Goal: Information Seeking & Learning: Learn about a topic

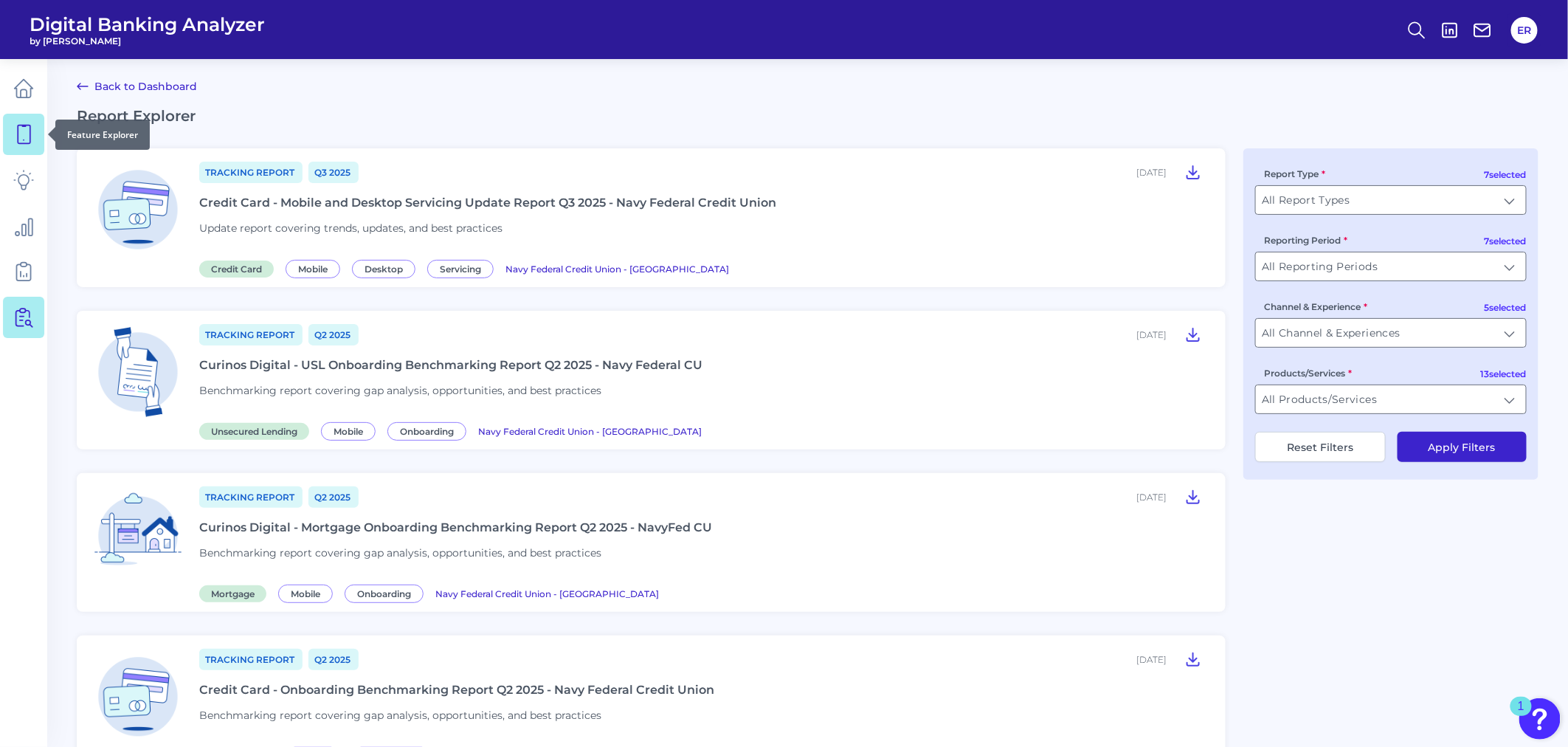
click at [37, 126] on link at bounding box center [23, 133] width 41 height 41
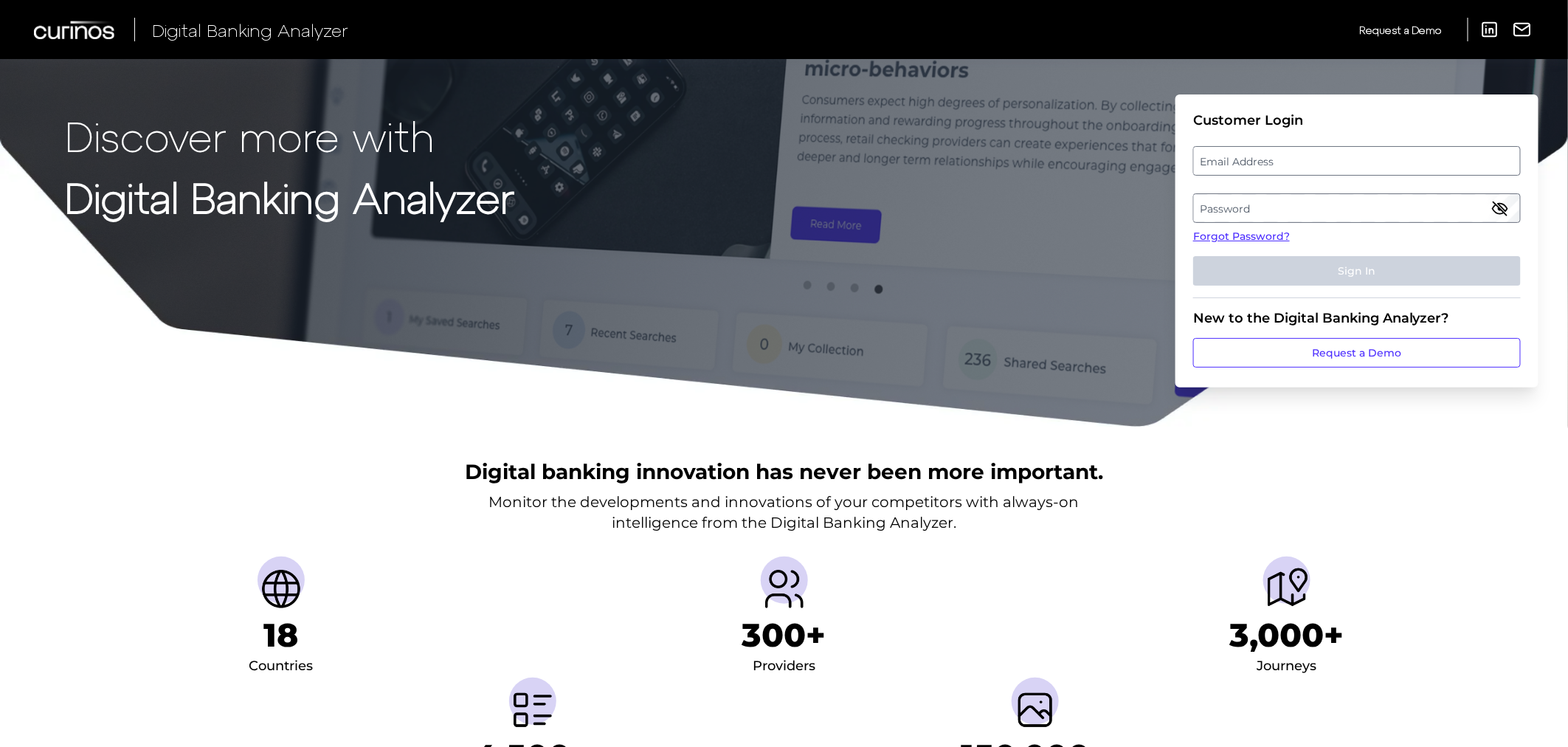
click at [1268, 172] on label "Email Address" at bounding box center [1356, 161] width 325 height 27
click at [1268, 172] on input "email" at bounding box center [1357, 161] width 328 height 30
type input "[PERSON_NAME][EMAIL_ADDRESS][DOMAIN_NAME]"
click at [1347, 207] on label "Password" at bounding box center [1356, 207] width 325 height 27
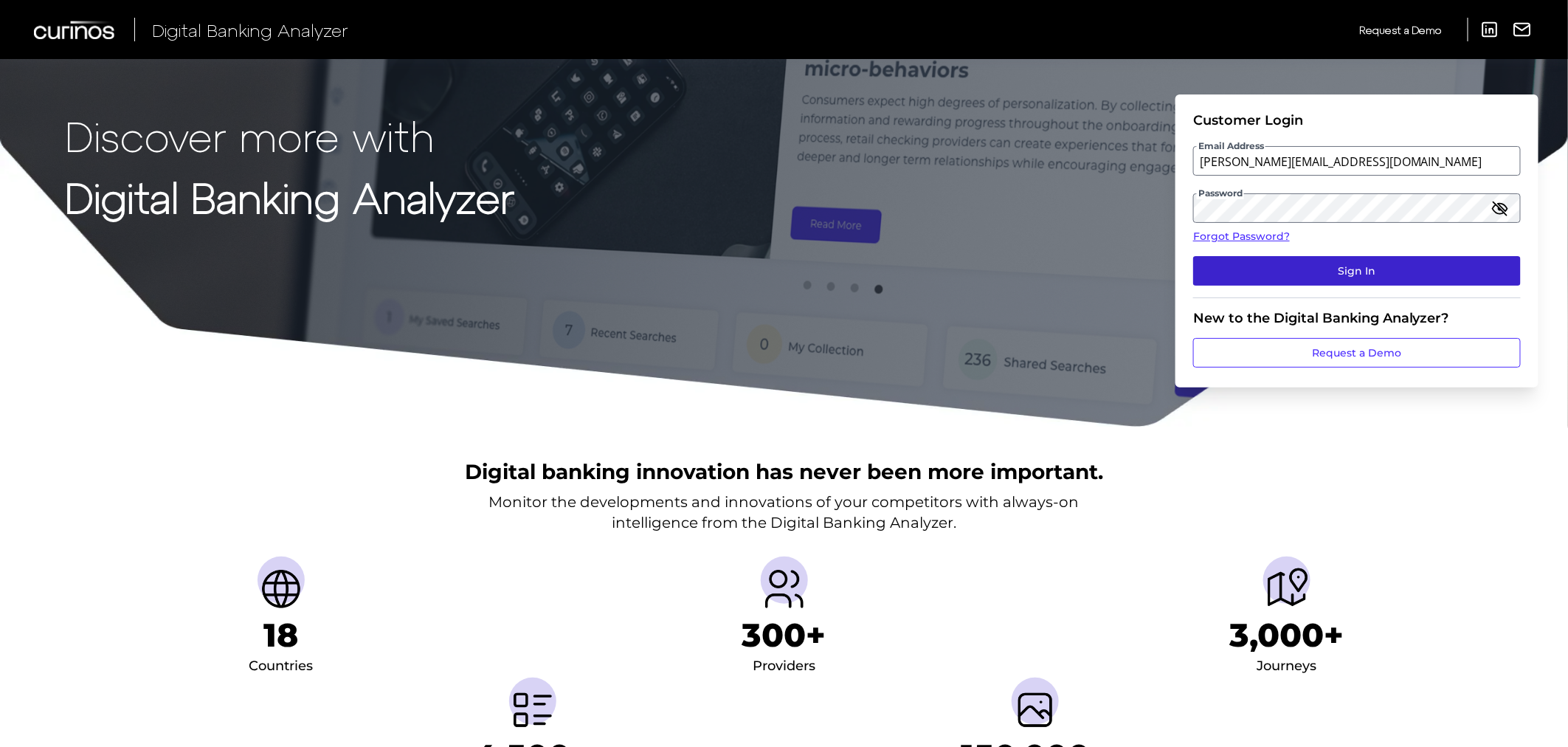
click at [1295, 263] on button "Sign In" at bounding box center [1357, 271] width 328 height 30
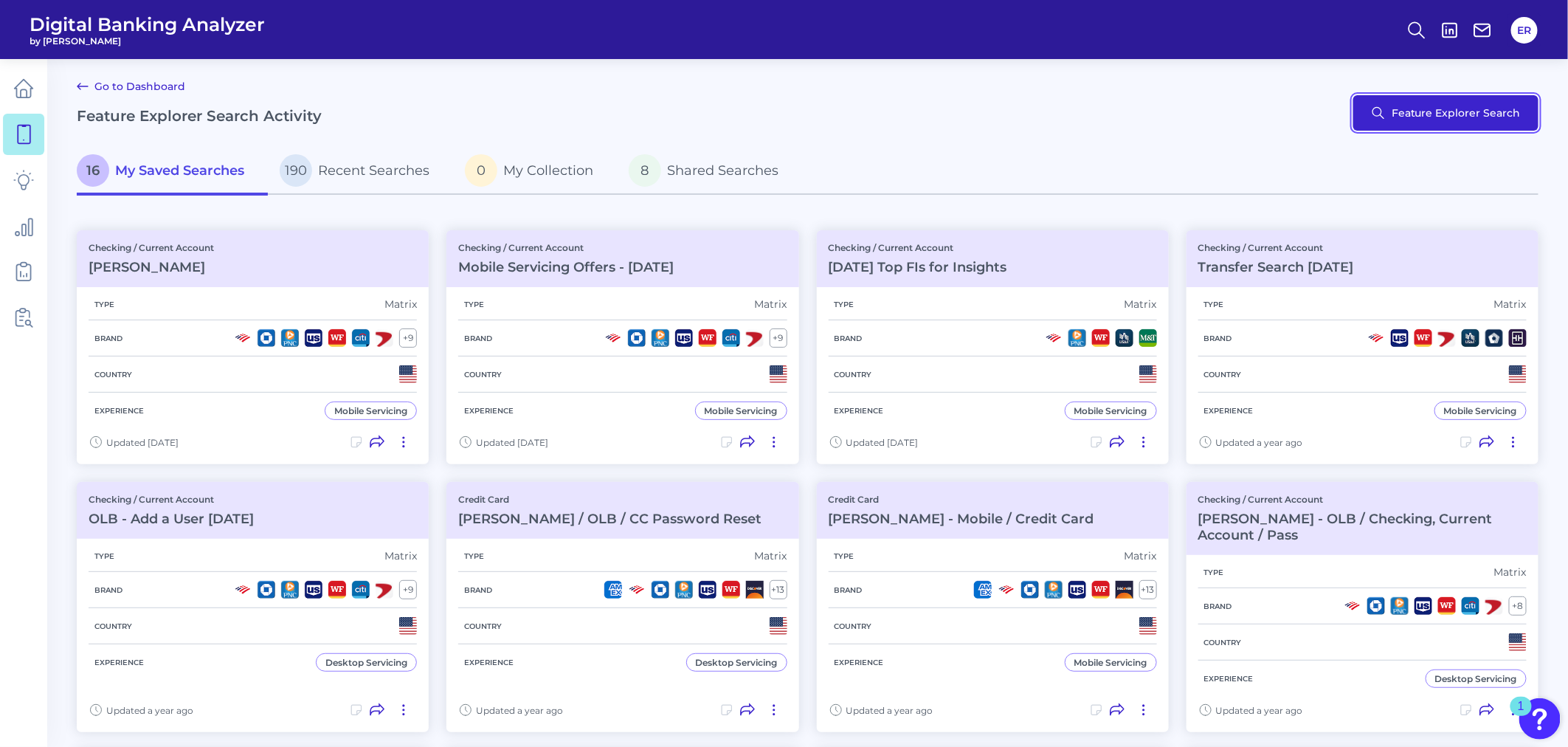
click at [1463, 112] on button "Feature Explorer Search" at bounding box center [1446, 112] width 186 height 35
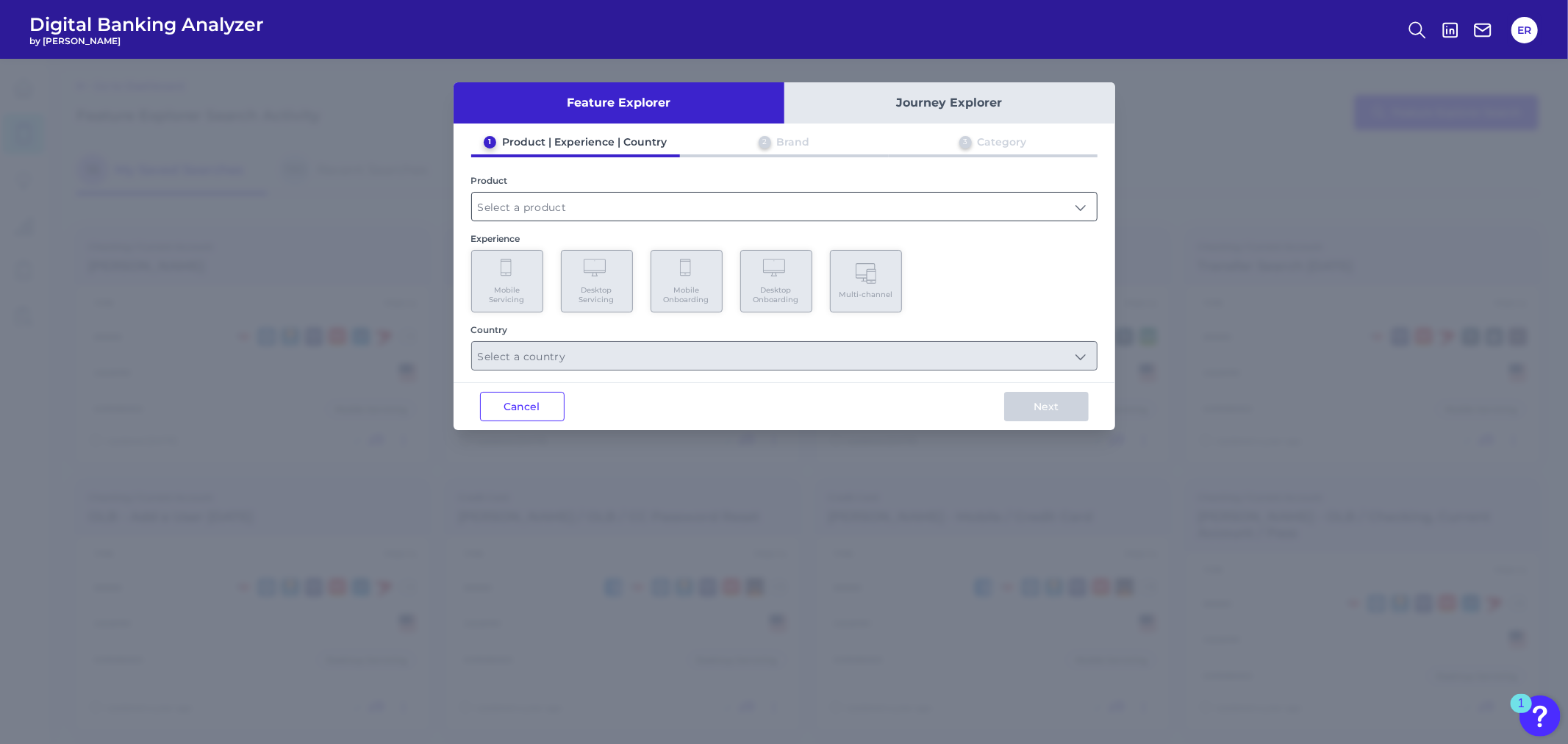
click at [1076, 202] on input "text" at bounding box center [784, 206] width 625 height 28
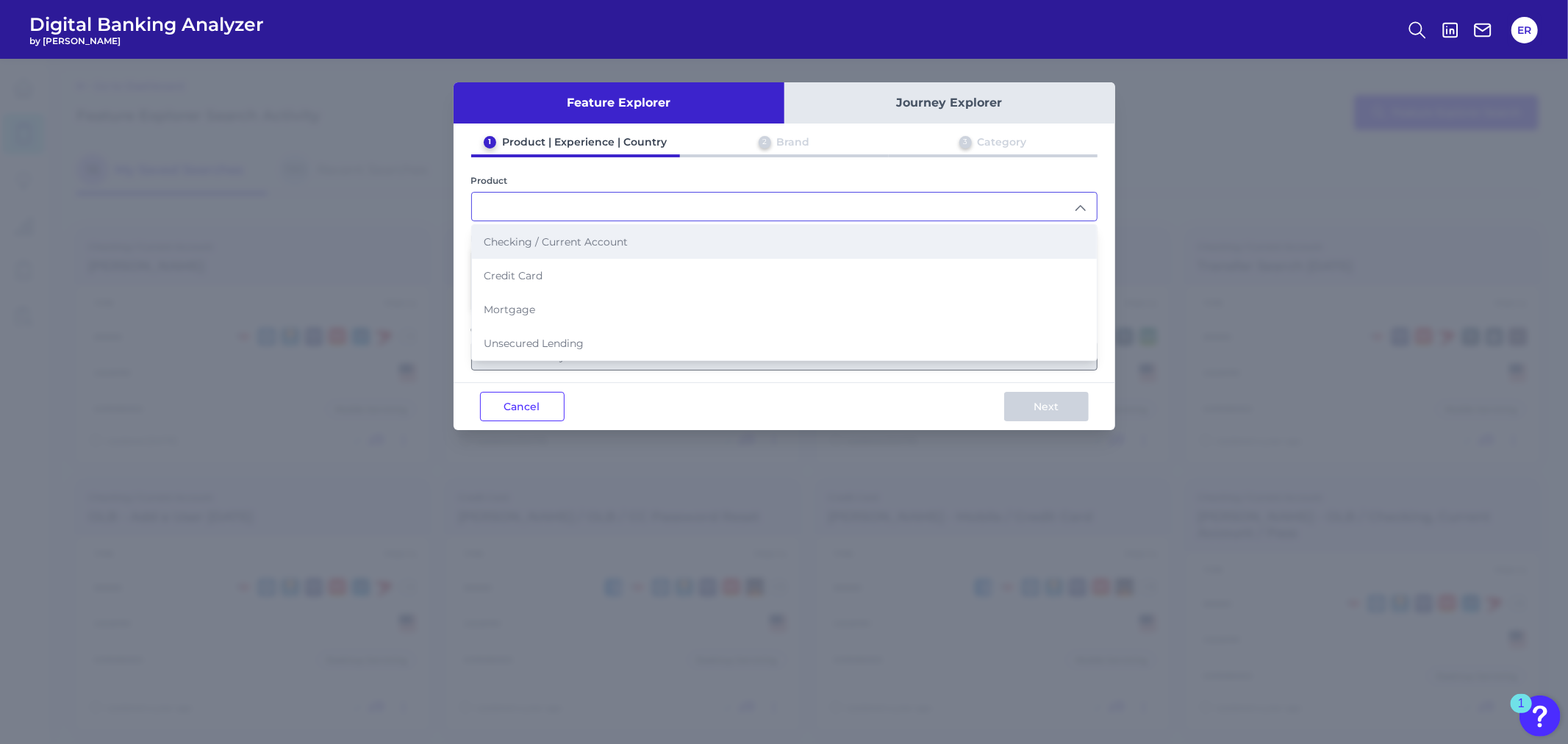
click at [554, 247] on li "Checking / Current Account" at bounding box center [784, 242] width 625 height 34
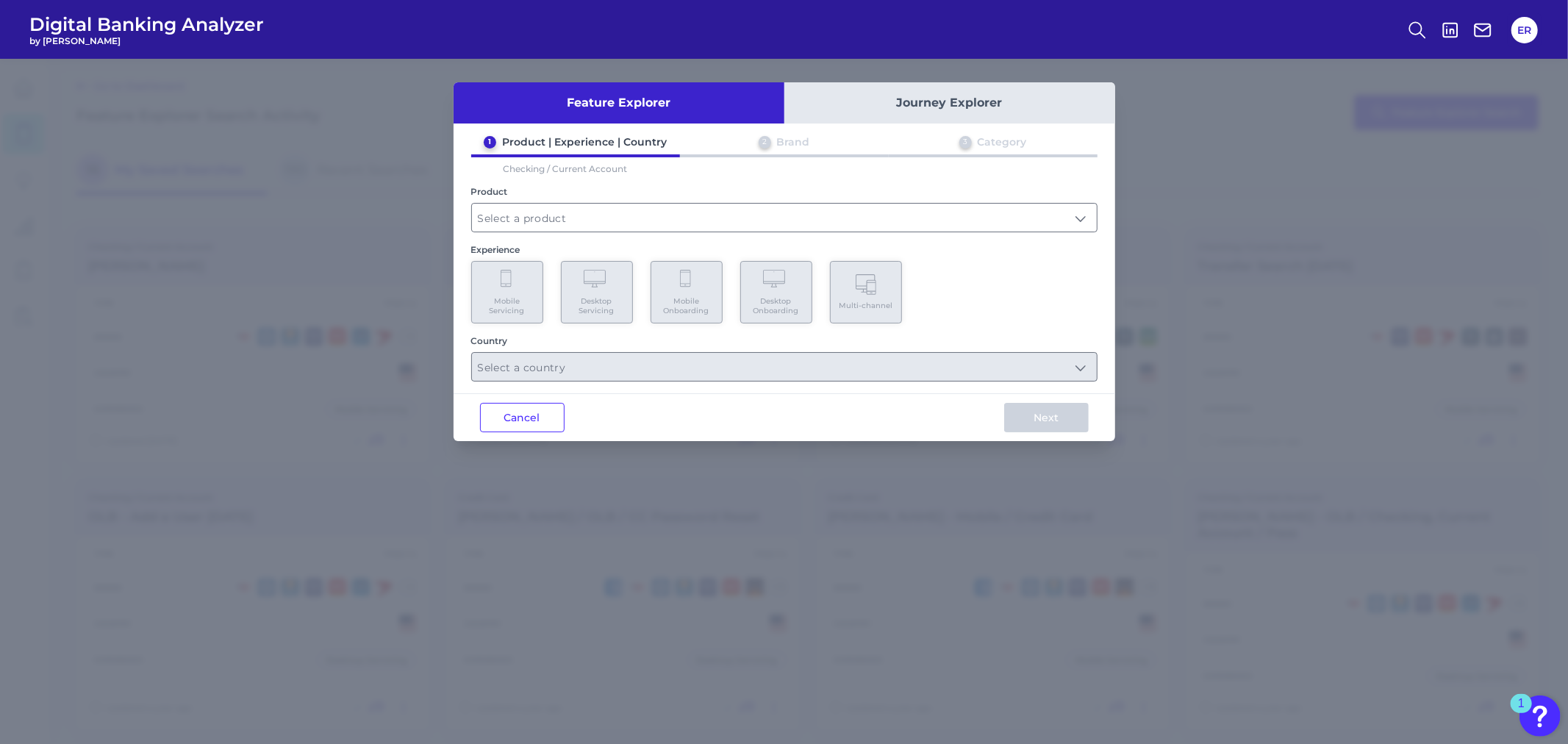
type input "Checking / Current Account"
click at [510, 290] on Servicing "Mobile Servicing" at bounding box center [507, 292] width 72 height 62
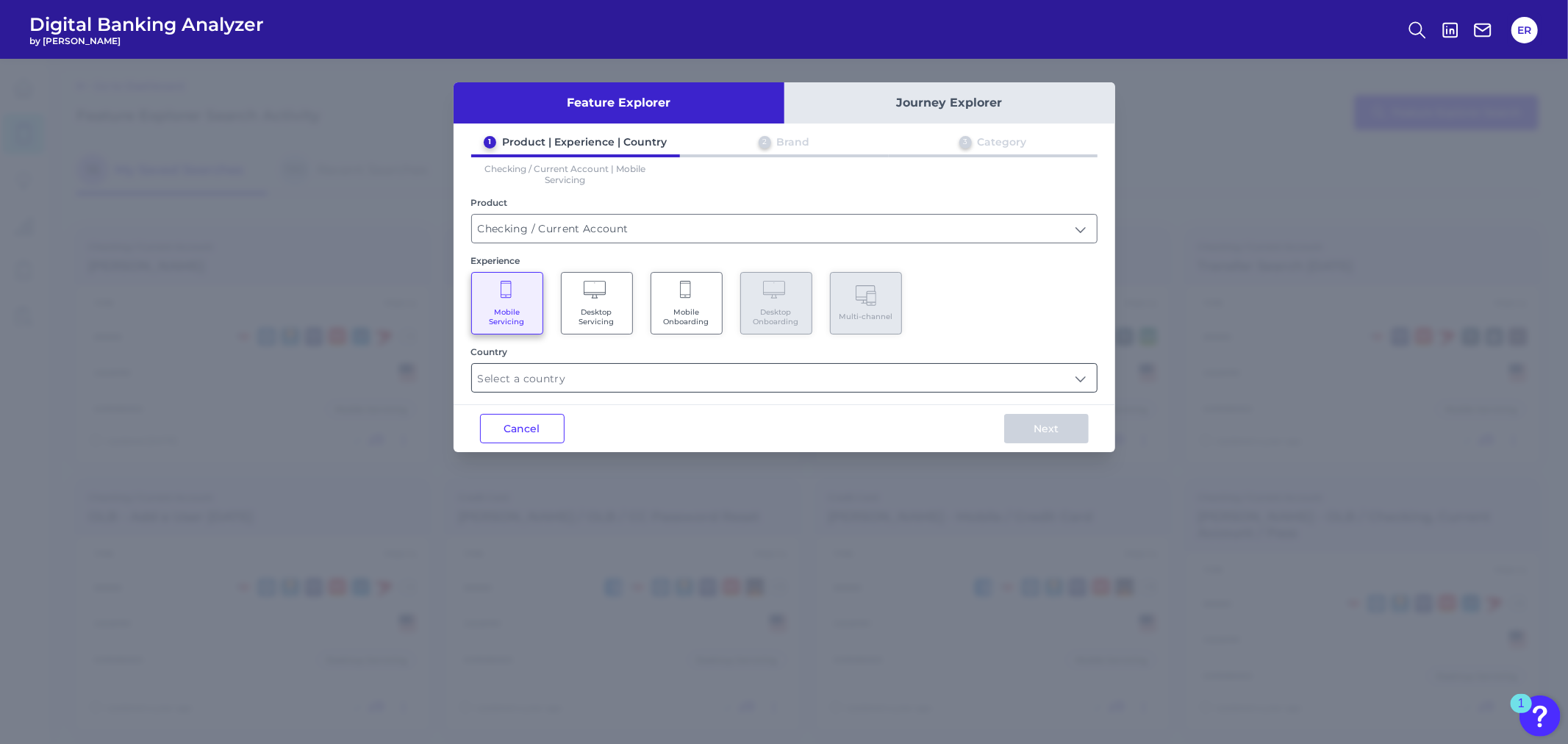
click at [513, 380] on input "text" at bounding box center [784, 378] width 625 height 28
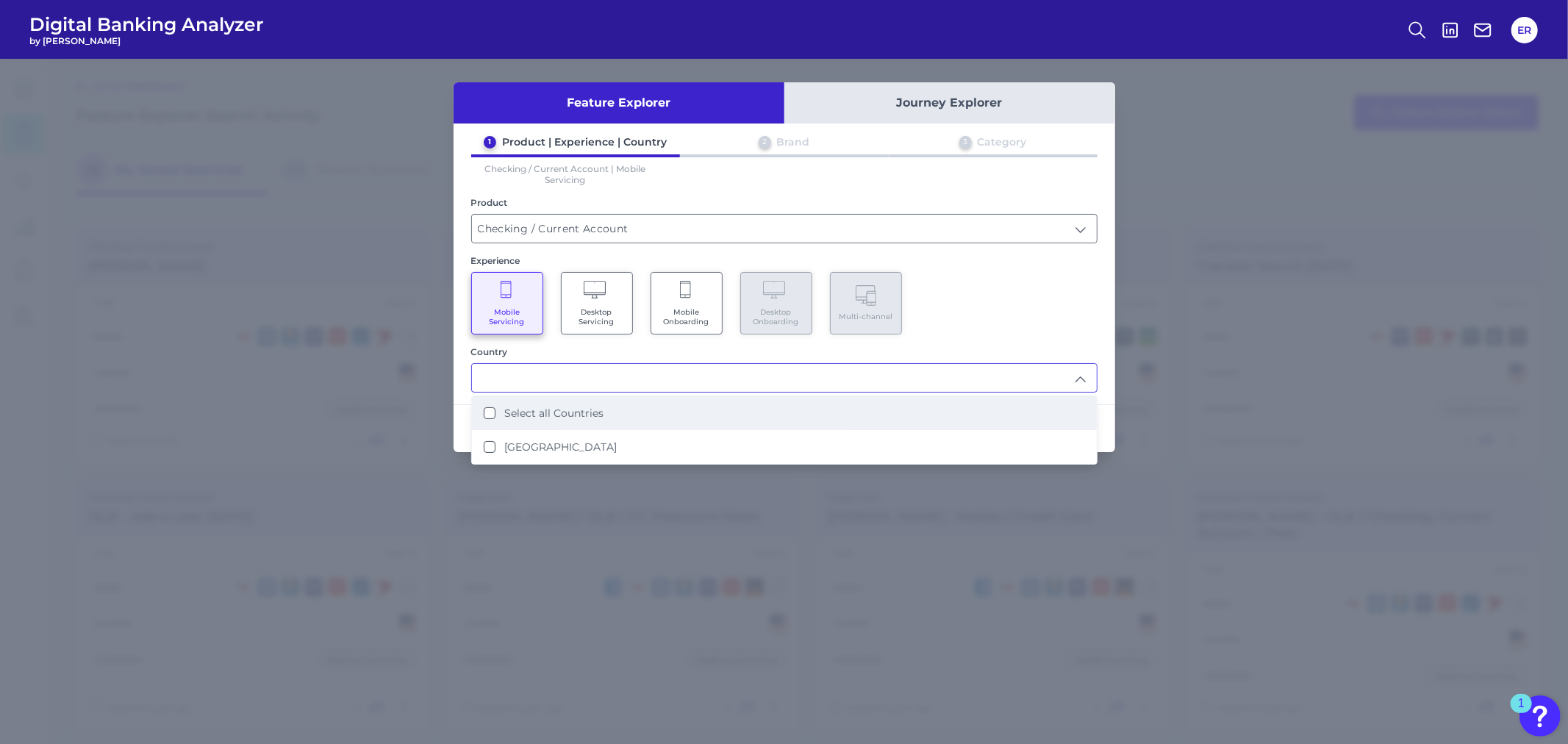
click at [535, 401] on li "Select all Countries" at bounding box center [784, 413] width 625 height 34
type input "Select all Countries"
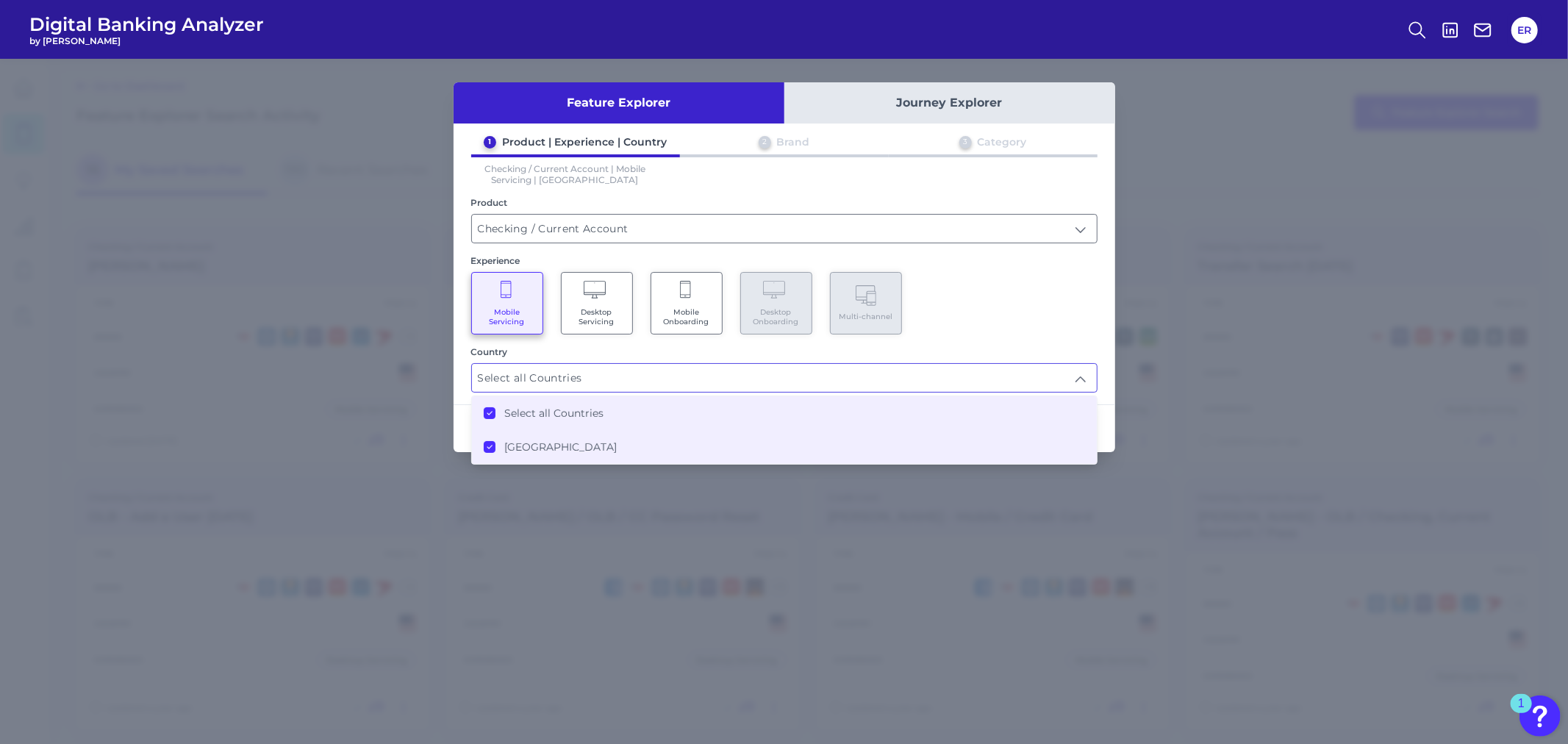
click at [1063, 279] on div "Mobile Servicing Desktop Servicing Mobile Onboarding Desktop Onboarding Multi-c…" at bounding box center [784, 303] width 627 height 62
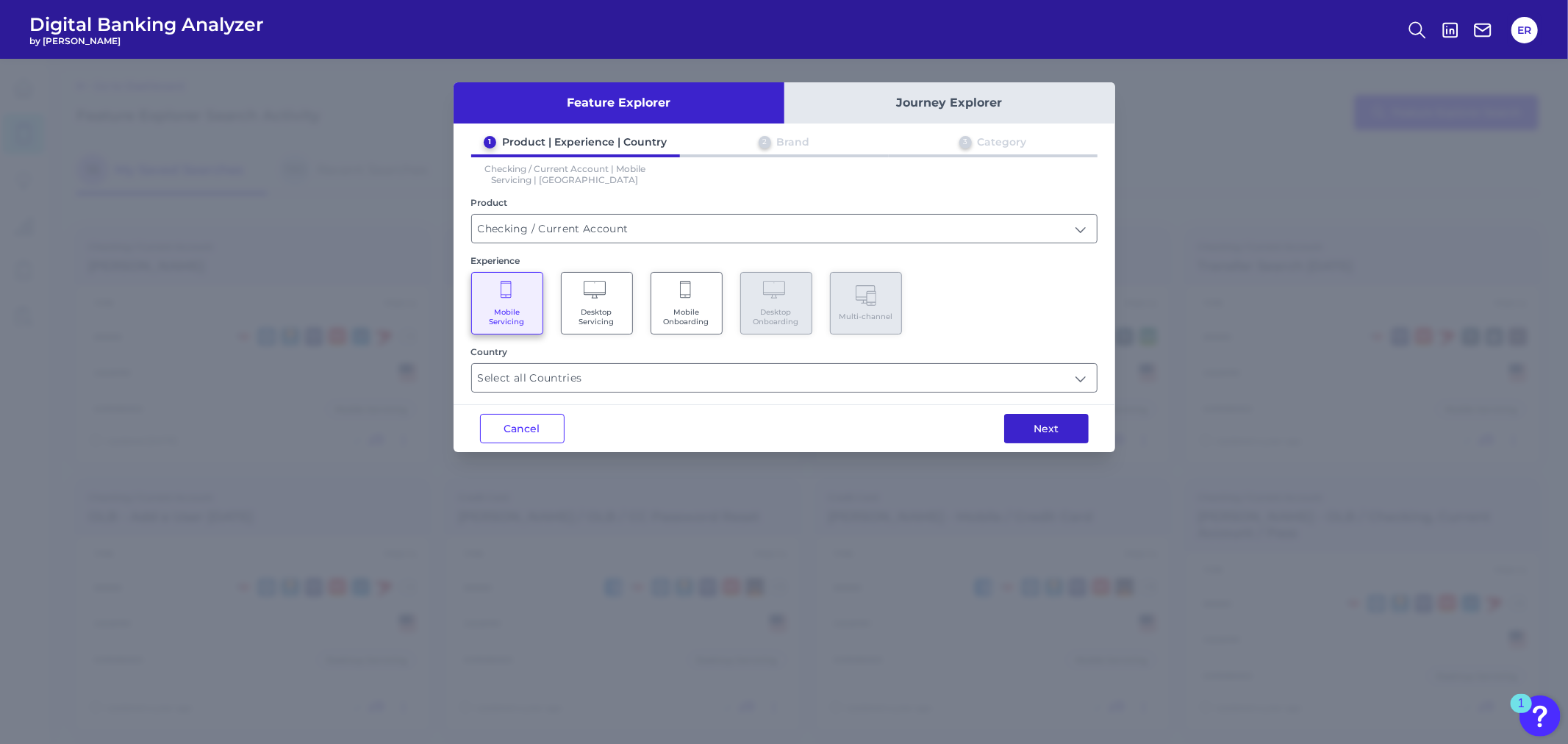
click at [1029, 428] on button "Next" at bounding box center [1047, 428] width 85 height 30
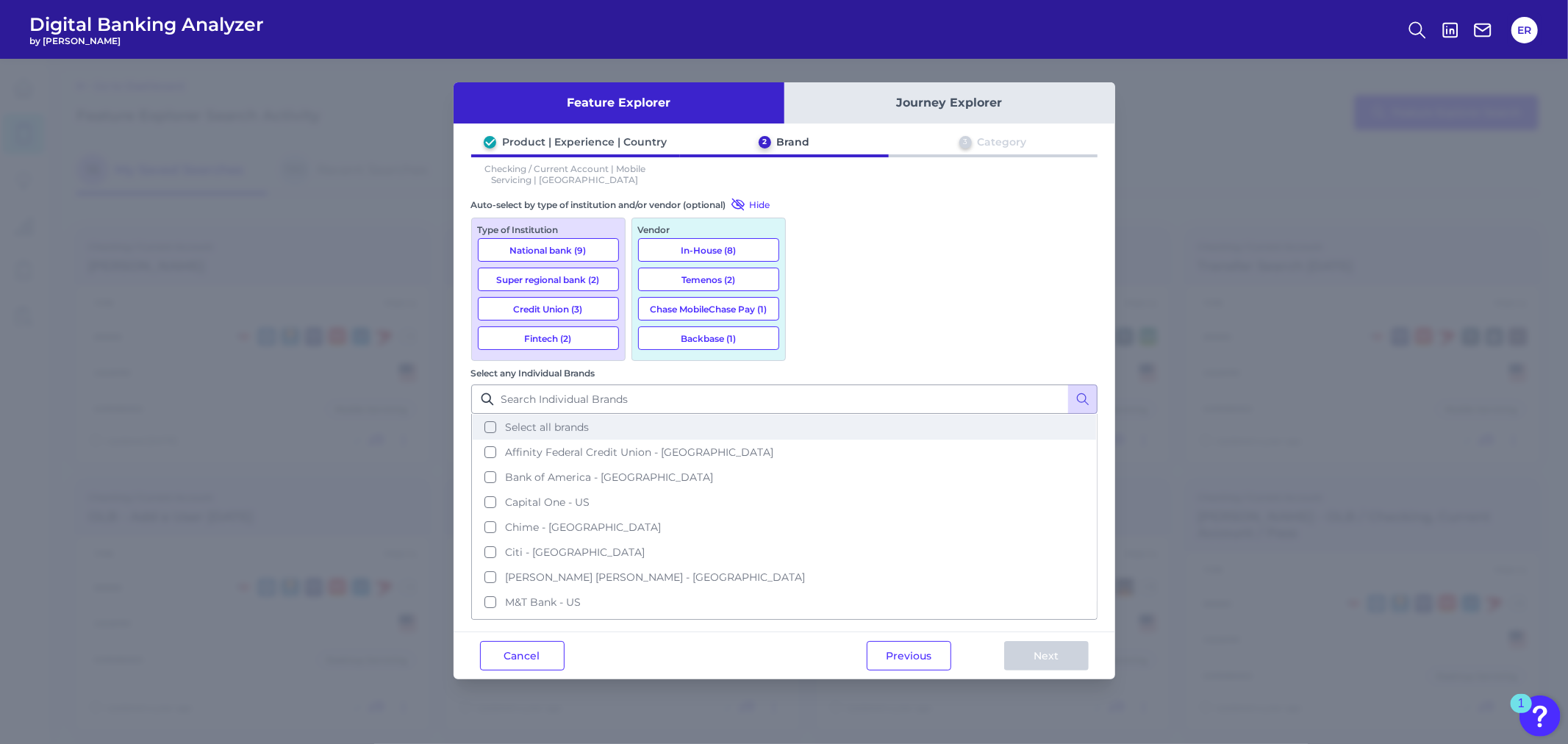
click at [810, 414] on button "Select all brands" at bounding box center [784, 426] width 624 height 25
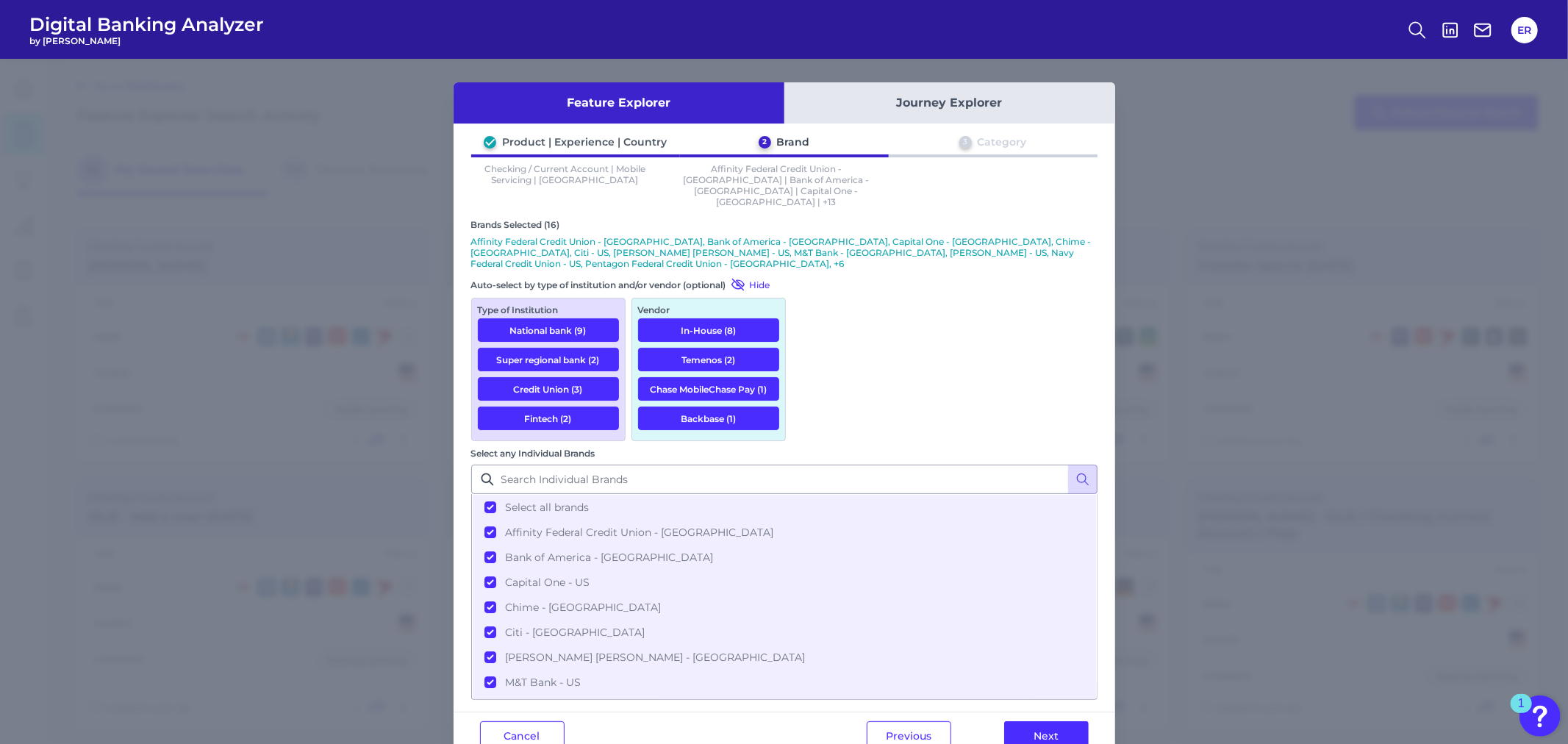
drag, startPoint x: 919, startPoint y: 531, endPoint x: 1096, endPoint y: 596, distance: 188.6
click at [753, 660] on div "Feature Explorer Journey Explorer Product | Experience | Country 2 Brand 3 Cate…" at bounding box center [784, 401] width 1568 height 685
click at [1083, 721] on button "Next" at bounding box center [1047, 735] width 85 height 30
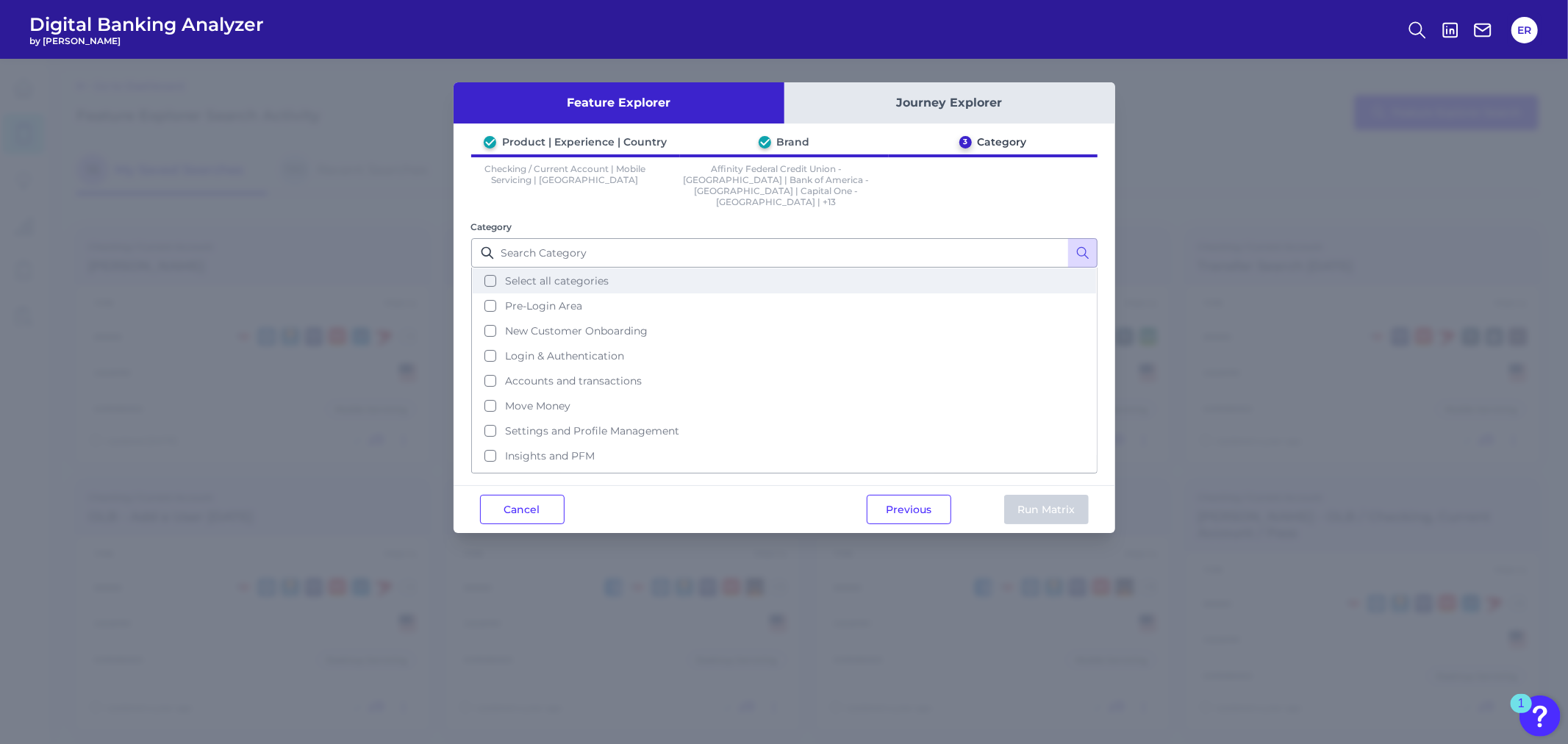
click at [489, 268] on button "Select all categories" at bounding box center [784, 280] width 624 height 25
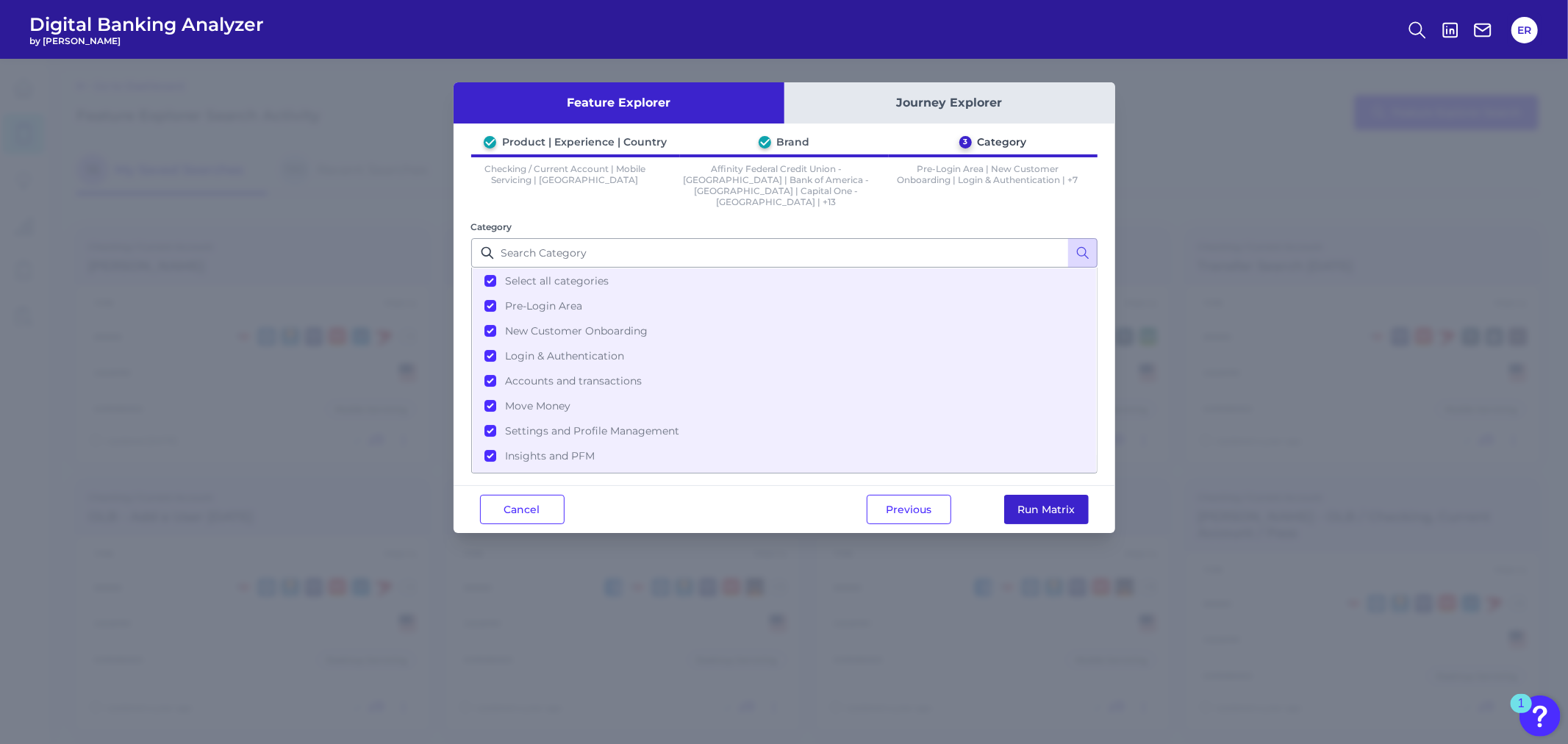
click at [1009, 494] on button "Run Matrix" at bounding box center [1047, 509] width 85 height 30
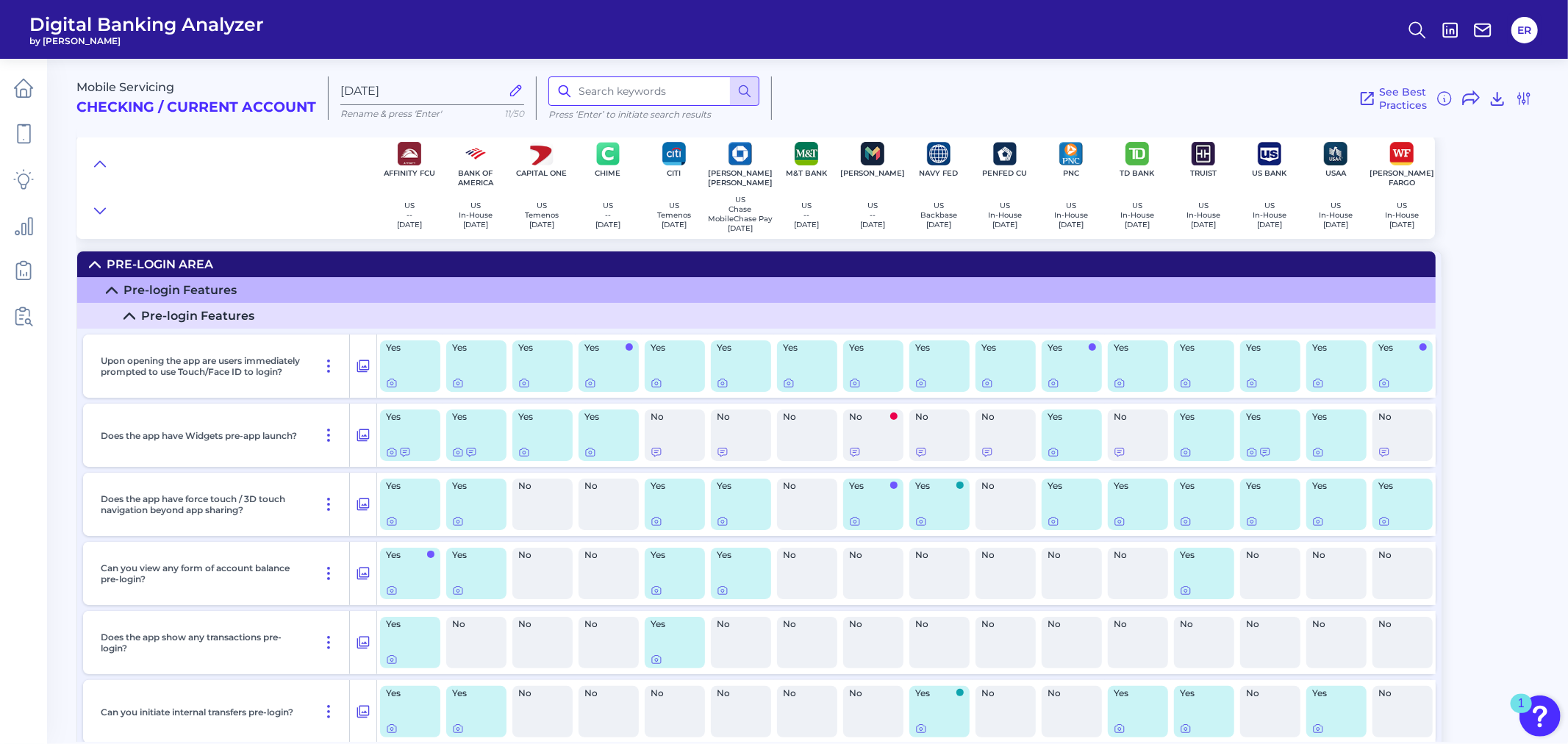
click at [609, 96] on input at bounding box center [654, 91] width 211 height 30
click at [622, 94] on input at bounding box center [654, 91] width 211 height 30
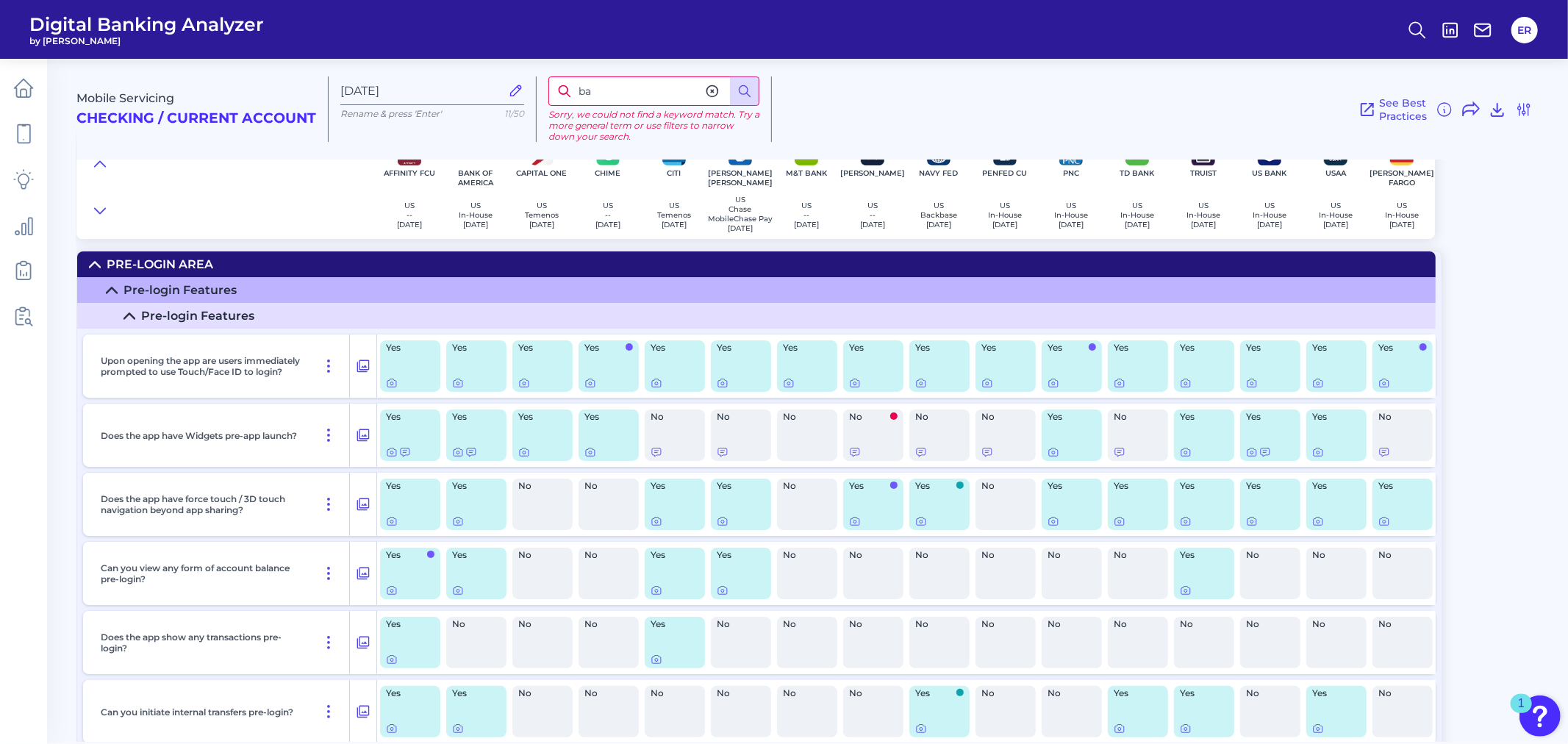
type input "b"
type input "a"
type input "marketing"
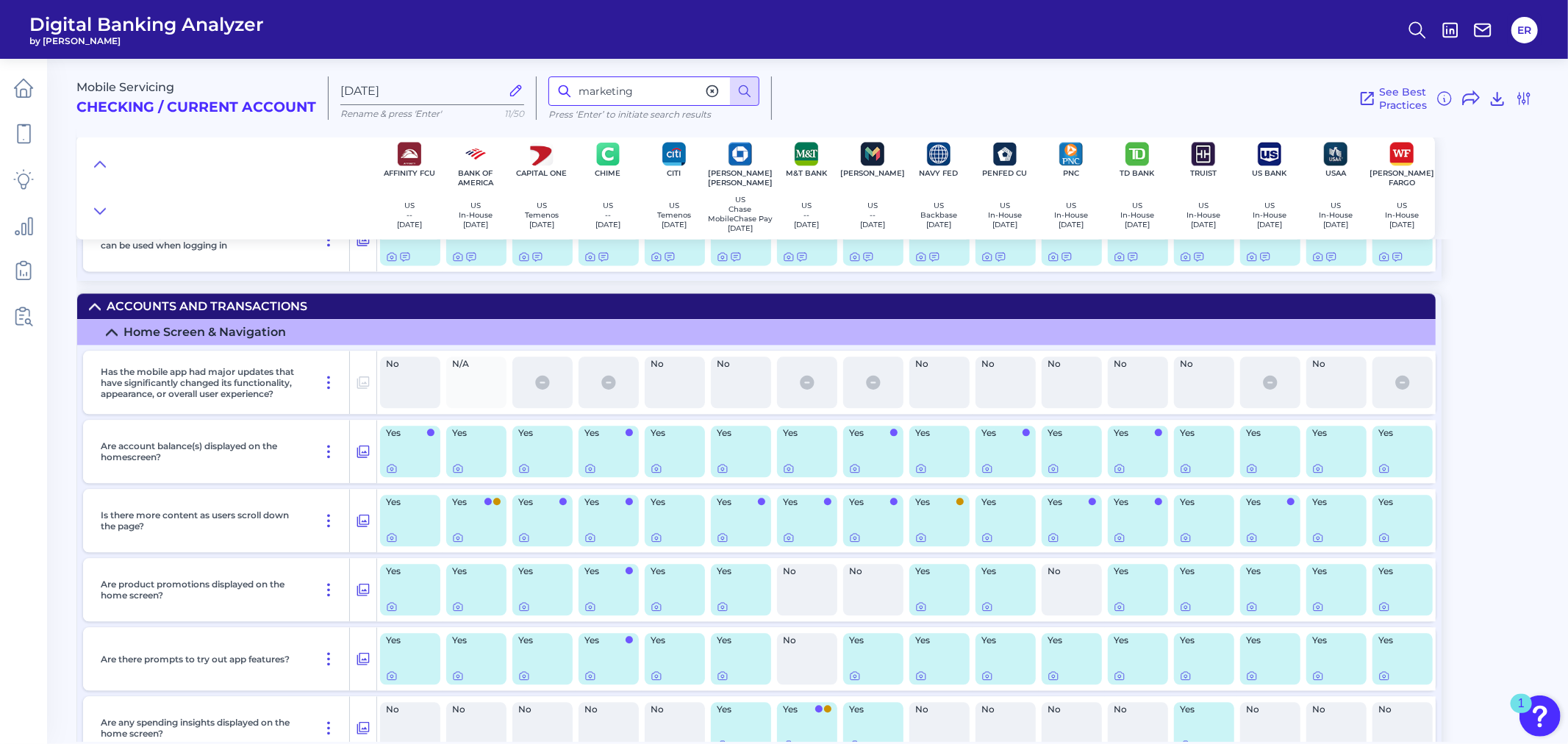
scroll to position [2694, 0]
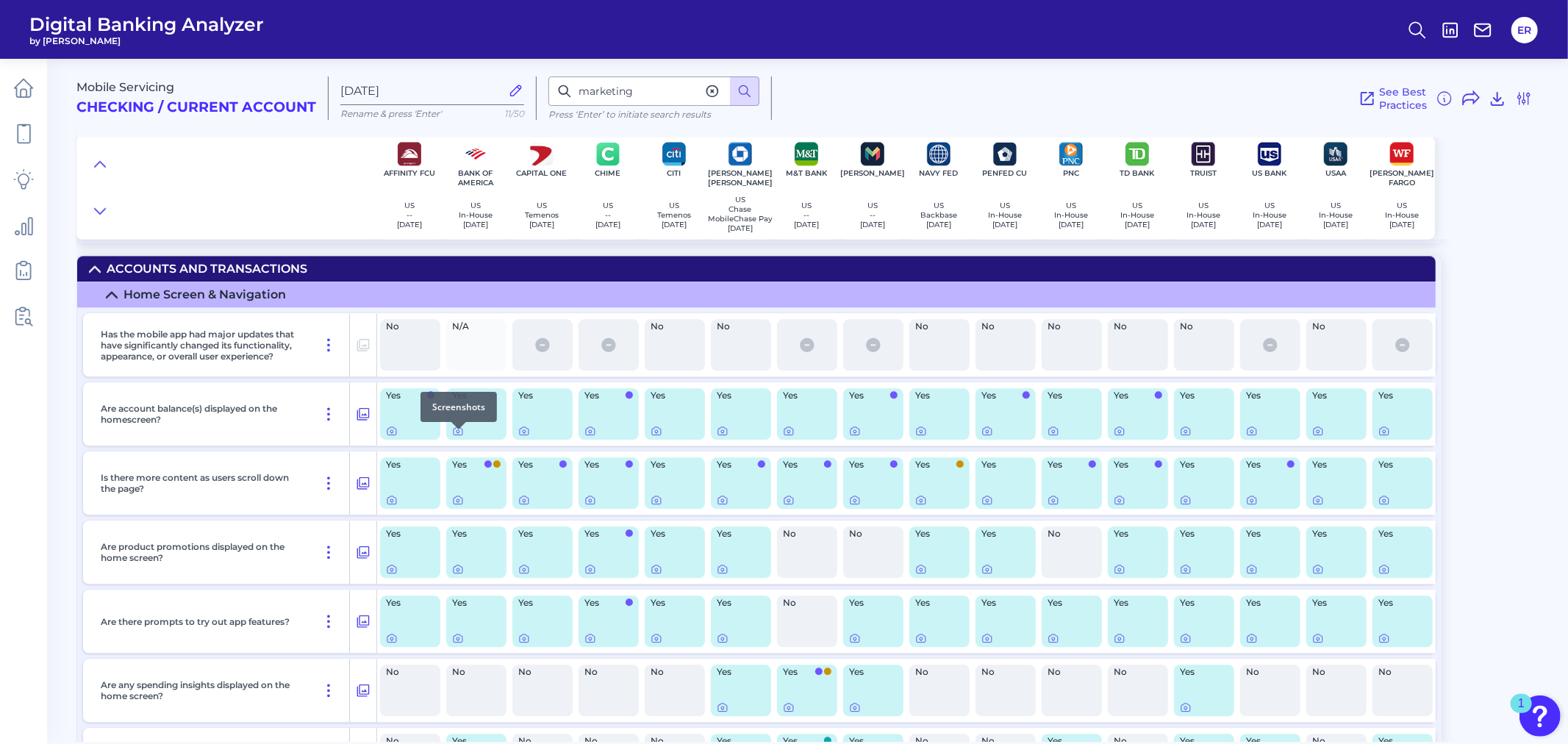
click at [456, 435] on div at bounding box center [459, 429] width 14 height 14
click at [454, 435] on icon at bounding box center [458, 431] width 9 height 8
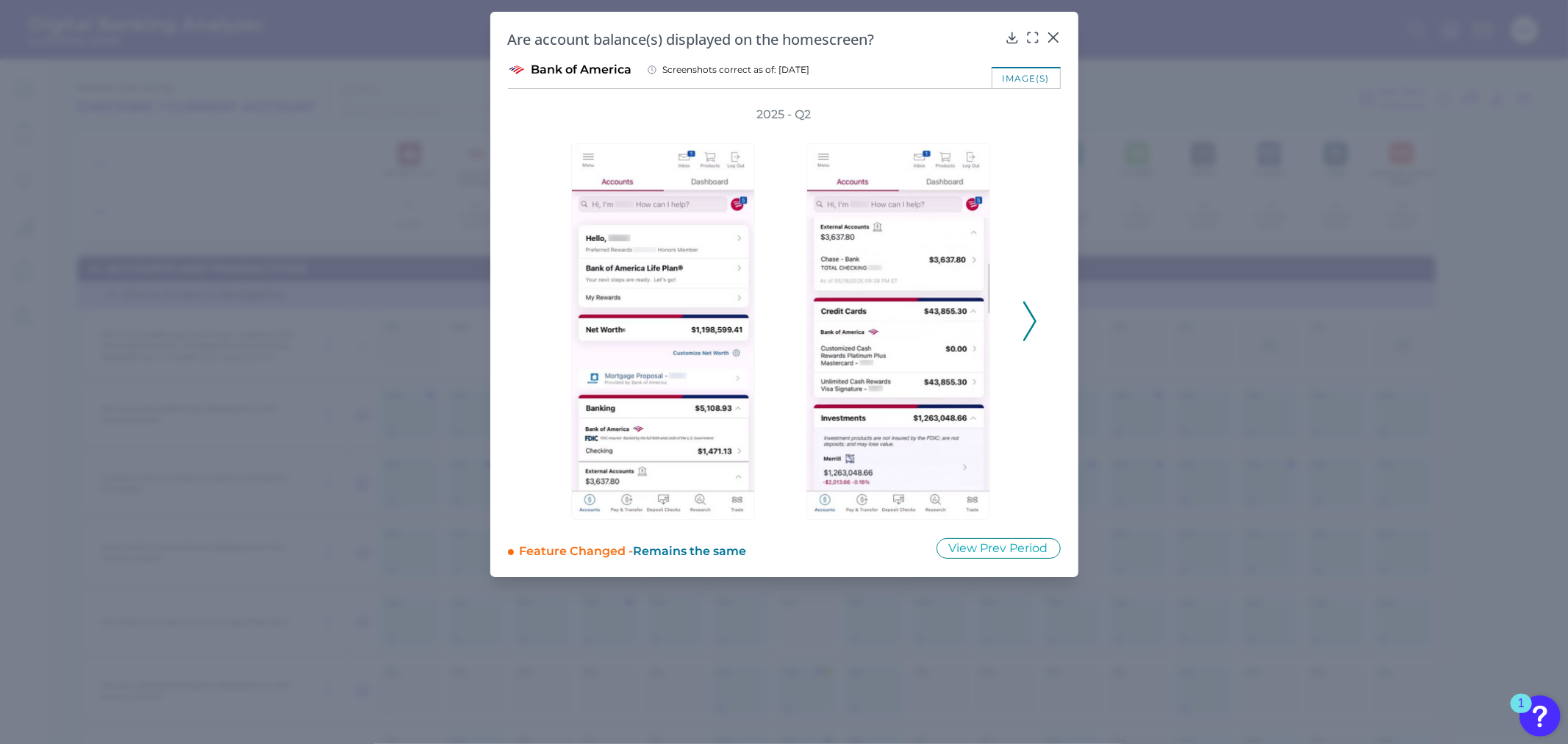
click at [1033, 319] on icon at bounding box center [1030, 322] width 14 height 40
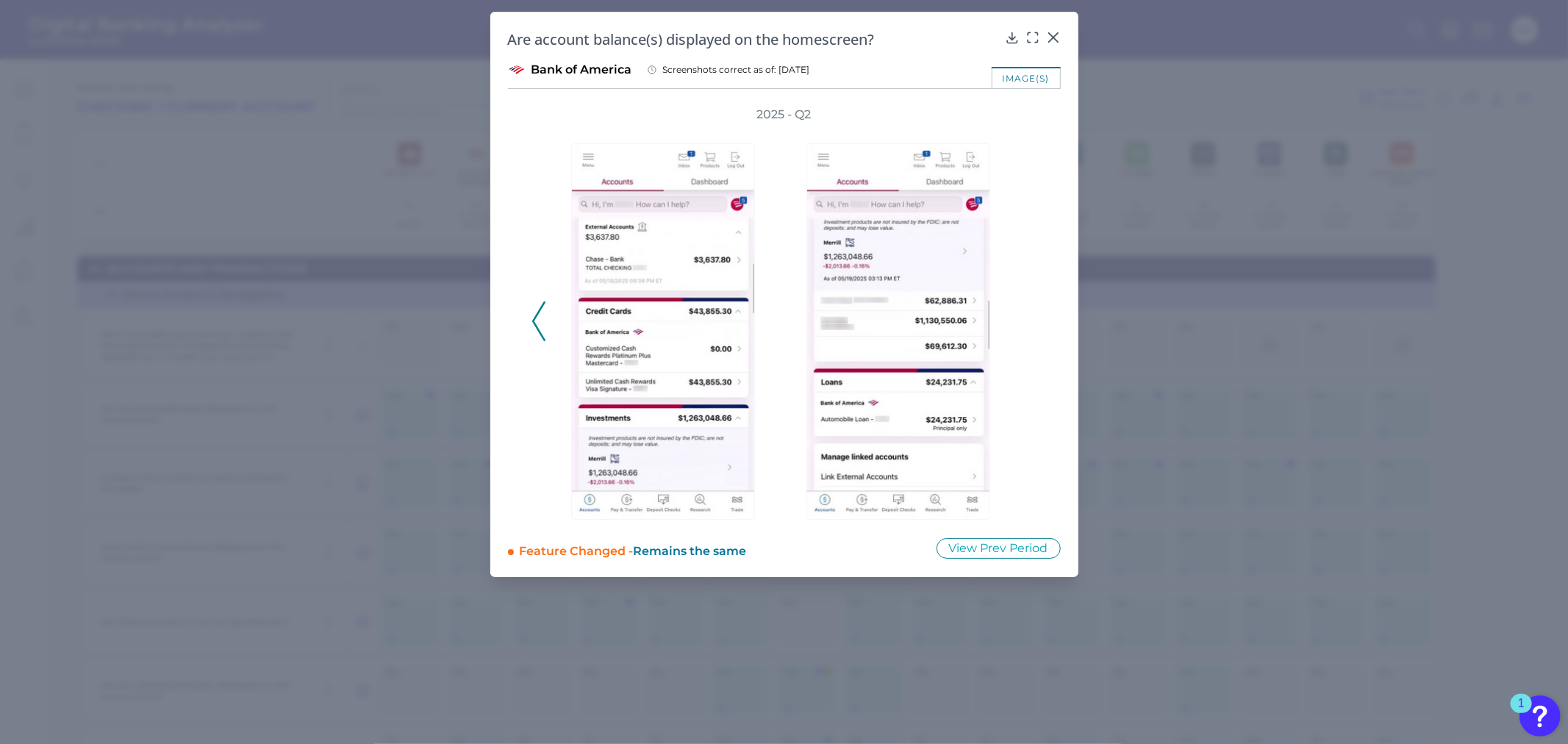
click at [1033, 319] on div "2025 - Q2" at bounding box center [784, 313] width 506 height 413
click at [1057, 30] on button at bounding box center [1053, 37] width 14 height 14
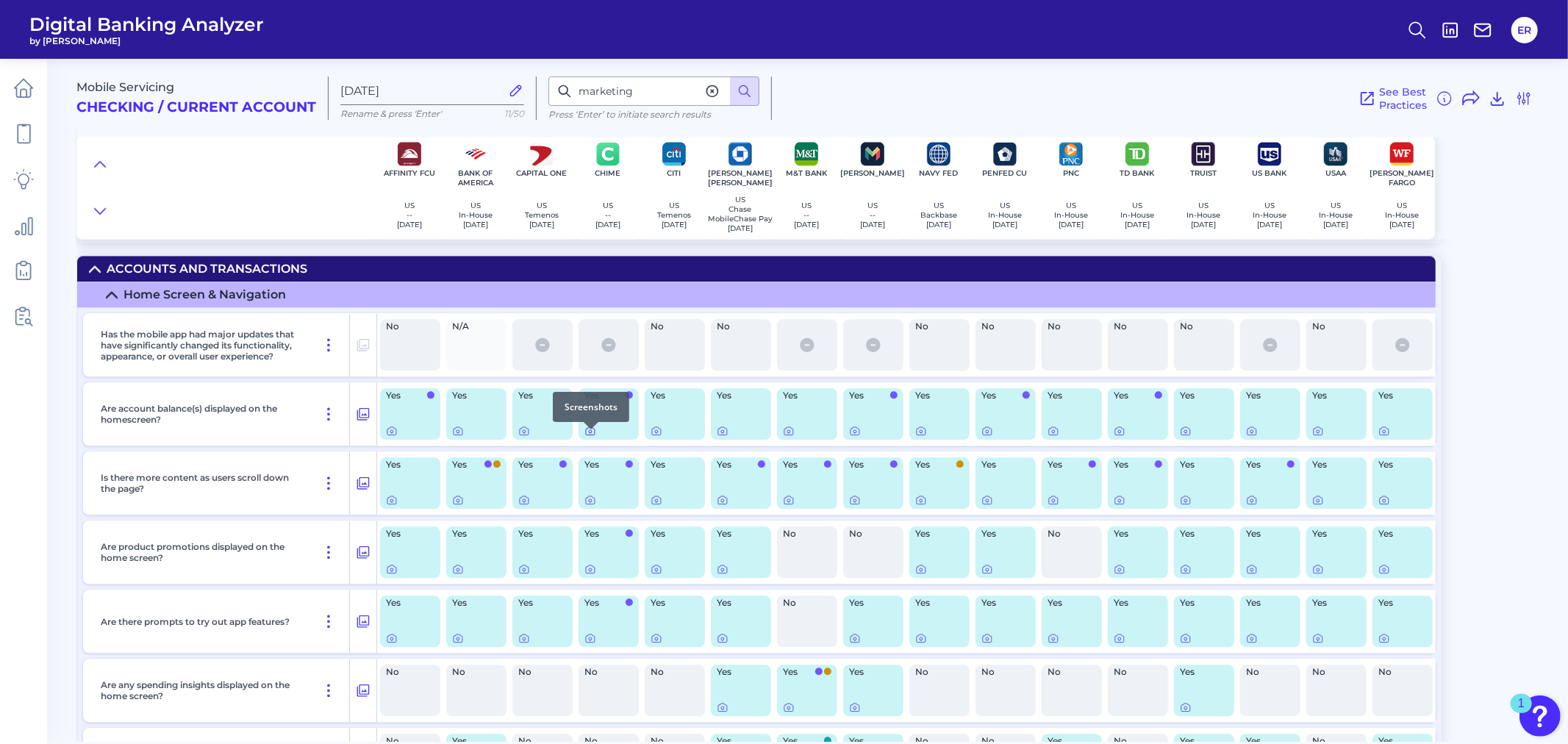
click at [589, 433] on icon at bounding box center [591, 431] width 3 height 3
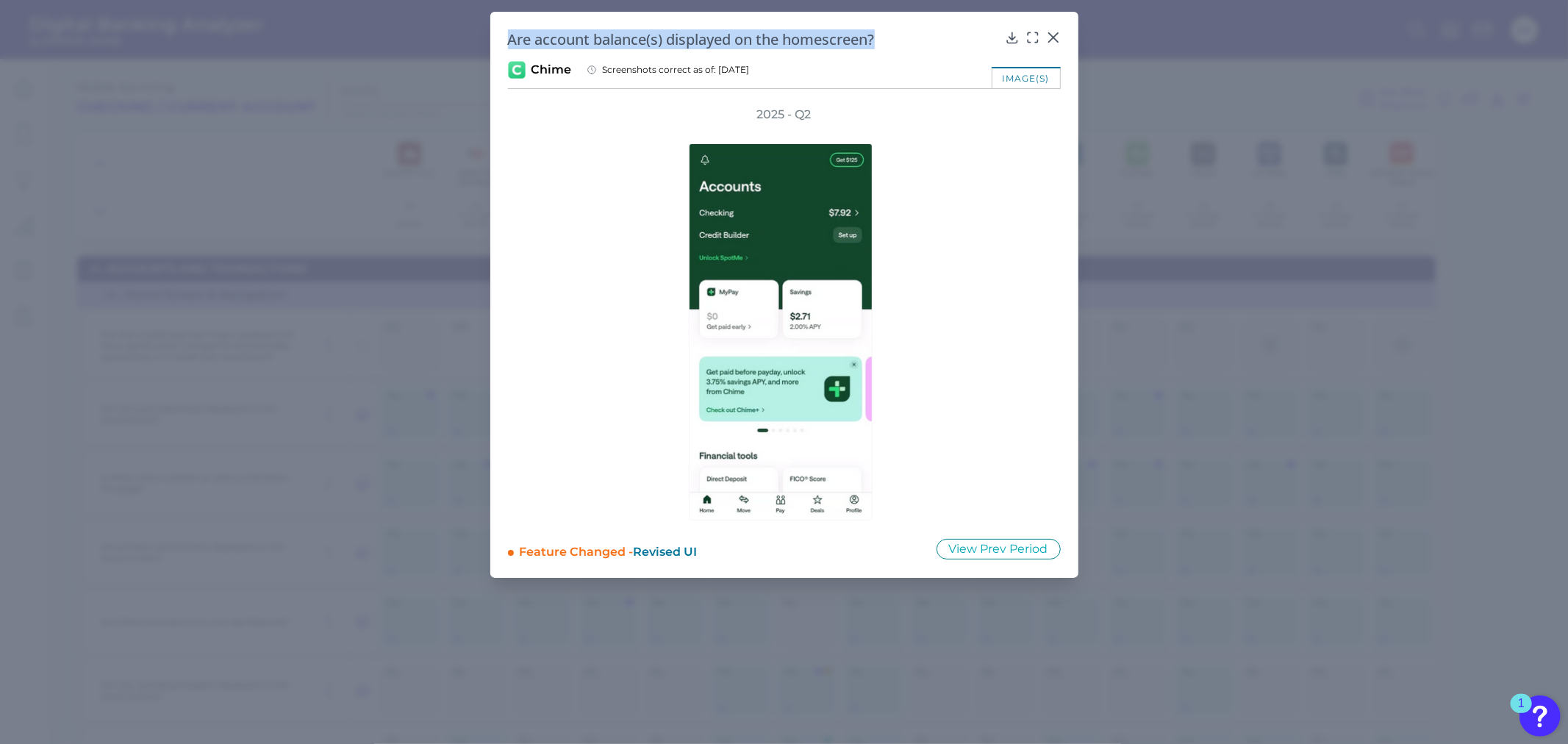
drag, startPoint x: 886, startPoint y: 42, endPoint x: 483, endPoint y: 45, distance: 403.0
click at [483, 45] on div "Are account balance(s) displayed on the homescreen? Chime Screenshots correct a…" at bounding box center [784, 372] width 1568 height 744
copy h2 "Are account balance(s) displayed on the homescreen?"
click at [1054, 40] on body "Digital Banking Analyzer by Curinos ER Mobile Servicing Checking / Current Acco…" at bounding box center [784, 372] width 1568 height 744
click at [1055, 34] on icon at bounding box center [1053, 37] width 9 height 9
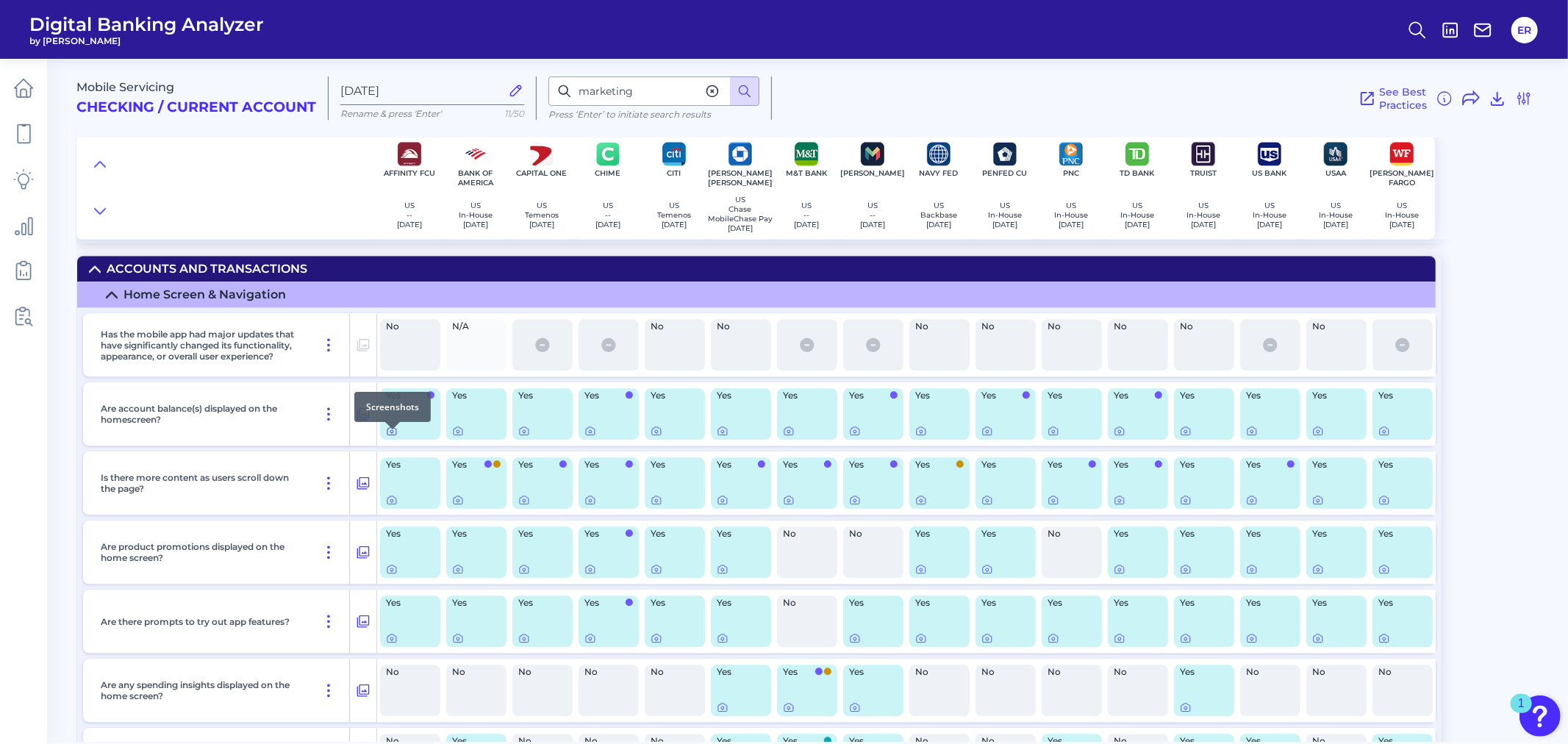
click at [387, 437] on icon at bounding box center [391, 430] width 12 height 12
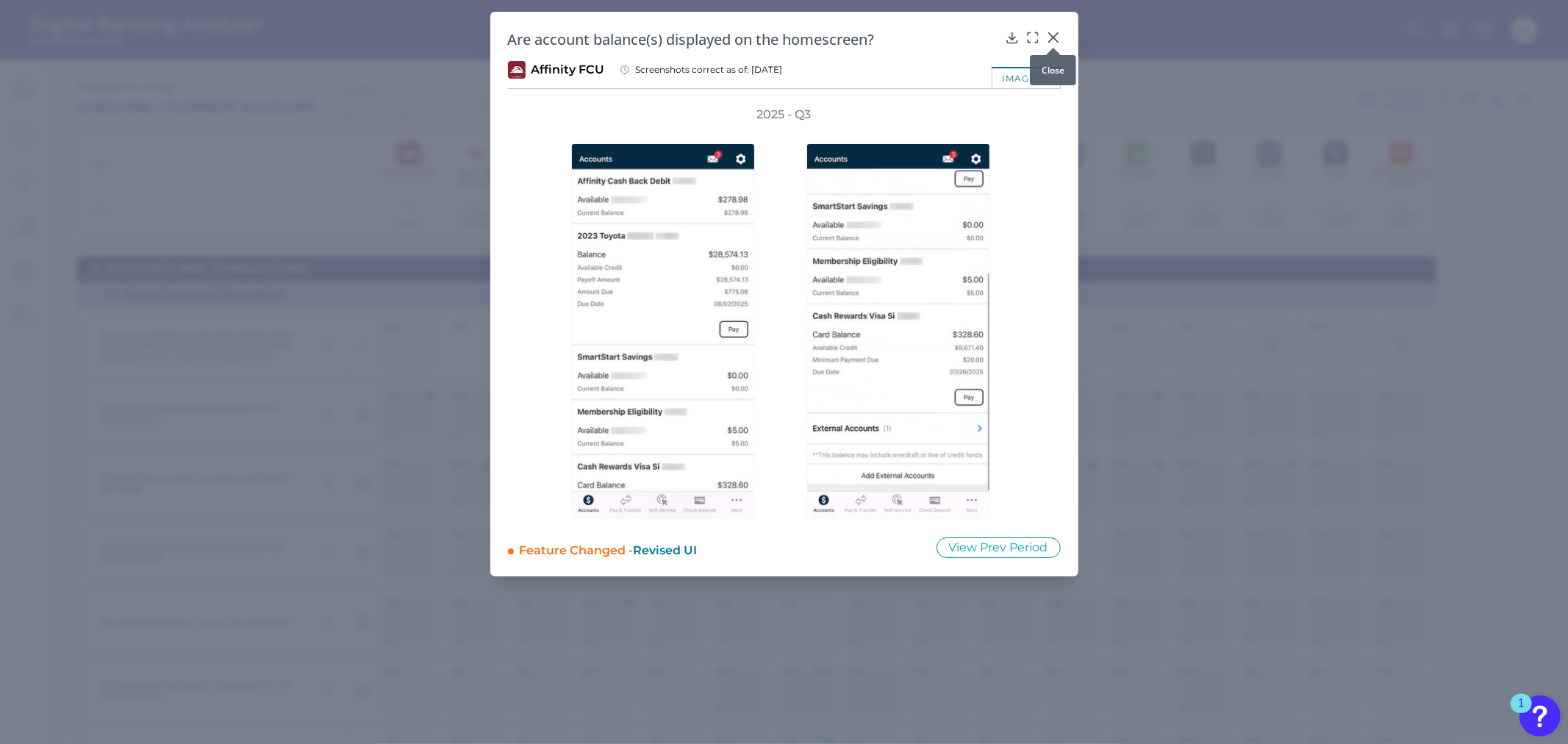
click at [1060, 31] on icon at bounding box center [1053, 38] width 14 height 14
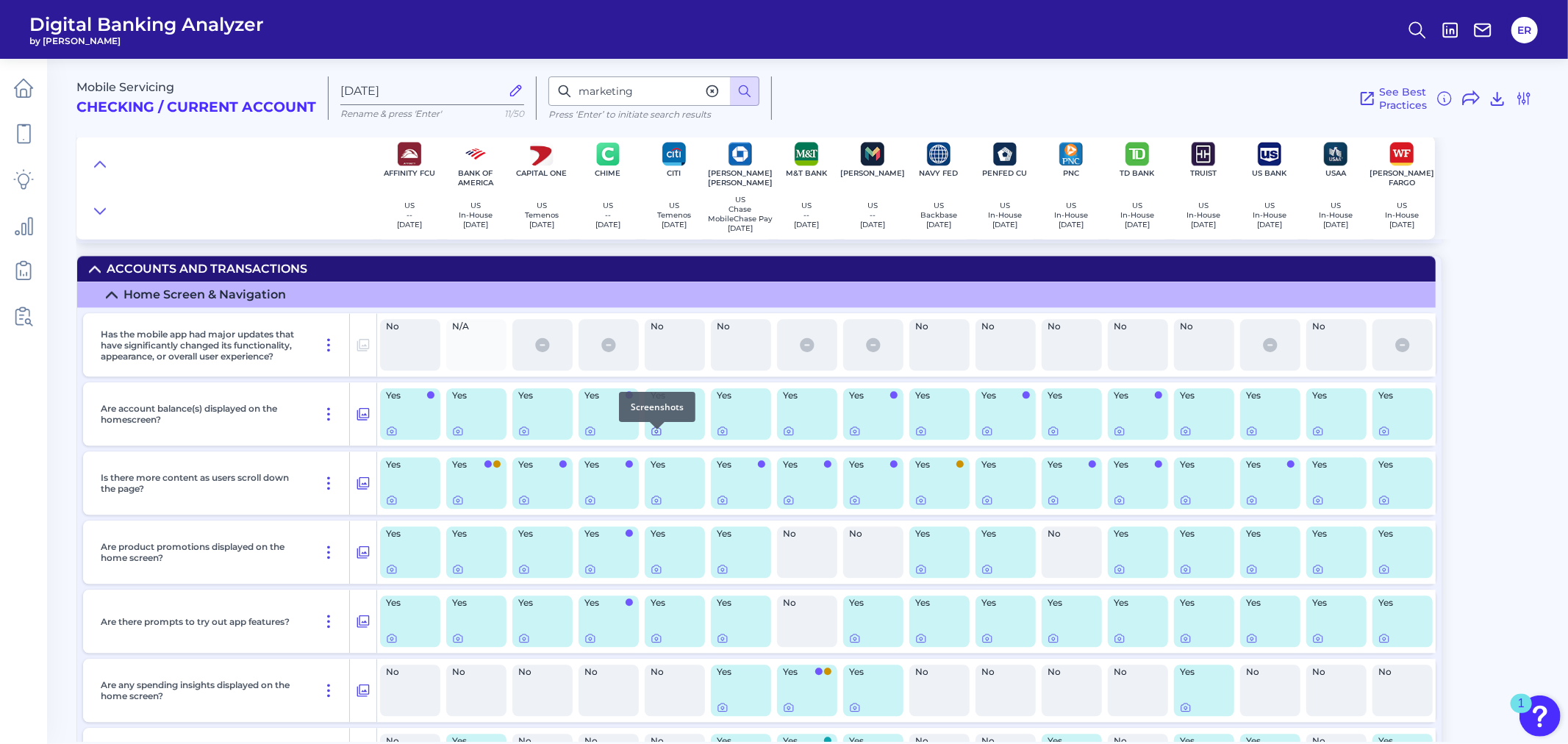
click at [652, 436] on icon at bounding box center [656, 430] width 12 height 12
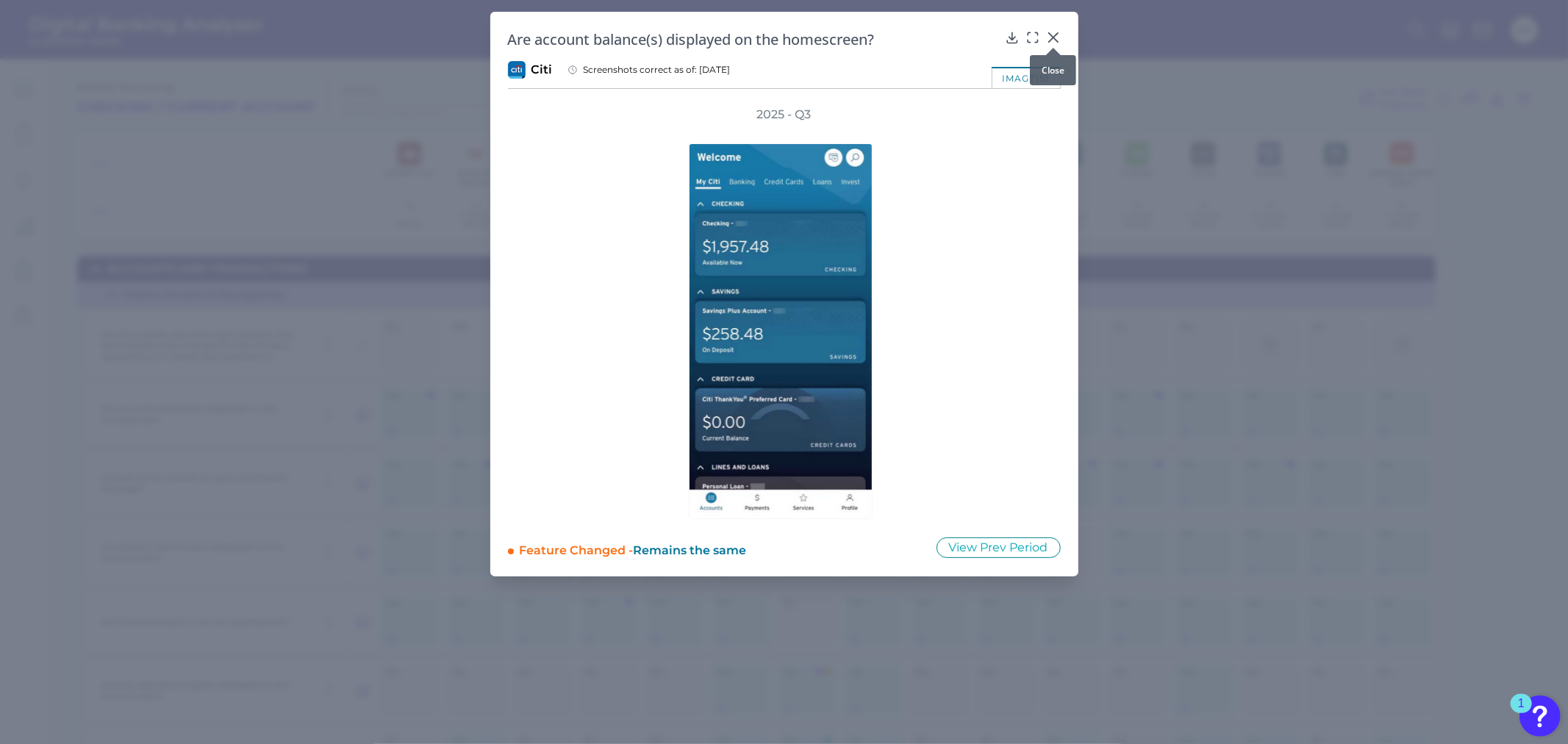
click at [1048, 35] on icon at bounding box center [1053, 38] width 14 height 14
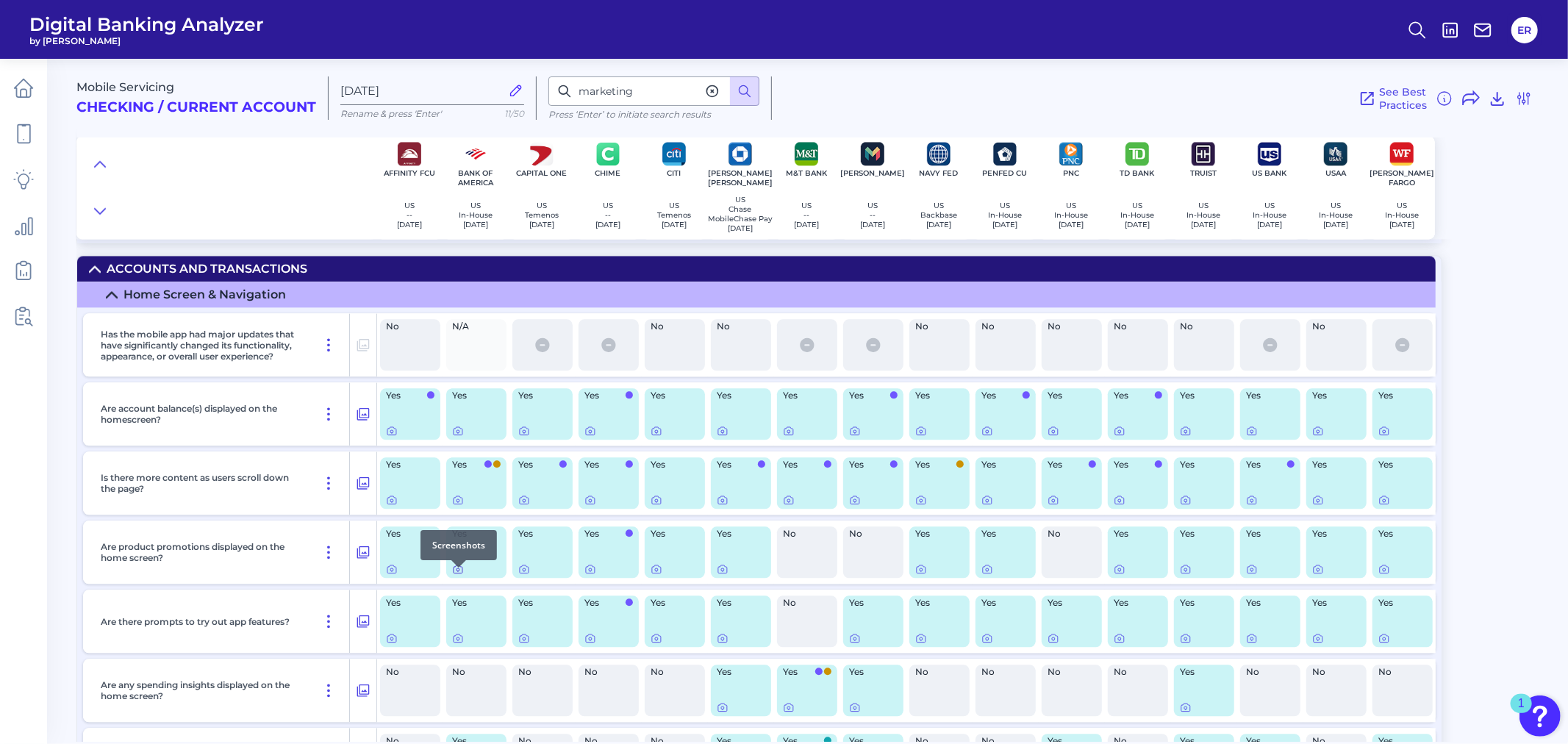
click at [457, 571] on icon at bounding box center [458, 570] width 3 height 3
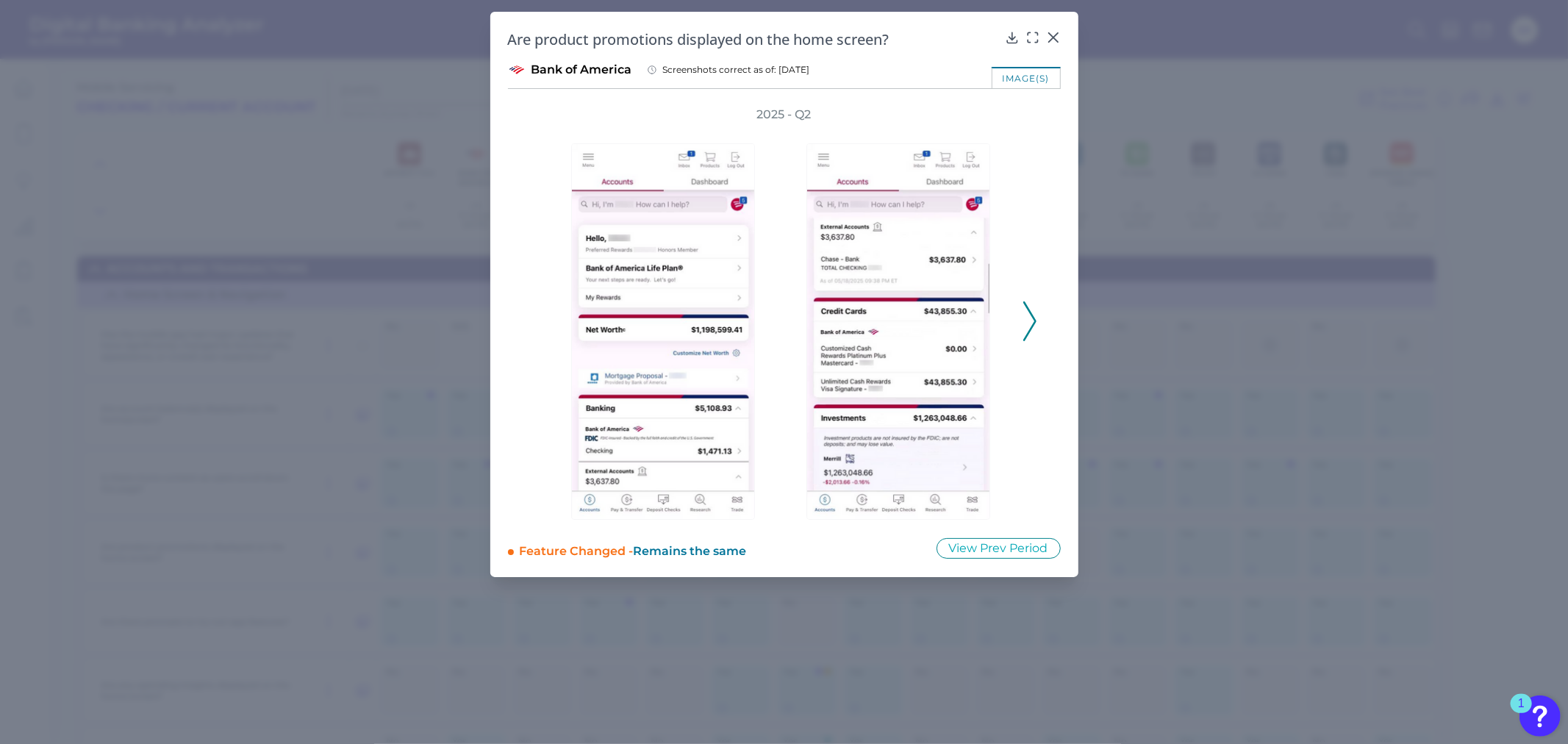
click at [1030, 311] on polyline at bounding box center [1029, 321] width 11 height 38
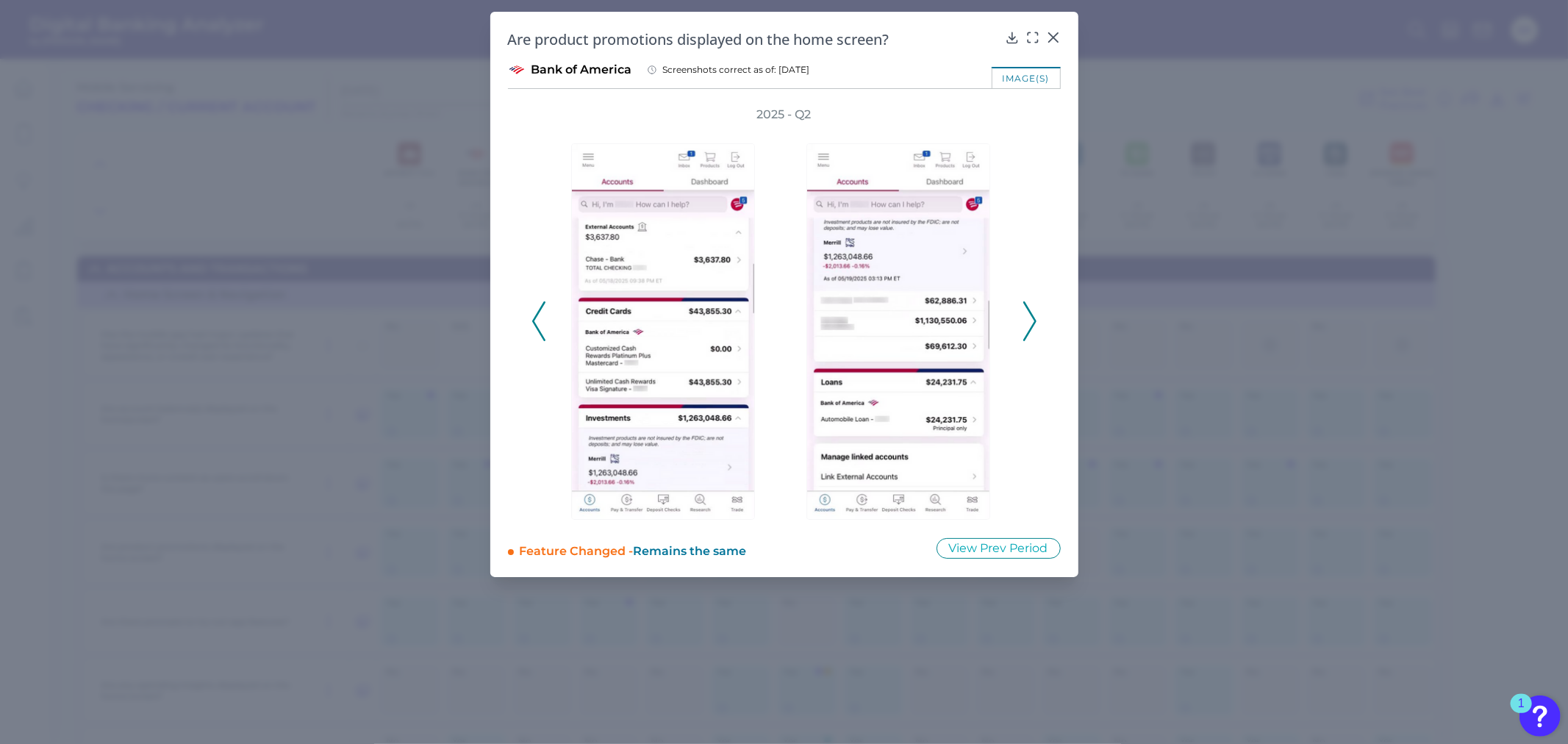
click at [540, 323] on icon at bounding box center [539, 322] width 14 height 40
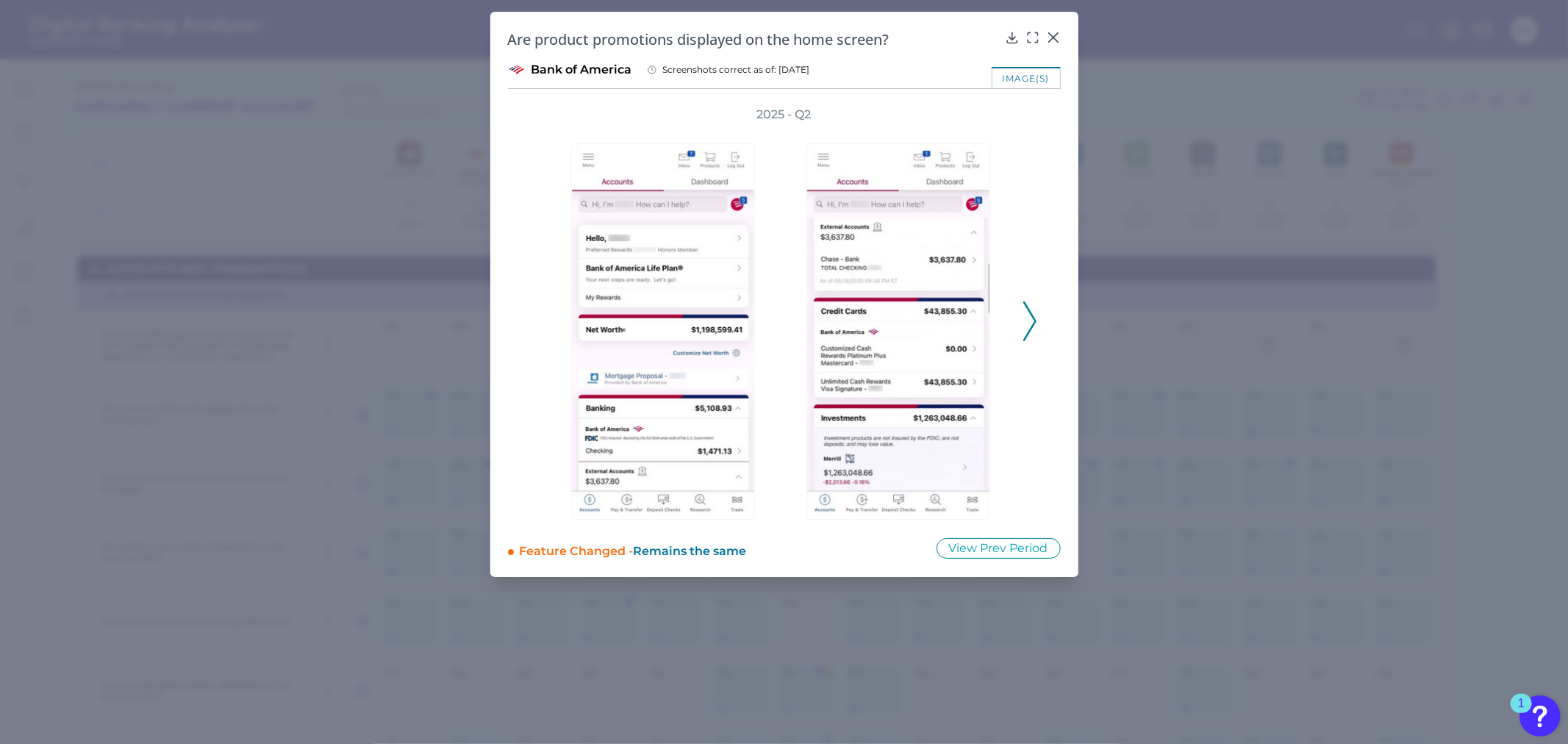
click at [1034, 311] on icon at bounding box center [1030, 322] width 14 height 40
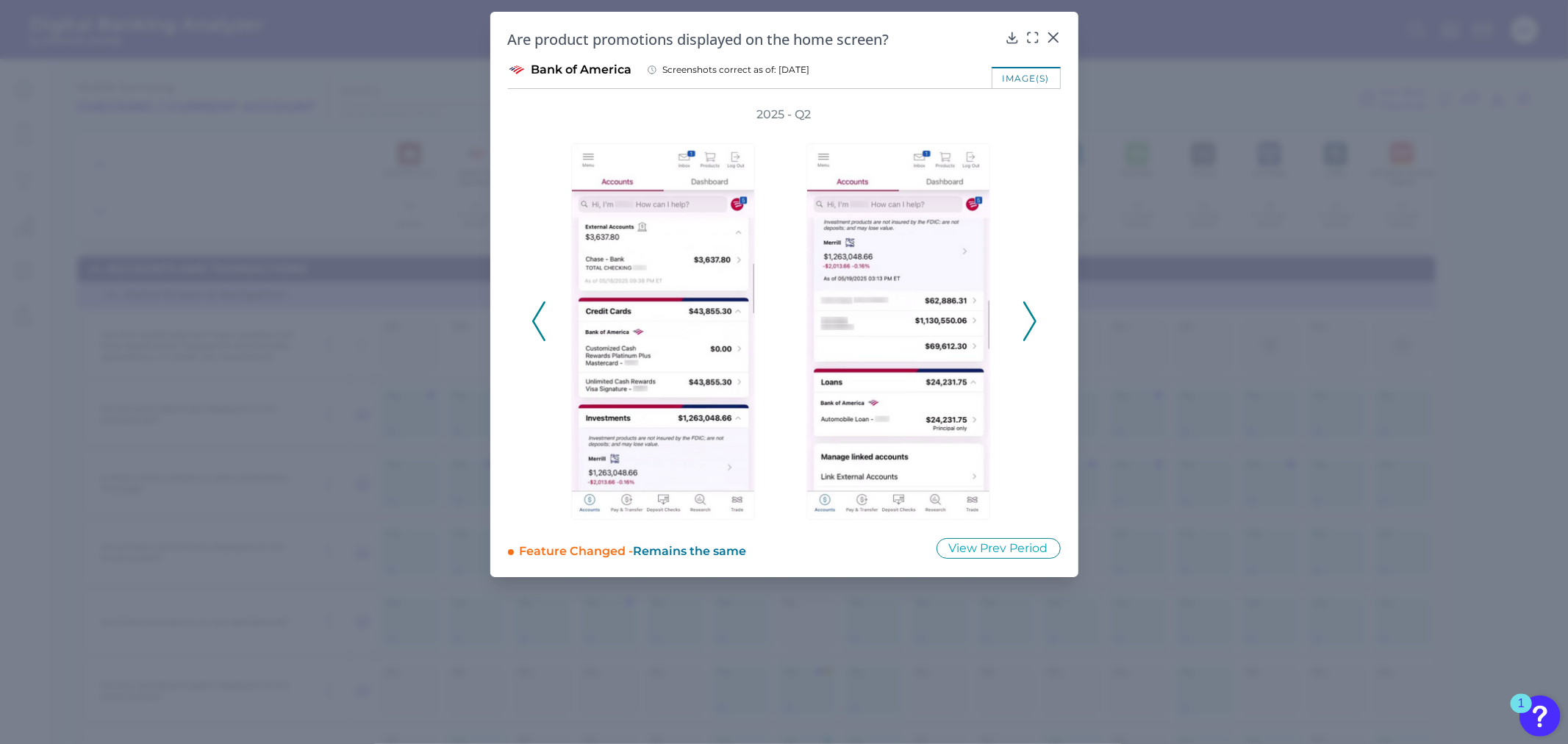
click at [1034, 311] on icon at bounding box center [1030, 322] width 14 height 40
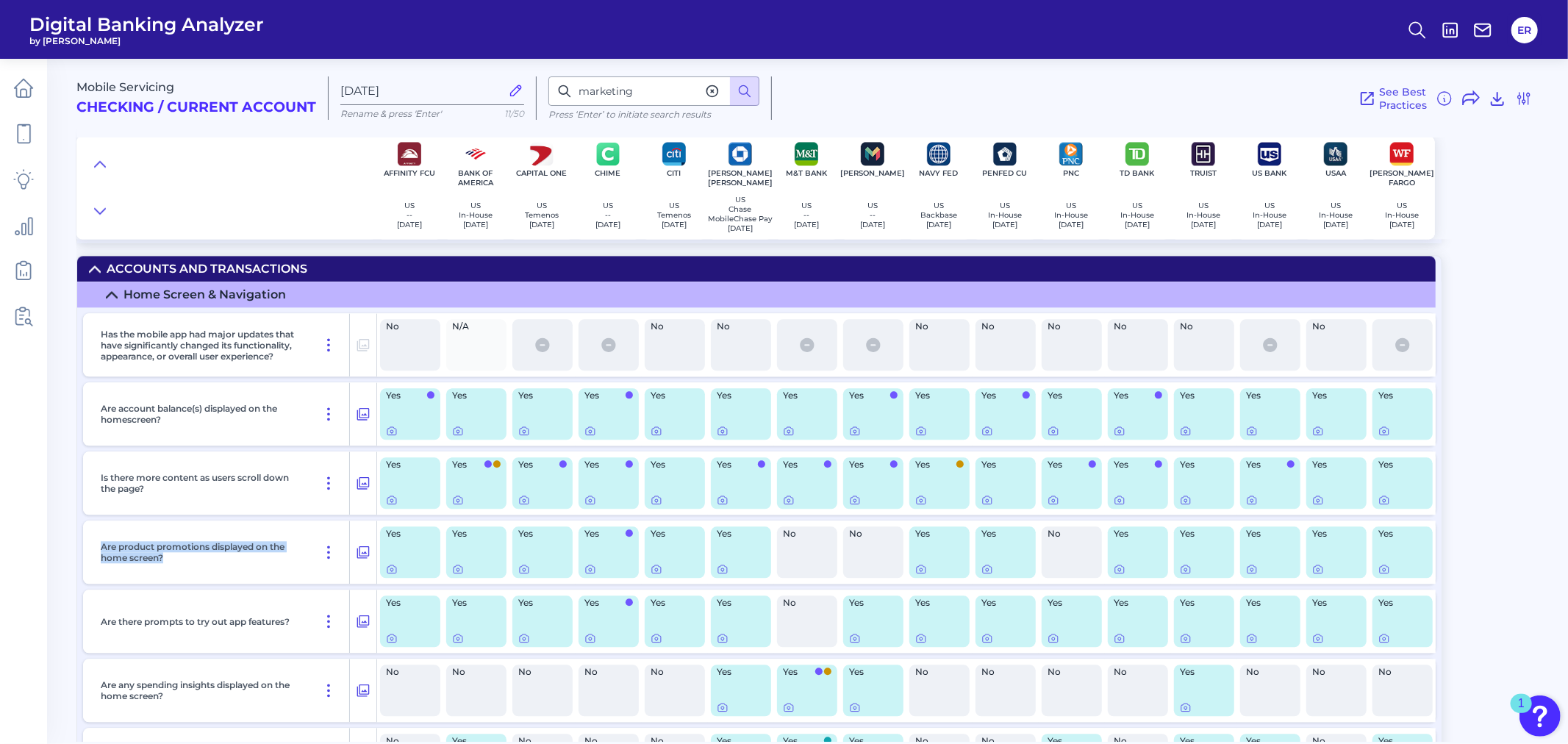
drag, startPoint x: 169, startPoint y: 563, endPoint x: 90, endPoint y: 548, distance: 80.4
click at [92, 546] on div "Are product promotions displayed on the home screen?" at bounding box center [230, 551] width 294 height 63
copy p "Are product promotions displayed on the home screen?"
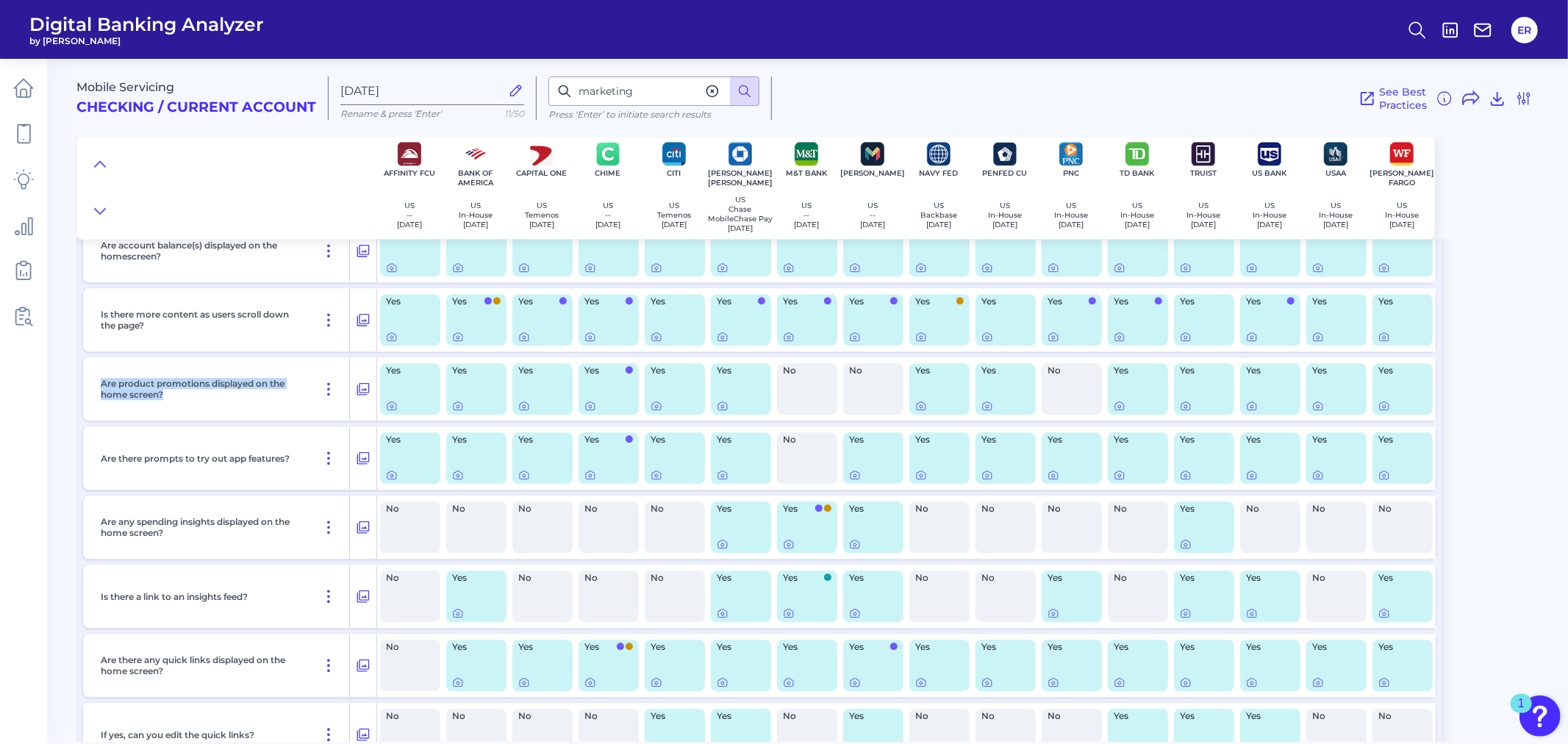
scroll to position [2775, 0]
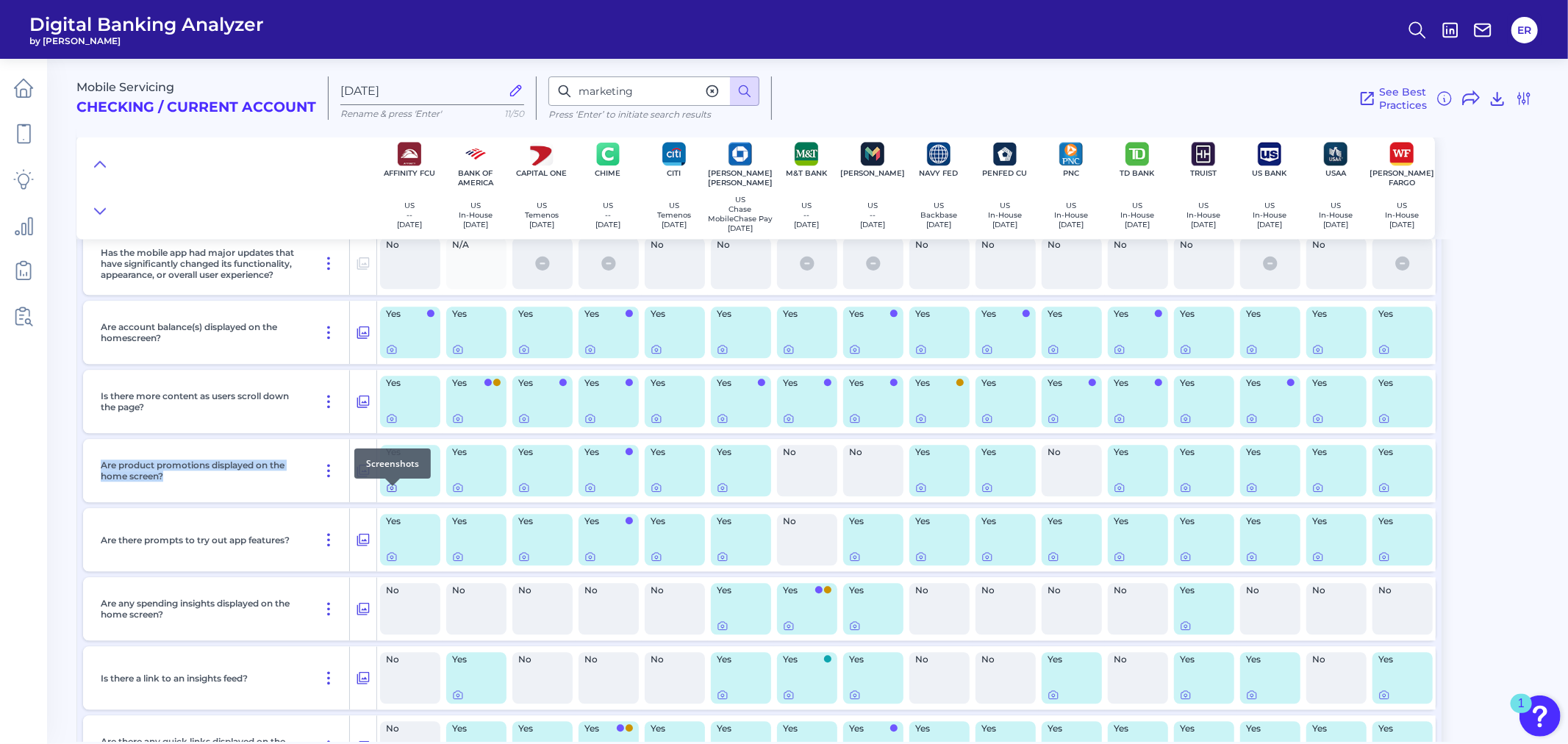
click at [391, 493] on icon at bounding box center [391, 487] width 12 height 12
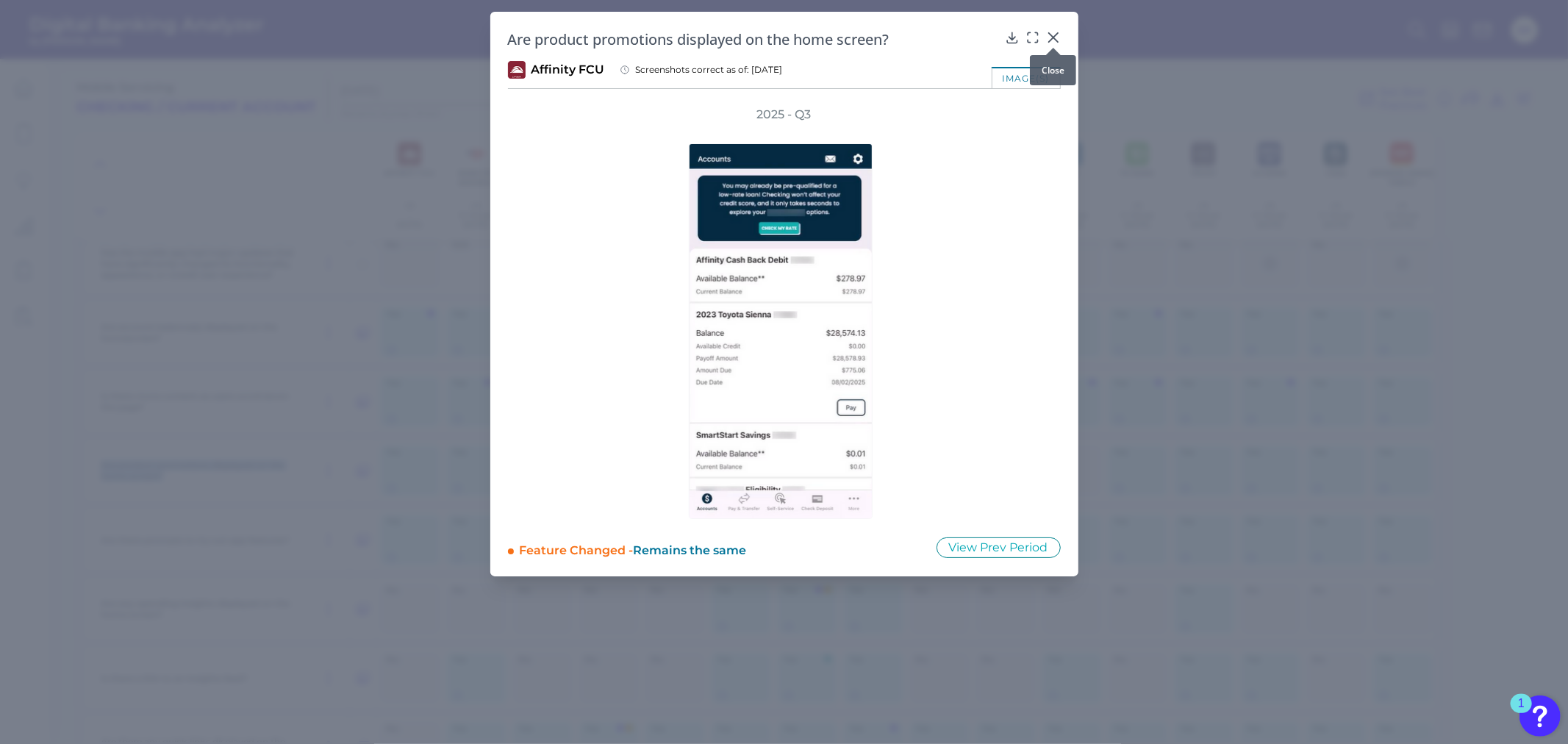
click at [1049, 38] on icon at bounding box center [1053, 38] width 14 height 14
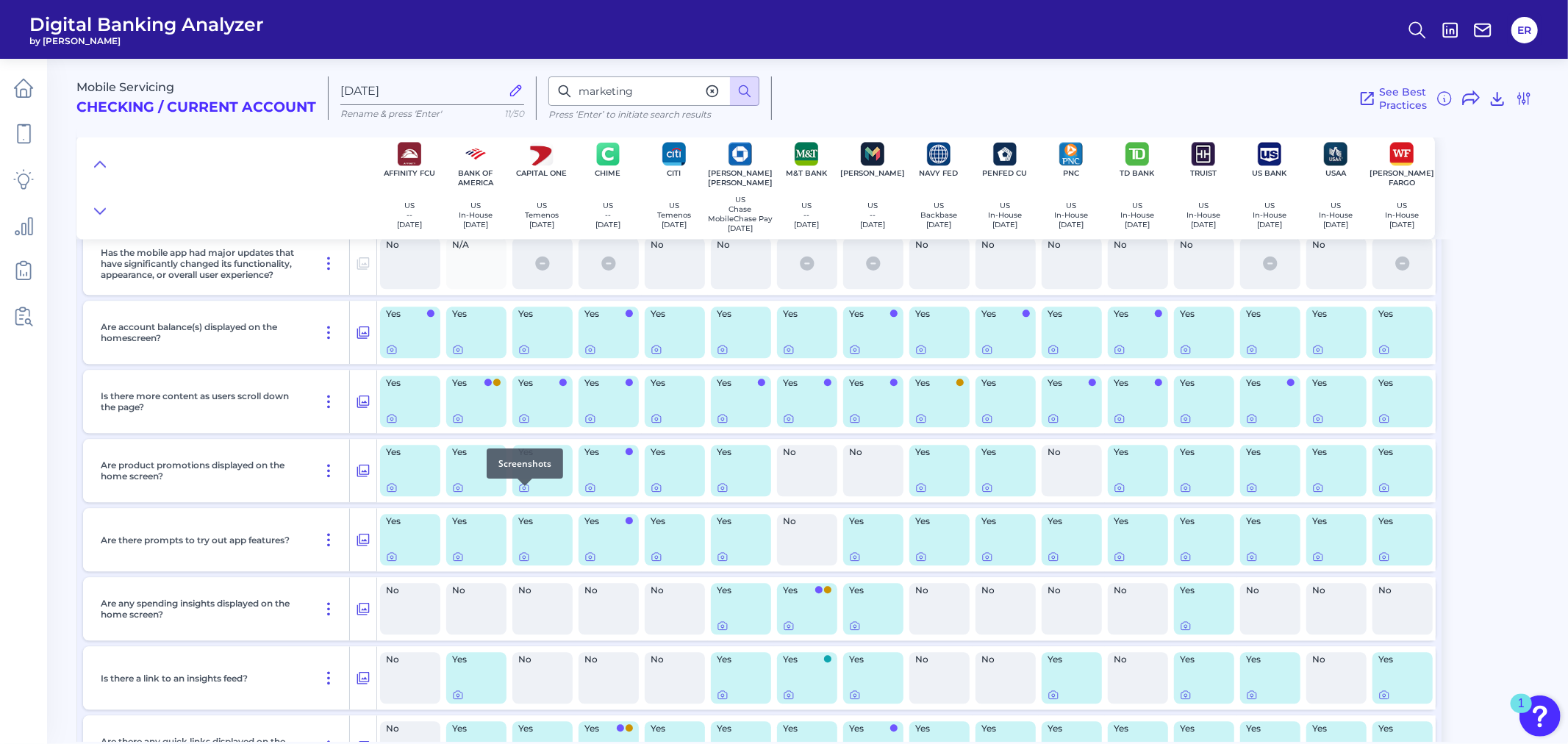
click at [519, 490] on div at bounding box center [525, 486] width 14 height 14
click at [523, 493] on icon at bounding box center [524, 487] width 12 height 12
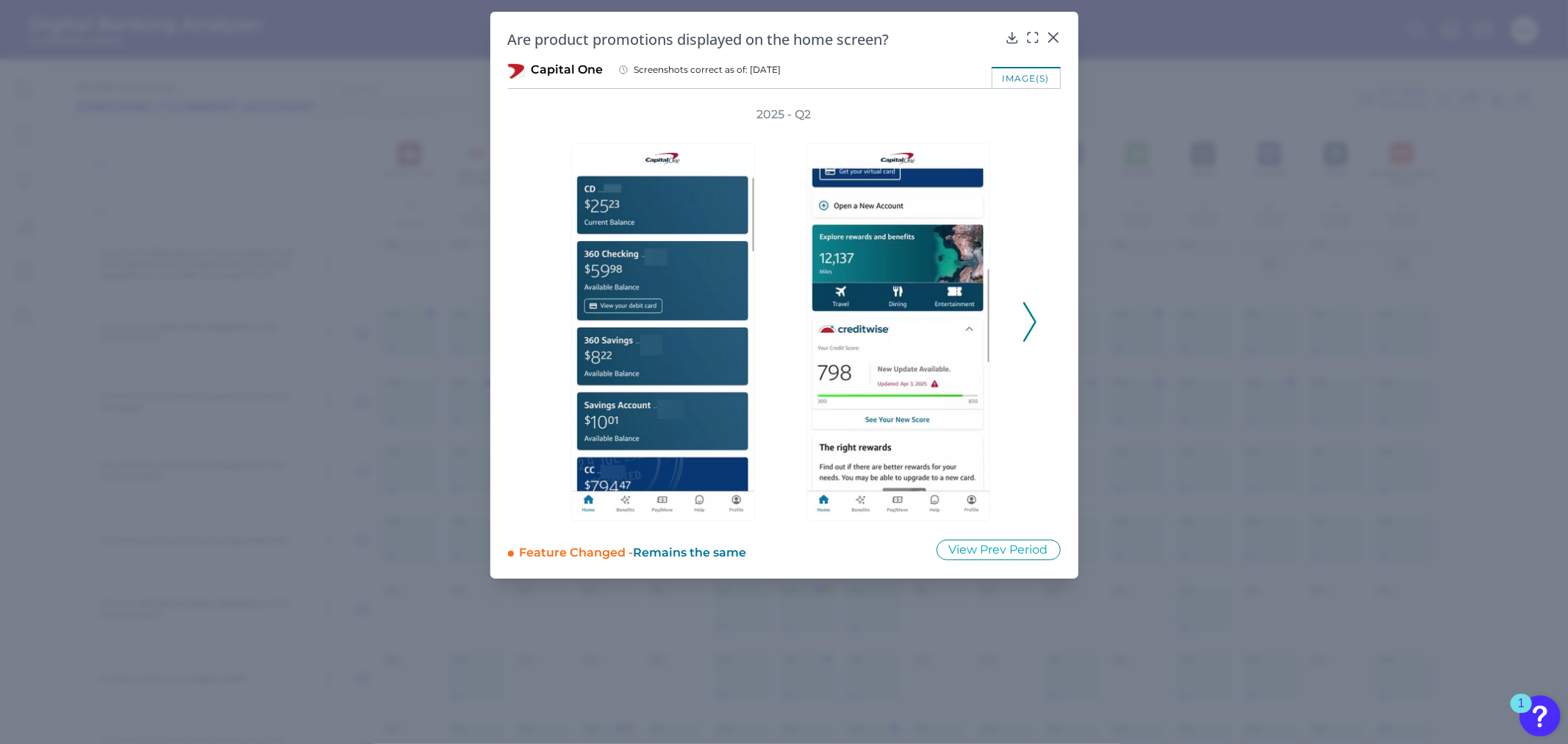
click at [1031, 314] on polyline at bounding box center [1029, 321] width 11 height 38
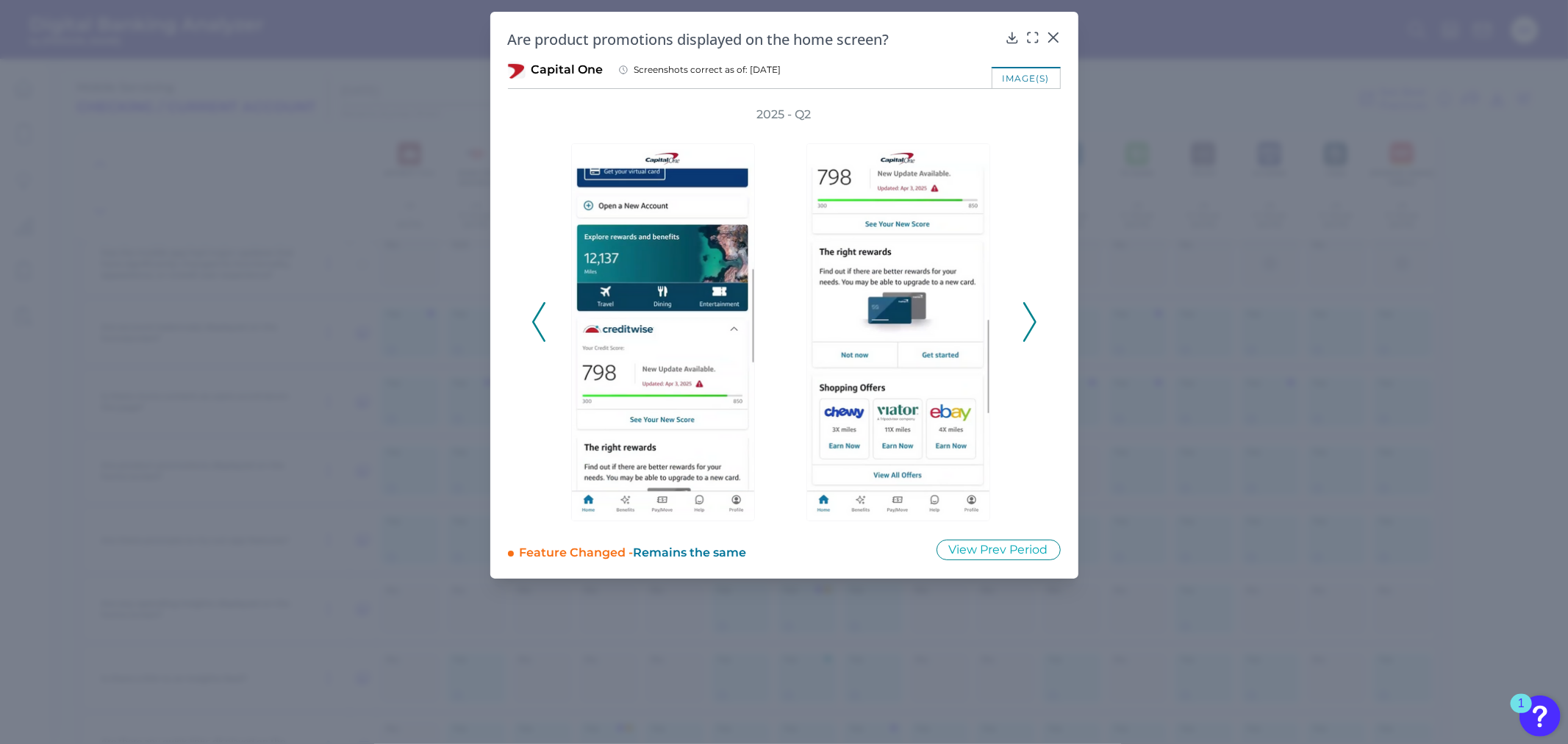
click at [1027, 317] on icon at bounding box center [1030, 322] width 14 height 40
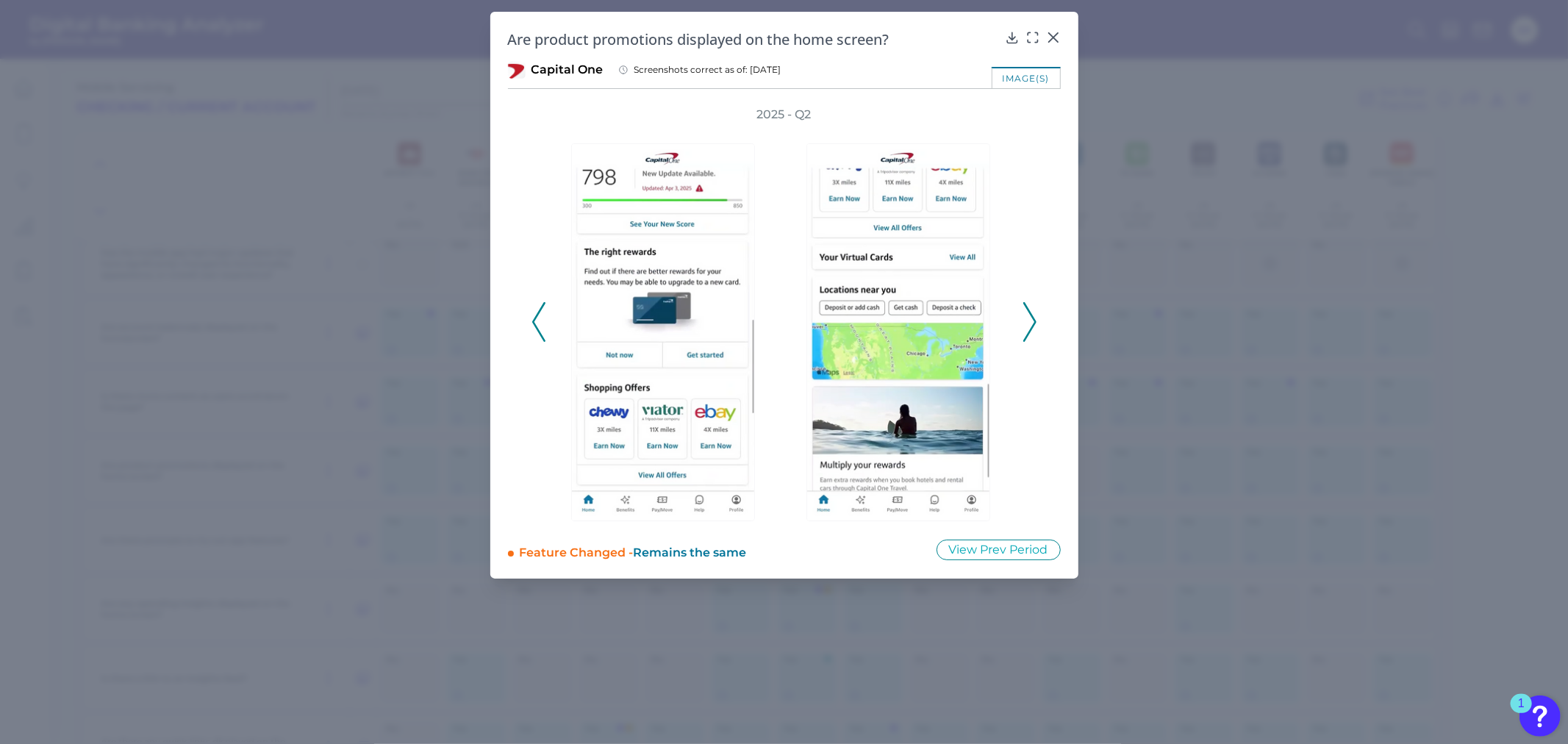
click at [1027, 317] on icon at bounding box center [1030, 322] width 14 height 40
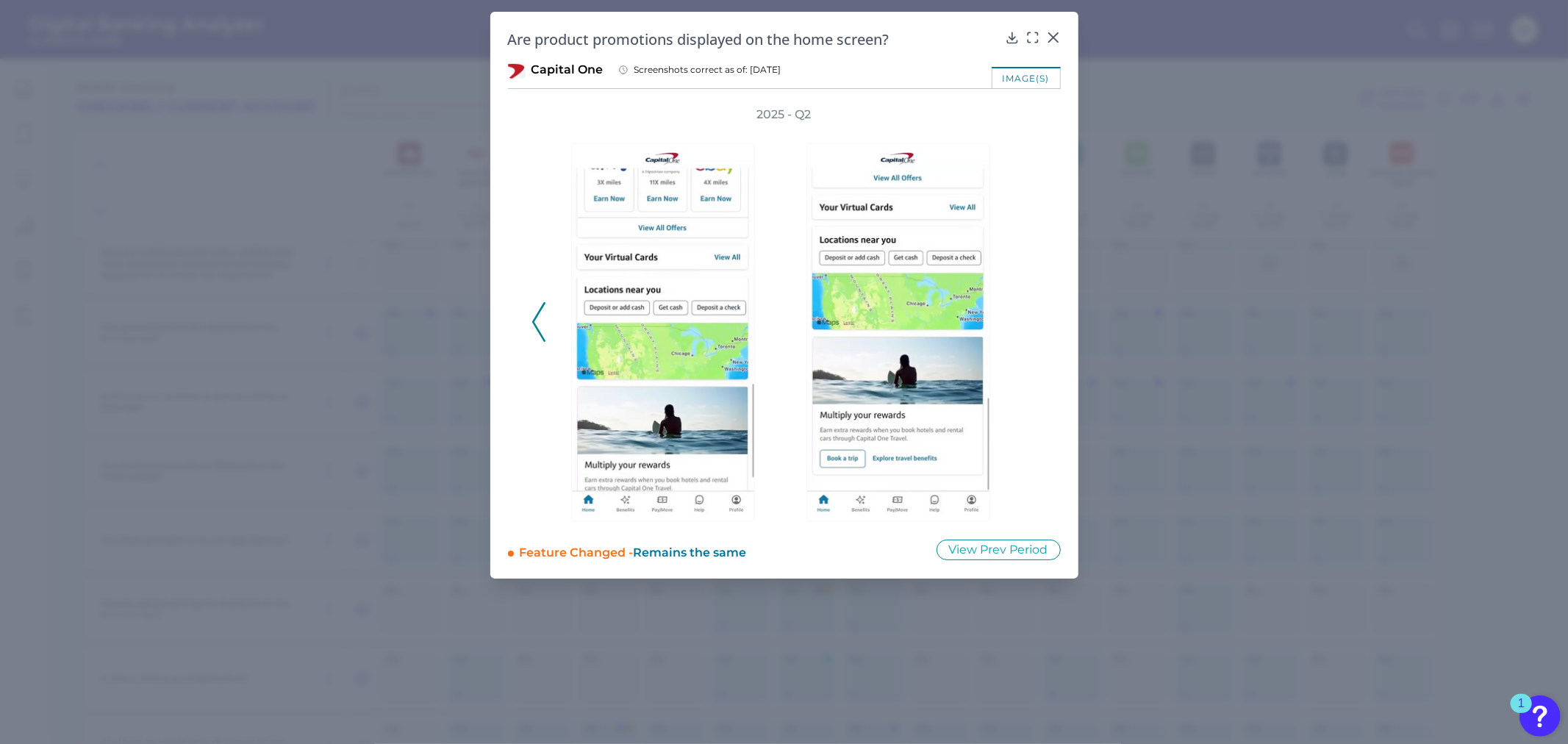
click at [1045, 42] on div "Are product promotions displayed on the home screen?" at bounding box center [784, 39] width 553 height 20
click at [1053, 38] on icon at bounding box center [1053, 37] width 9 height 9
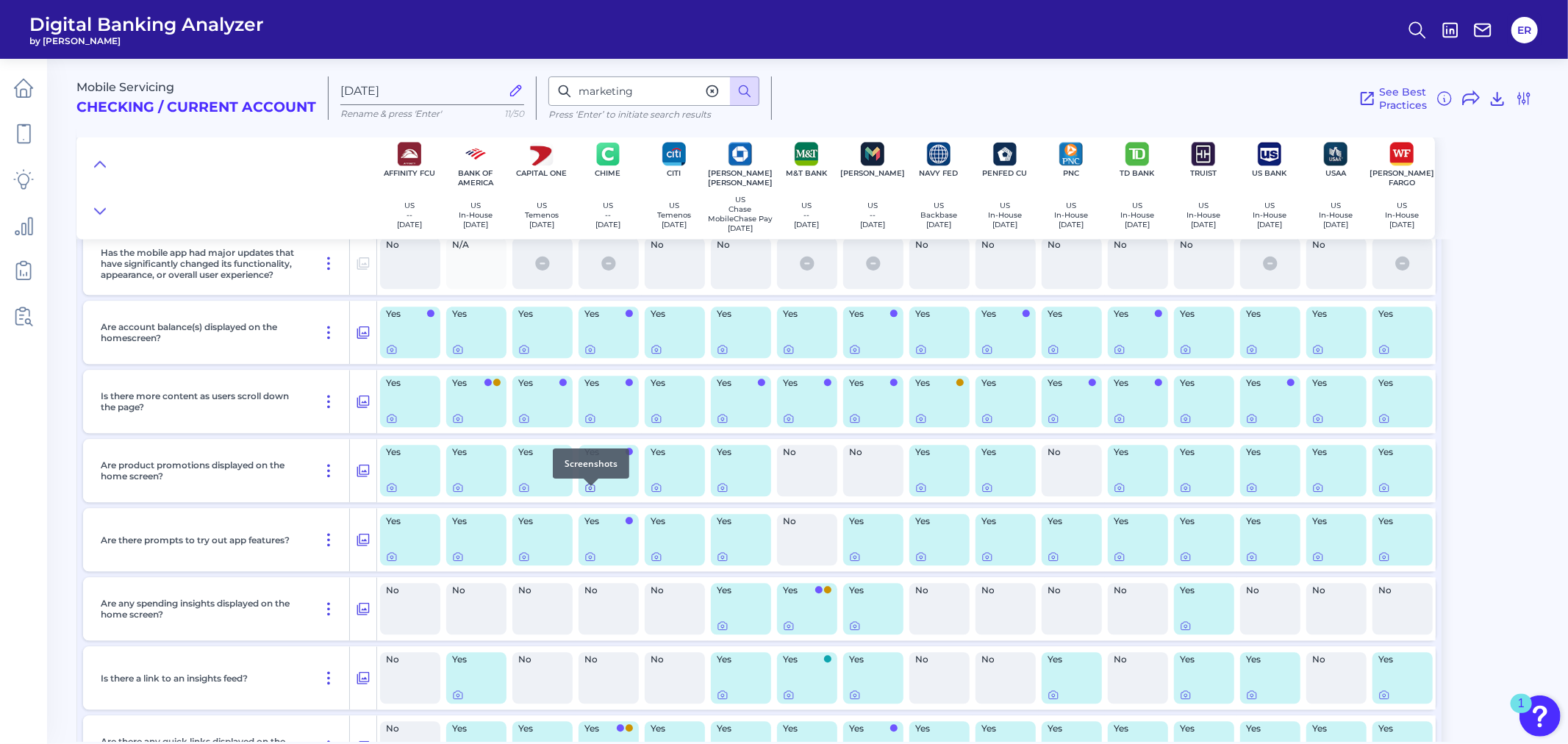
click at [587, 493] on icon at bounding box center [590, 487] width 12 height 12
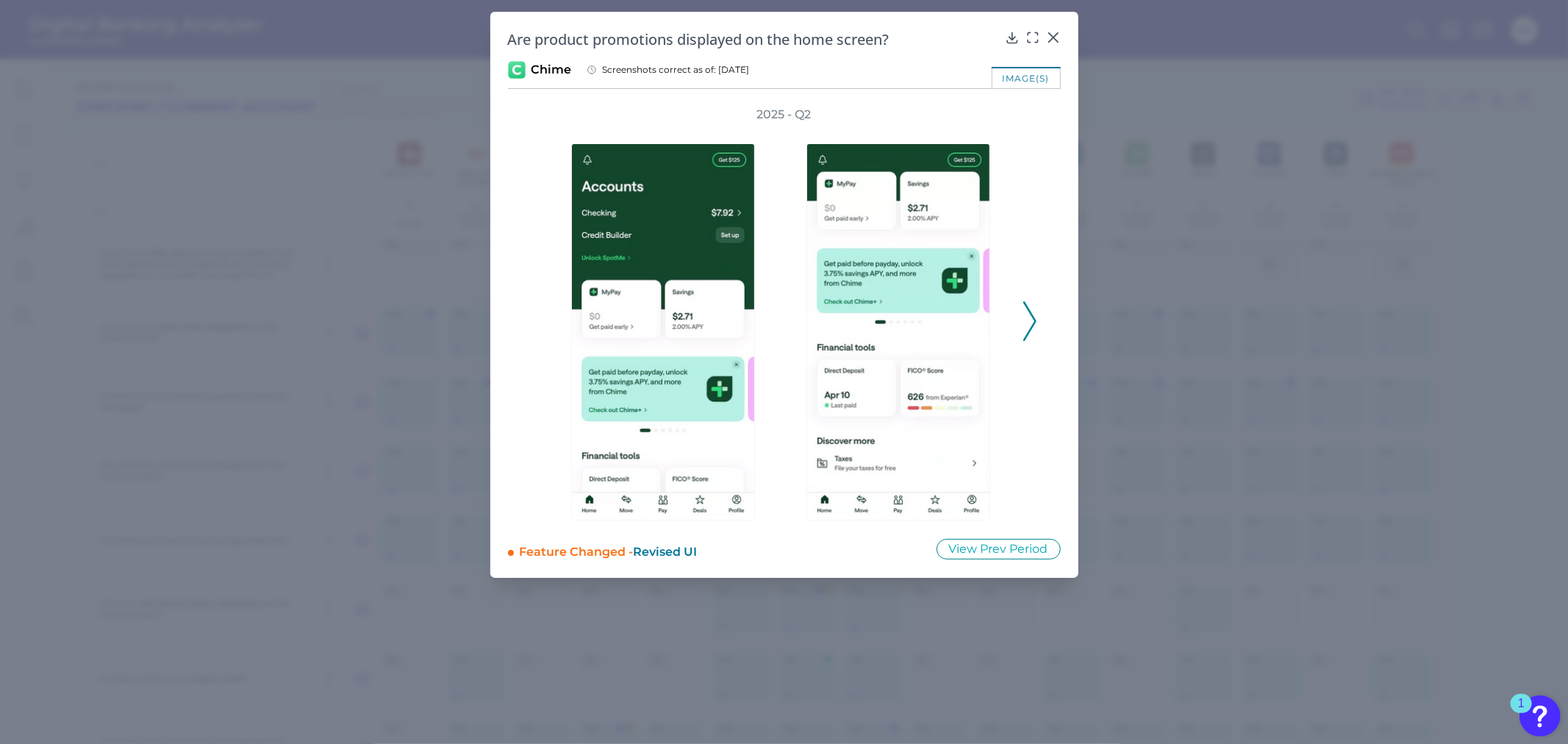
click at [1033, 319] on polyline at bounding box center [1029, 321] width 11 height 38
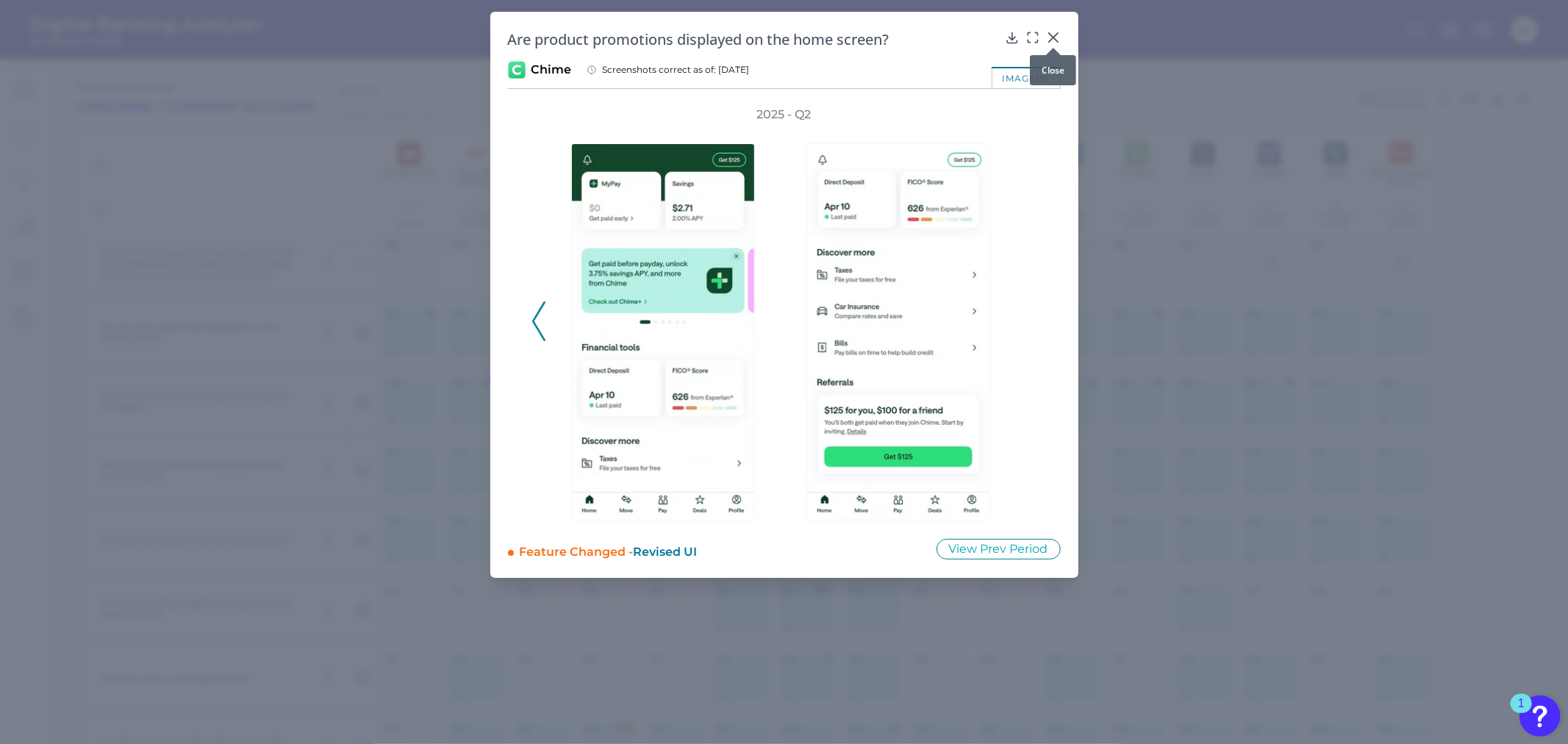
click at [1051, 38] on icon at bounding box center [1053, 38] width 14 height 14
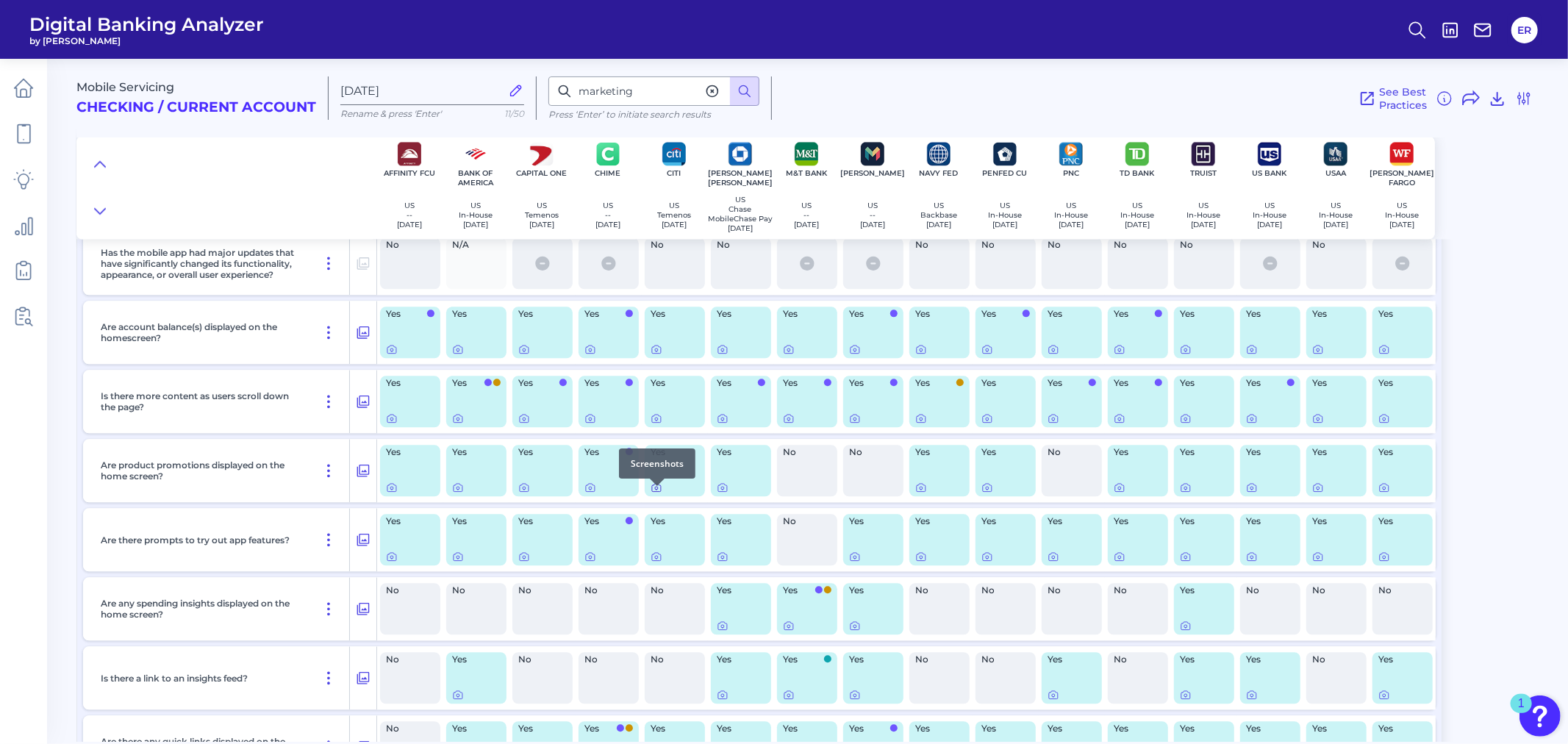
click at [660, 493] on icon at bounding box center [656, 487] width 12 height 12
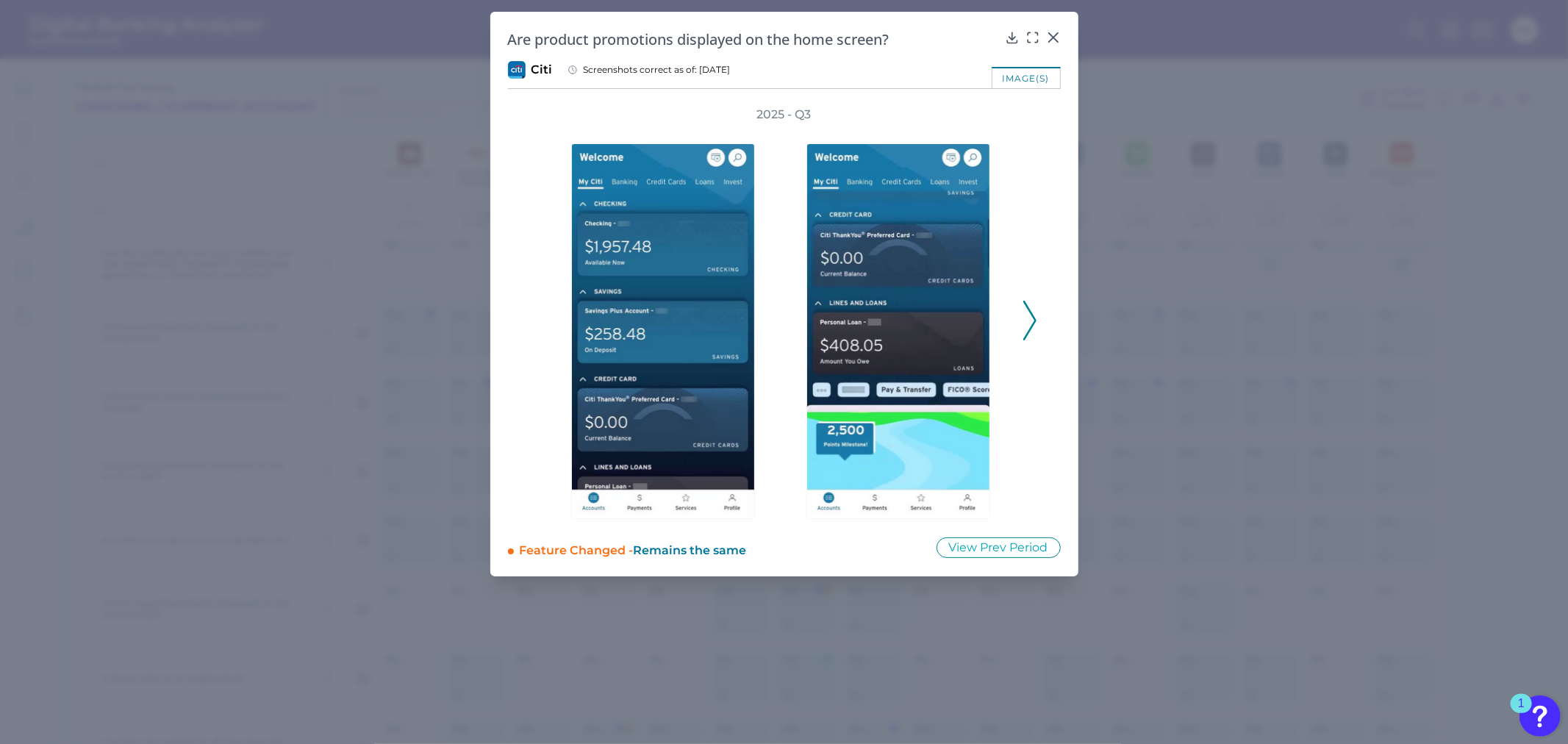
click at [1032, 322] on icon at bounding box center [1030, 321] width 14 height 40
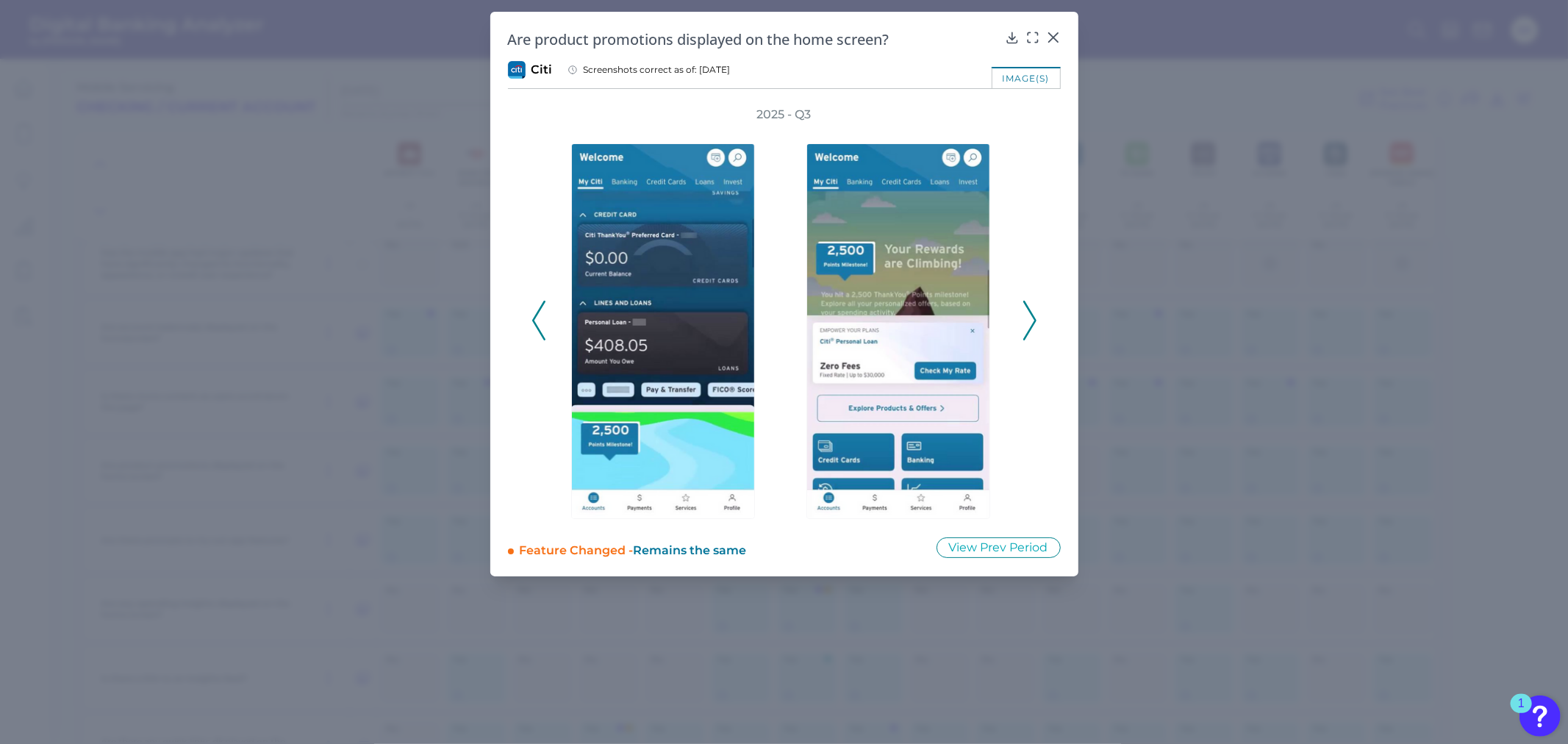
click at [1033, 316] on polyline at bounding box center [1029, 321] width 11 height 38
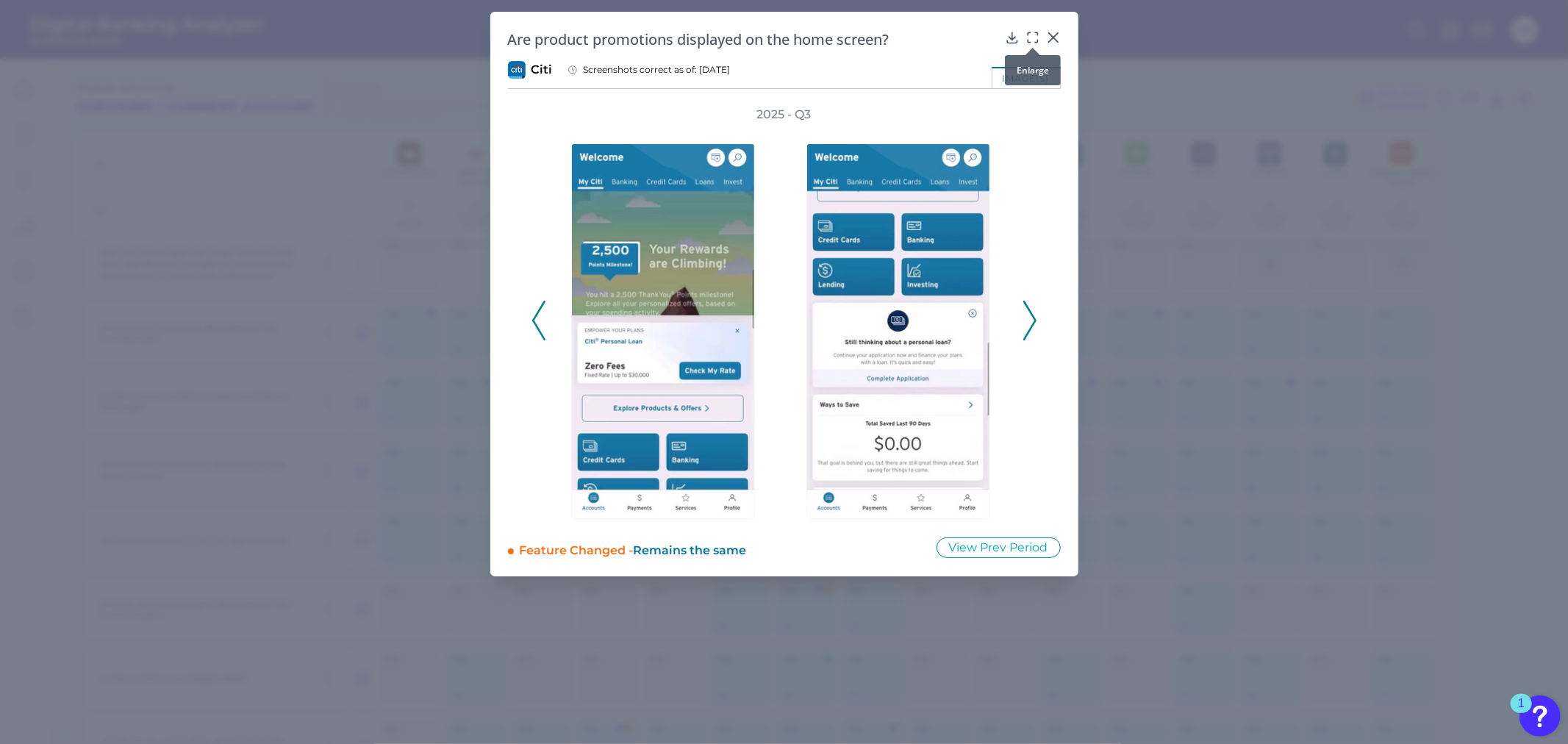
click at [1028, 41] on div at bounding box center [1033, 48] width 14 height 14
click at [1028, 35] on icon at bounding box center [1033, 38] width 14 height 14
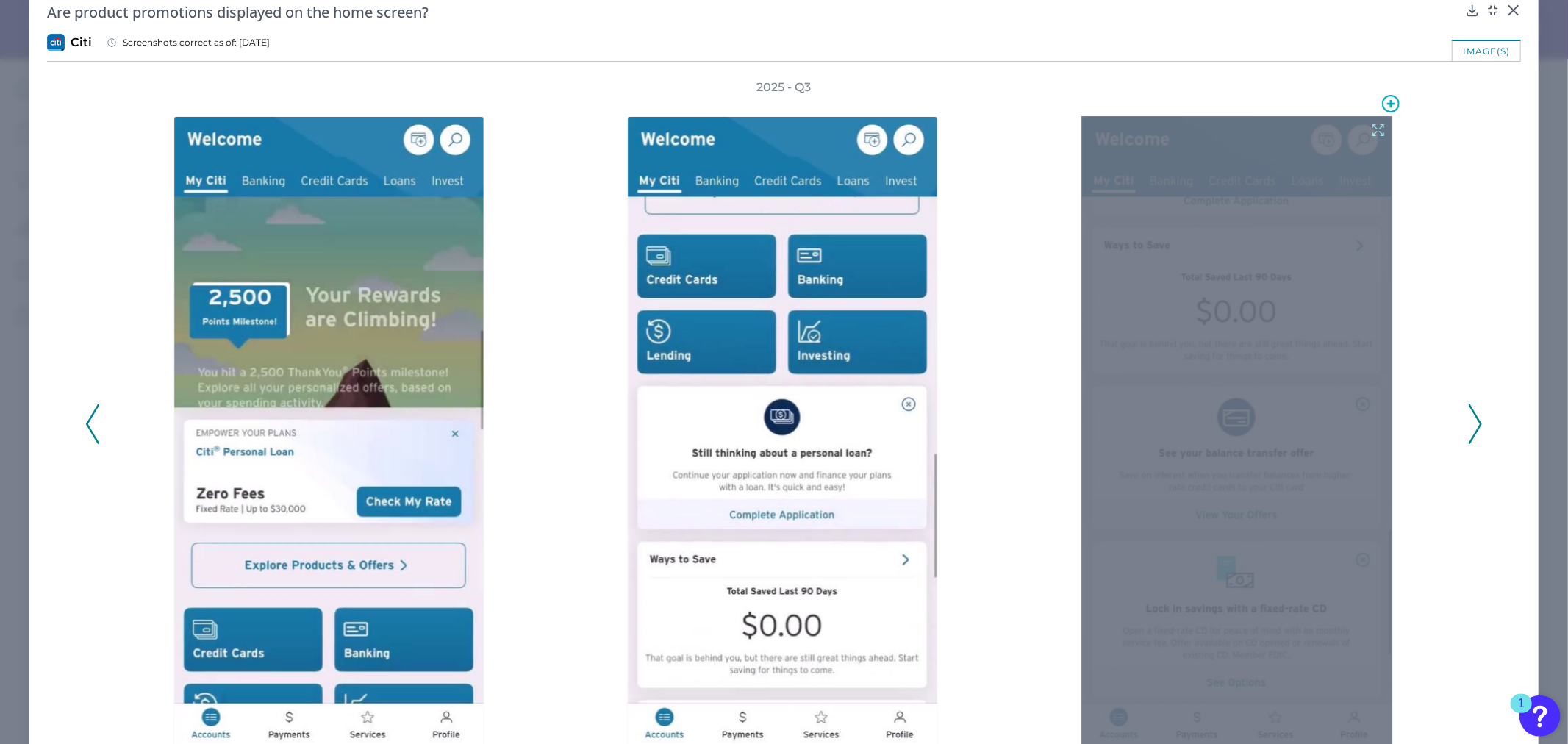
scroll to position [0, 0]
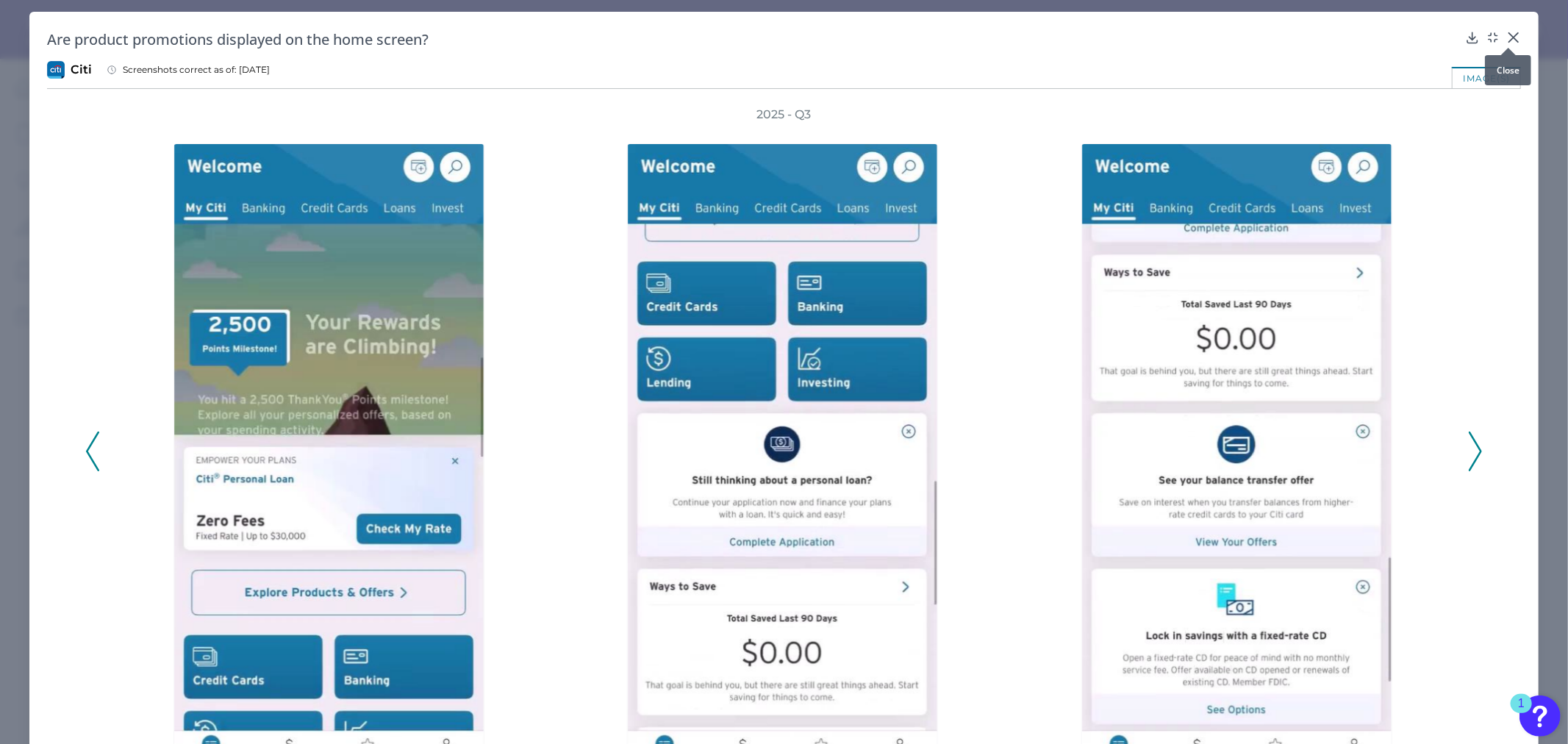
click at [1507, 34] on icon at bounding box center [1514, 38] width 14 height 14
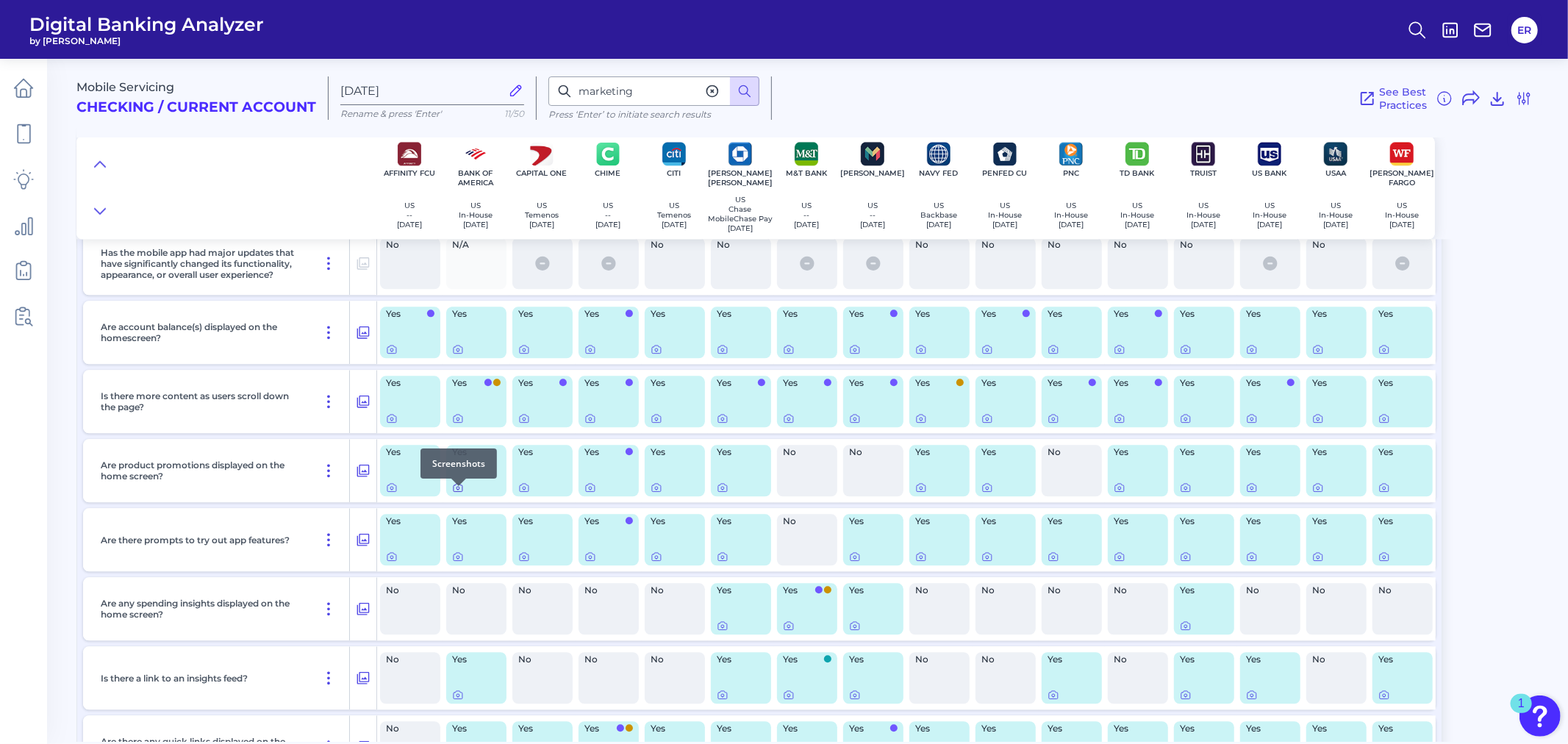
click at [458, 493] on icon at bounding box center [458, 487] width 12 height 12
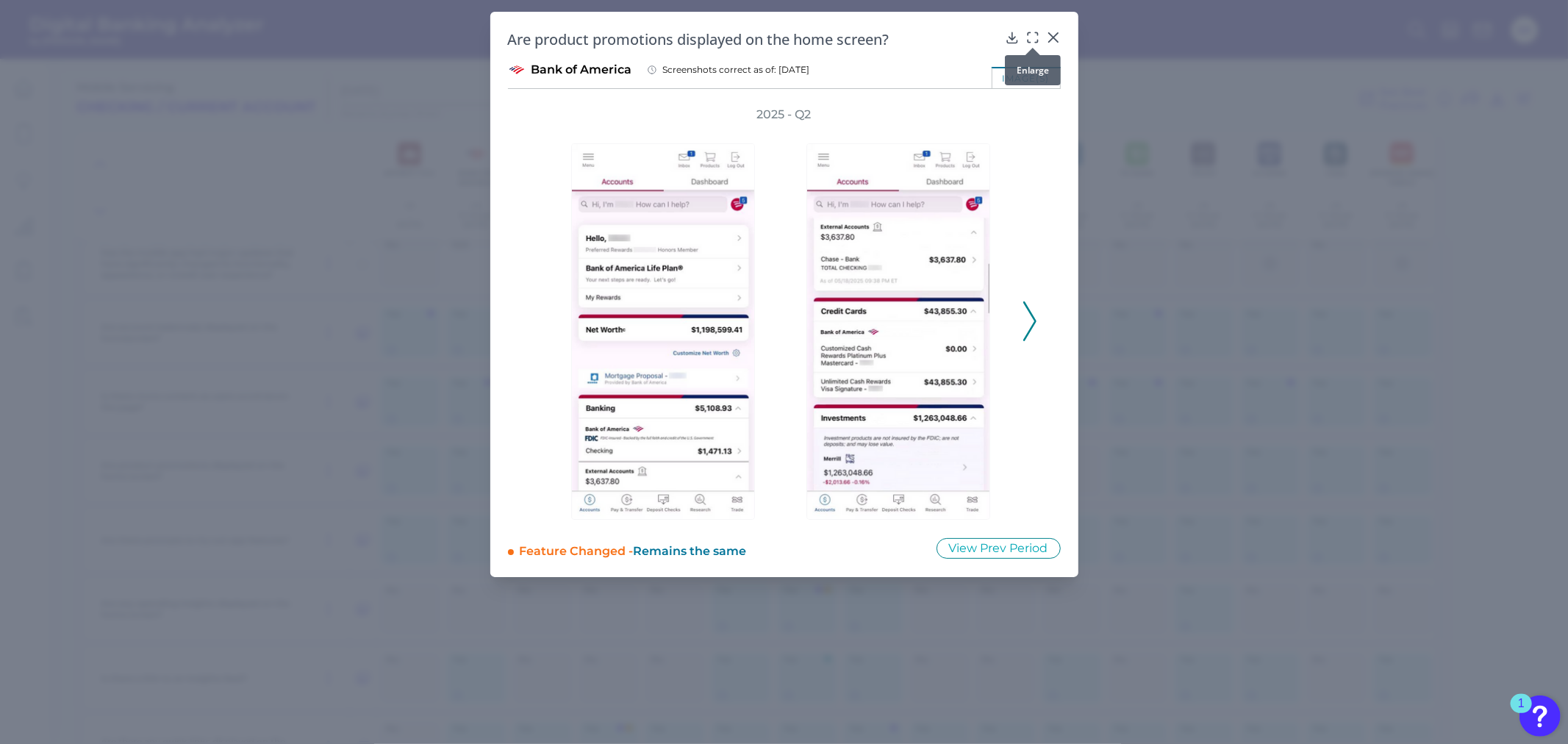
click at [1032, 39] on icon at bounding box center [1033, 38] width 14 height 14
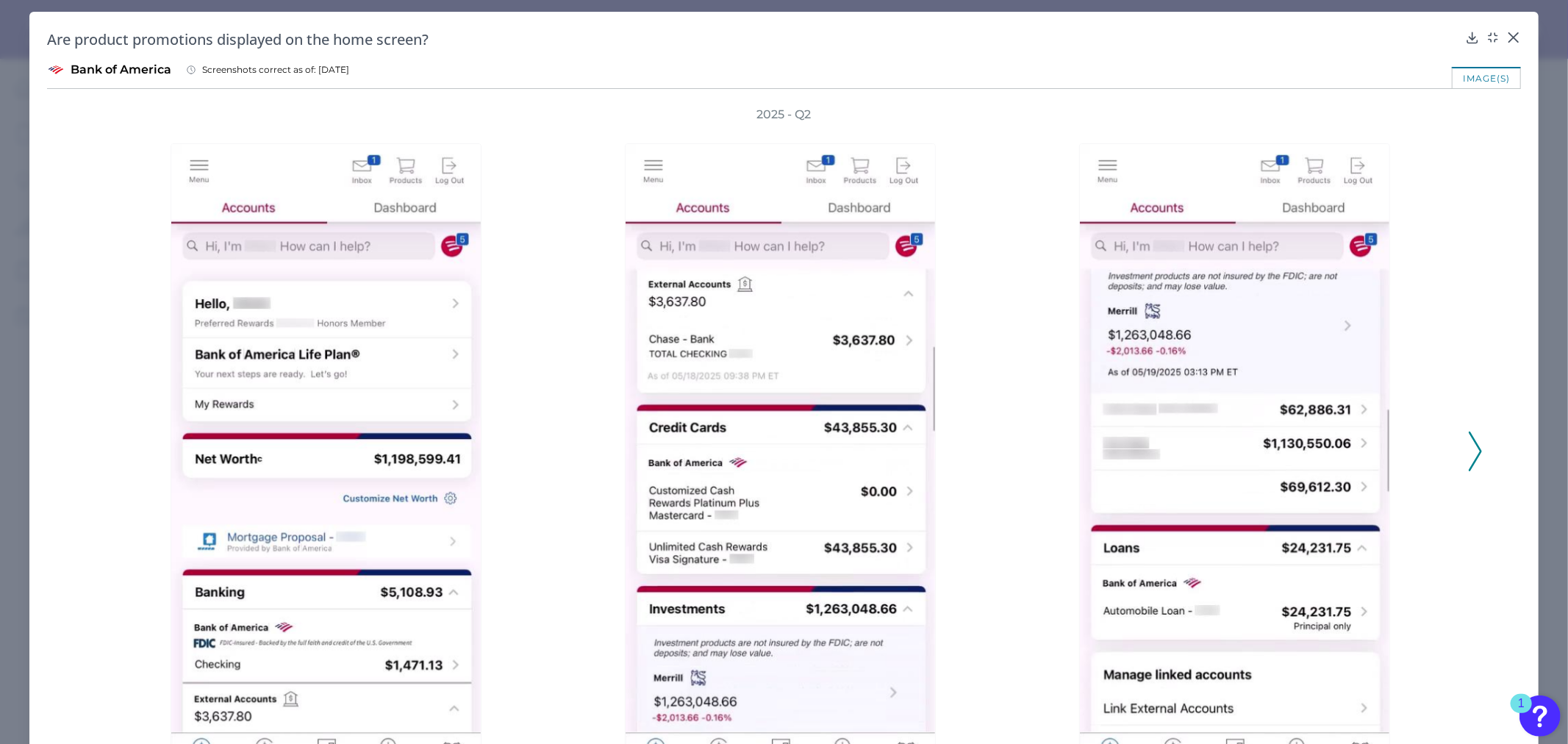
click at [1474, 438] on icon at bounding box center [1475, 451] width 14 height 40
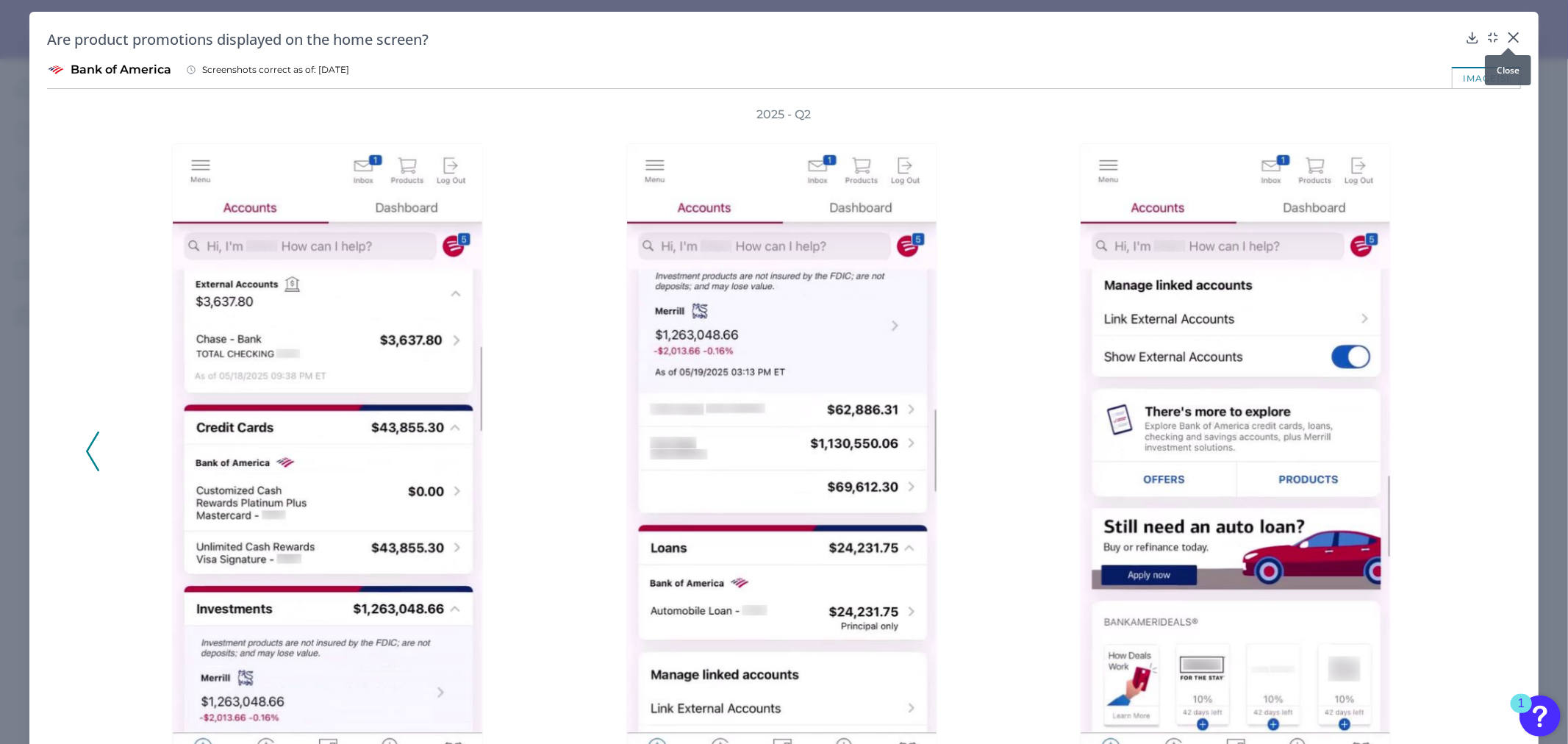
click at [1505, 42] on div at bounding box center [1509, 48] width 14 height 14
click at [1505, 41] on div at bounding box center [1509, 48] width 14 height 14
click at [1509, 34] on icon at bounding box center [1514, 38] width 14 height 14
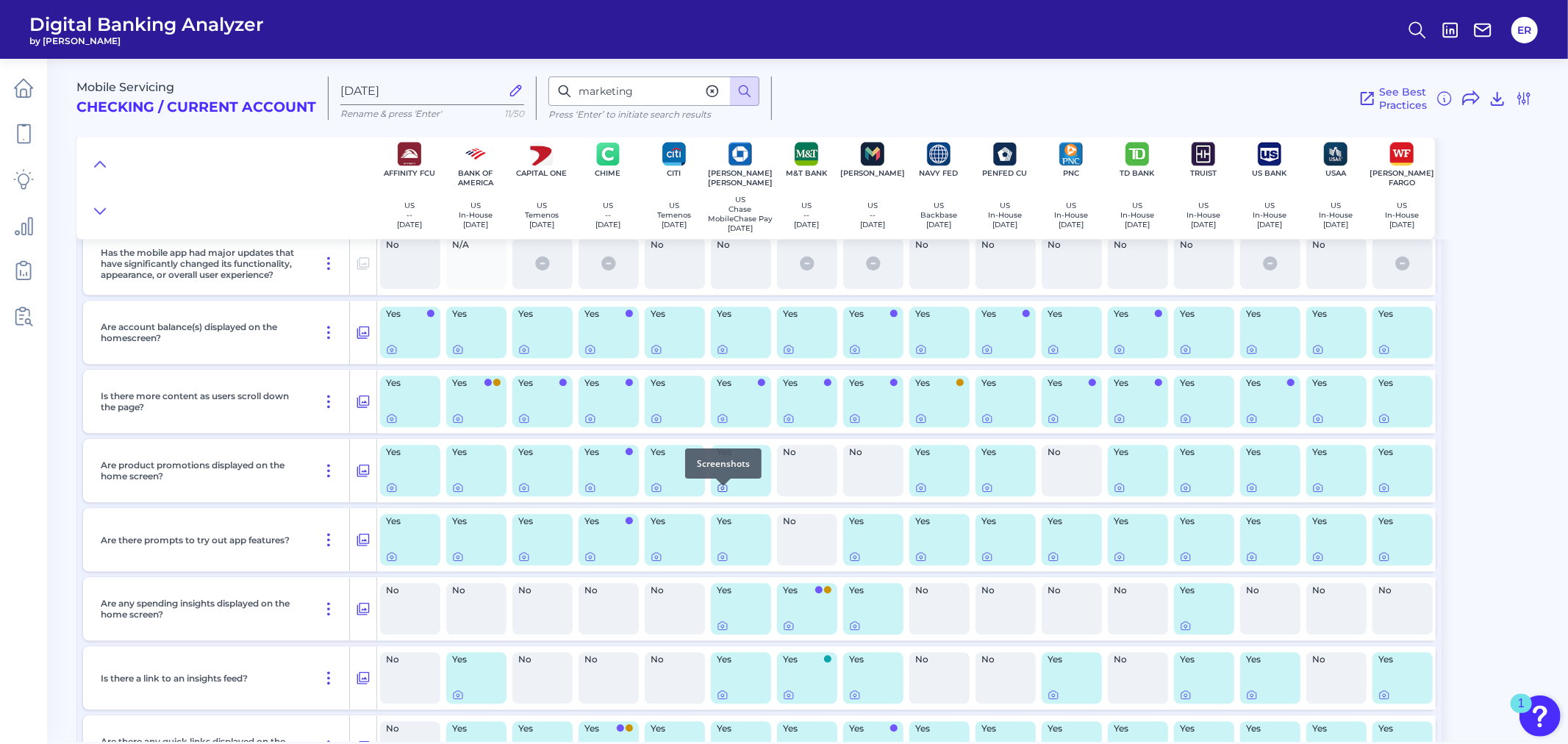
click at [721, 491] on icon at bounding box center [722, 487] width 9 height 8
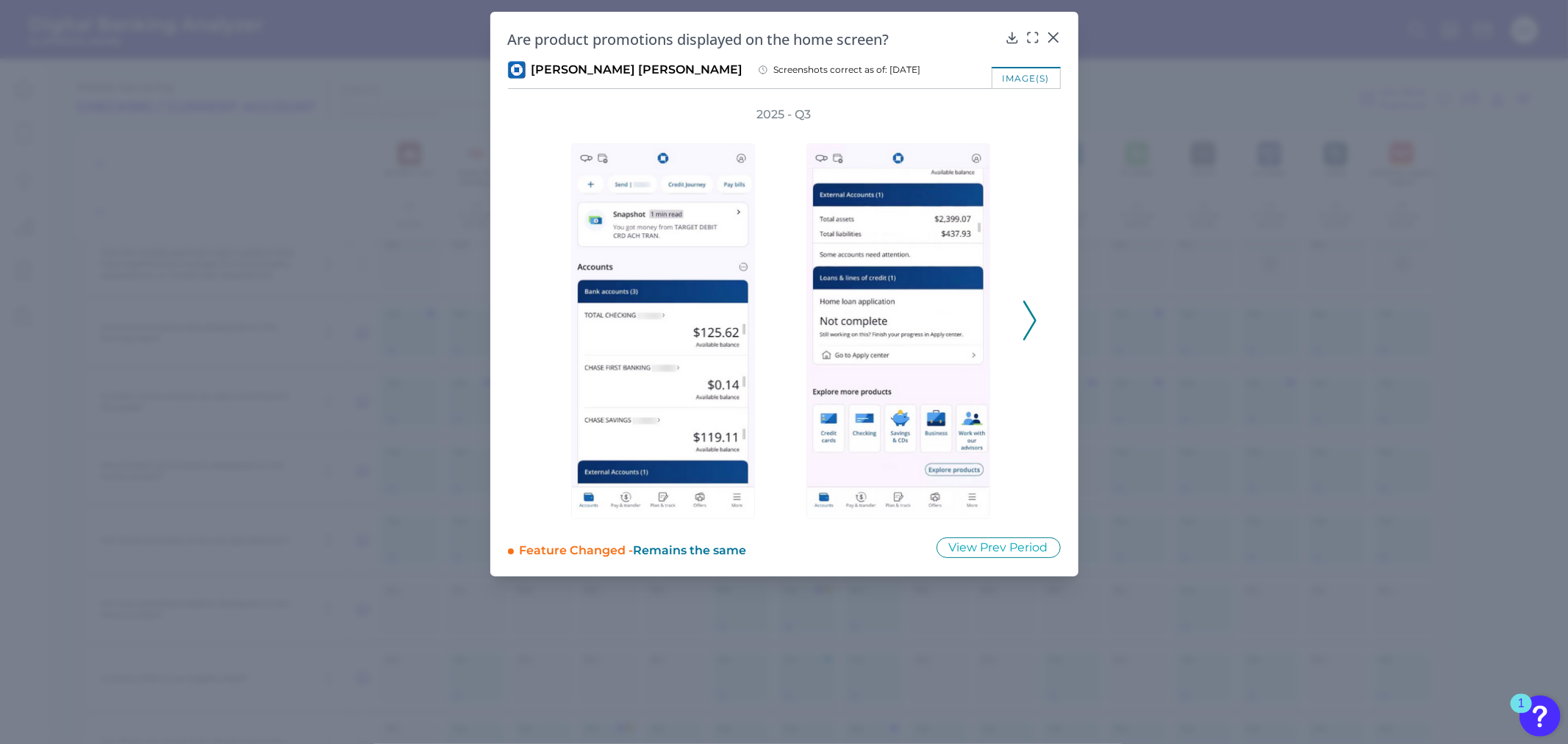
click at [1027, 314] on icon at bounding box center [1030, 321] width 14 height 40
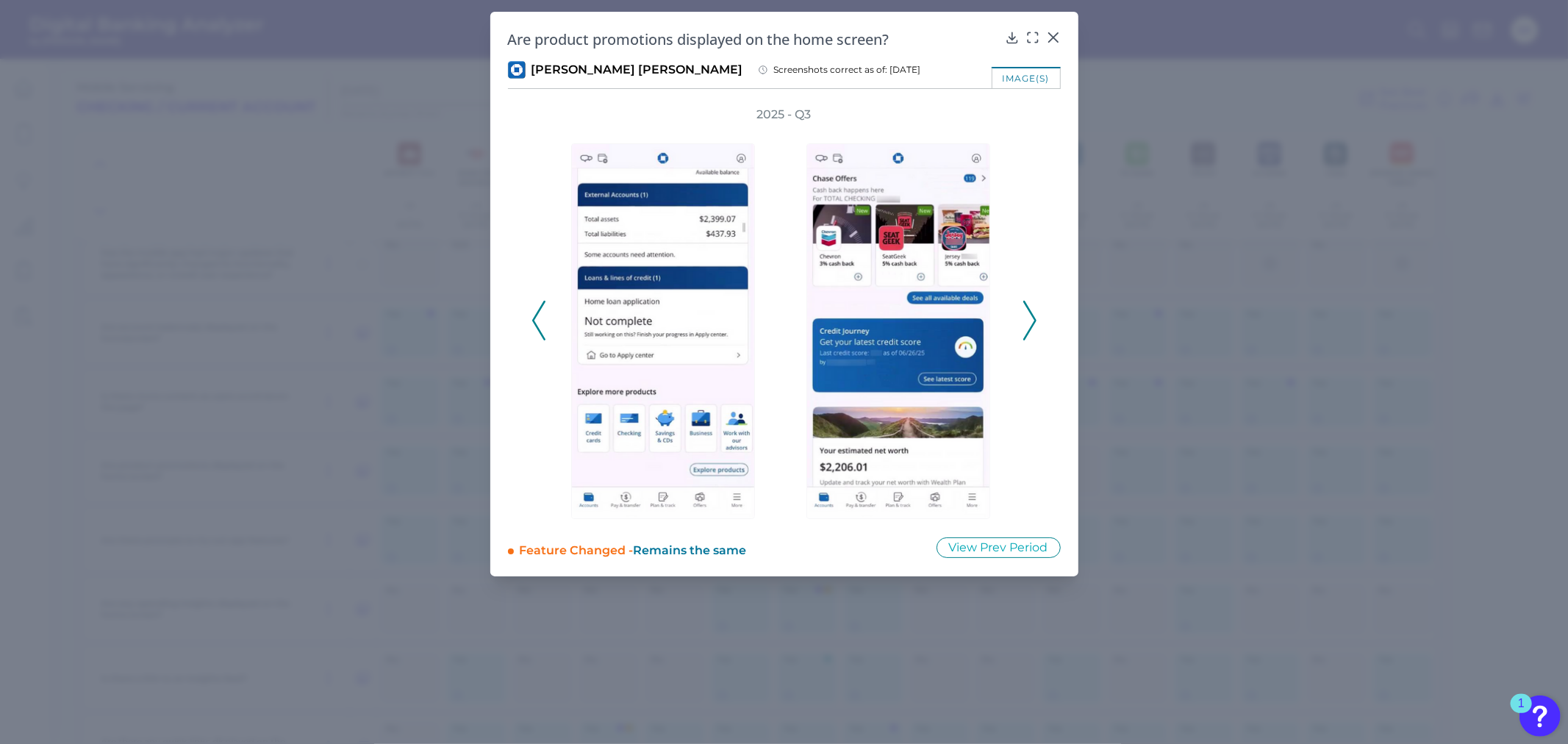
click at [1038, 303] on div "2025 - Q3" at bounding box center [784, 312] width 553 height 412
click at [1027, 313] on icon at bounding box center [1030, 321] width 14 height 40
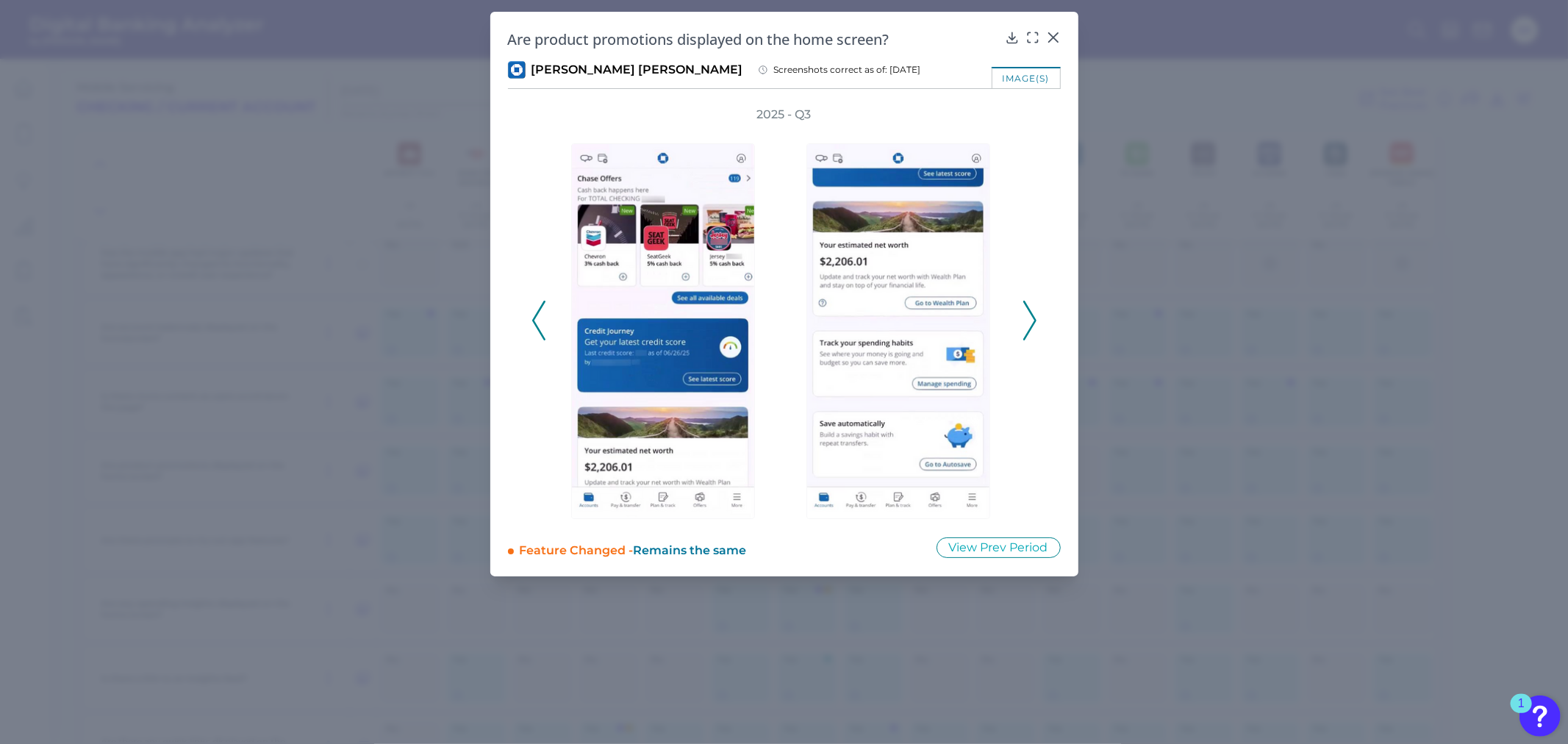
click at [1028, 310] on icon at bounding box center [1030, 321] width 14 height 40
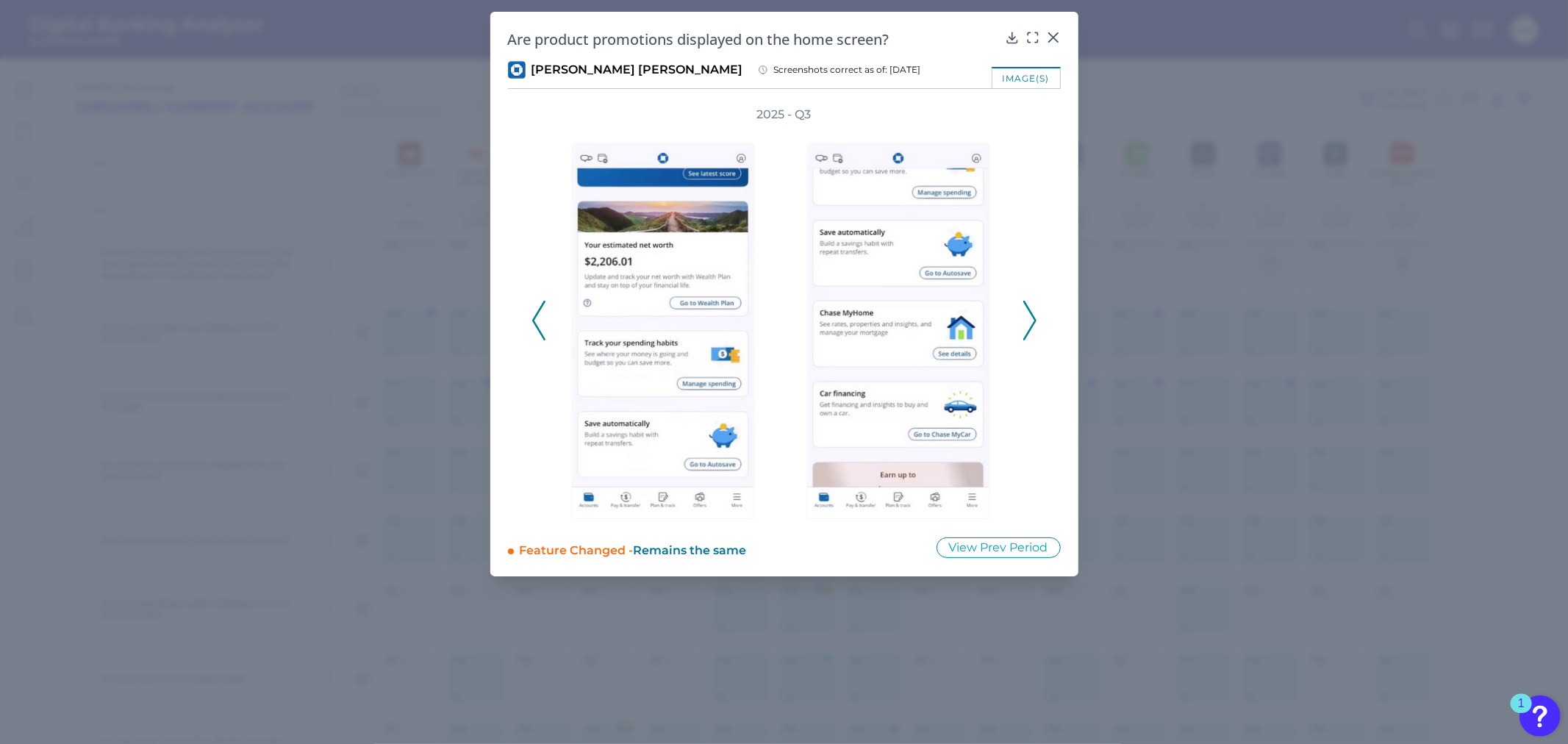
click at [1028, 310] on polyline at bounding box center [1029, 321] width 11 height 38
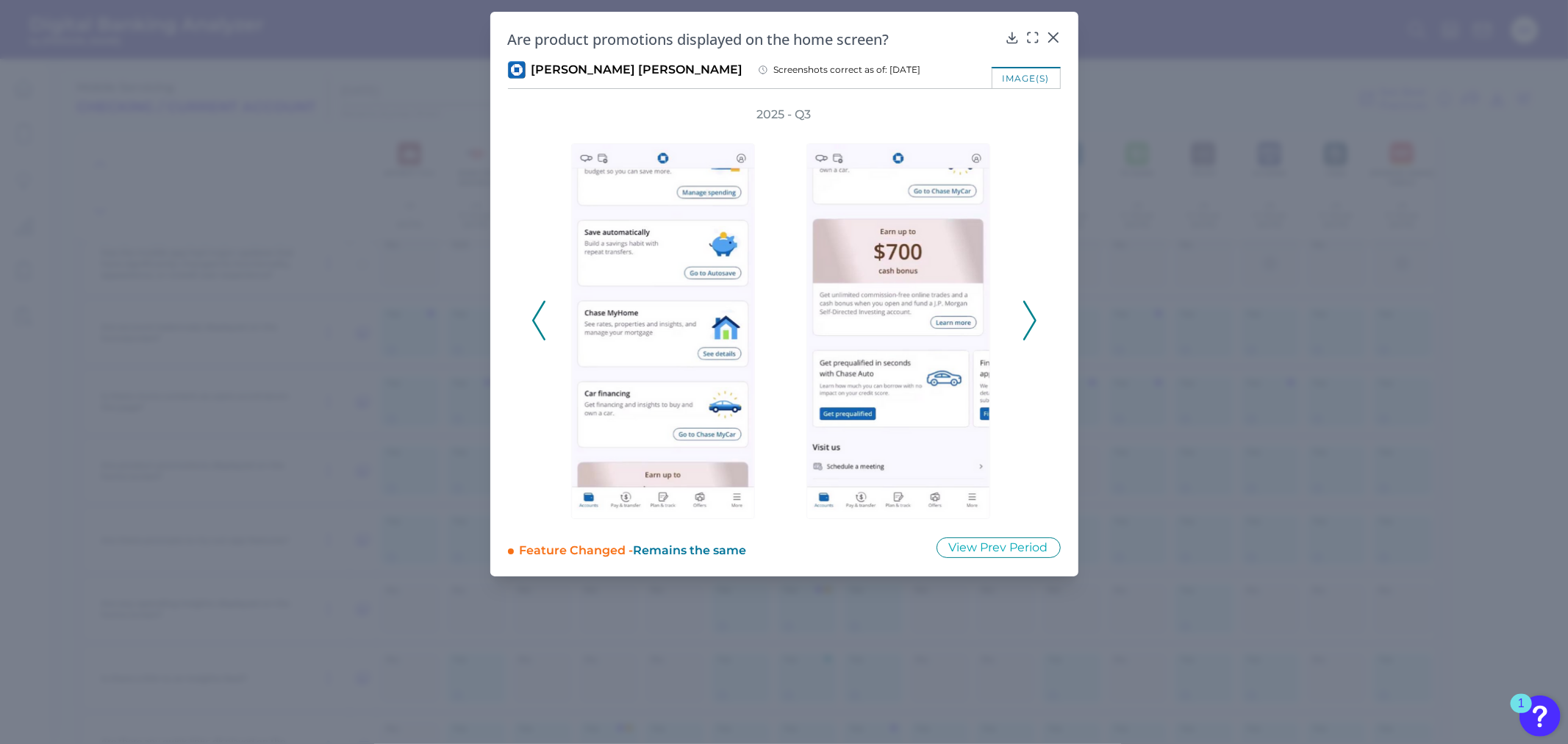
click at [1031, 302] on icon at bounding box center [1030, 321] width 14 height 40
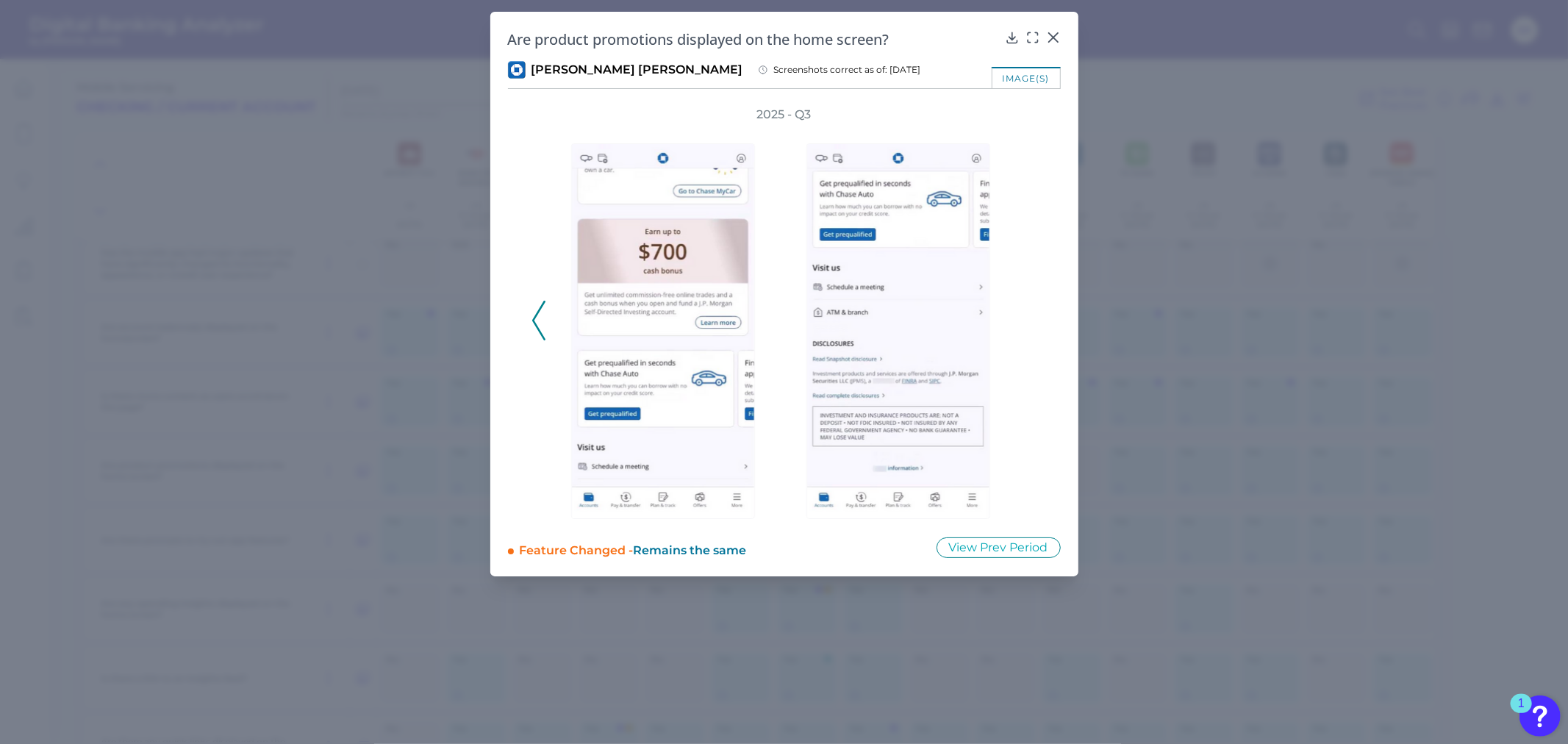
click at [534, 316] on polyline at bounding box center [539, 321] width 11 height 38
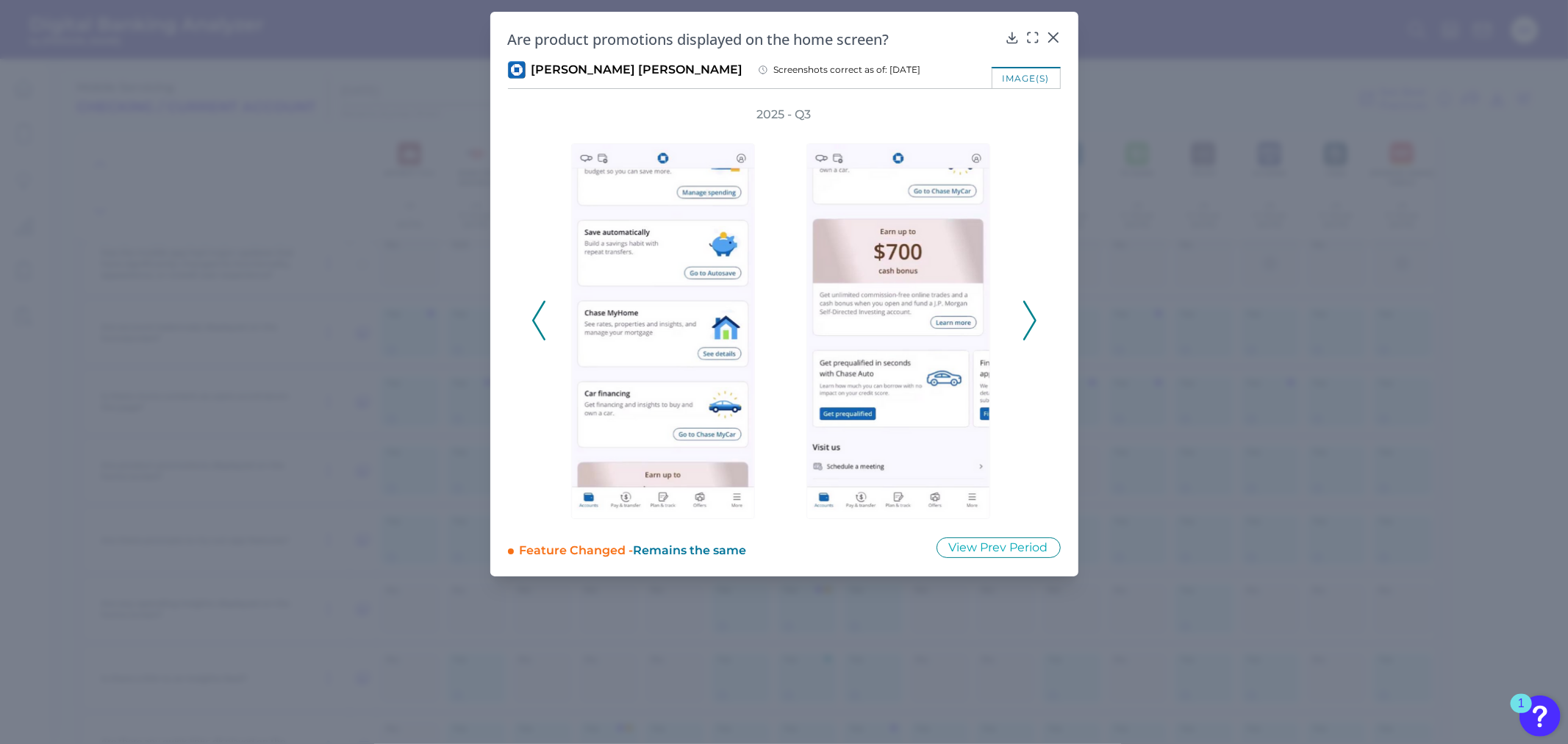
click at [1034, 27] on div "Are product promotions displayed on the home screen? [PERSON_NAME] [PERSON_NAME…" at bounding box center [784, 294] width 588 height 564
click at [1035, 38] on icon at bounding box center [1033, 38] width 14 height 14
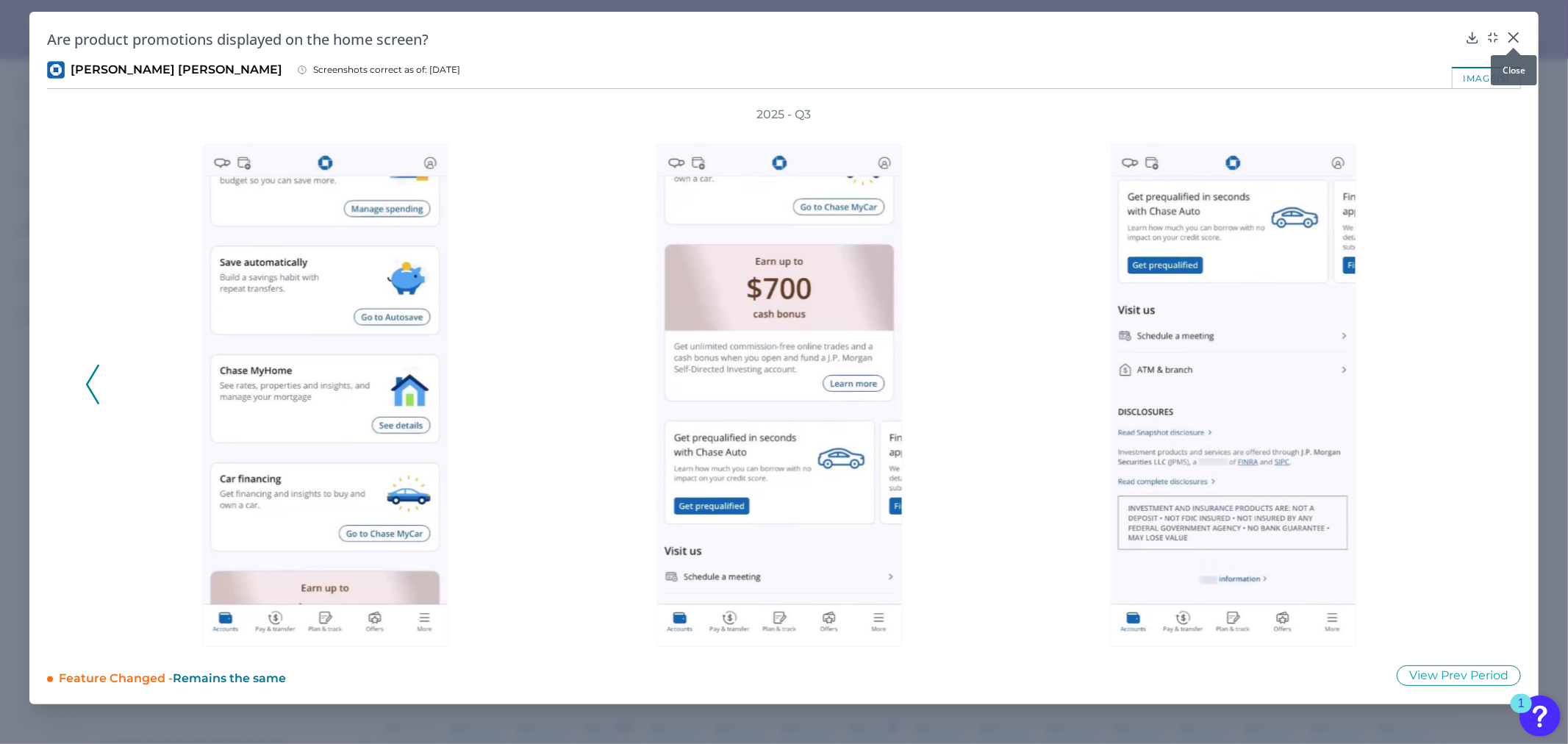
click at [1515, 35] on icon at bounding box center [1514, 37] width 9 height 9
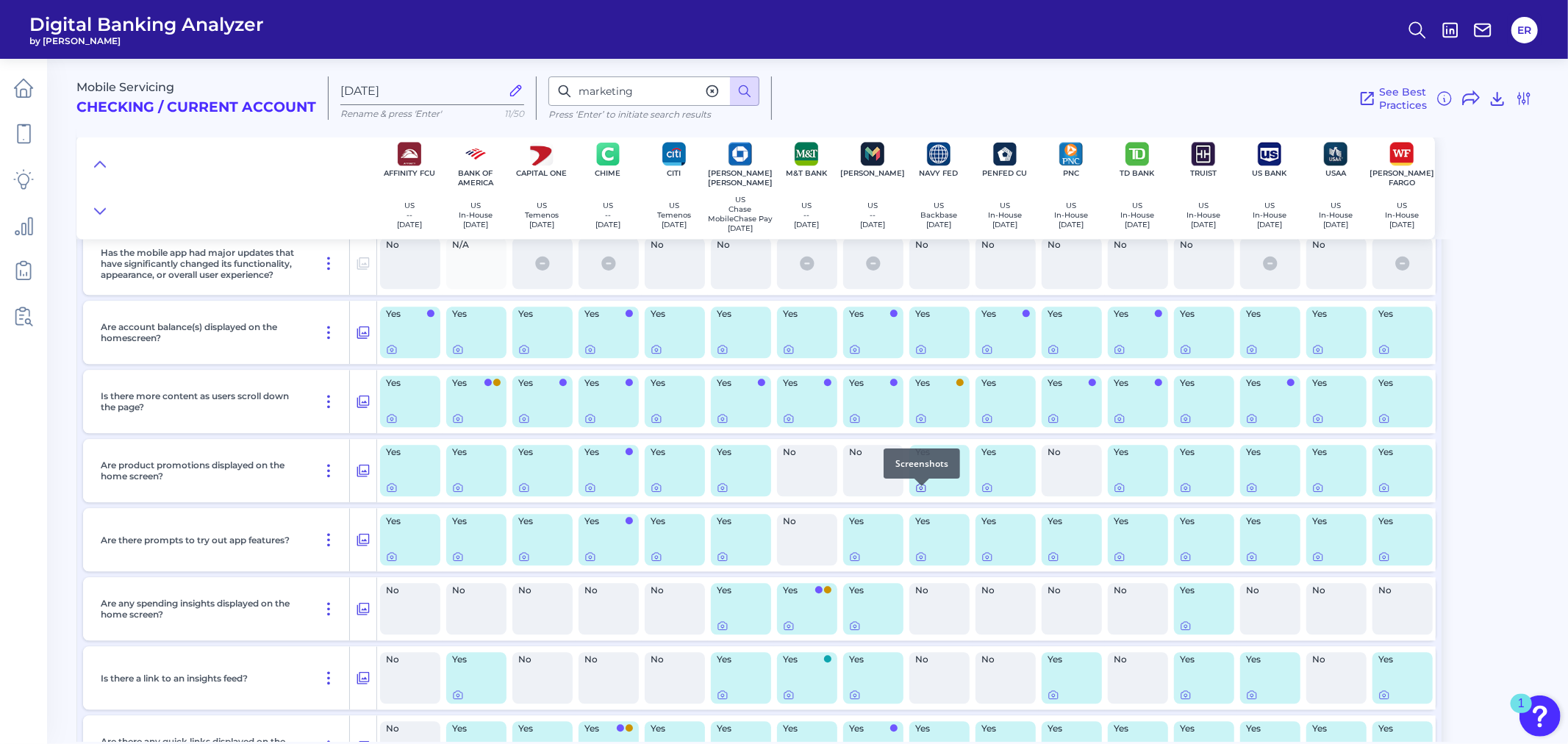
click at [922, 492] on icon at bounding box center [921, 487] width 12 height 12
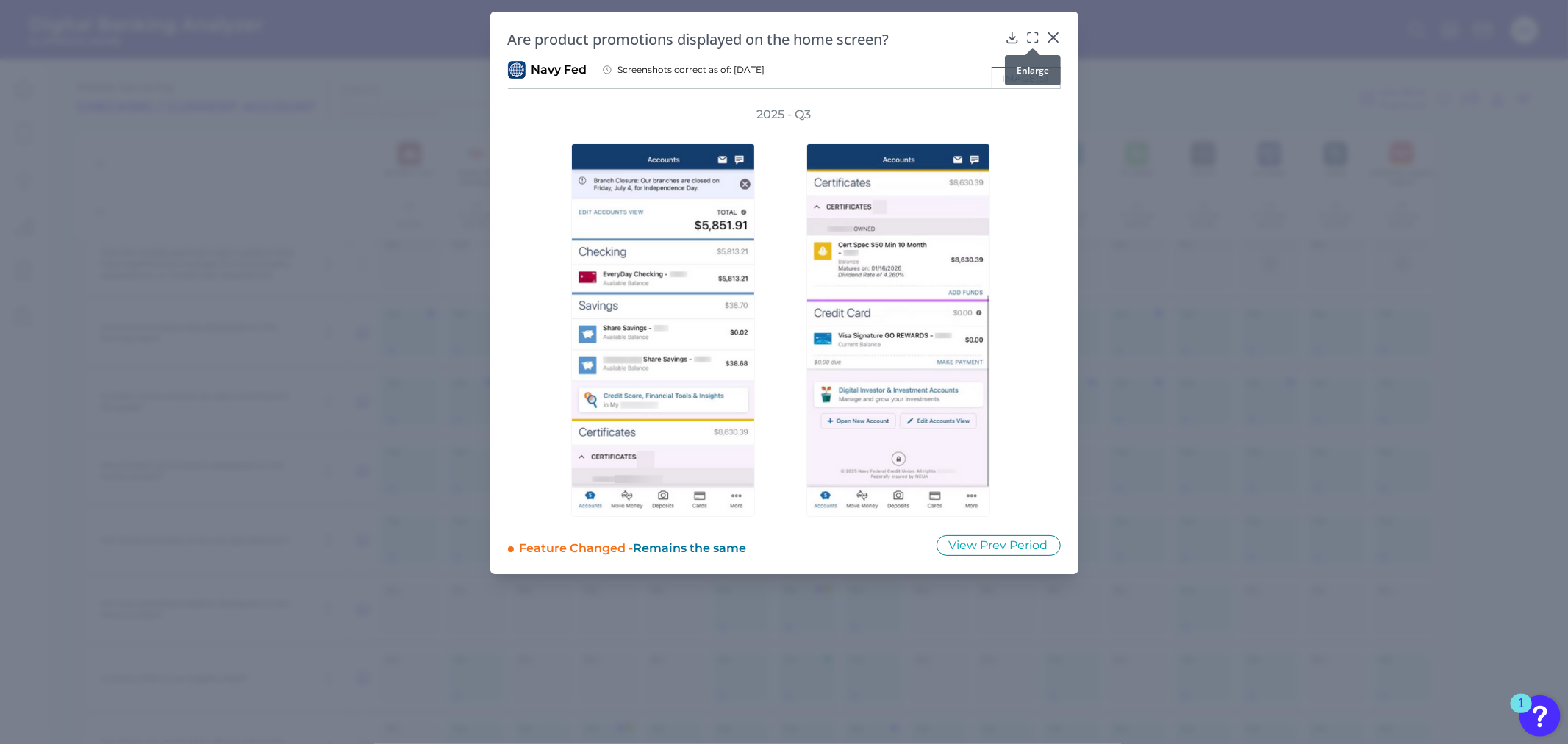
click at [1037, 34] on icon at bounding box center [1033, 38] width 14 height 14
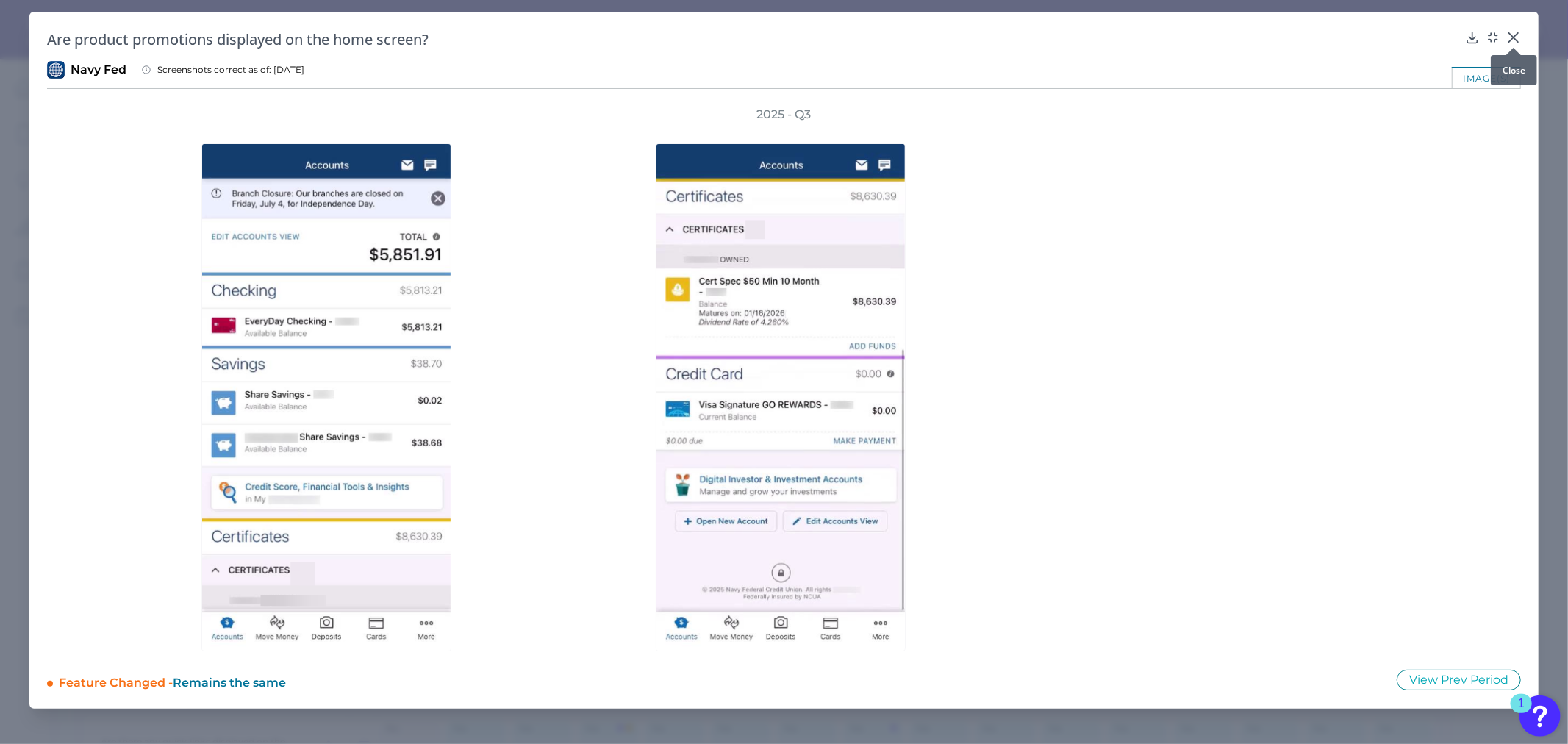
click at [1512, 38] on icon at bounding box center [1514, 38] width 14 height 14
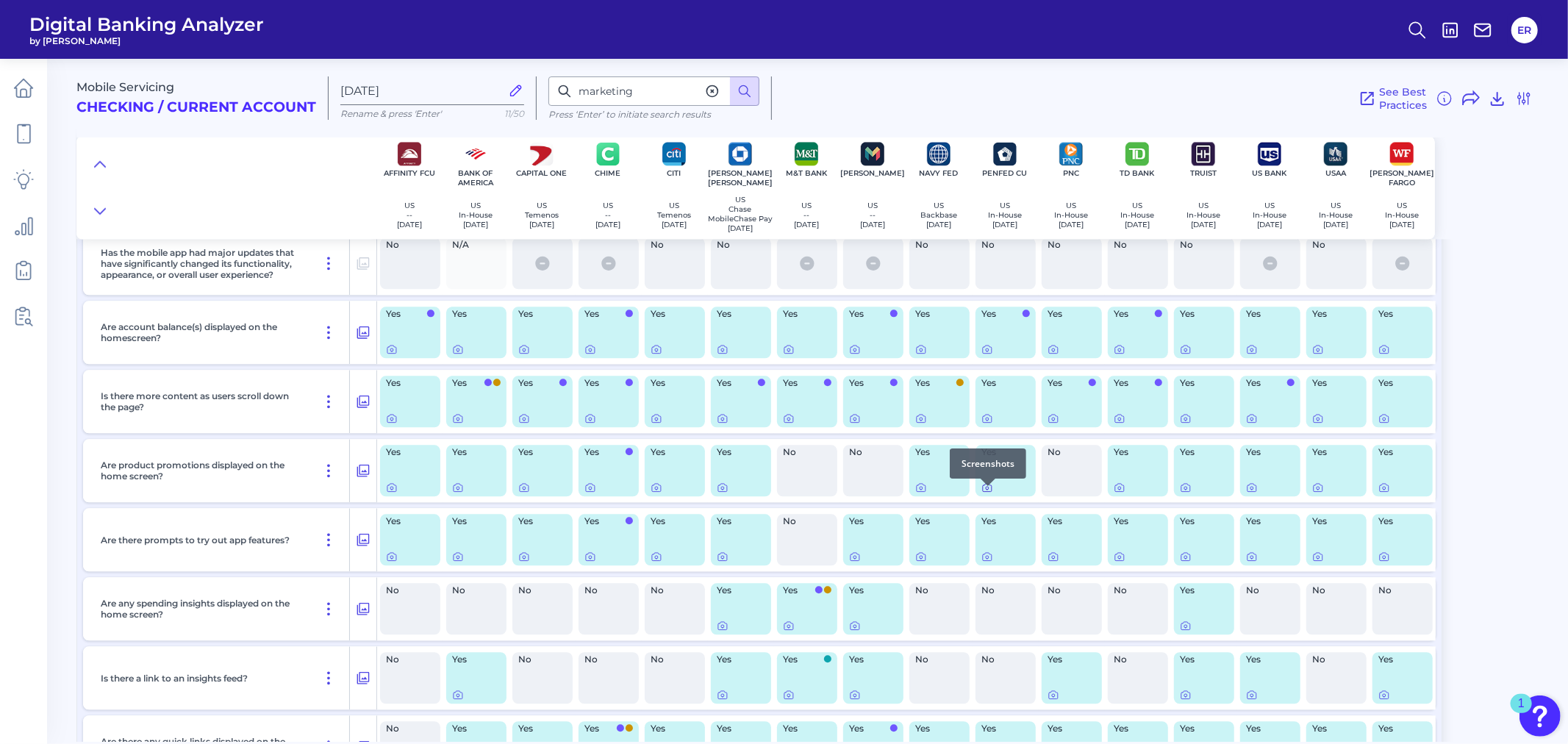
click at [989, 492] on icon at bounding box center [987, 487] width 12 height 12
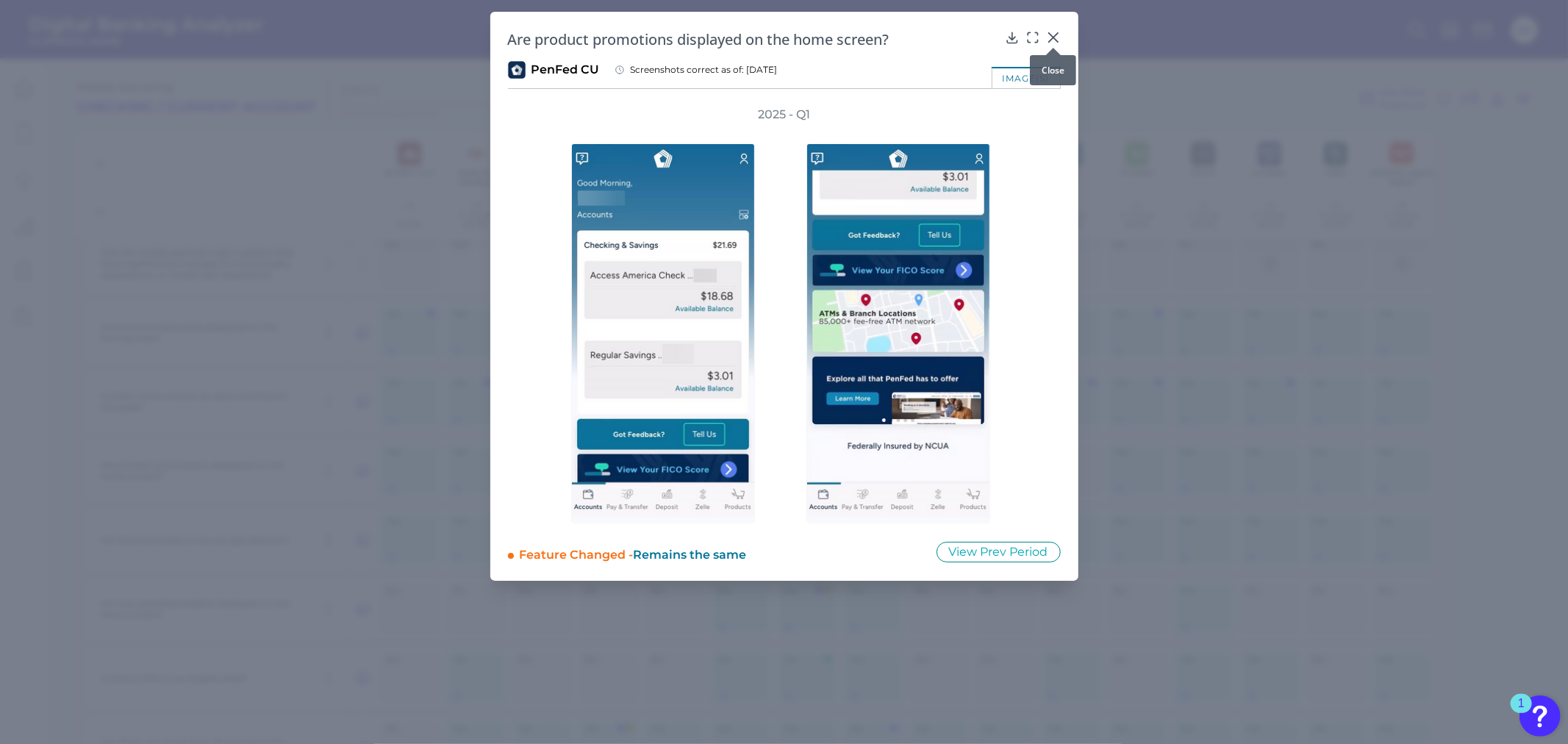
click at [1056, 35] on icon at bounding box center [1053, 38] width 14 height 14
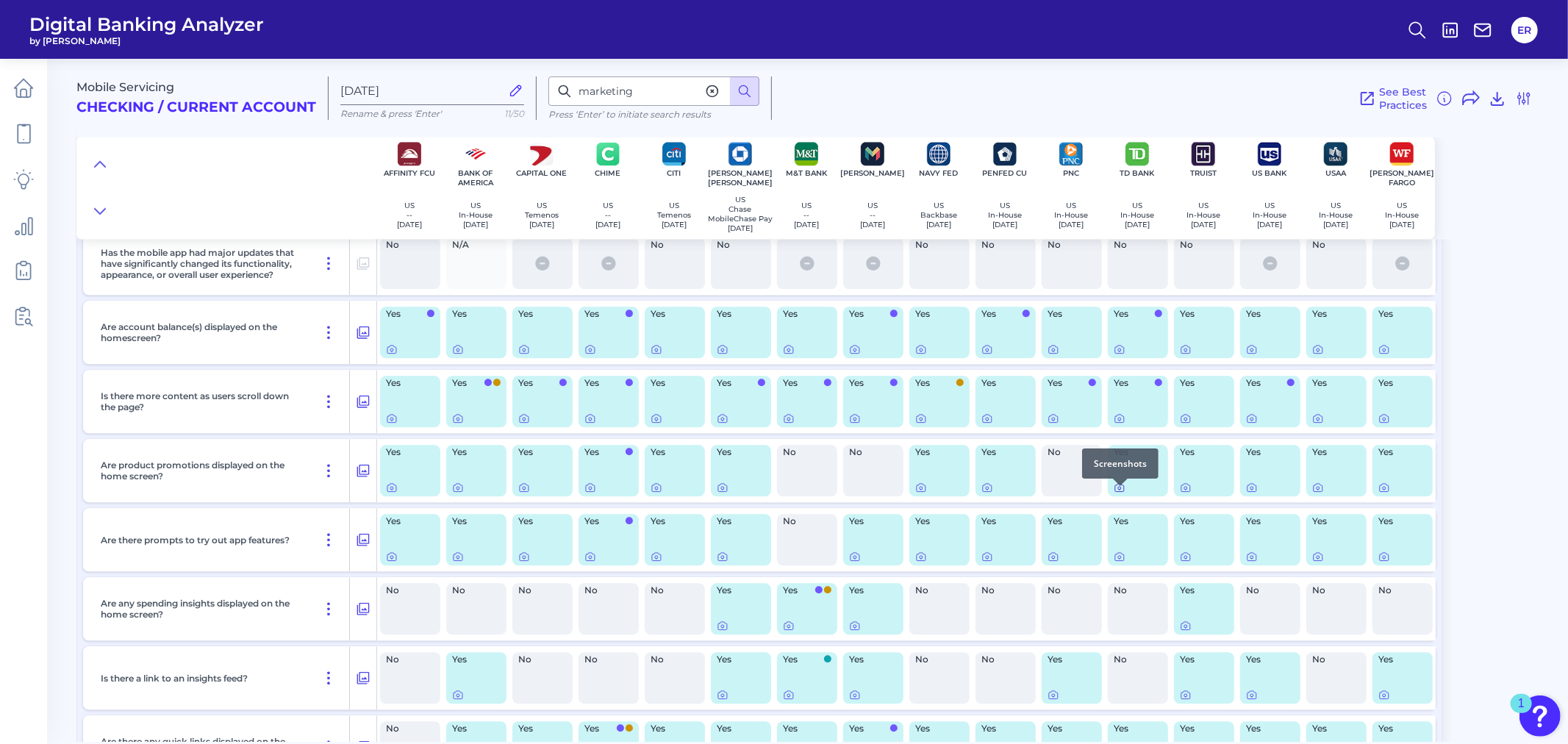
click at [1119, 490] on div at bounding box center [1121, 486] width 14 height 14
click at [1120, 490] on icon at bounding box center [1120, 488] width 3 height 3
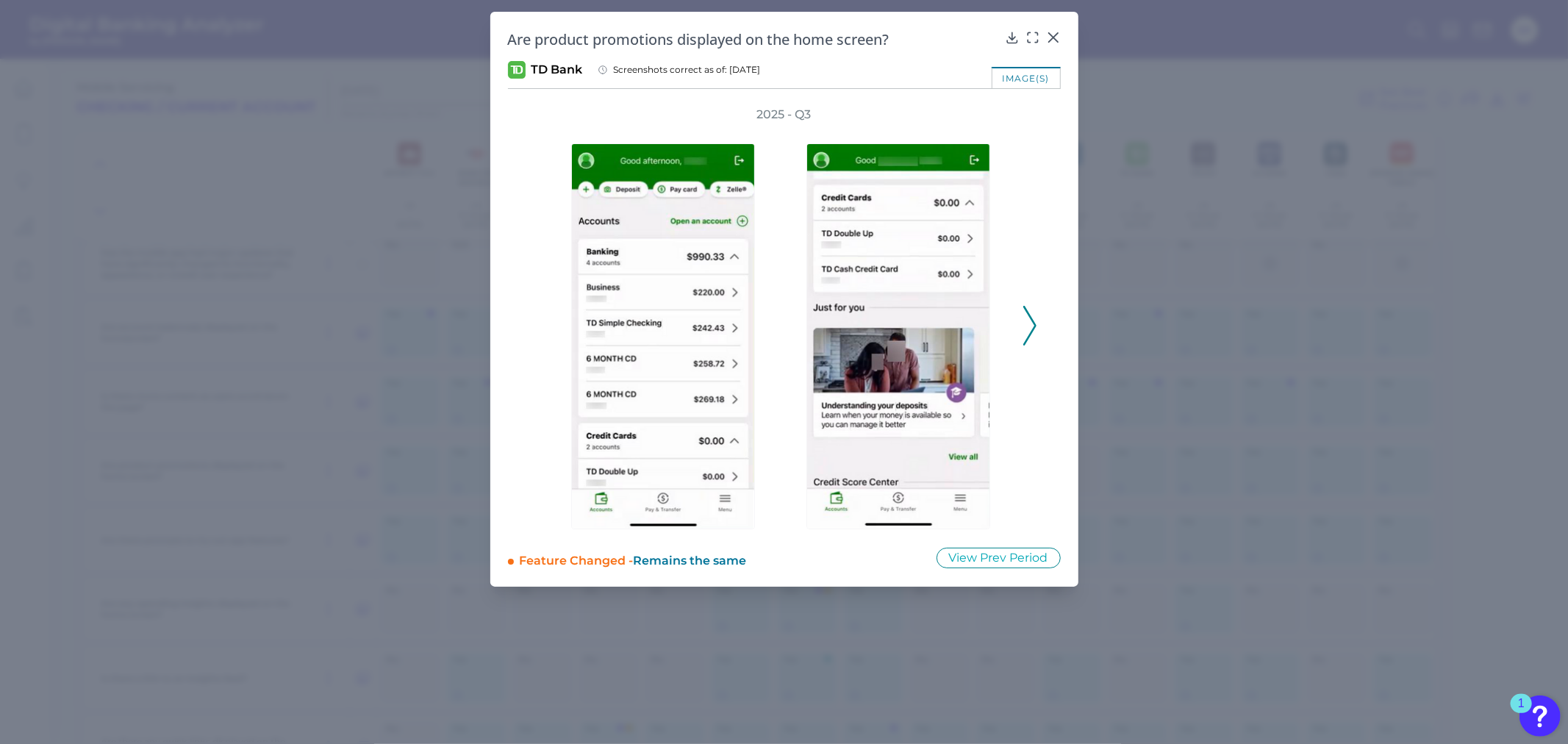
click at [1028, 319] on icon at bounding box center [1030, 326] width 14 height 40
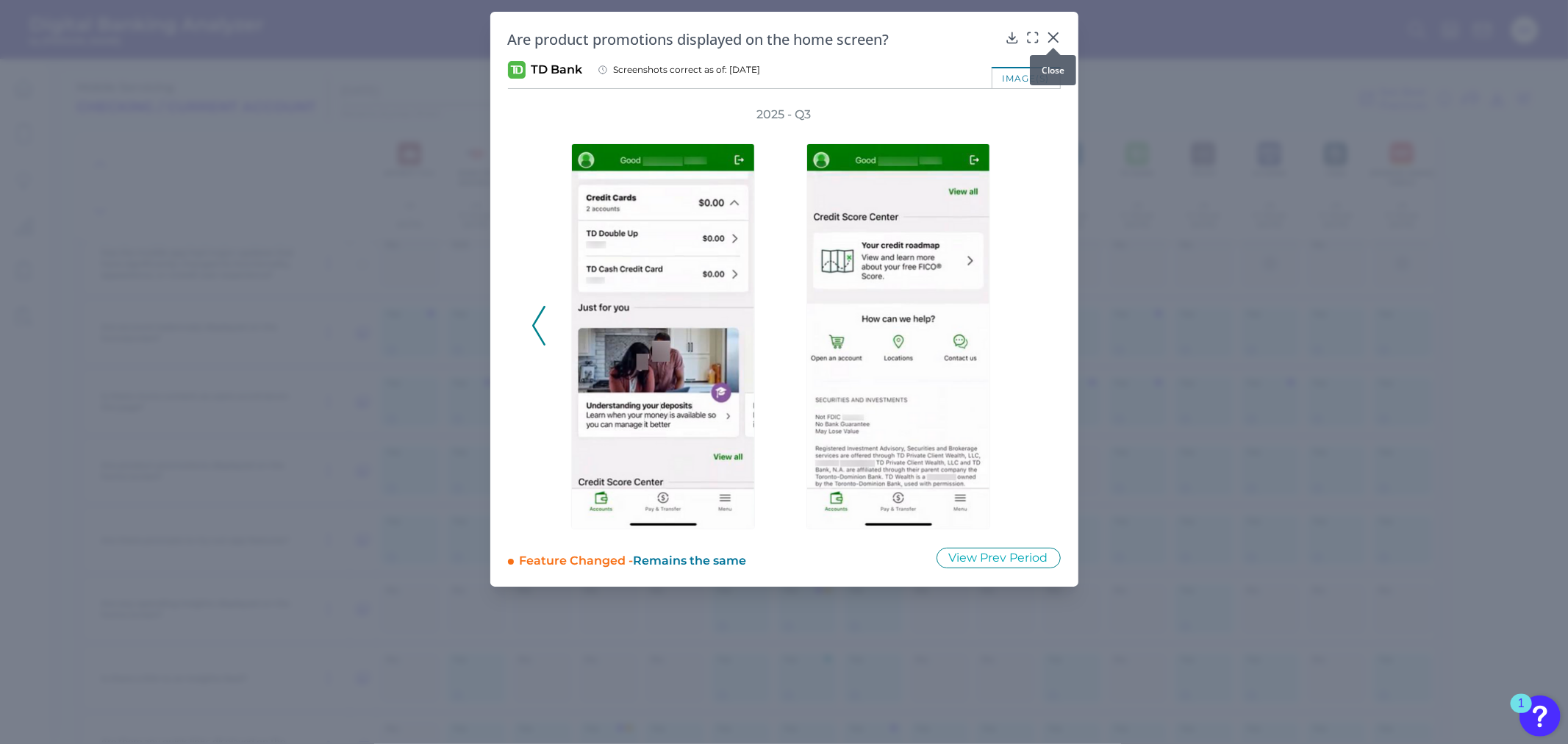
click at [1049, 35] on icon at bounding box center [1053, 38] width 14 height 14
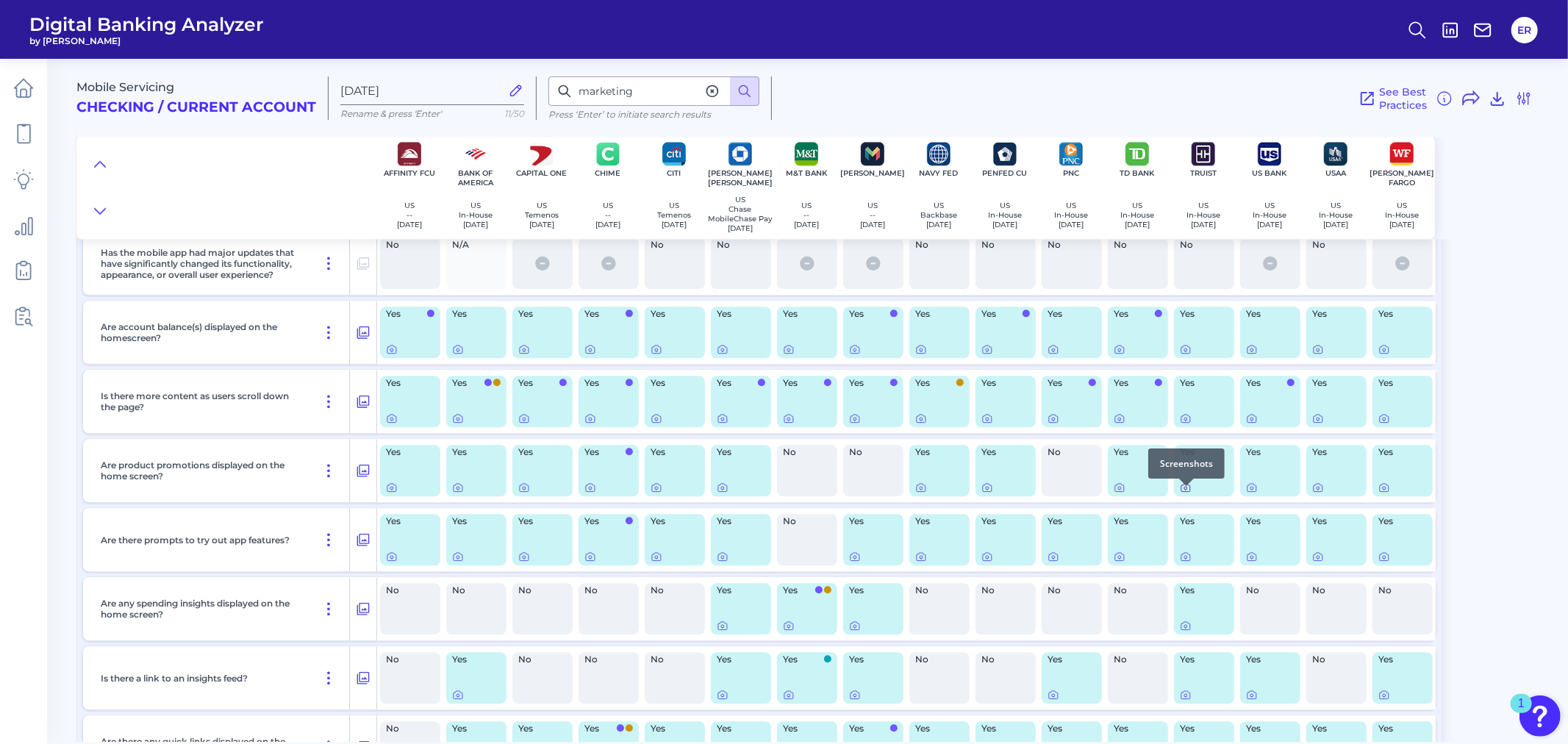
click at [1181, 492] on icon at bounding box center [1185, 487] width 12 height 12
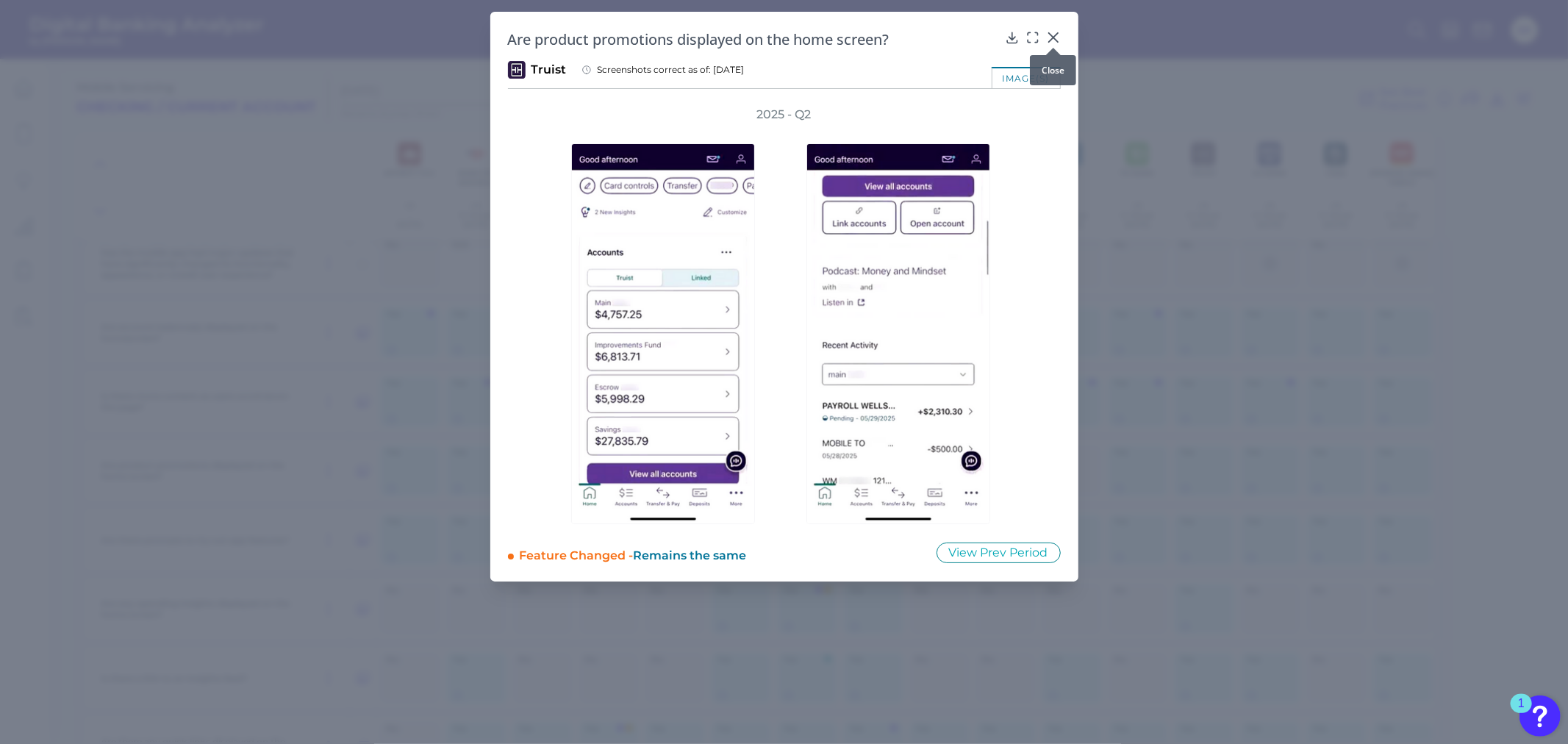
click at [1055, 34] on icon at bounding box center [1053, 38] width 14 height 14
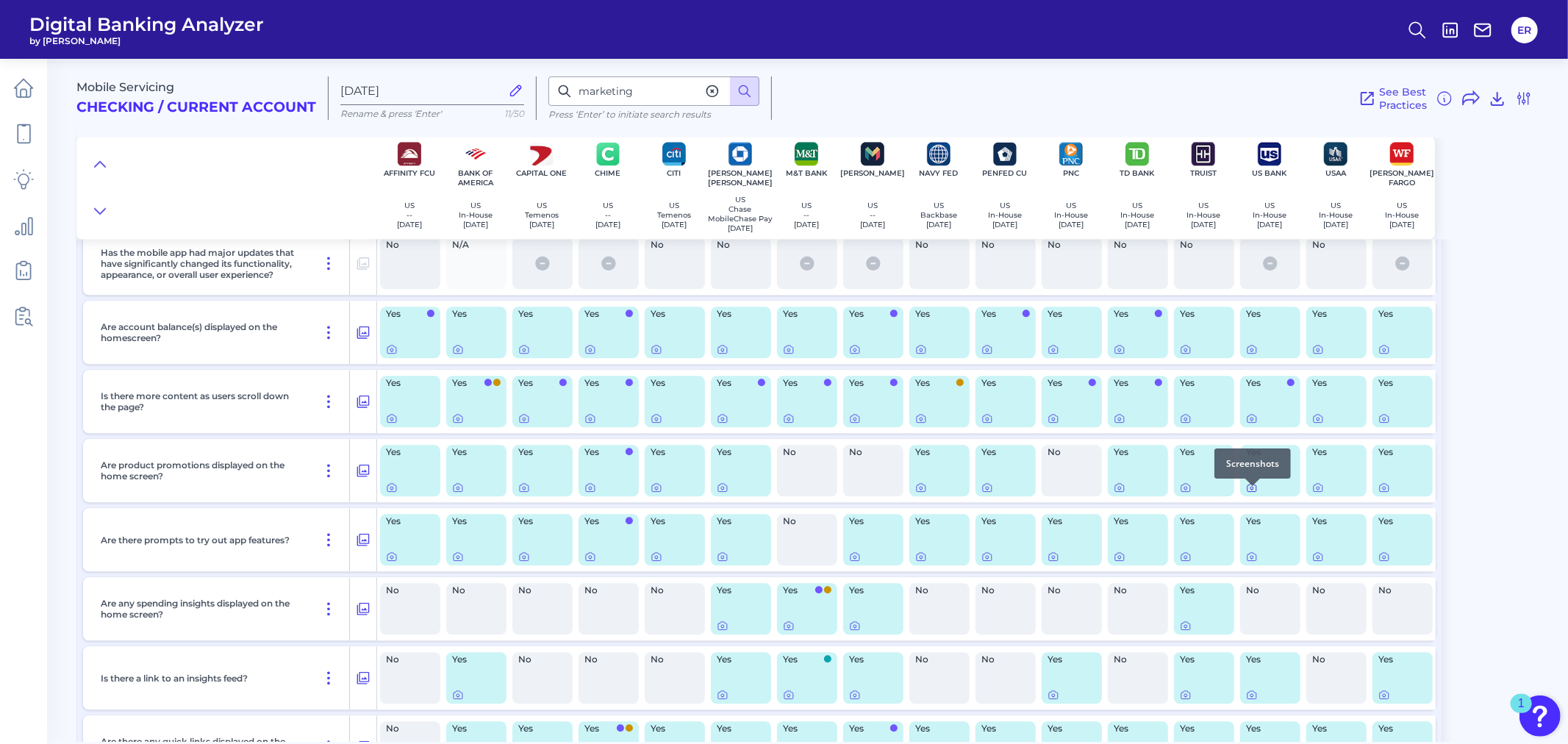
click at [1253, 492] on icon at bounding box center [1252, 487] width 12 height 12
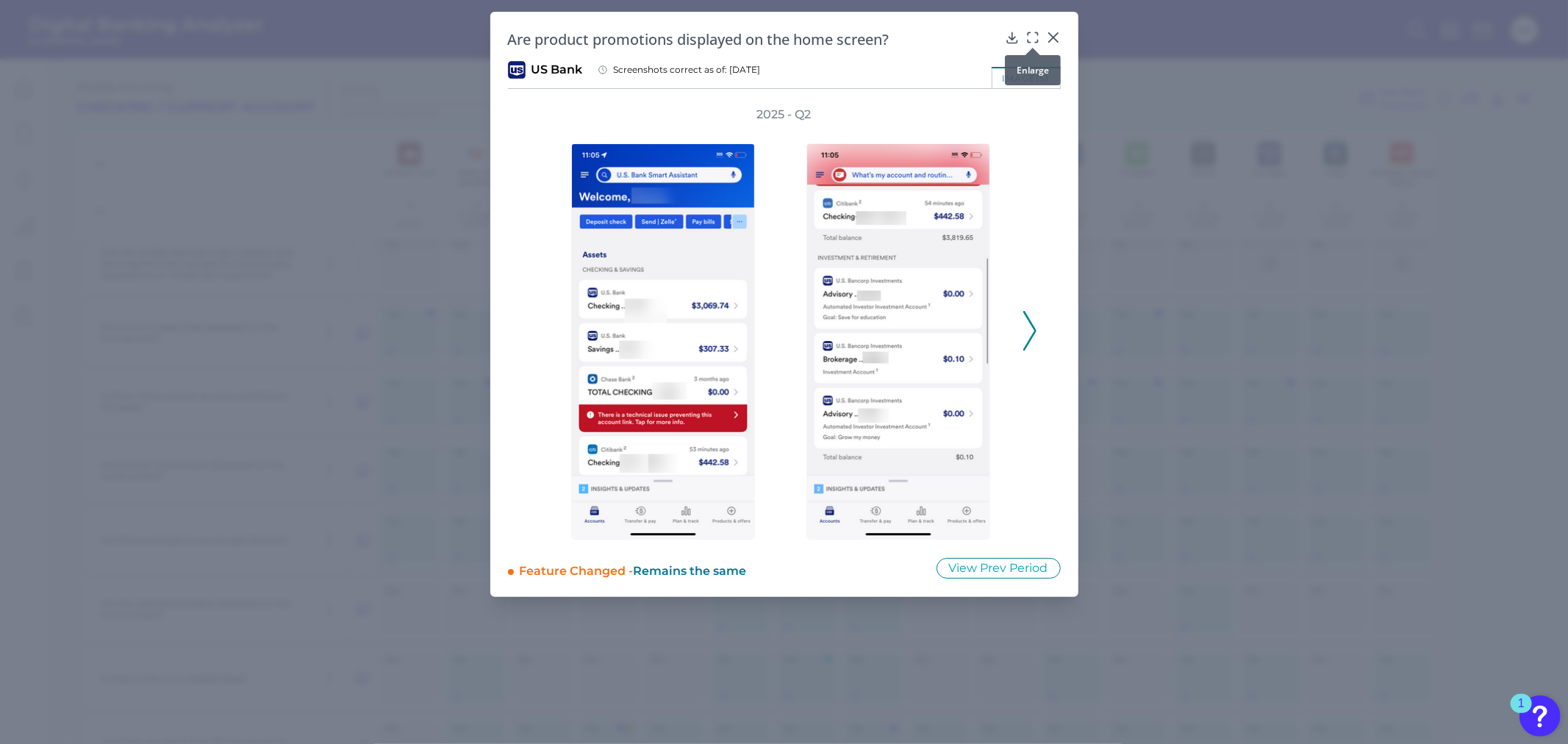
click at [1031, 37] on icon at bounding box center [1033, 38] width 14 height 14
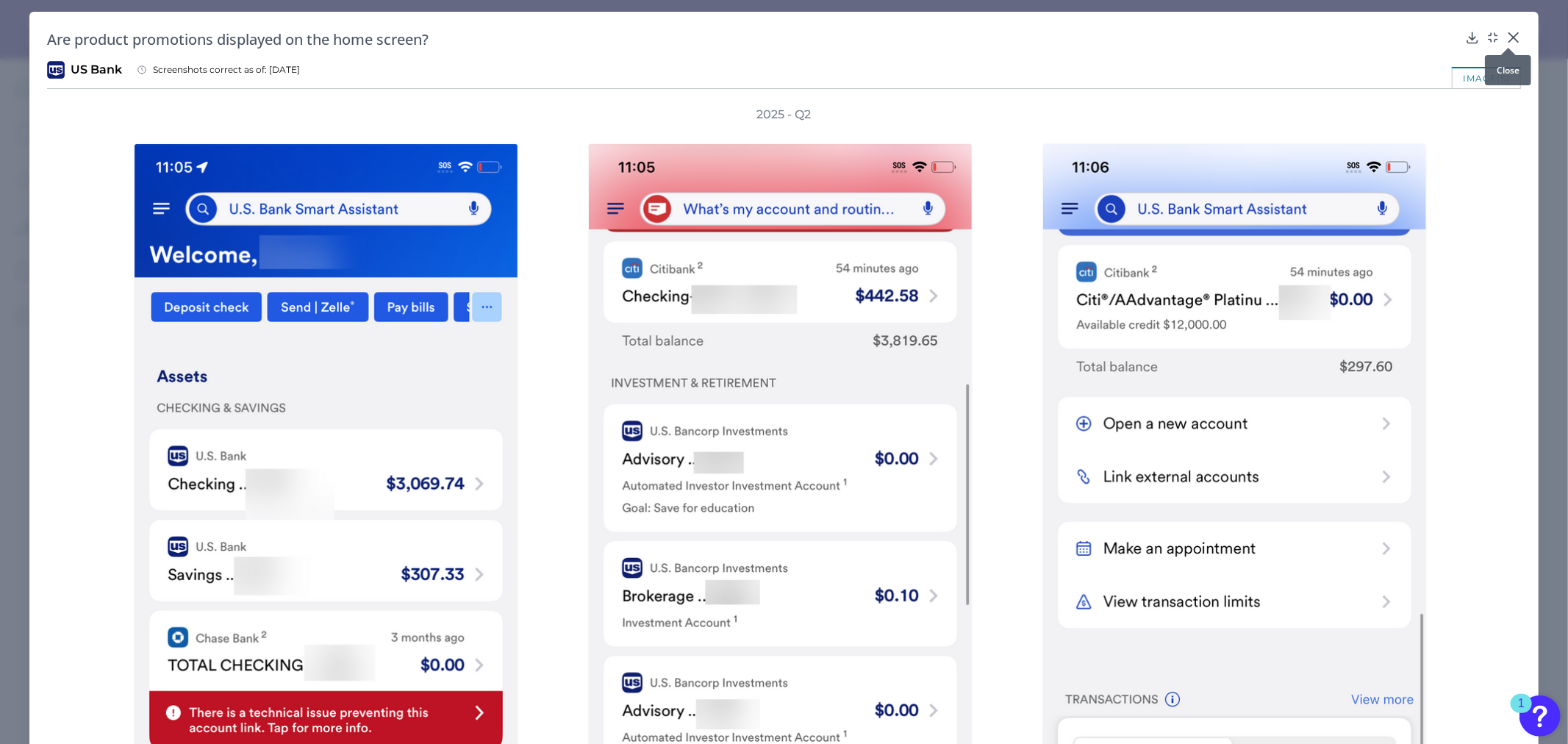
click at [1498, 30] on div "Are product promotions displayed on the home screen?" at bounding box center [784, 39] width 1474 height 20
click at [1504, 41] on div at bounding box center [1509, 48] width 14 height 14
click at [1506, 32] on icon at bounding box center [1514, 38] width 14 height 14
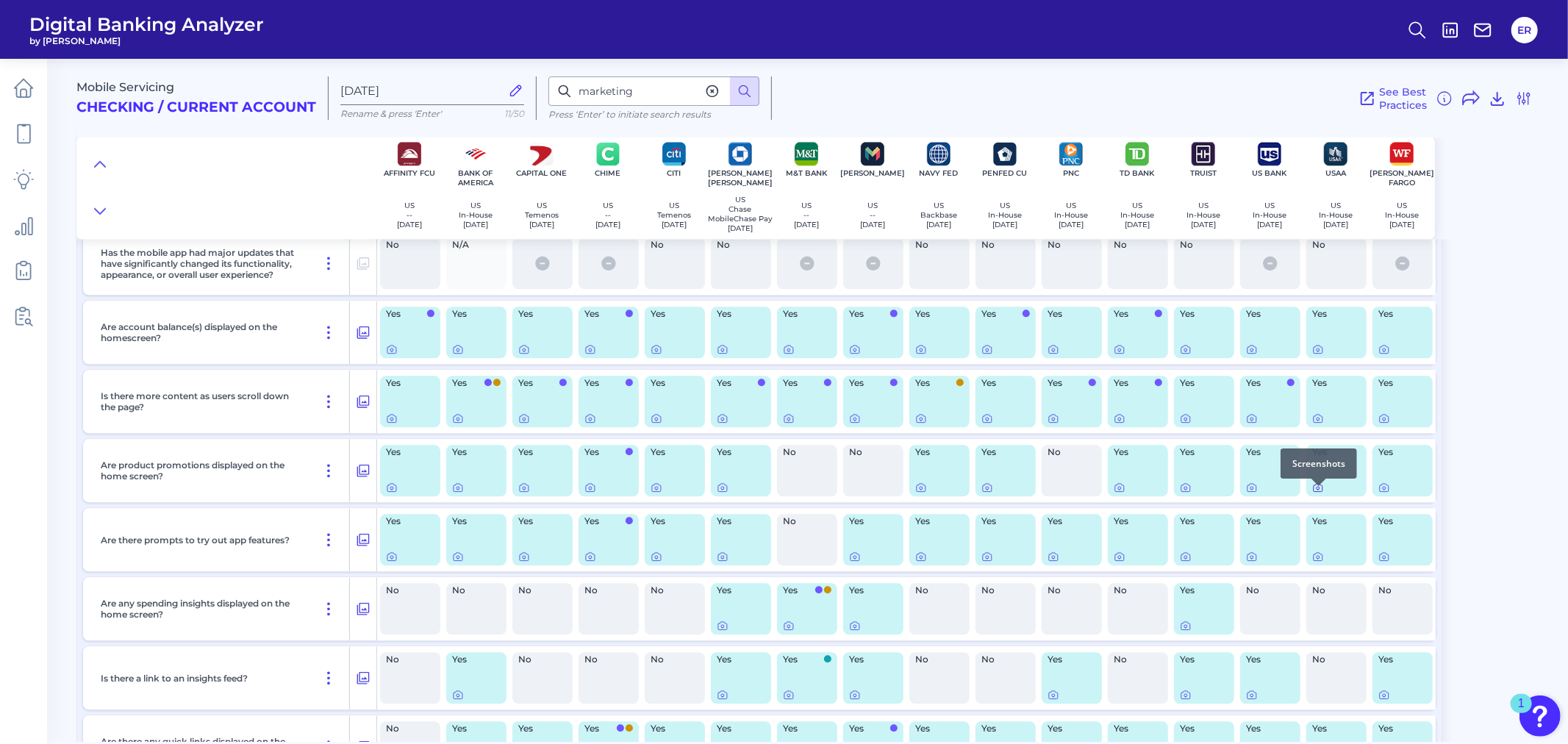
click at [1314, 493] on icon at bounding box center [1318, 487] width 12 height 12
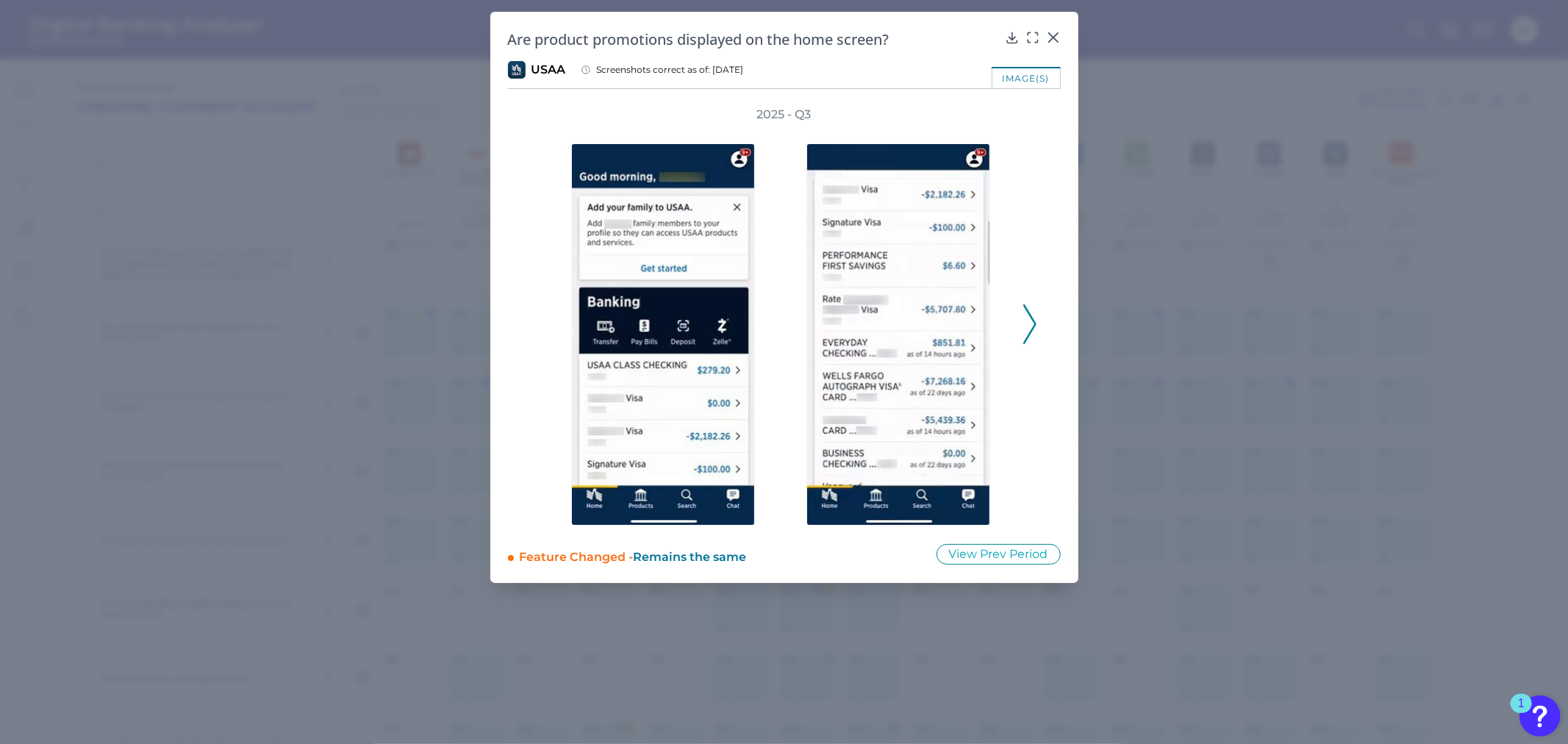
click at [1031, 313] on polyline at bounding box center [1029, 323] width 11 height 38
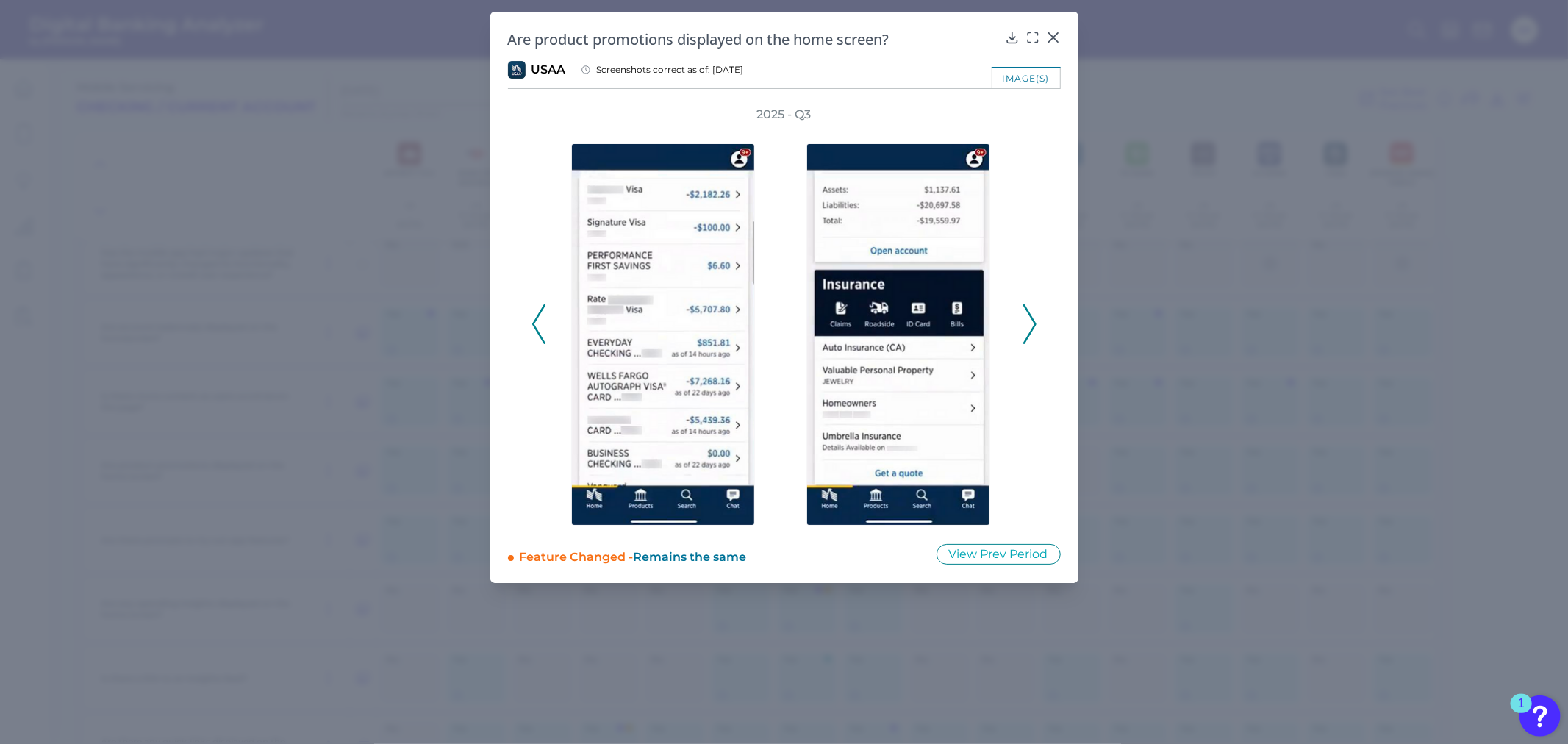
click at [538, 321] on icon at bounding box center [539, 324] width 14 height 40
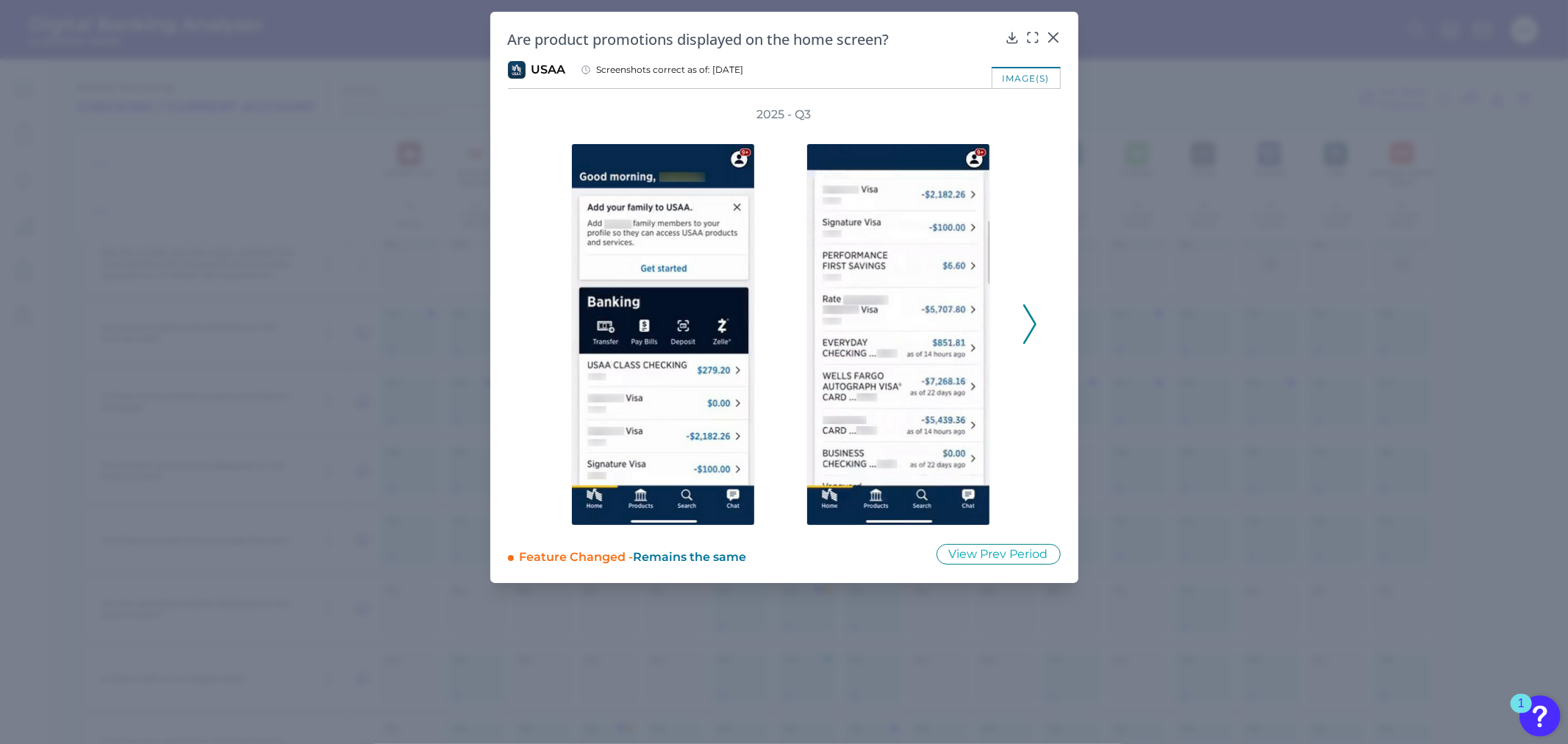
click at [1031, 314] on polyline at bounding box center [1029, 323] width 11 height 38
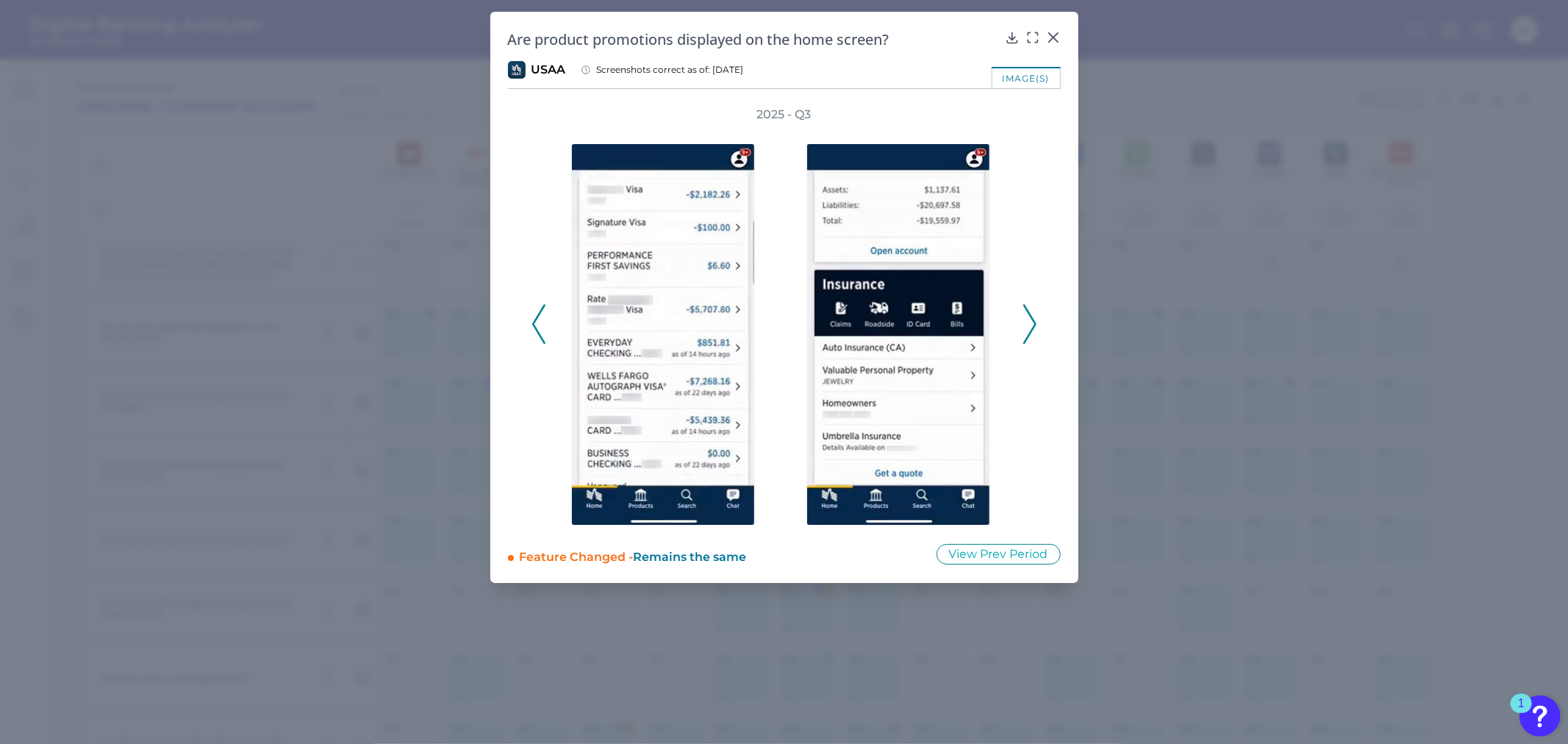
click at [1031, 311] on icon at bounding box center [1030, 324] width 14 height 40
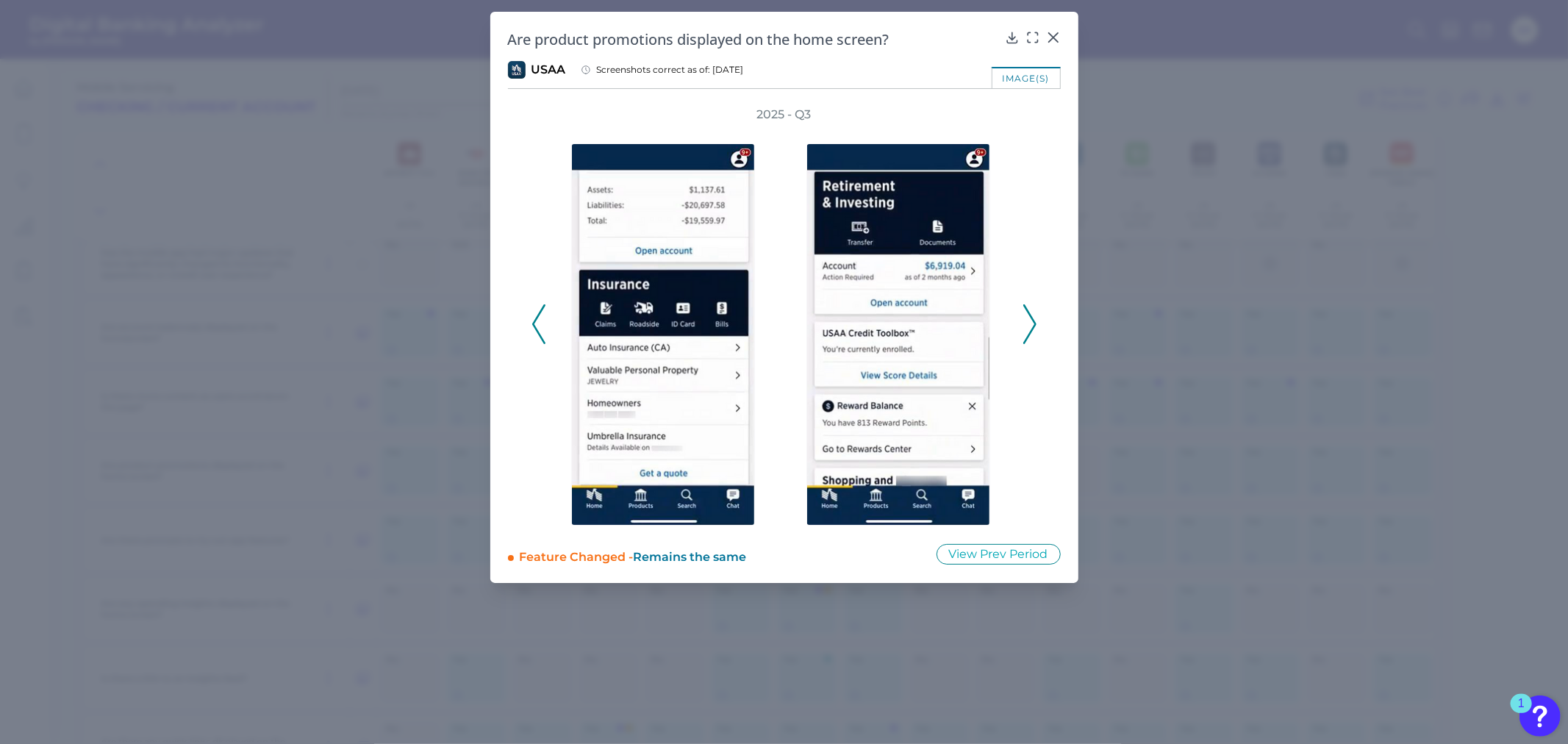
click at [1031, 311] on icon at bounding box center [1030, 324] width 14 height 40
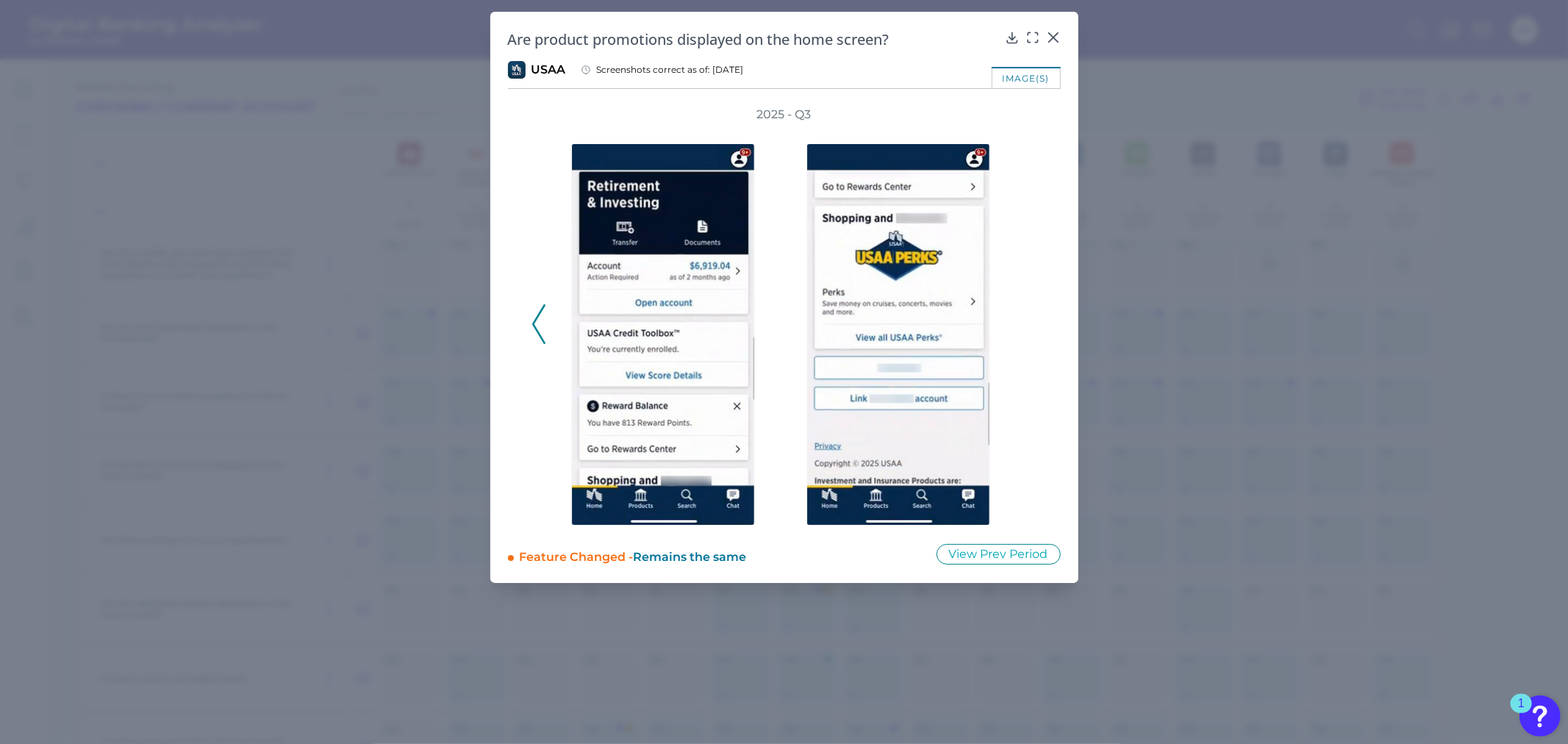
click at [533, 322] on polyline at bounding box center [539, 323] width 11 height 38
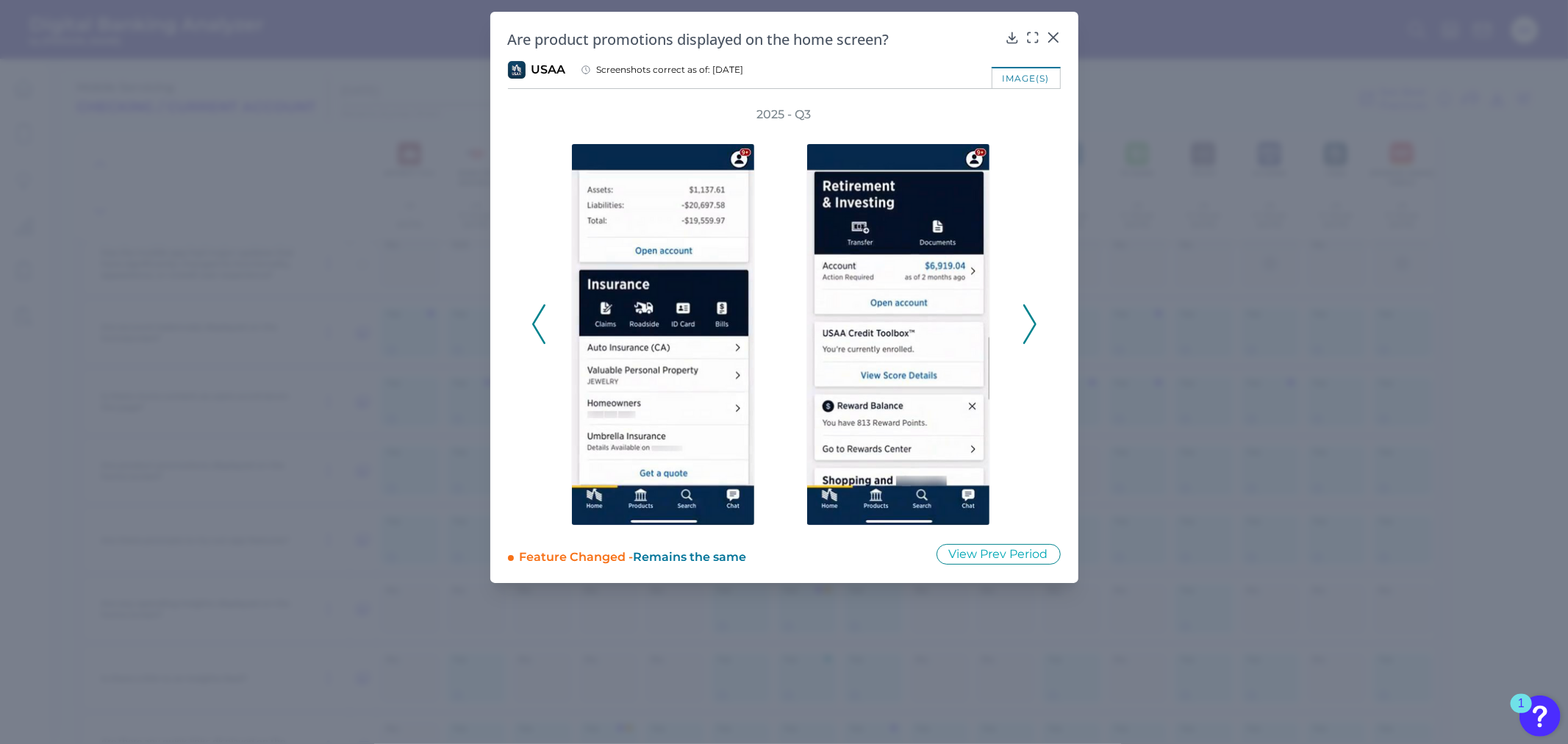
click at [533, 322] on polyline at bounding box center [539, 323] width 11 height 38
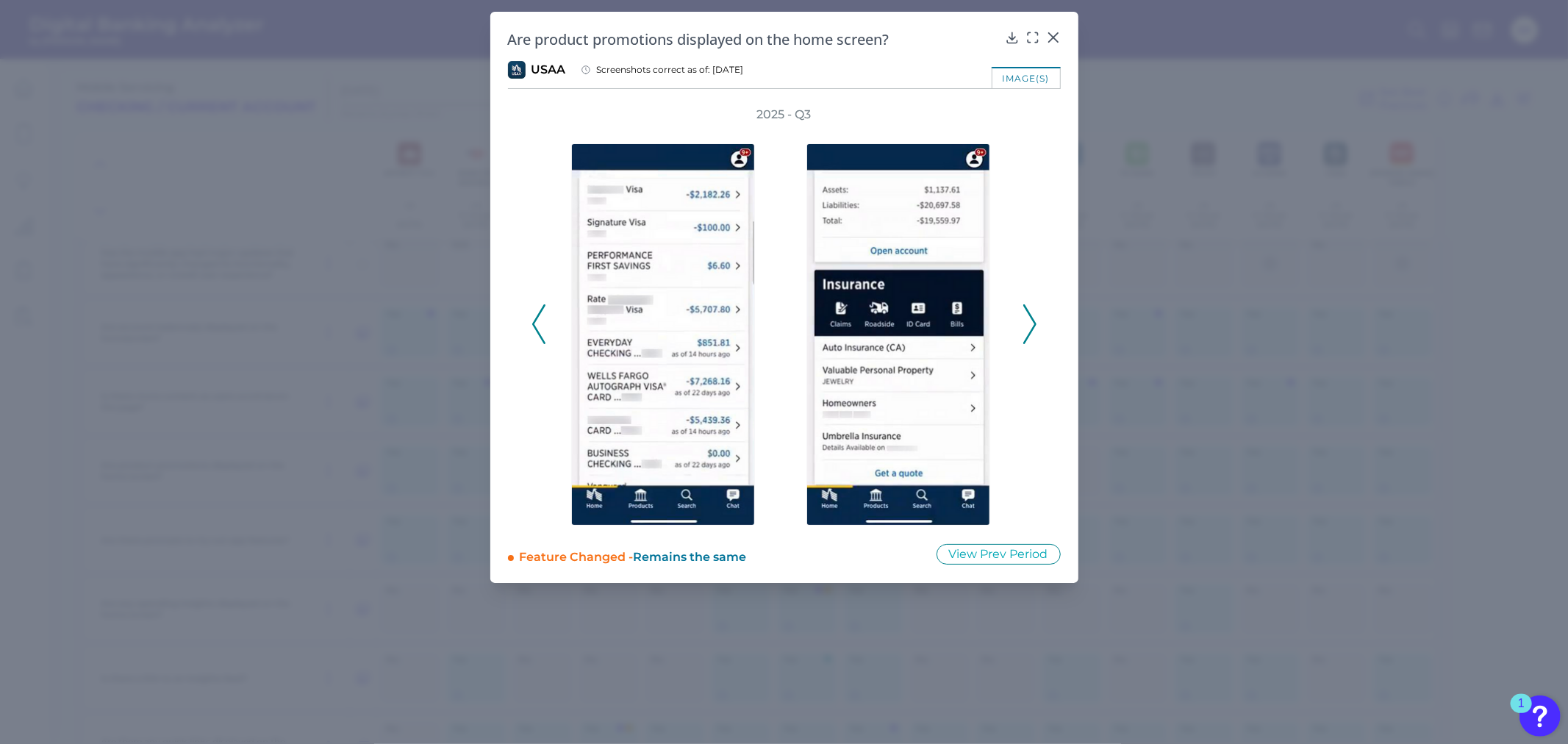
click at [533, 322] on polyline at bounding box center [539, 323] width 11 height 38
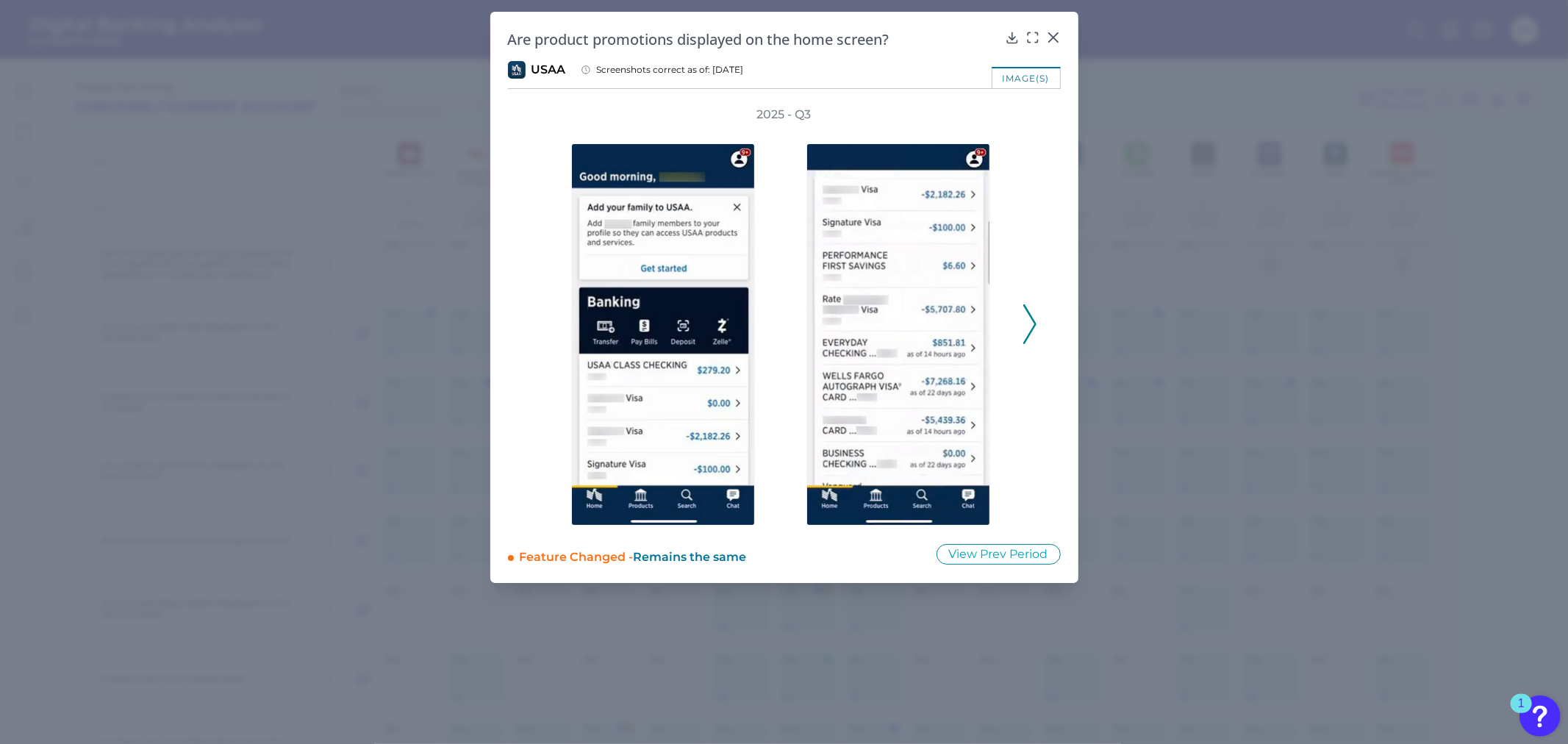
drag, startPoint x: 1051, startPoint y: 32, endPoint x: 1075, endPoint y: 104, distance: 75.9
click at [1075, 104] on div "Are product promotions displayed on the home screen? USAA Screenshots correct a…" at bounding box center [784, 298] width 588 height 571
click at [501, 177] on div "Are product promotions displayed on the home screen? USAA Screenshots correct a…" at bounding box center [784, 298] width 588 height 571
click at [1024, 33] on div at bounding box center [1023, 37] width 35 height 14
click at [1032, 41] on div at bounding box center [1033, 48] width 14 height 14
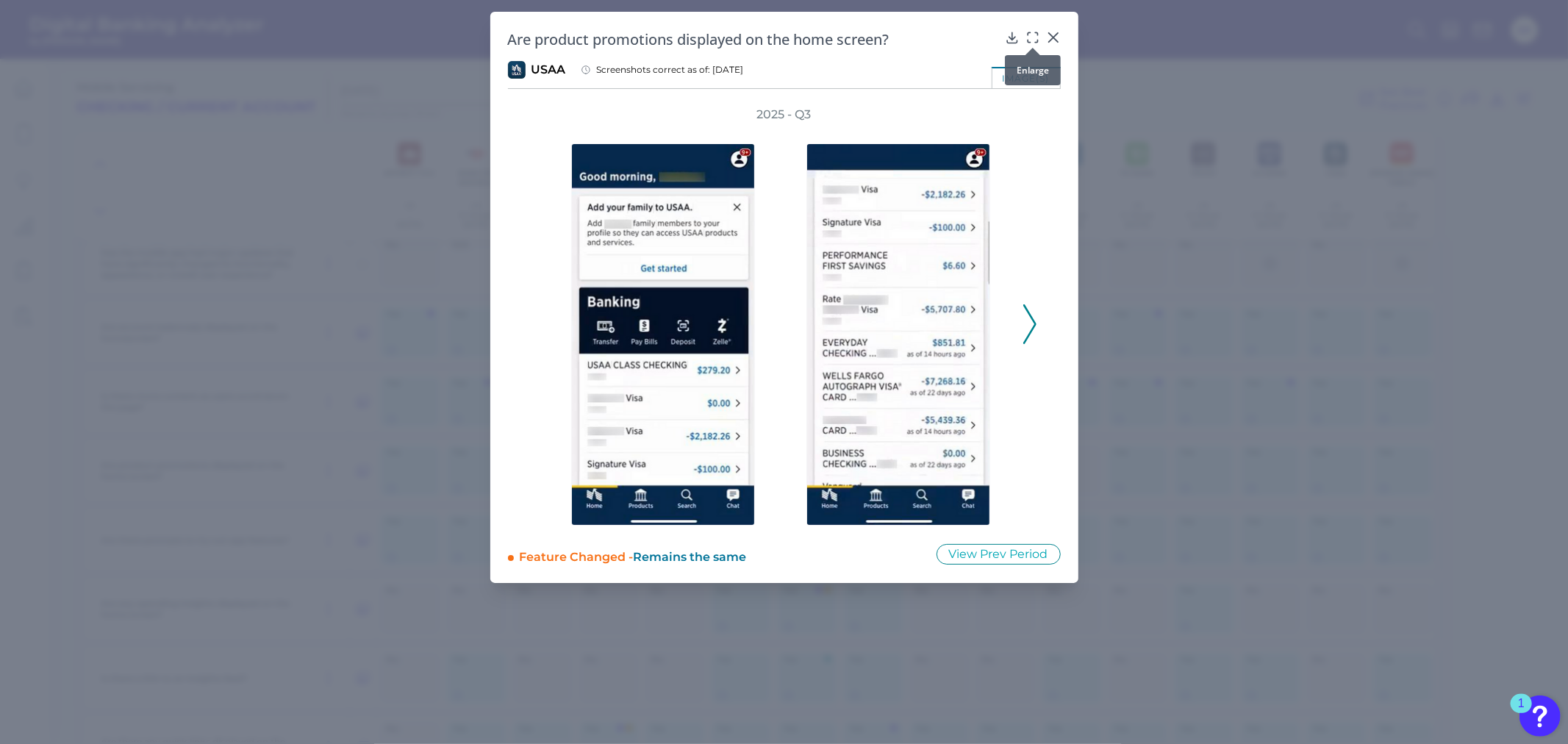
click at [1035, 33] on icon at bounding box center [1033, 38] width 14 height 14
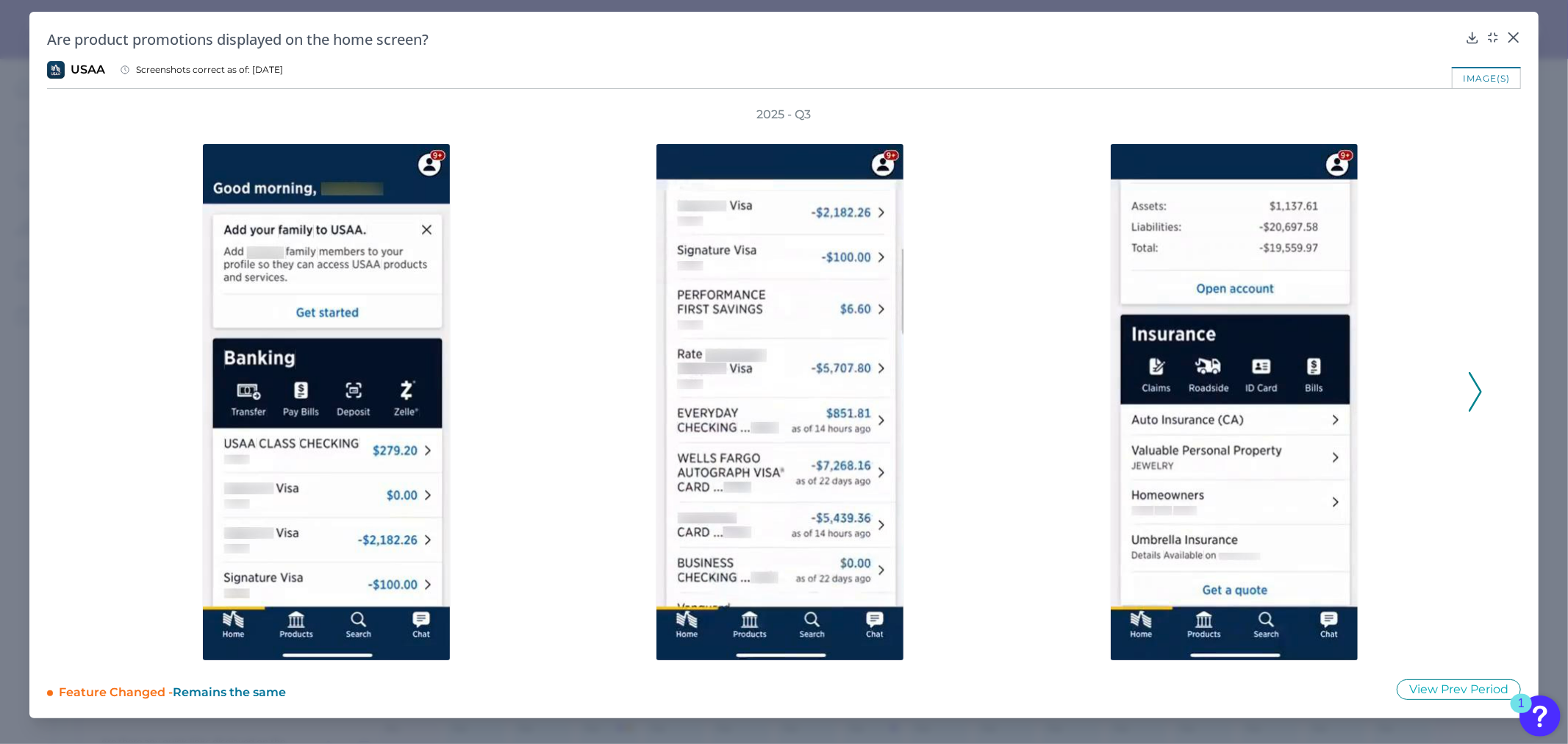
click at [1471, 382] on icon at bounding box center [1475, 392] width 14 height 40
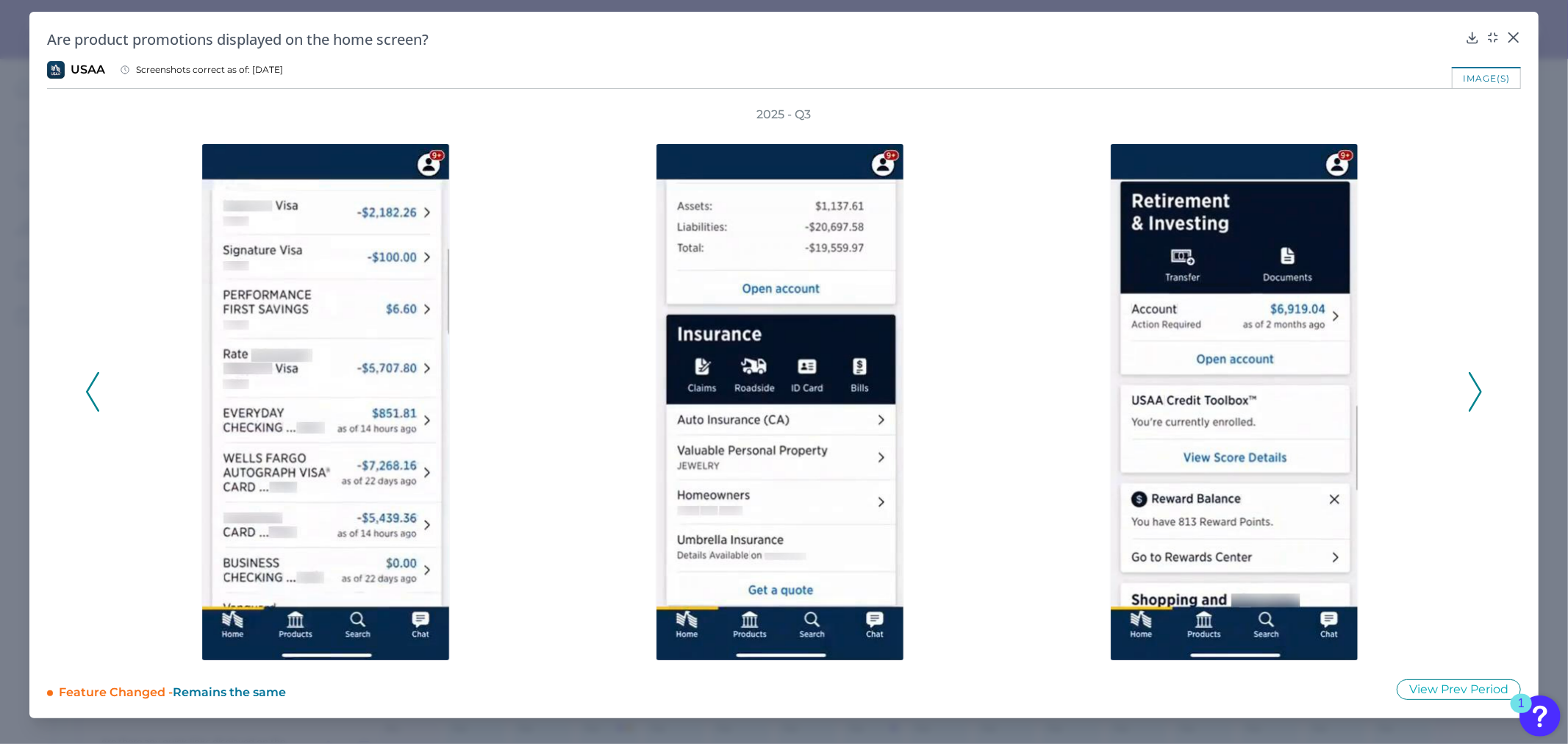
click at [1476, 379] on icon at bounding box center [1475, 392] width 14 height 40
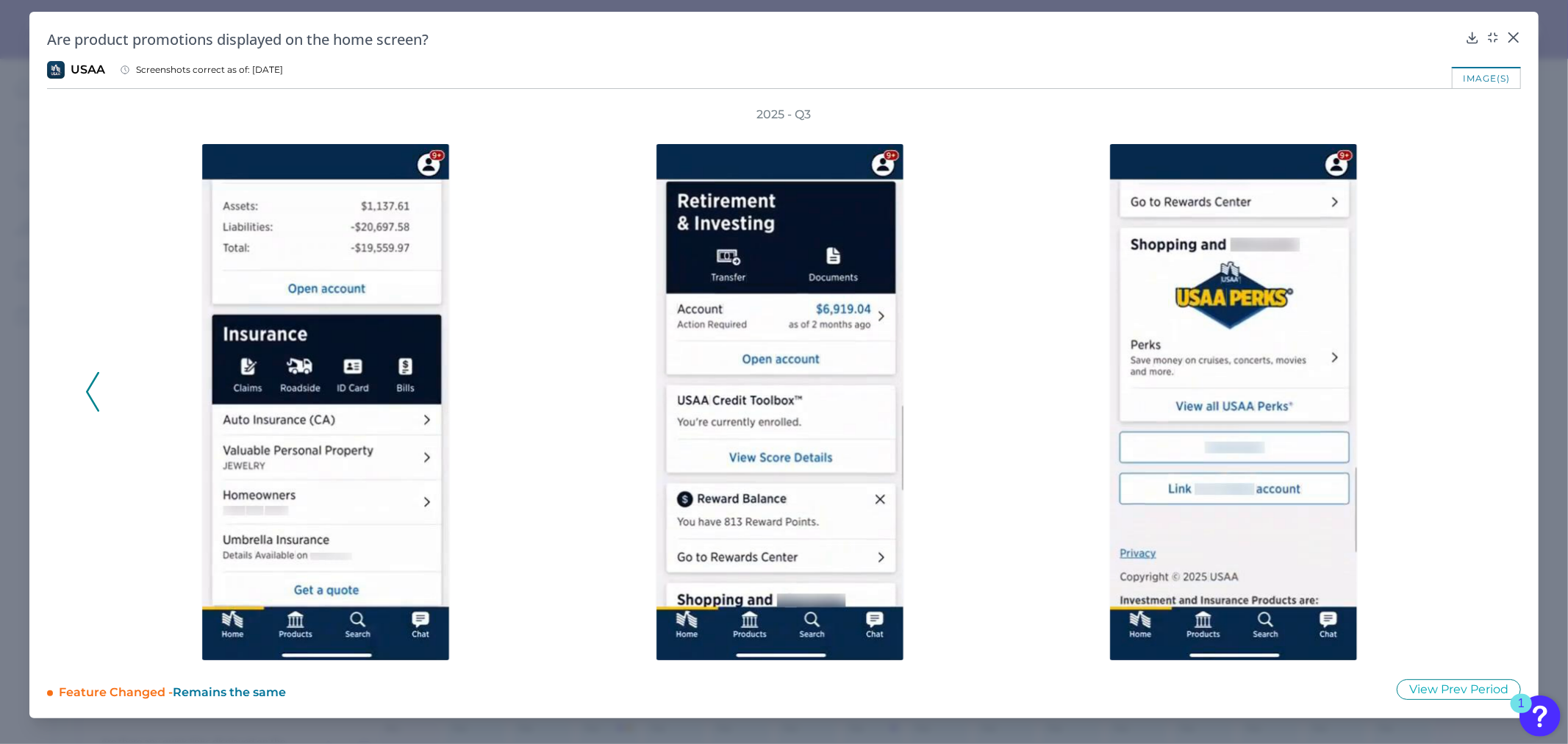
click at [90, 384] on polyline at bounding box center [92, 391] width 11 height 38
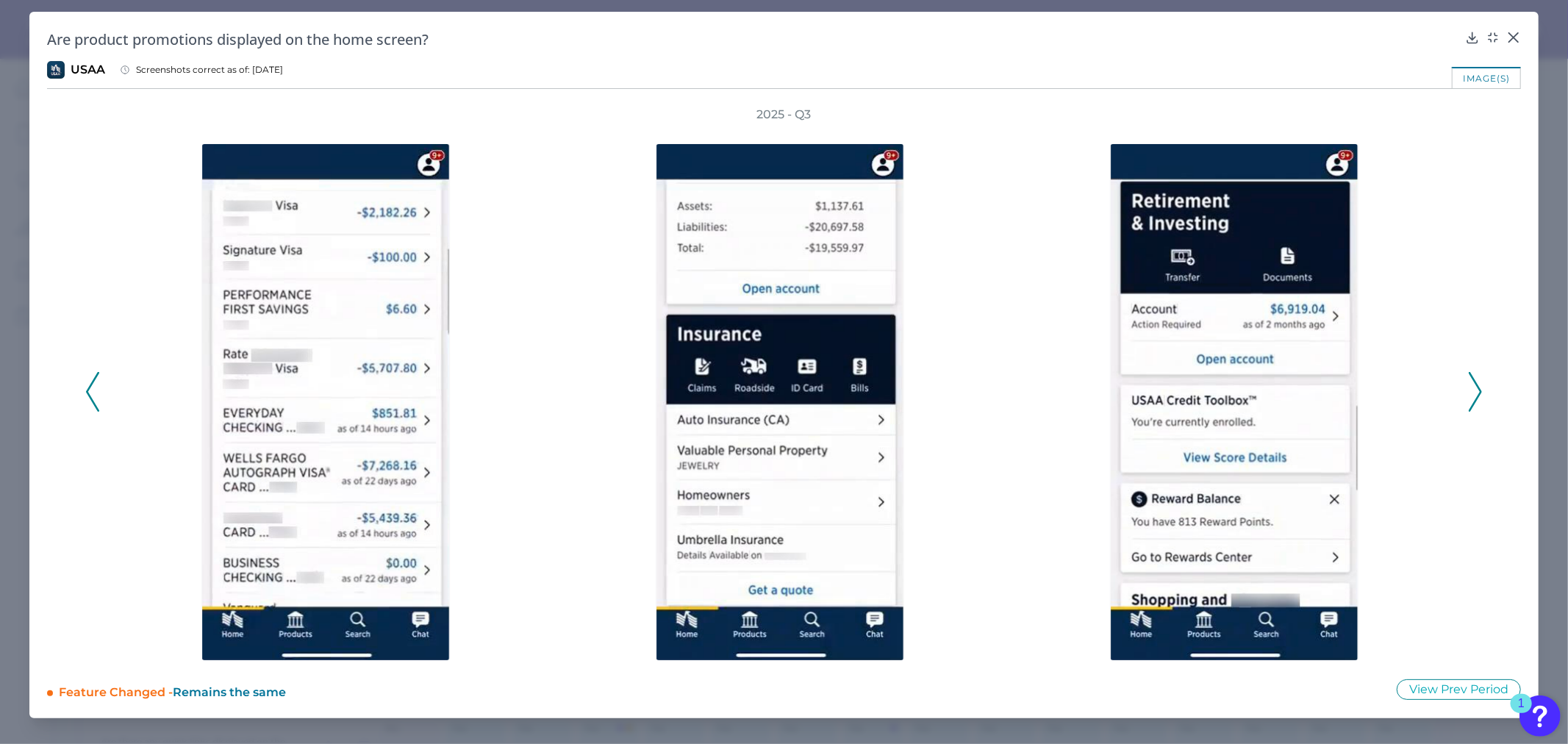
click at [86, 387] on icon at bounding box center [92, 392] width 14 height 40
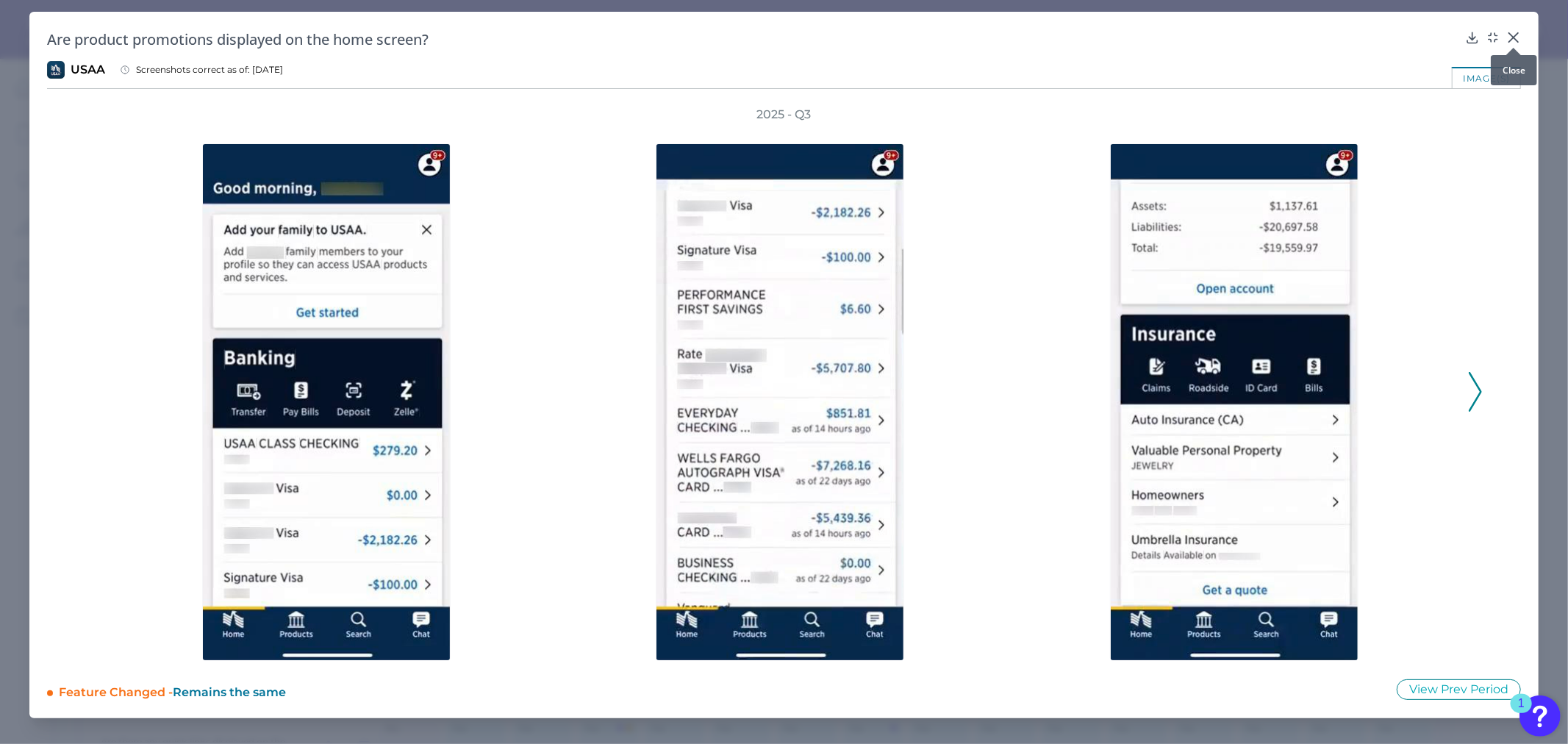
click at [1508, 35] on icon at bounding box center [1514, 38] width 14 height 14
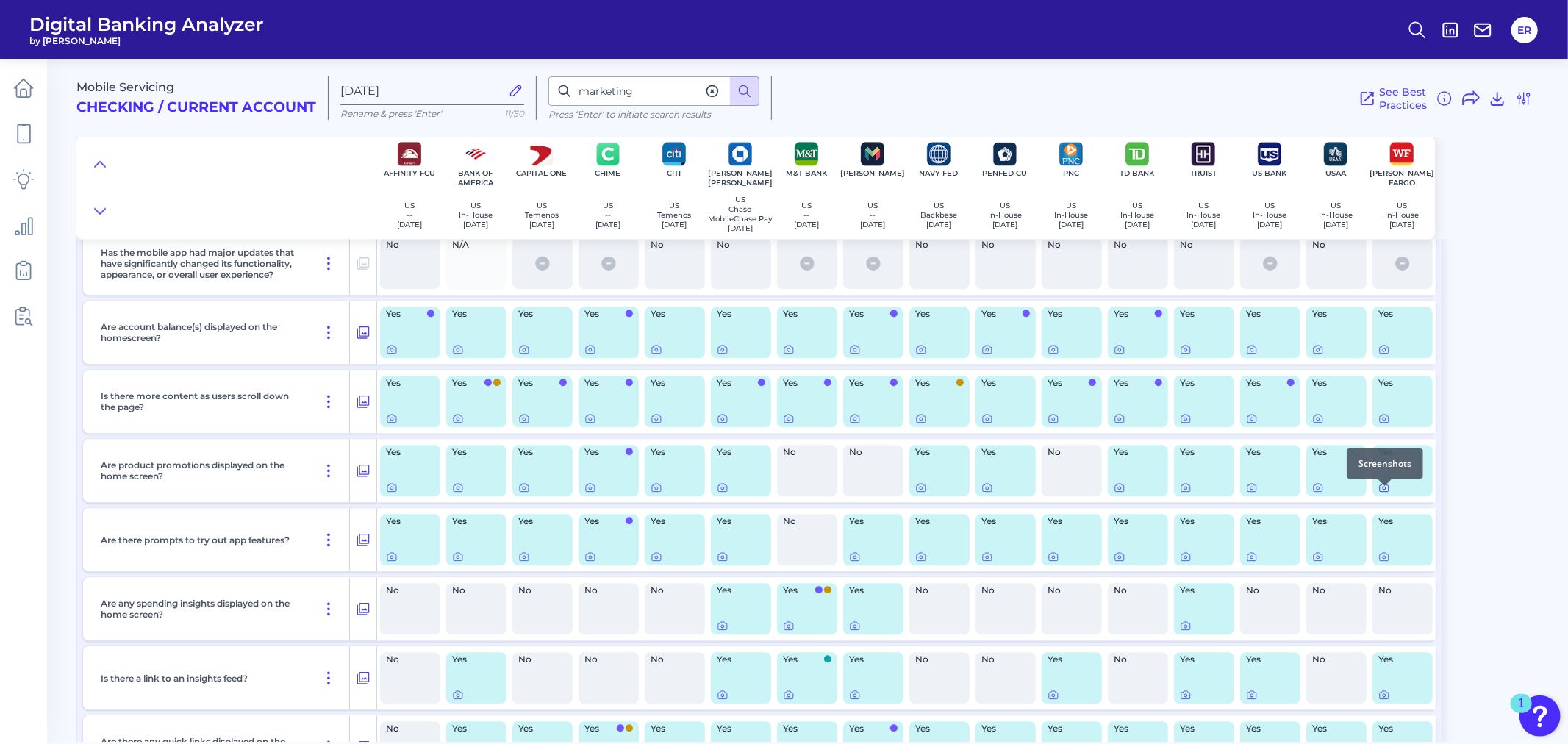
click at [1380, 491] on icon at bounding box center [1384, 487] width 9 height 8
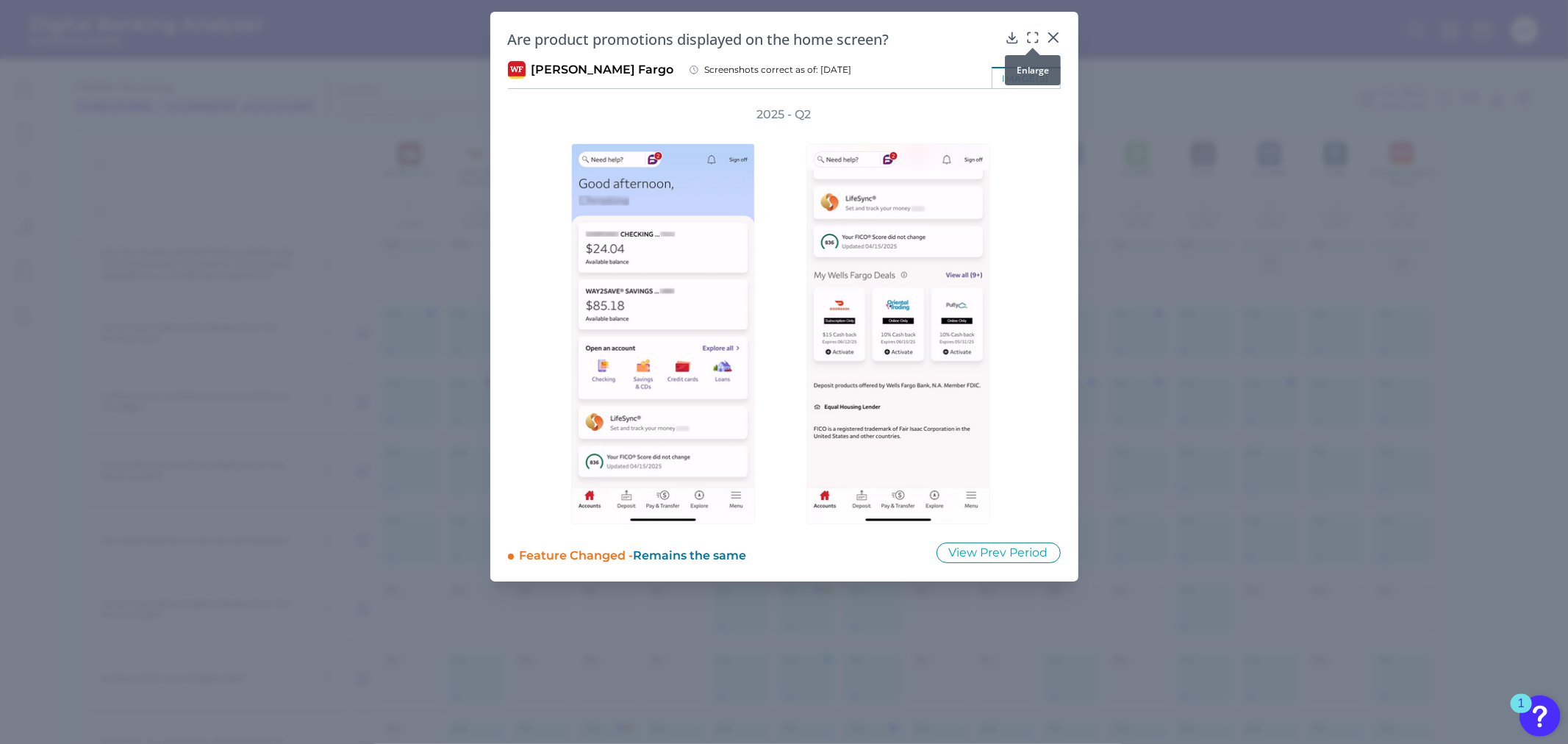
click at [1032, 35] on icon at bounding box center [1033, 38] width 14 height 14
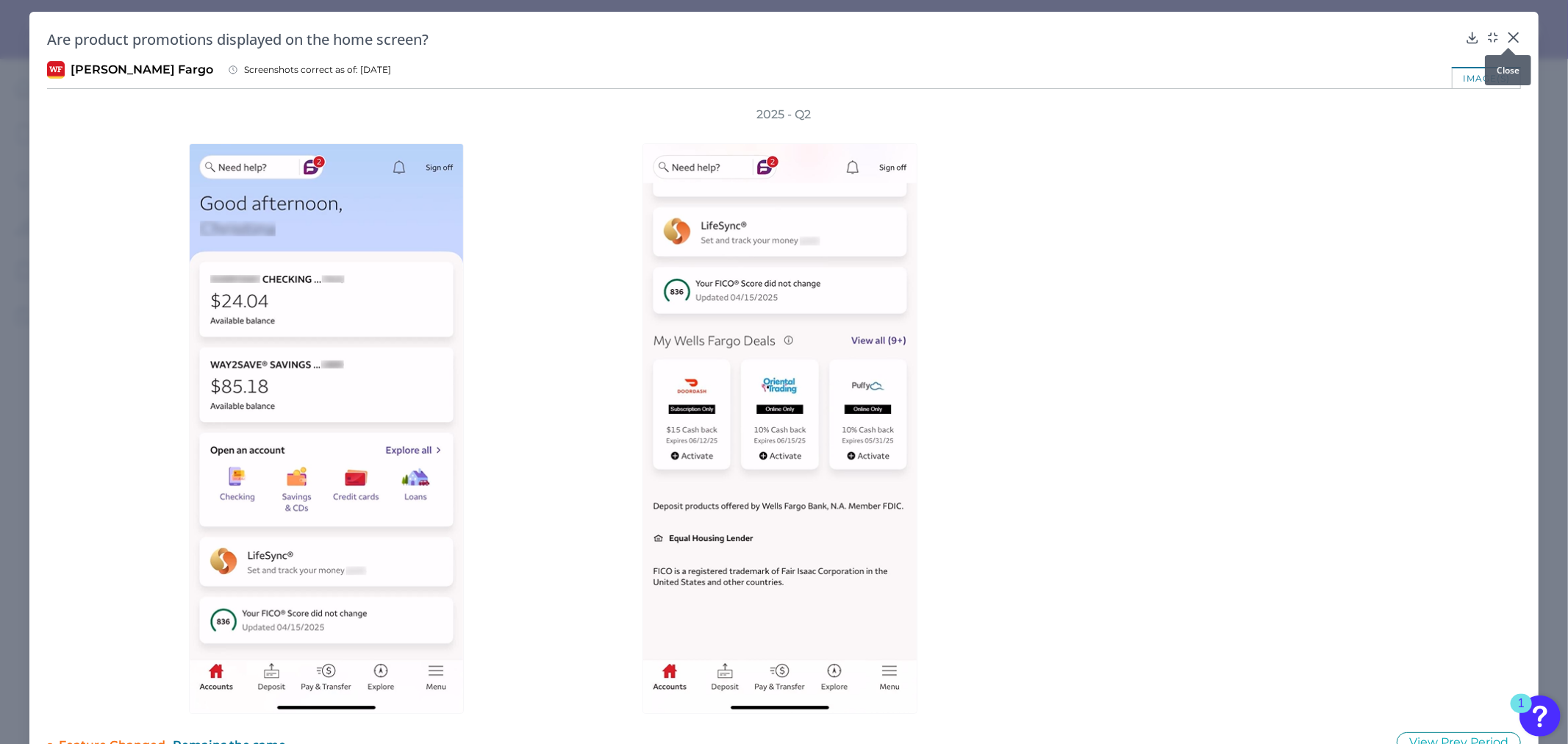
click at [1508, 34] on icon at bounding box center [1514, 38] width 14 height 14
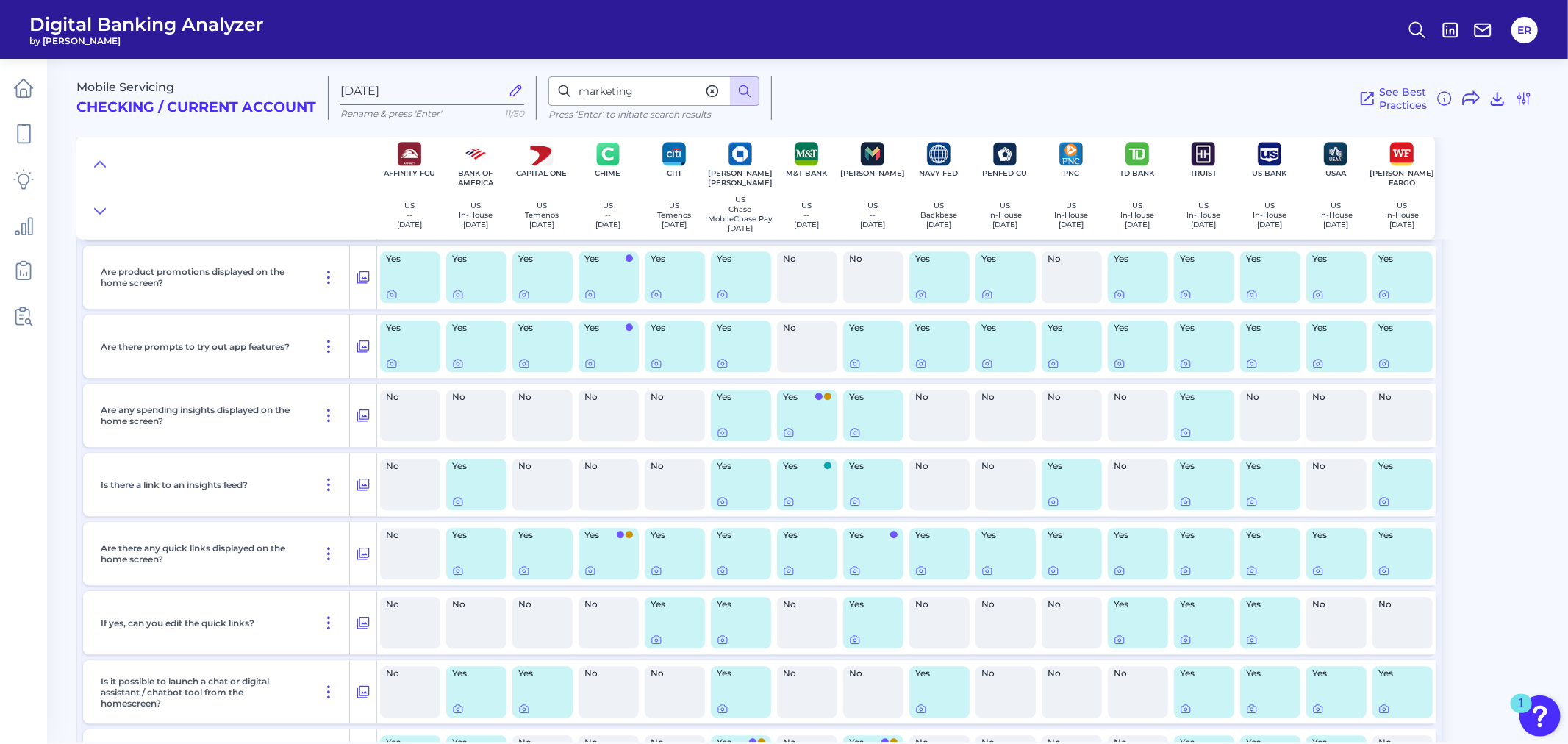
scroll to position [2939, 0]
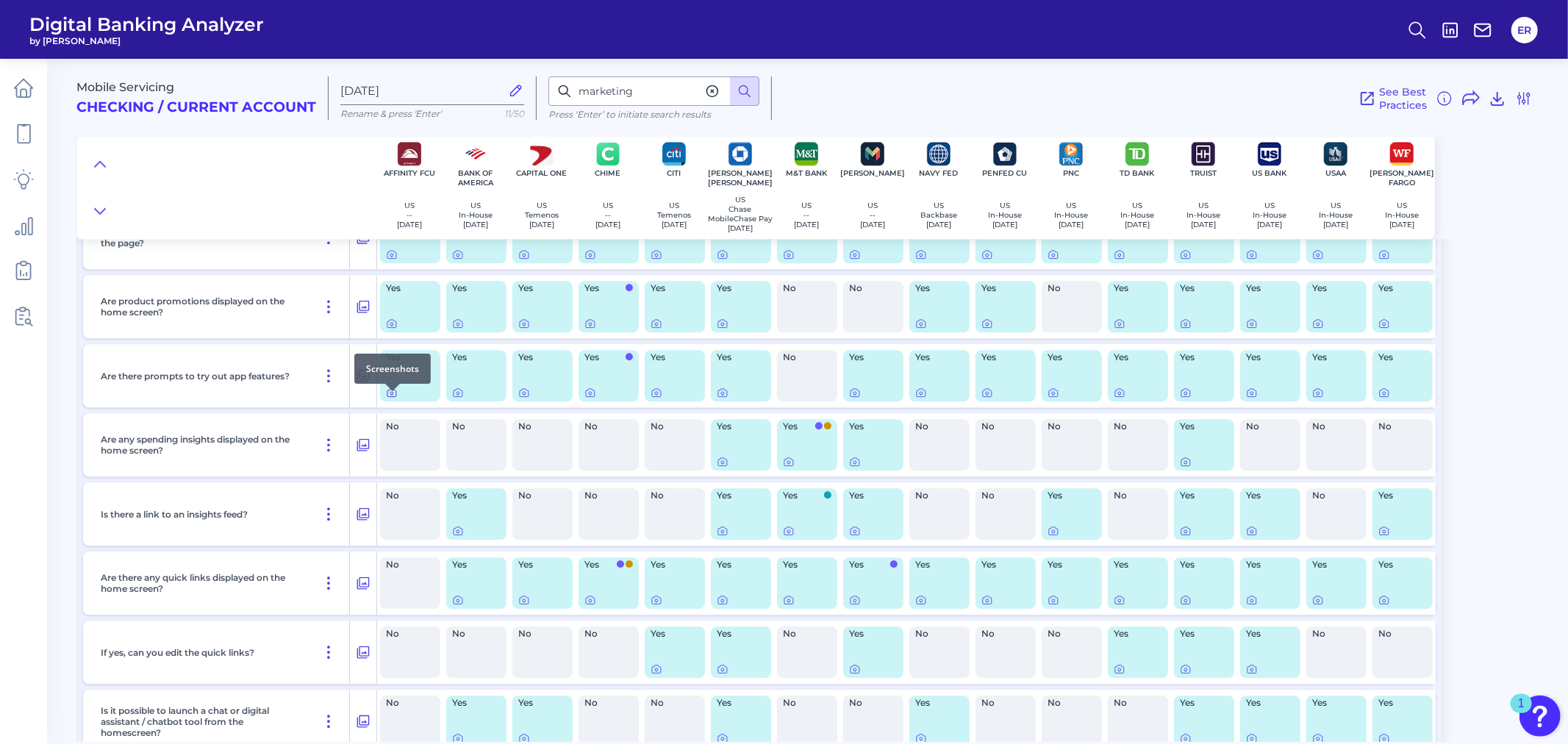
click at [390, 398] on icon at bounding box center [391, 392] width 12 height 12
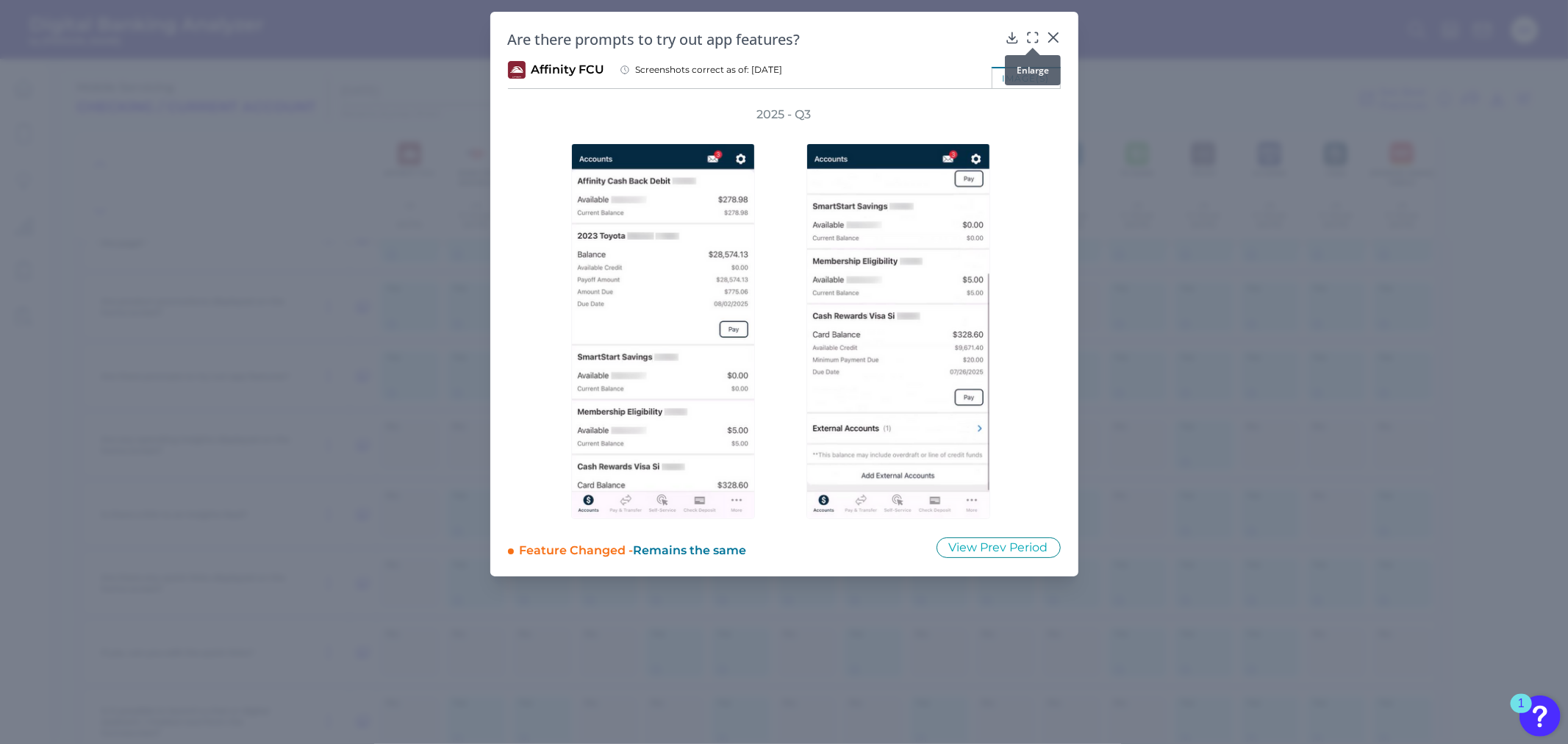
click at [1033, 38] on icon at bounding box center [1033, 38] width 14 height 14
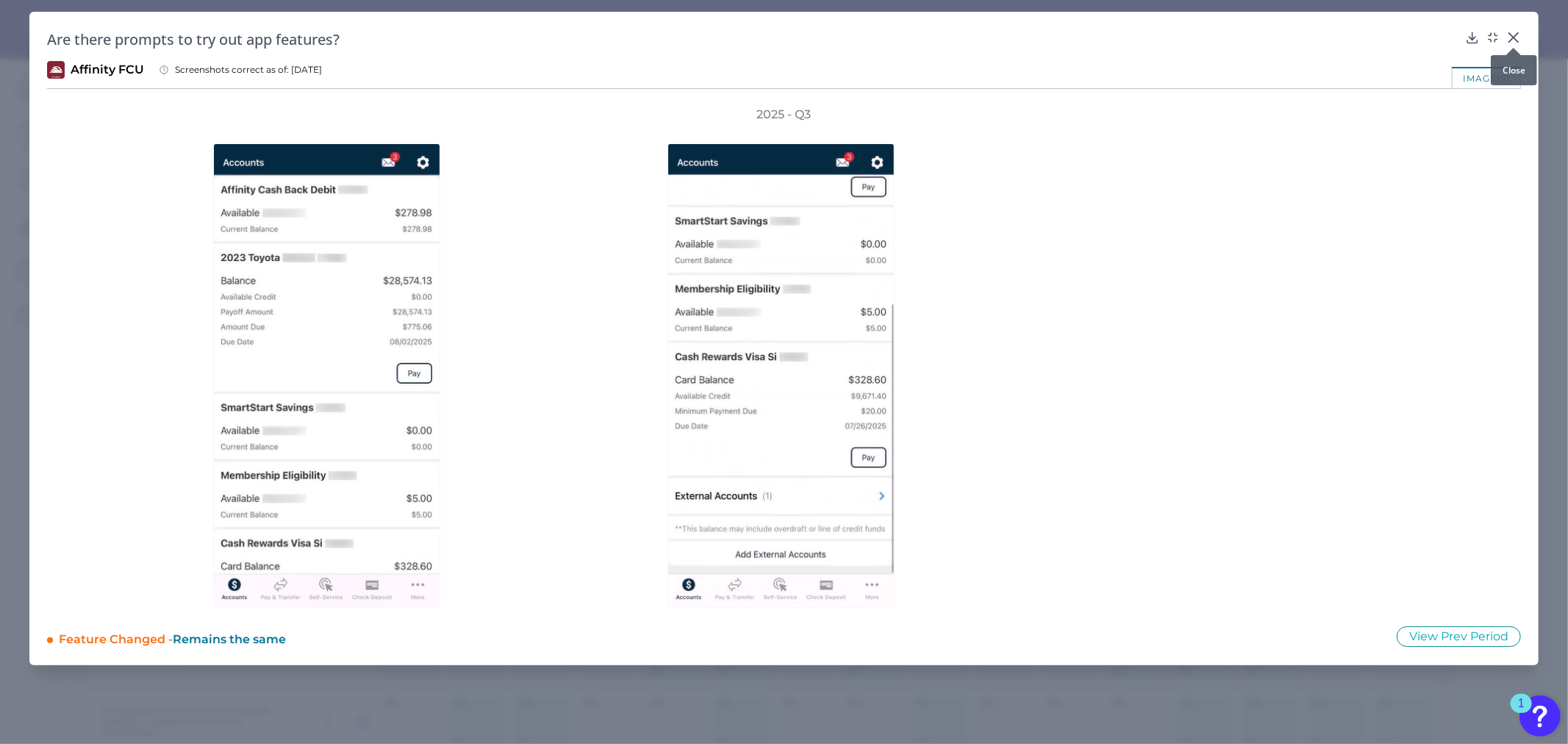
click at [1512, 38] on icon at bounding box center [1514, 38] width 14 height 14
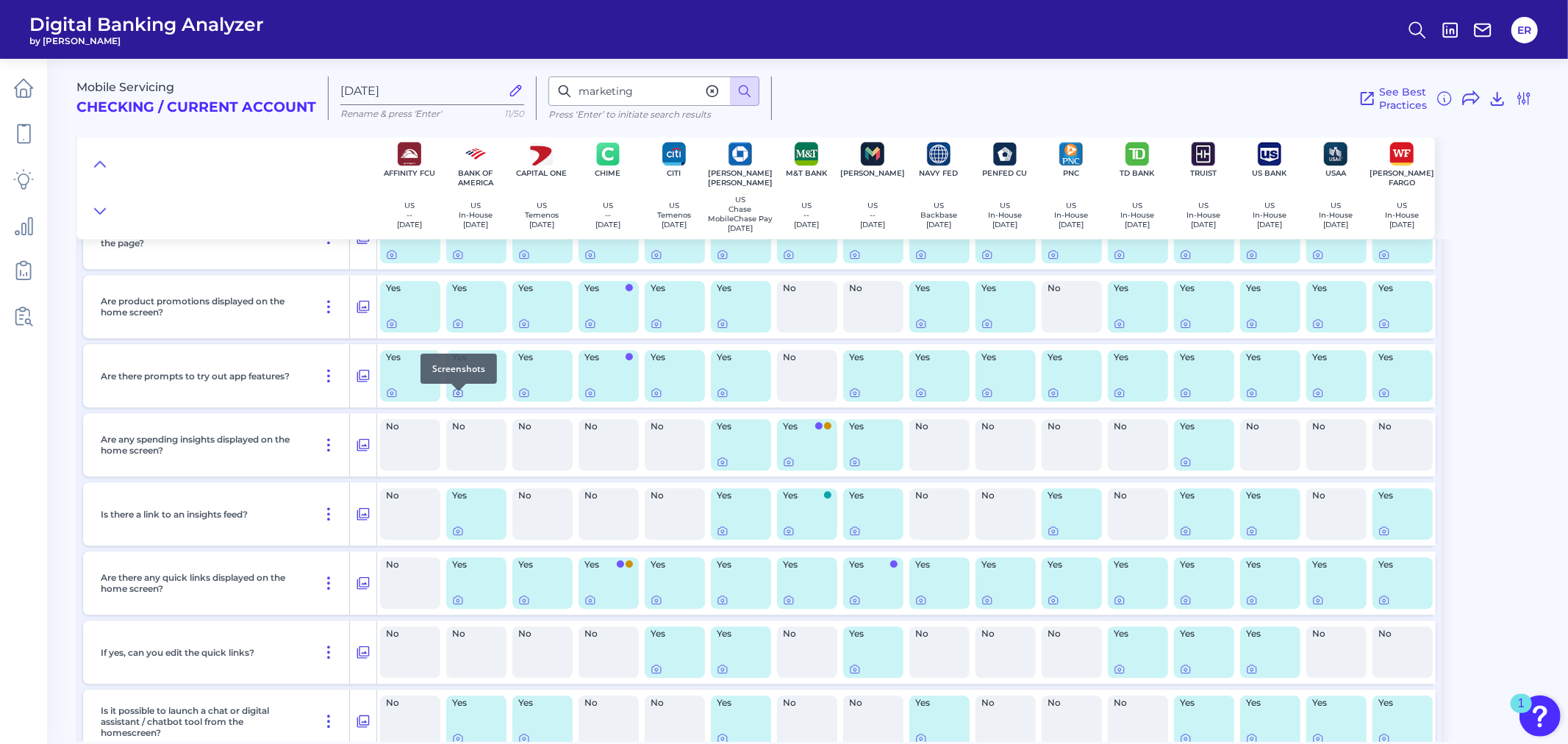
click at [455, 394] on div at bounding box center [459, 390] width 14 height 14
click at [459, 398] on icon at bounding box center [458, 392] width 12 height 12
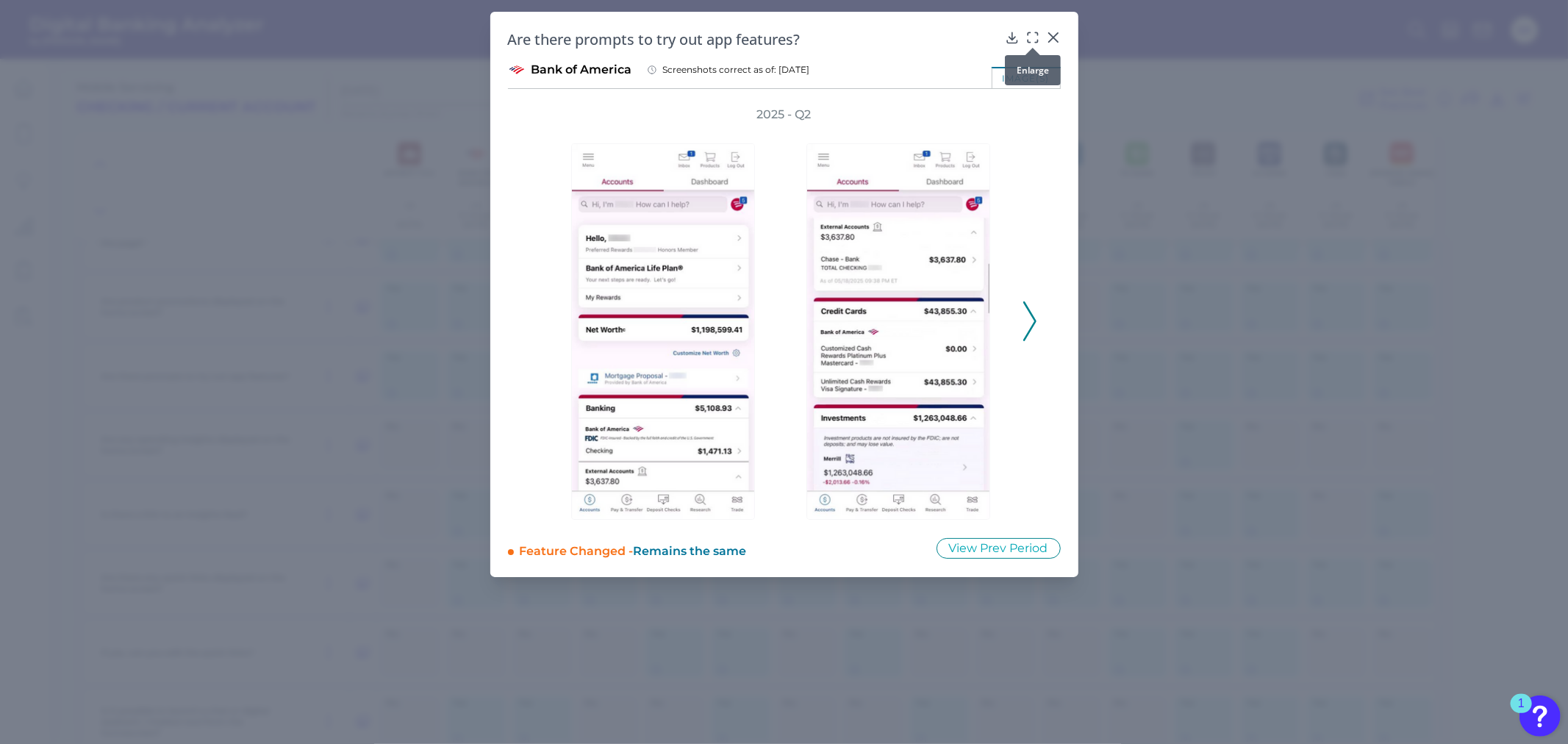
click at [1026, 34] on icon at bounding box center [1033, 38] width 14 height 14
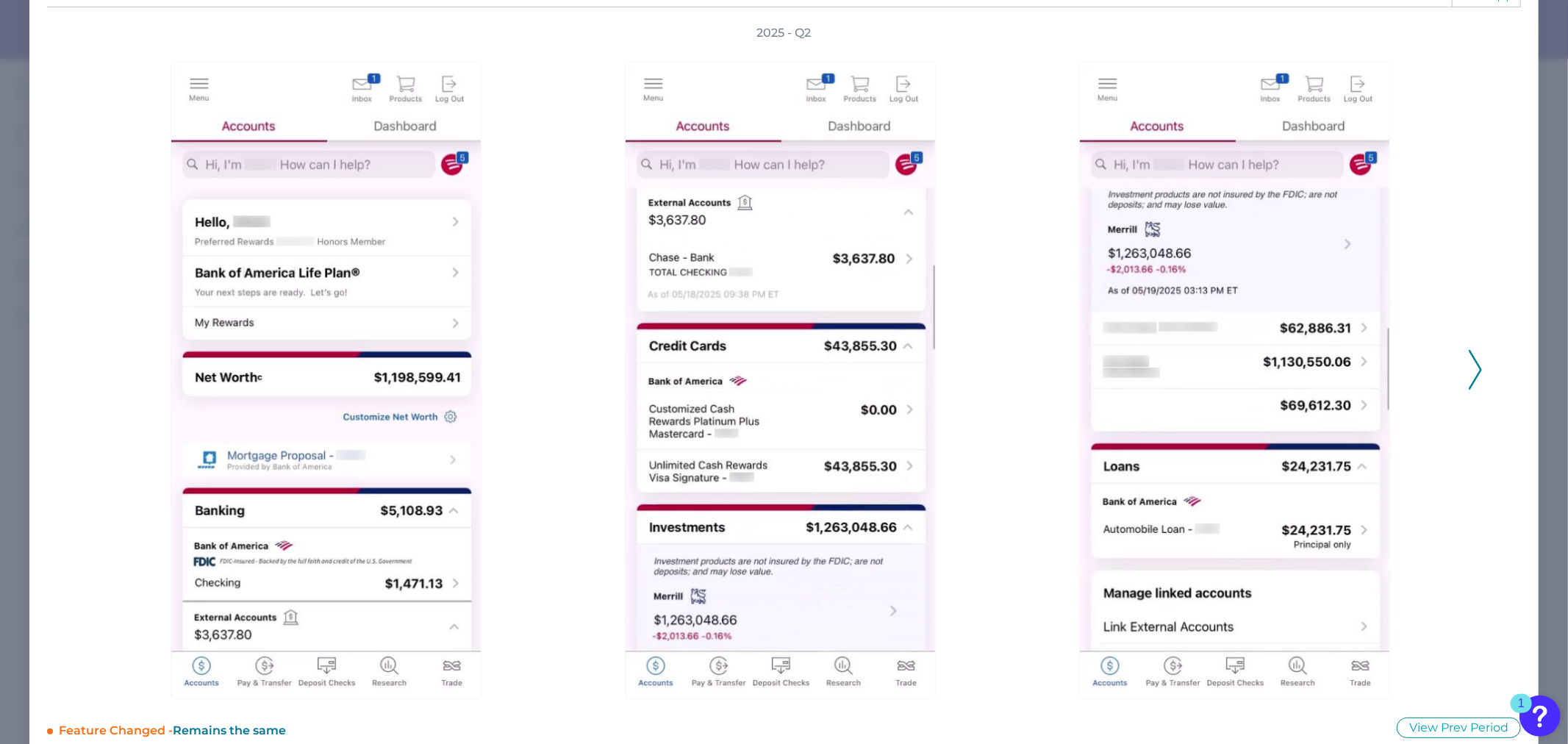
scroll to position [104, 0]
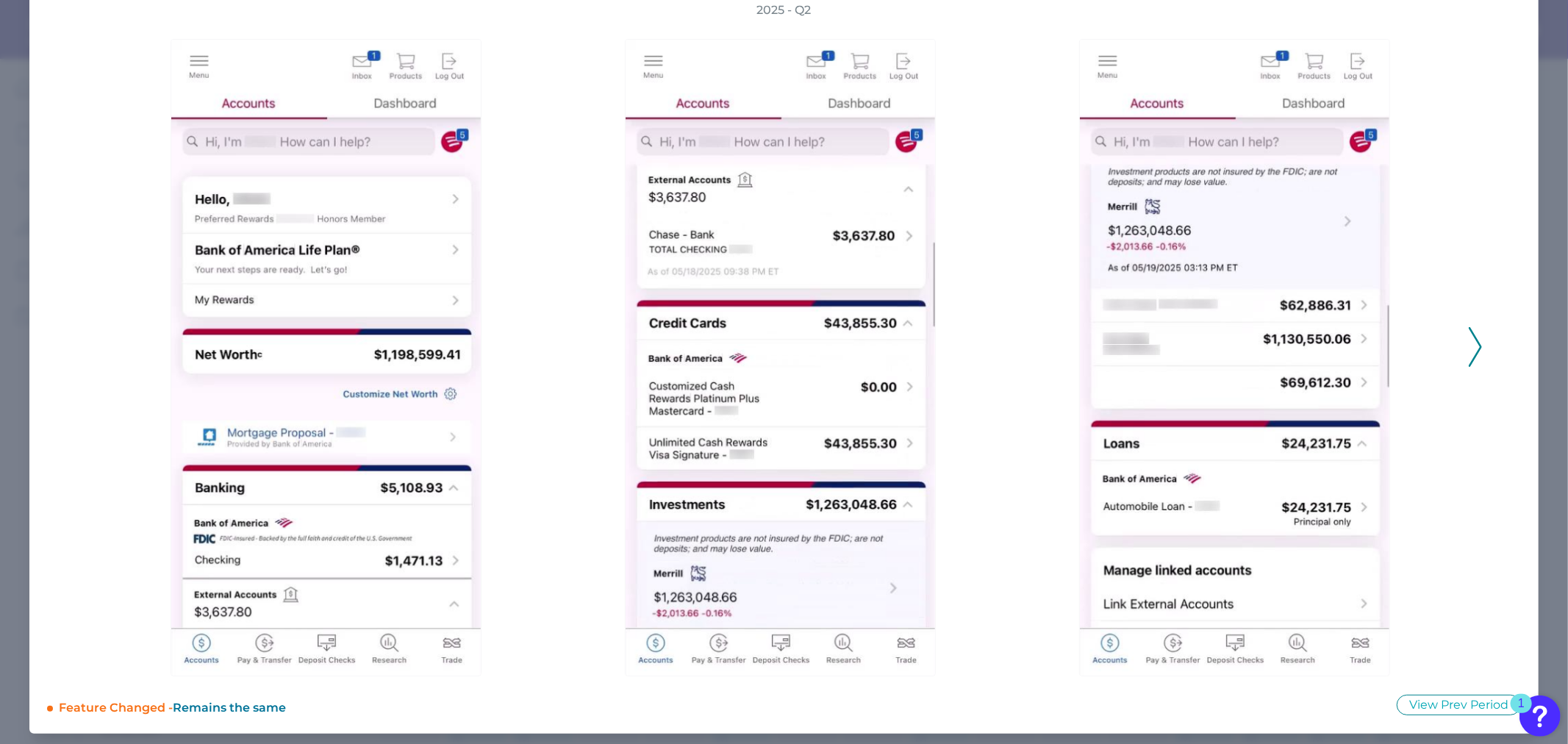
click at [1471, 340] on icon at bounding box center [1475, 347] width 14 height 40
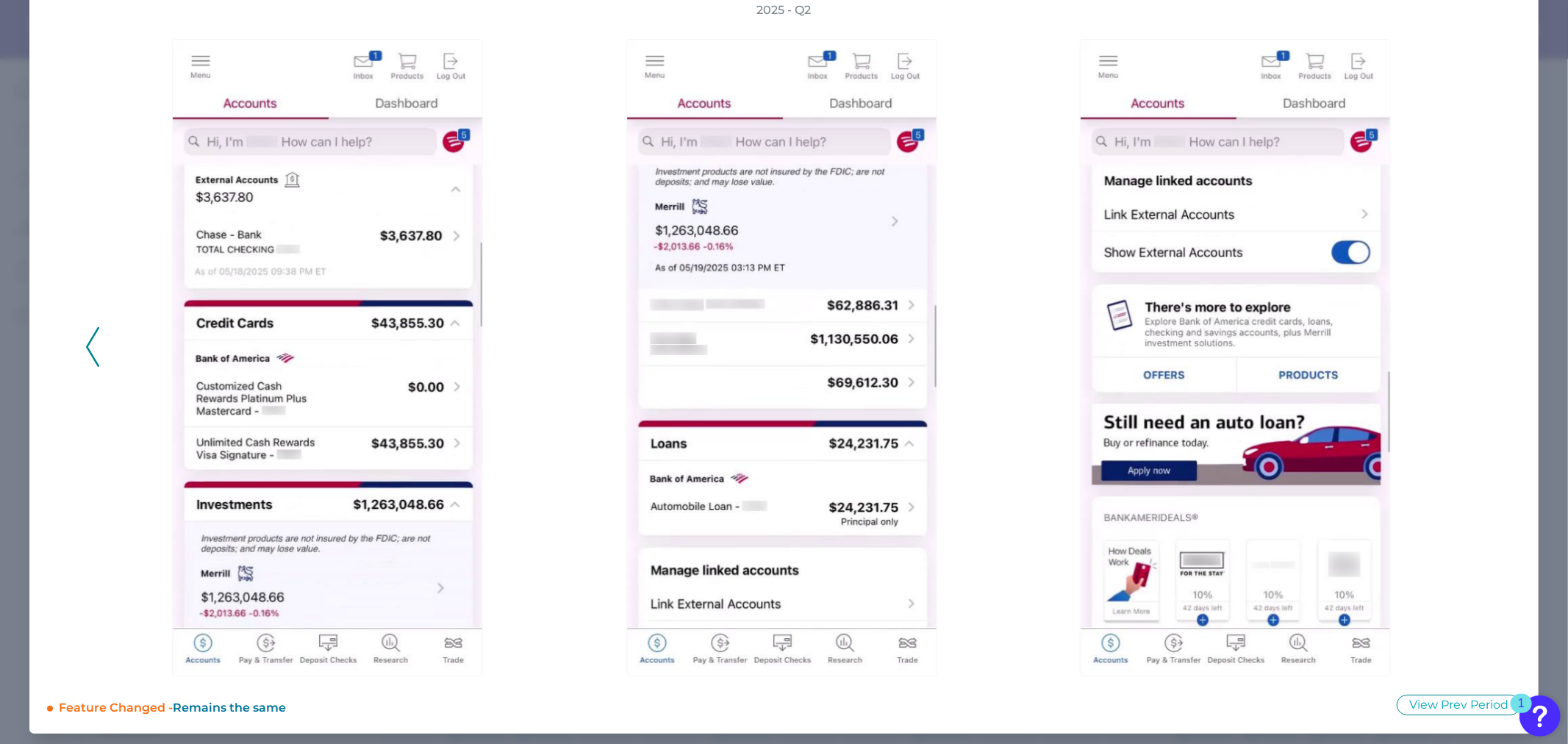
click at [90, 346] on icon at bounding box center [92, 347] width 14 height 40
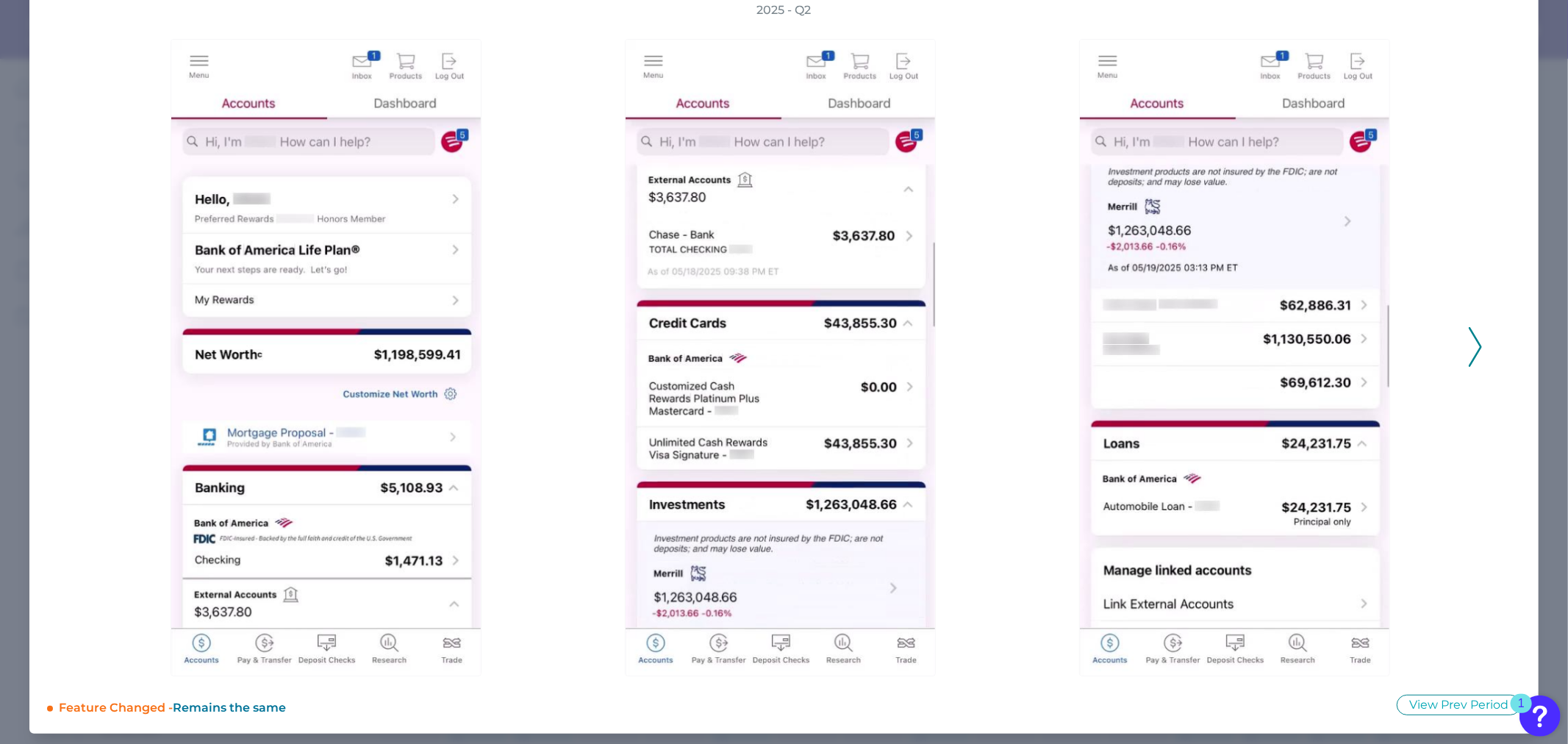
scroll to position [22, 0]
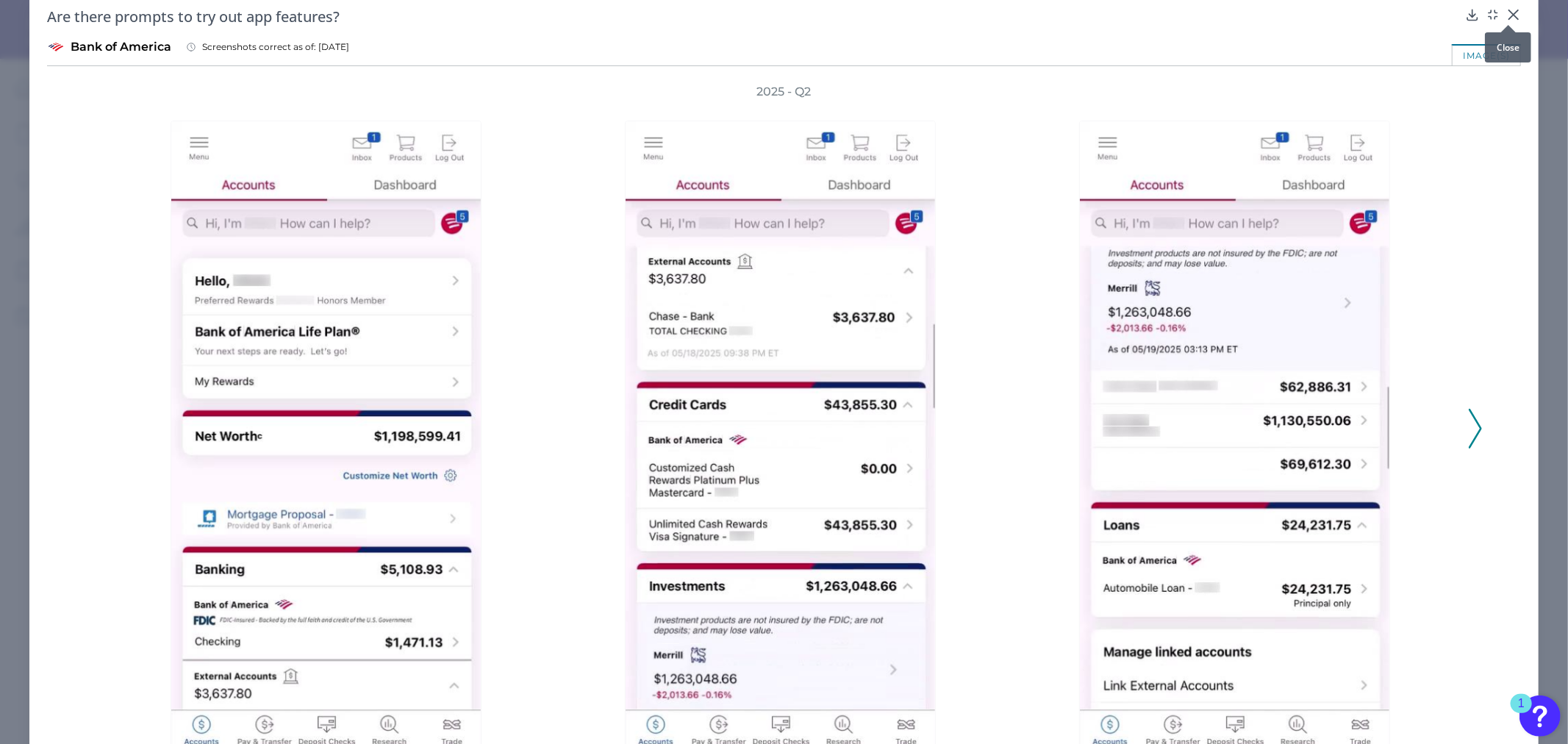
click at [1513, 15] on icon at bounding box center [1514, 14] width 14 height 14
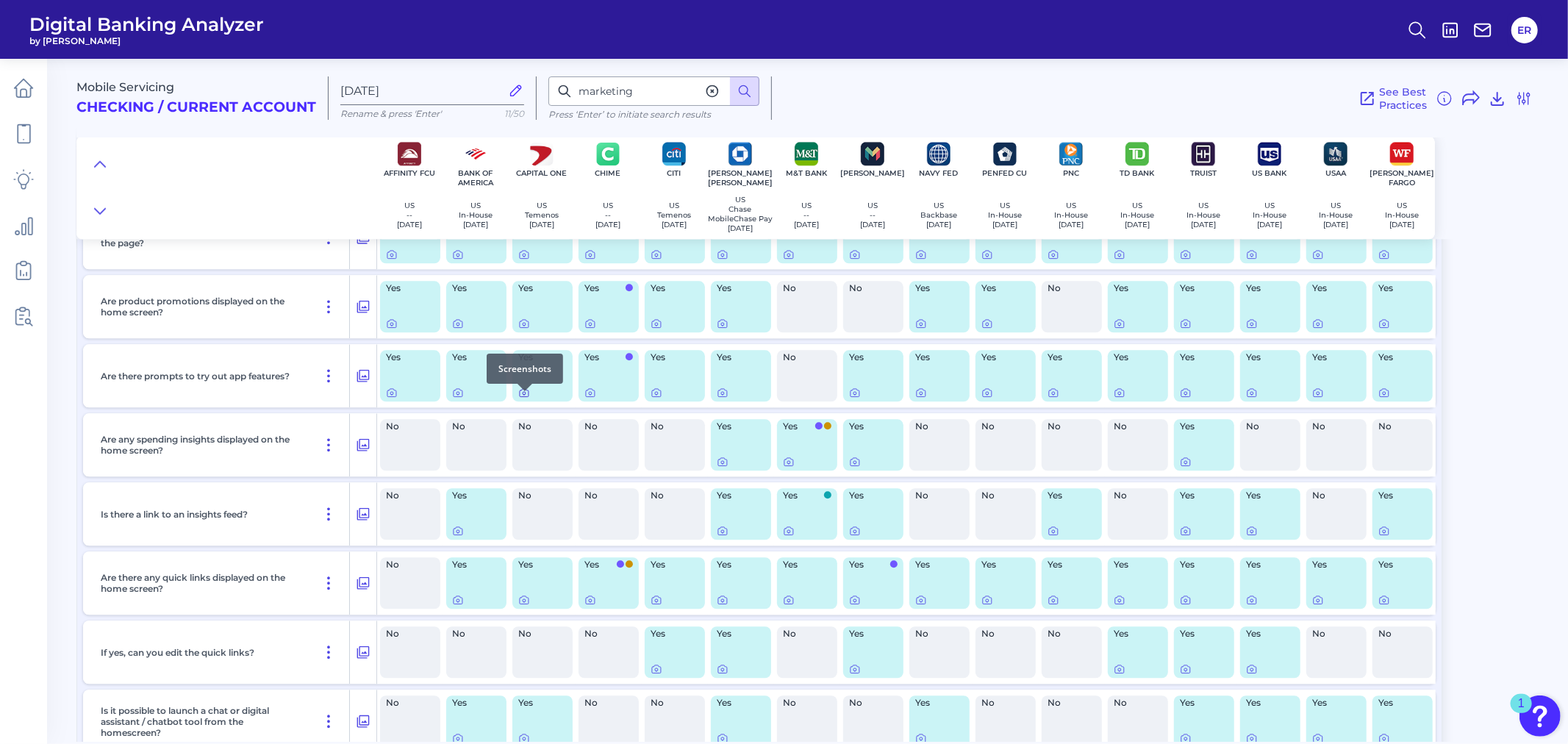
click at [522, 398] on icon at bounding box center [524, 392] width 12 height 12
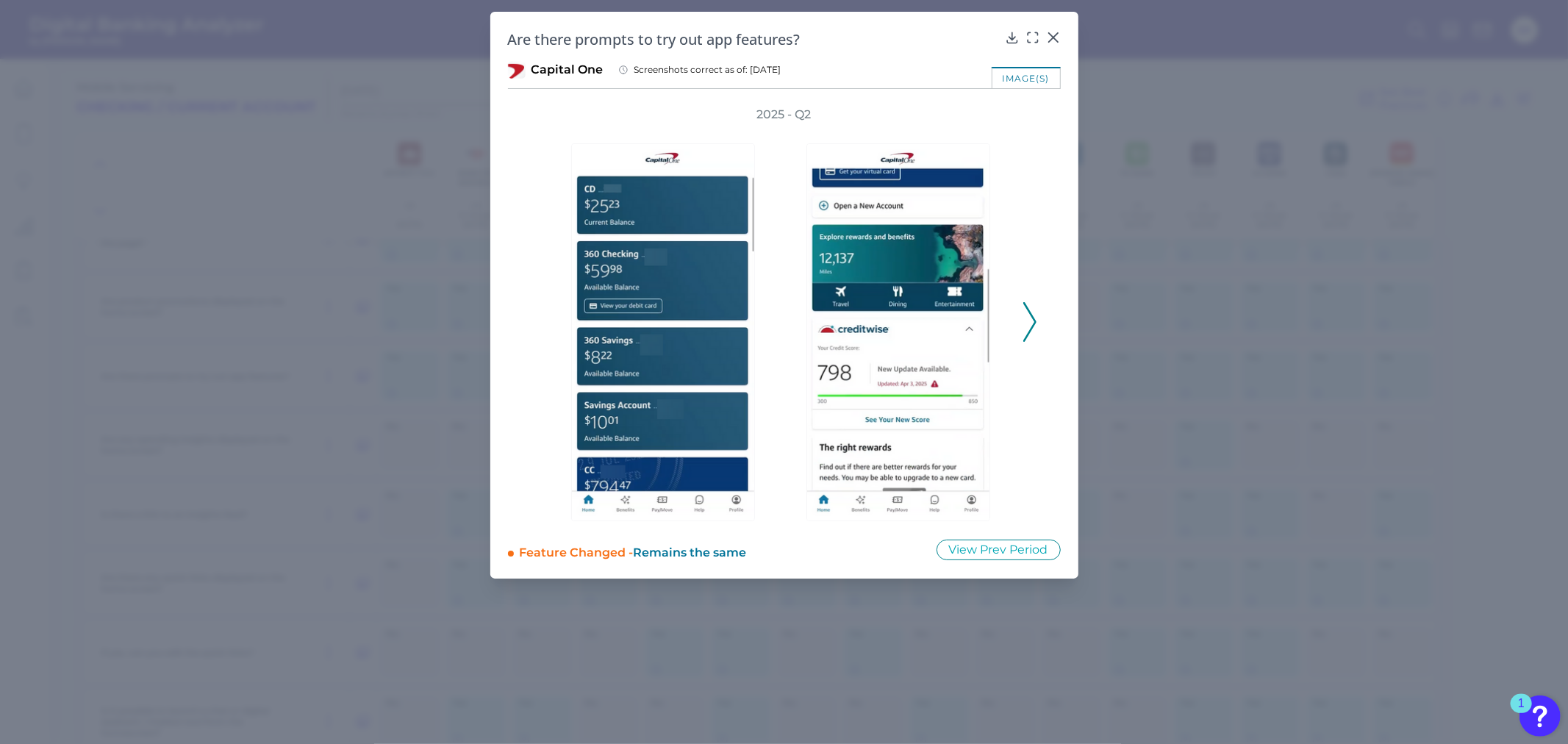
click at [1031, 314] on polyline at bounding box center [1029, 321] width 11 height 38
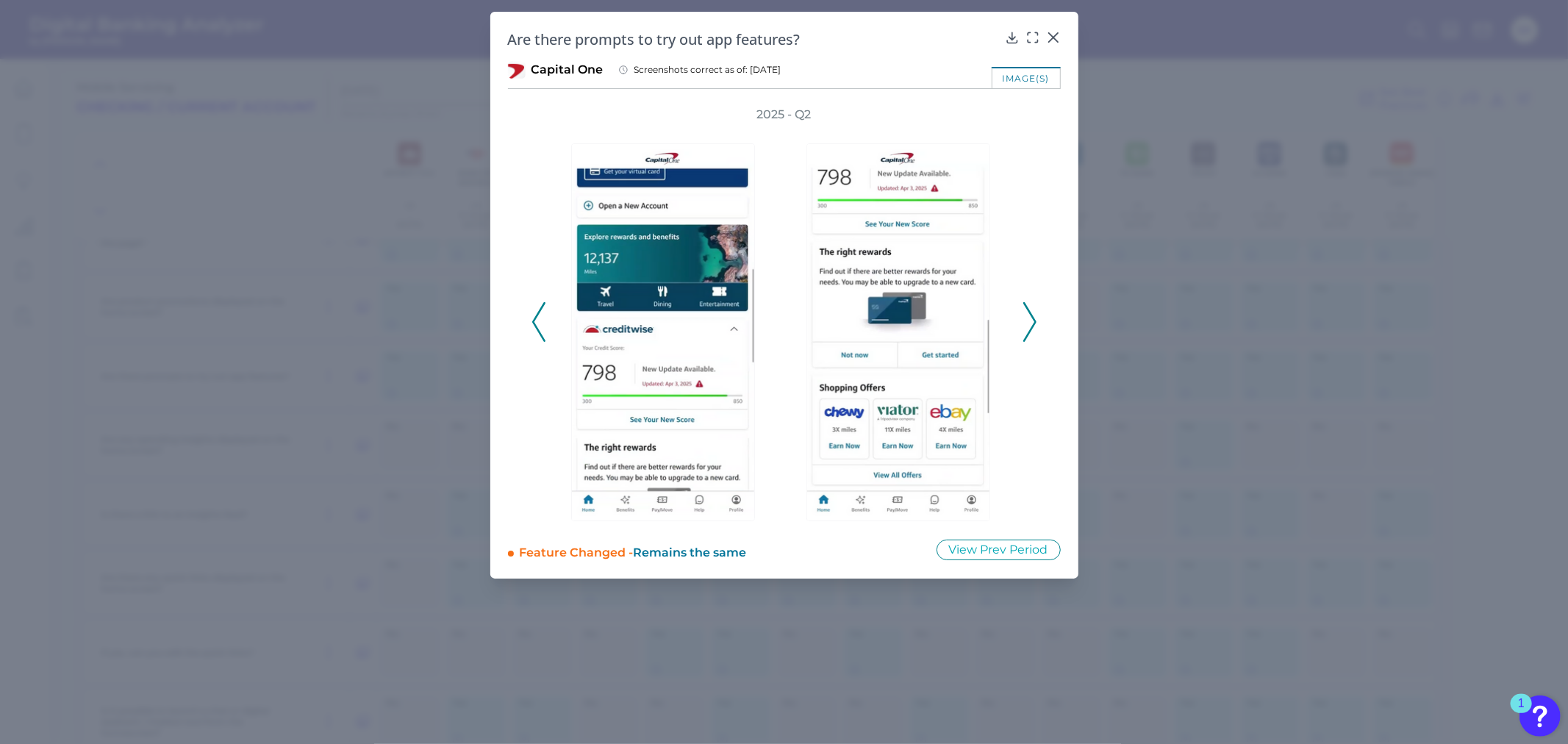
click at [1031, 314] on polyline at bounding box center [1029, 321] width 11 height 38
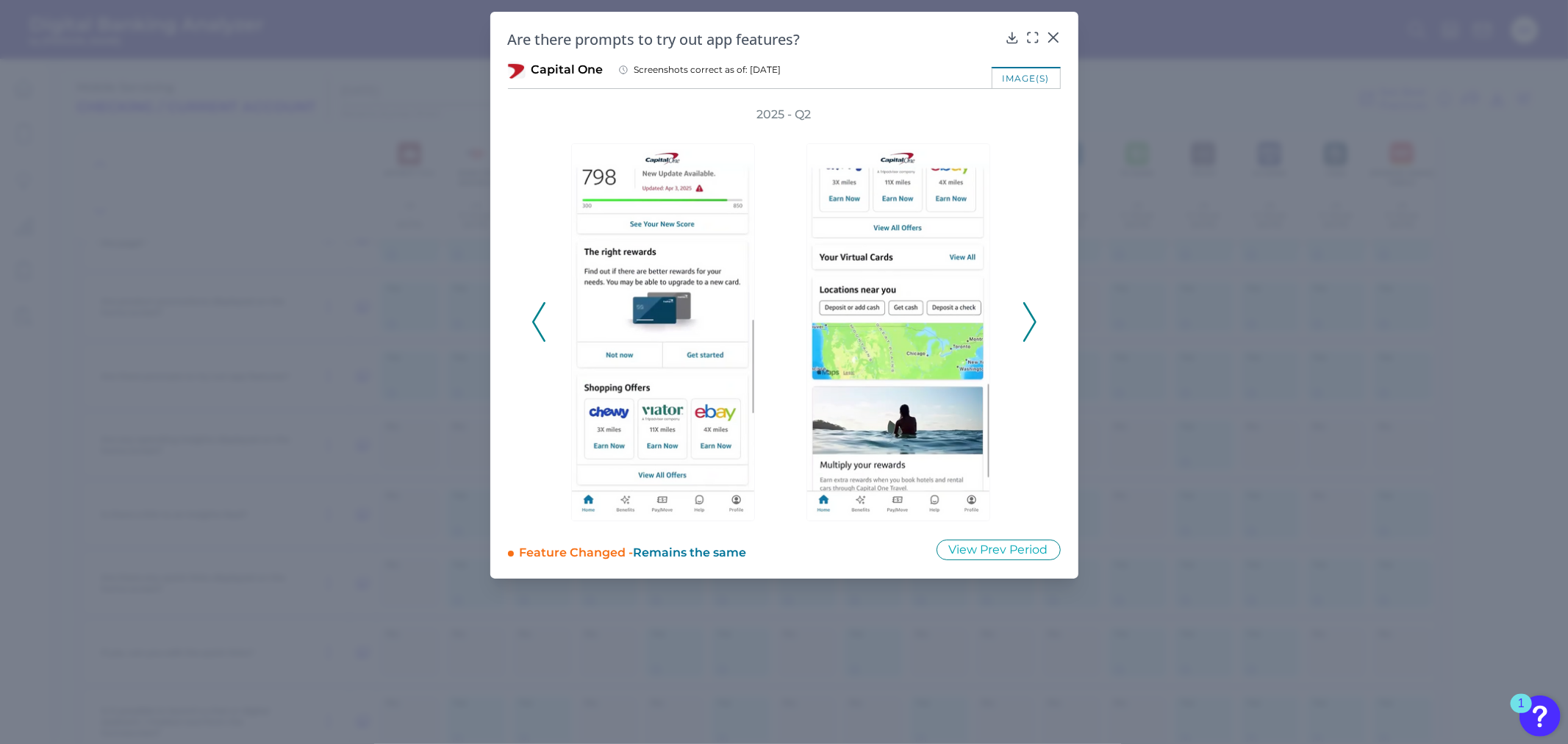
click at [1031, 314] on icon at bounding box center [1030, 322] width 14 height 40
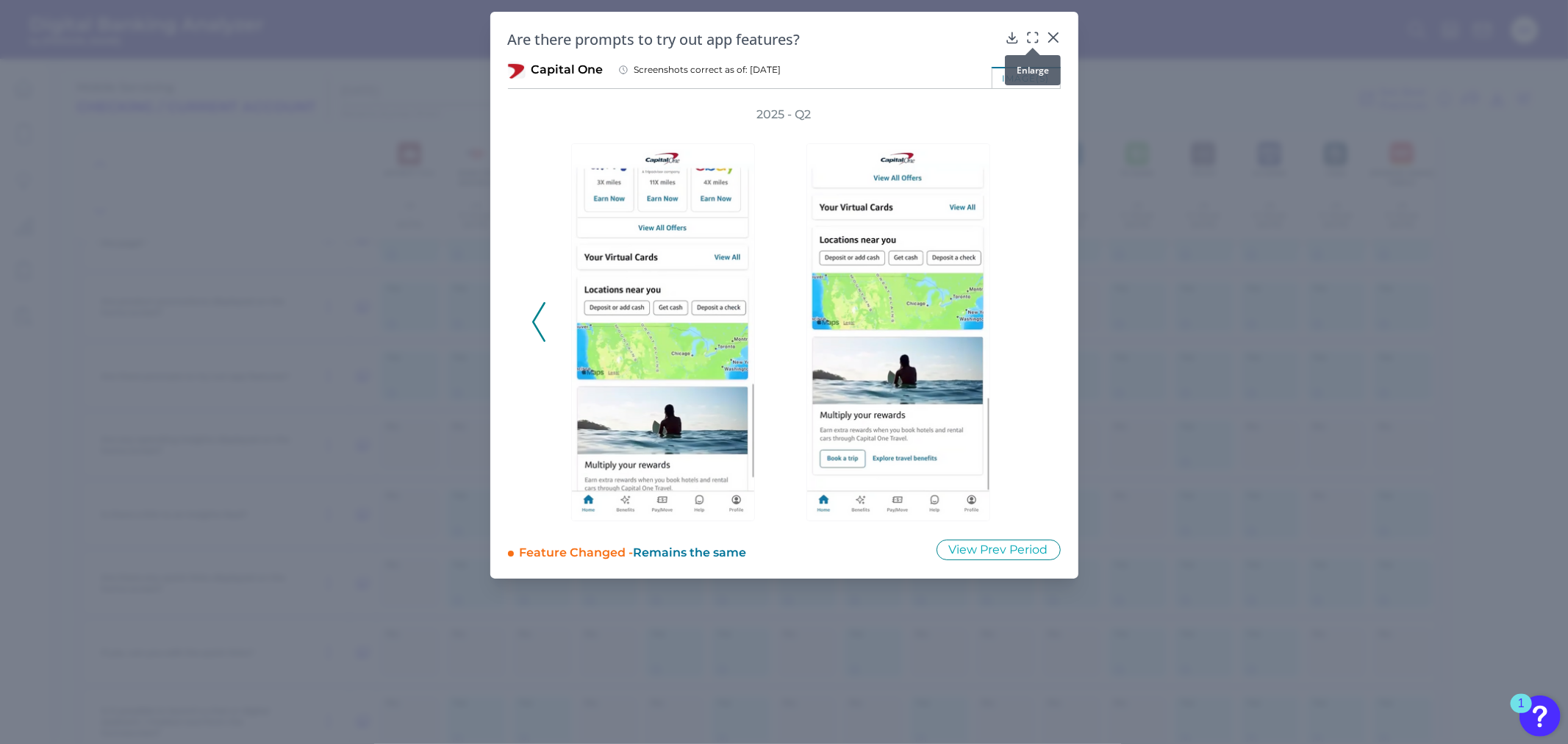
click at [1030, 35] on icon at bounding box center [1033, 38] width 14 height 14
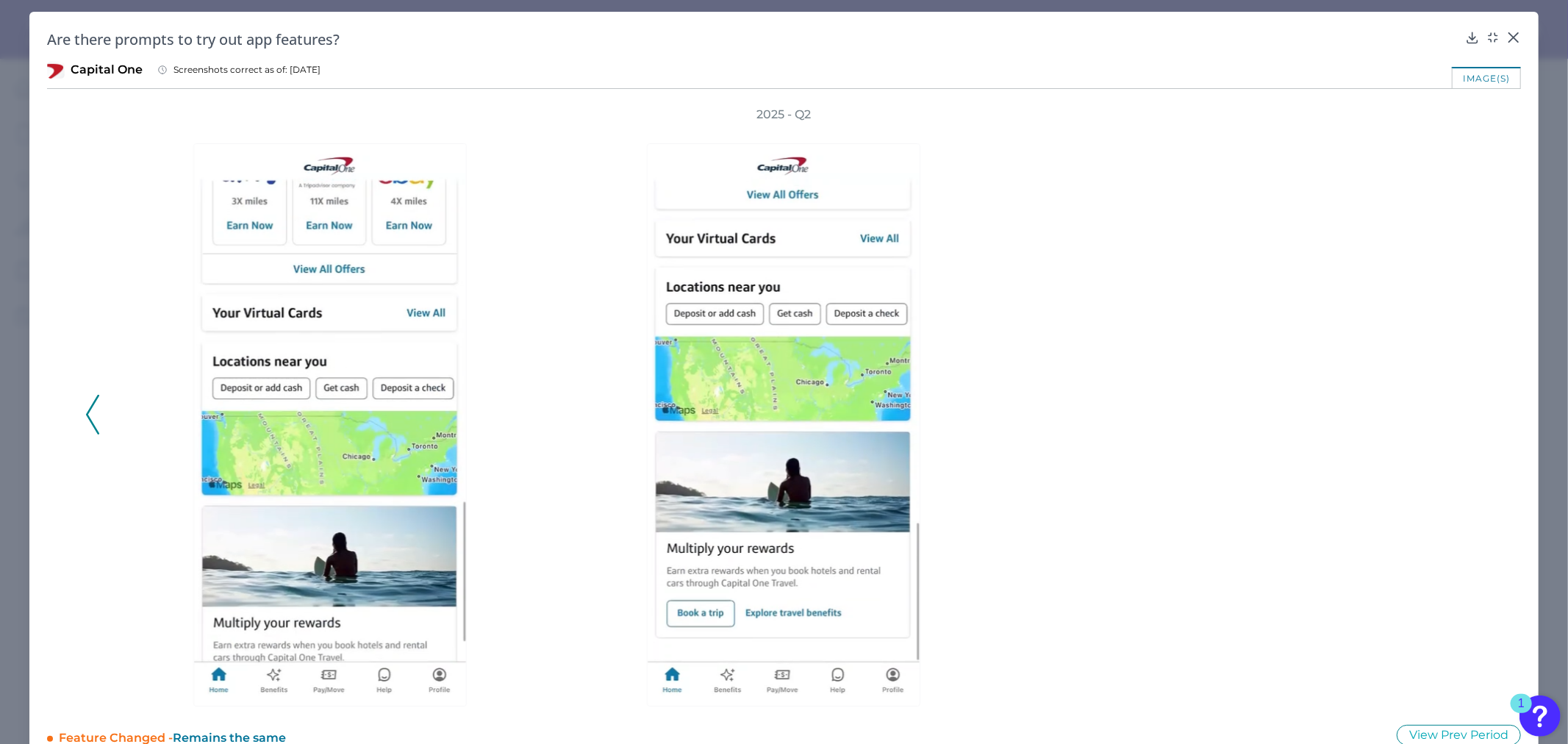
click at [89, 410] on polyline at bounding box center [92, 414] width 11 height 38
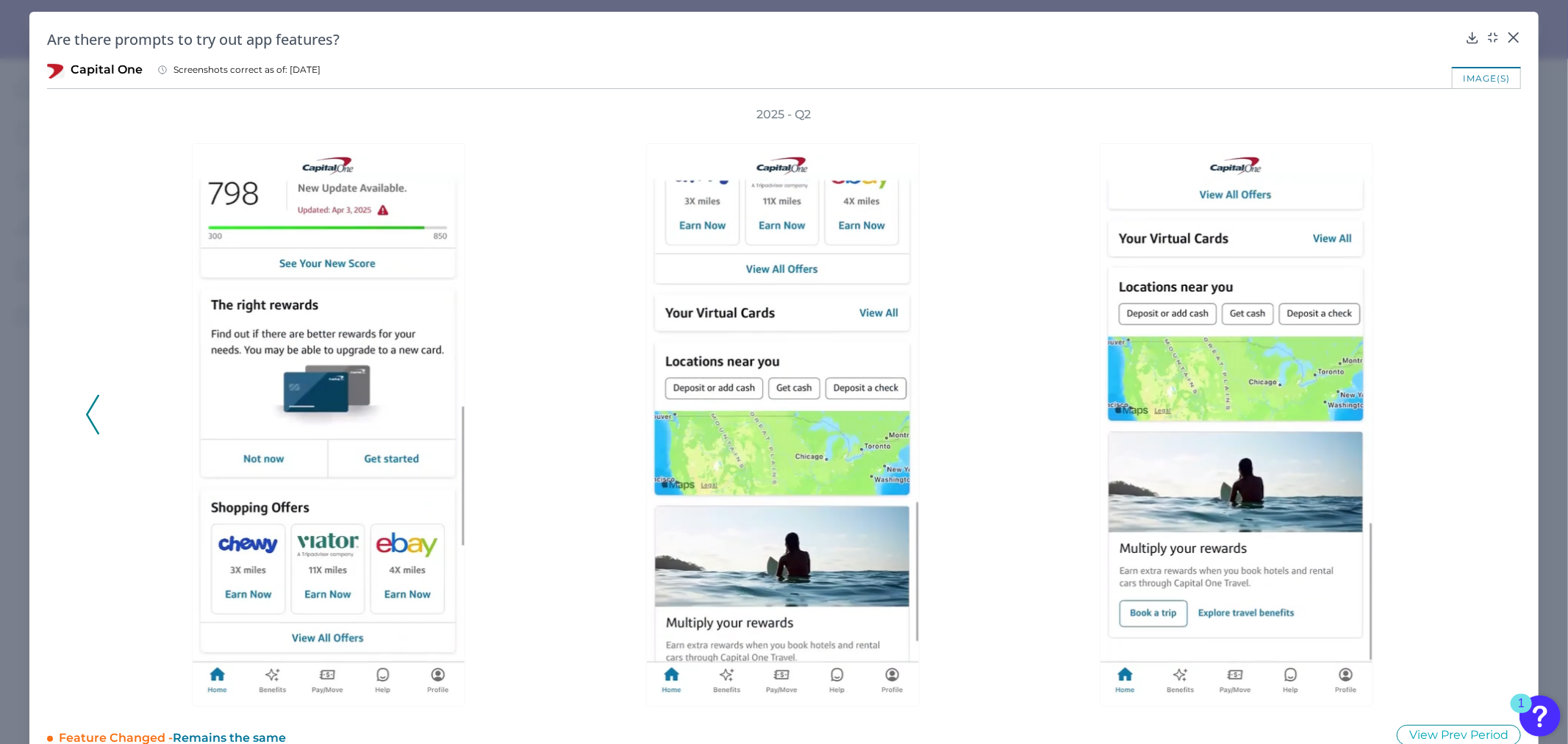
click at [84, 409] on div "2025 - Q2" at bounding box center [784, 406] width 1474 height 599
click at [90, 408] on polyline at bounding box center [92, 414] width 11 height 38
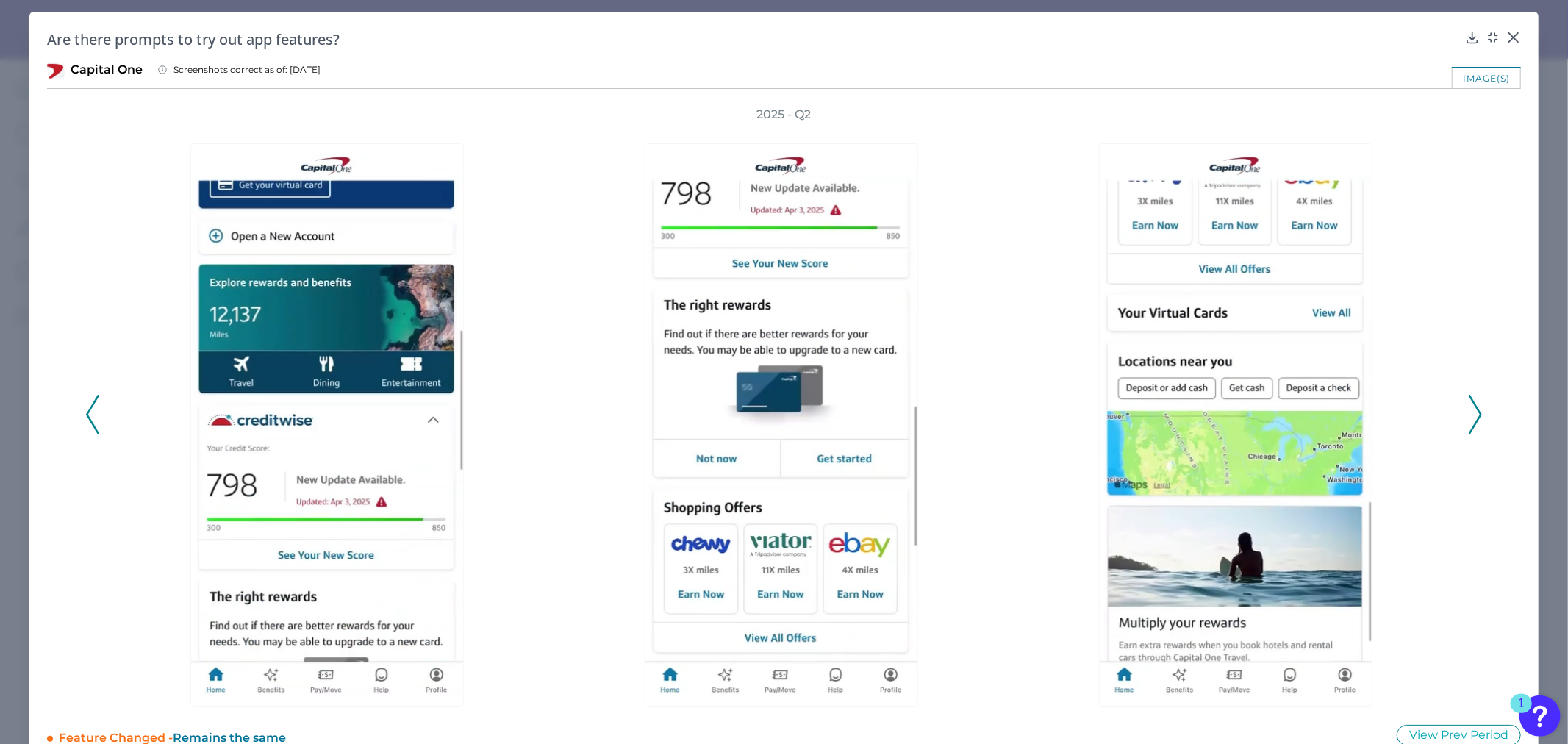
click at [90, 408] on polyline at bounding box center [92, 414] width 11 height 38
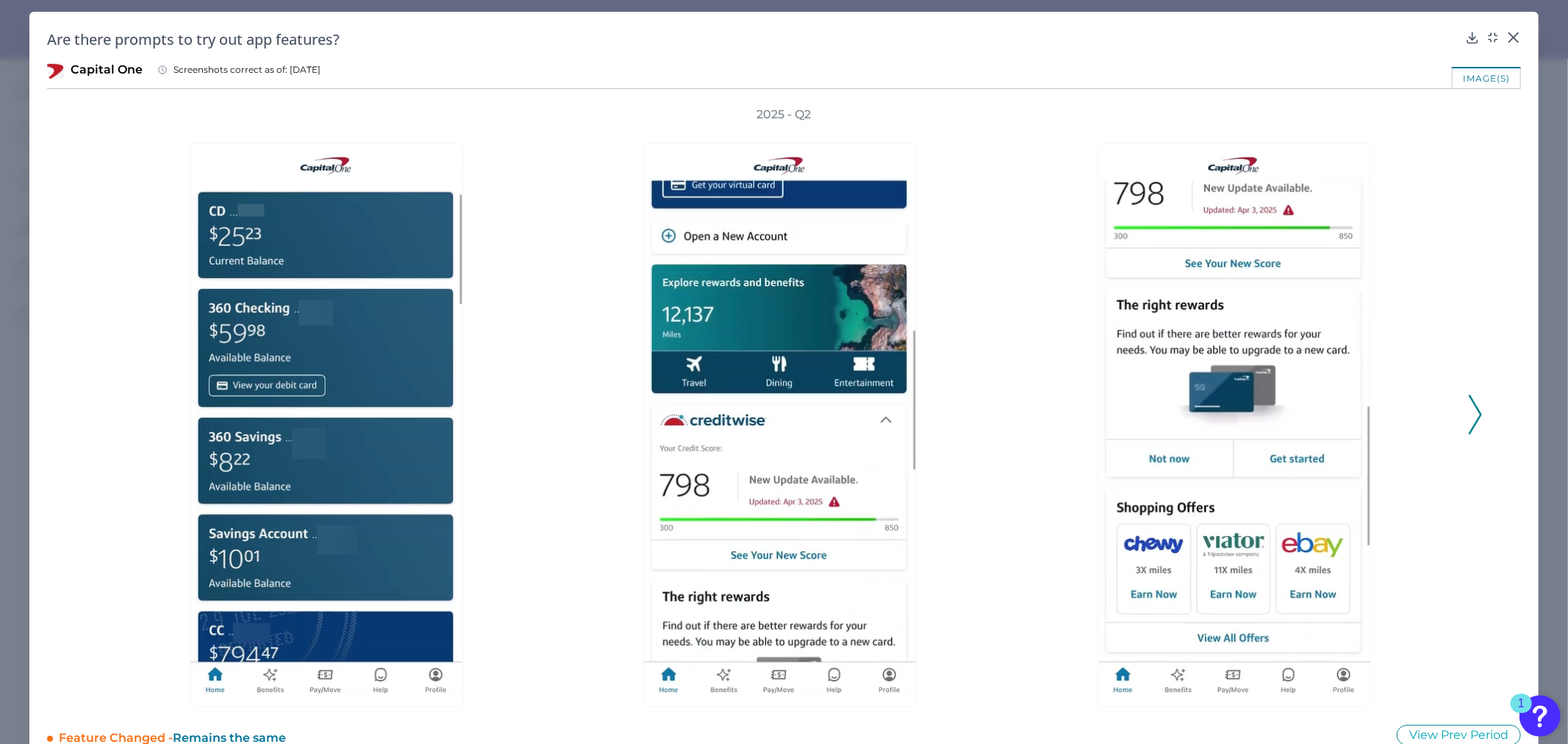
click at [1473, 405] on icon at bounding box center [1475, 414] width 14 height 40
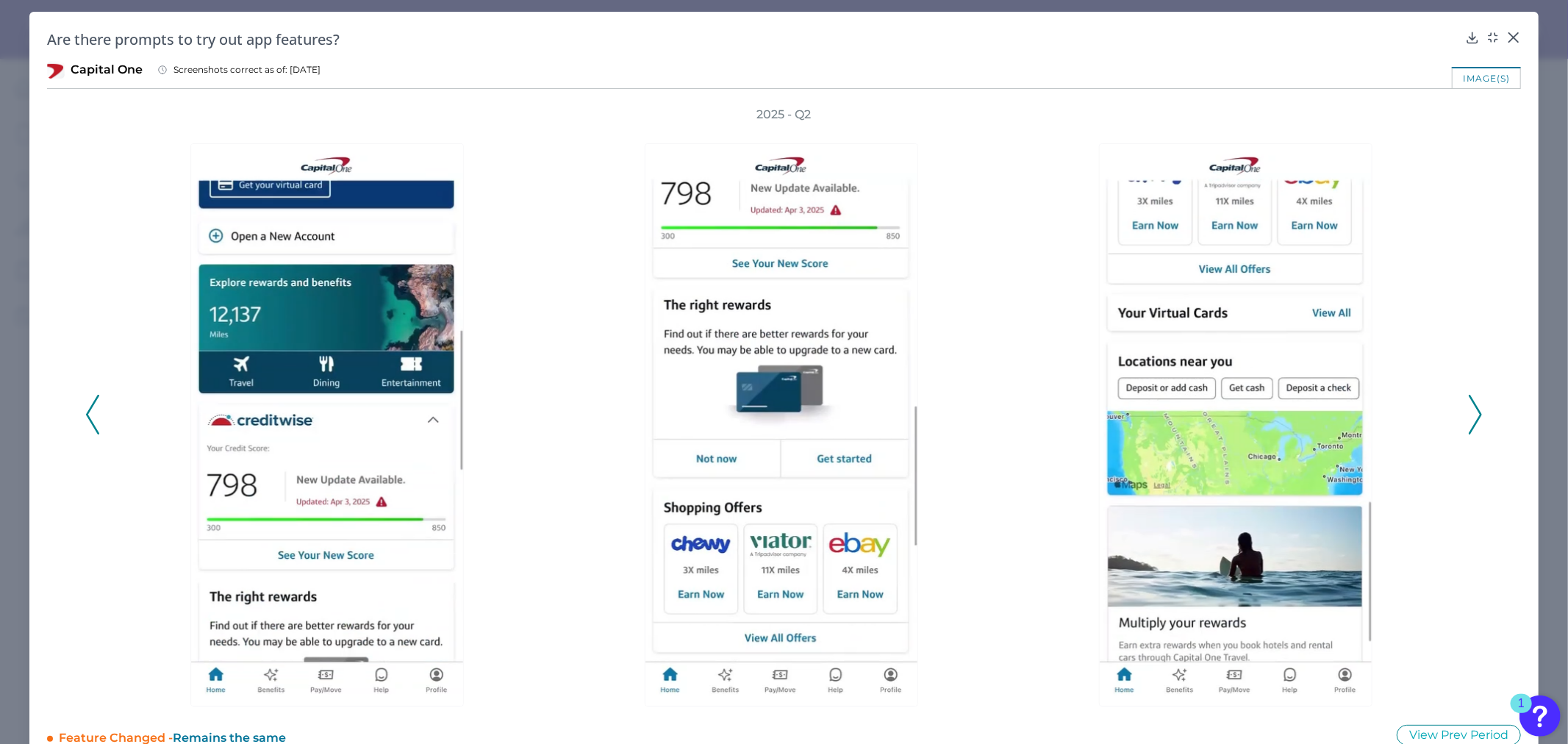
click at [1474, 402] on icon at bounding box center [1475, 414] width 14 height 40
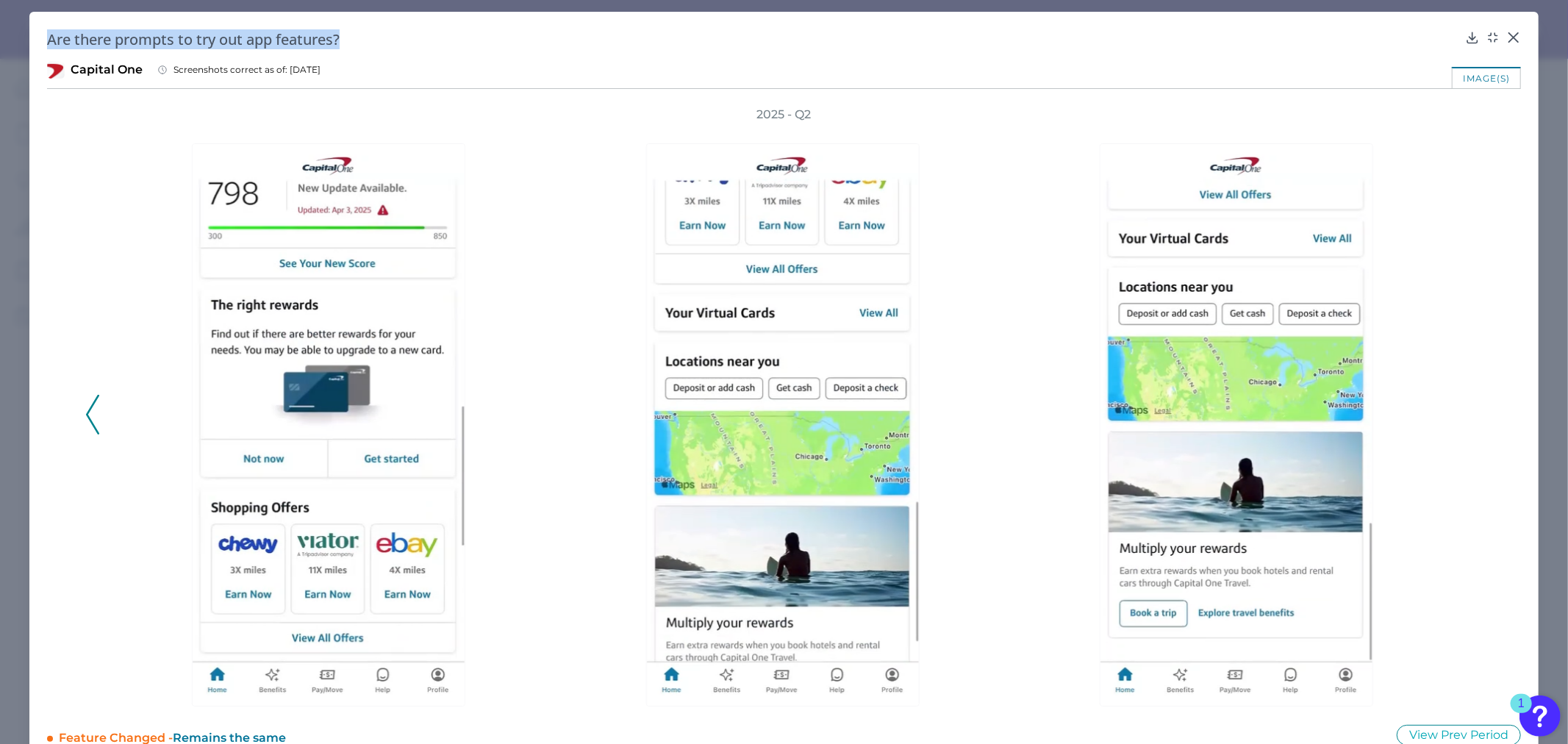
drag, startPoint x: 350, startPoint y: 39, endPoint x: 0, endPoint y: 28, distance: 350.2
click at [0, 28] on div "Are there prompts to try out app features? Capital One Screenshots correct as o…" at bounding box center [784, 372] width 1568 height 744
copy h2 "Are there prompts to try out app features?"
click at [1503, 41] on div at bounding box center [1509, 48] width 14 height 14
click at [1513, 31] on icon at bounding box center [1514, 38] width 14 height 14
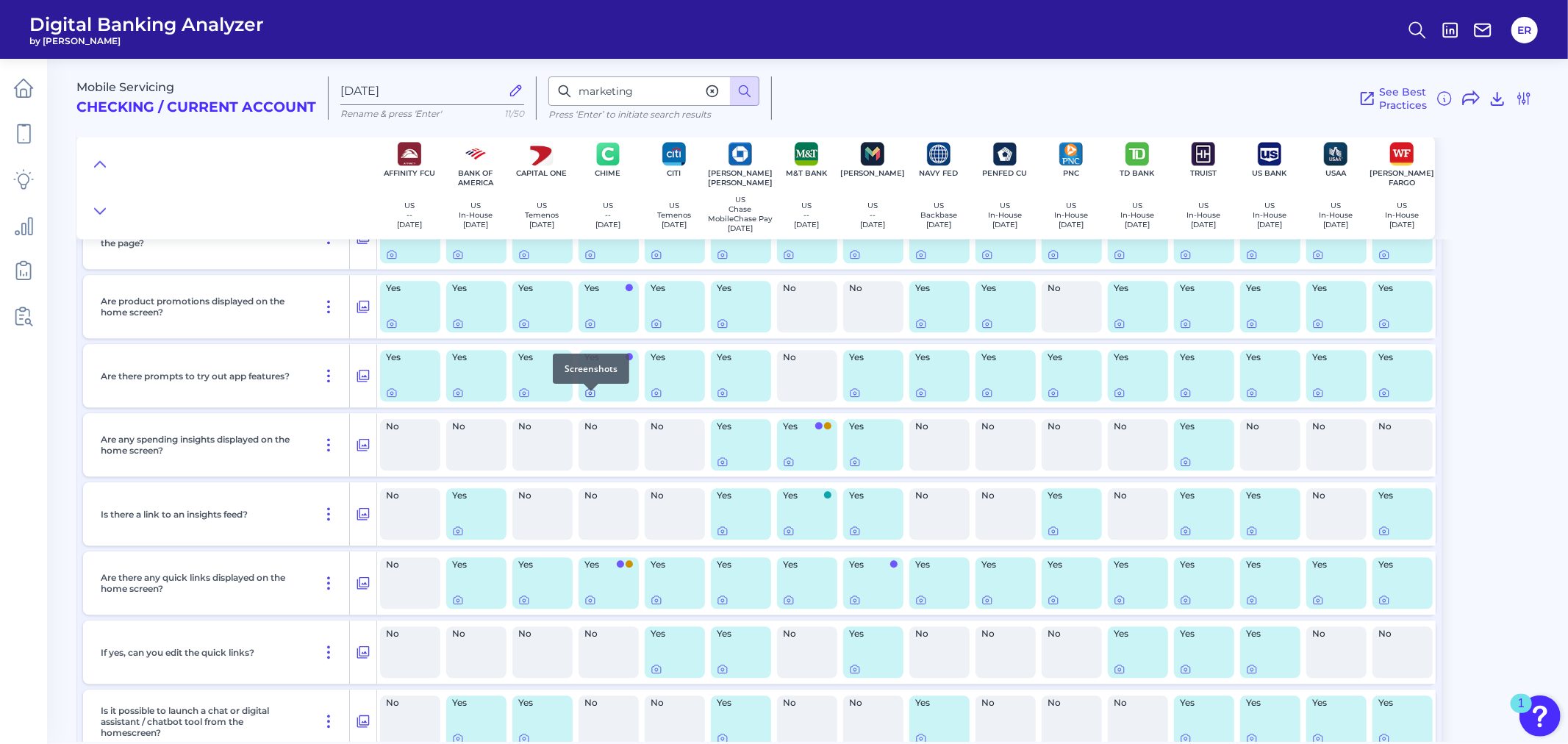
click at [588, 398] on icon at bounding box center [590, 392] width 12 height 12
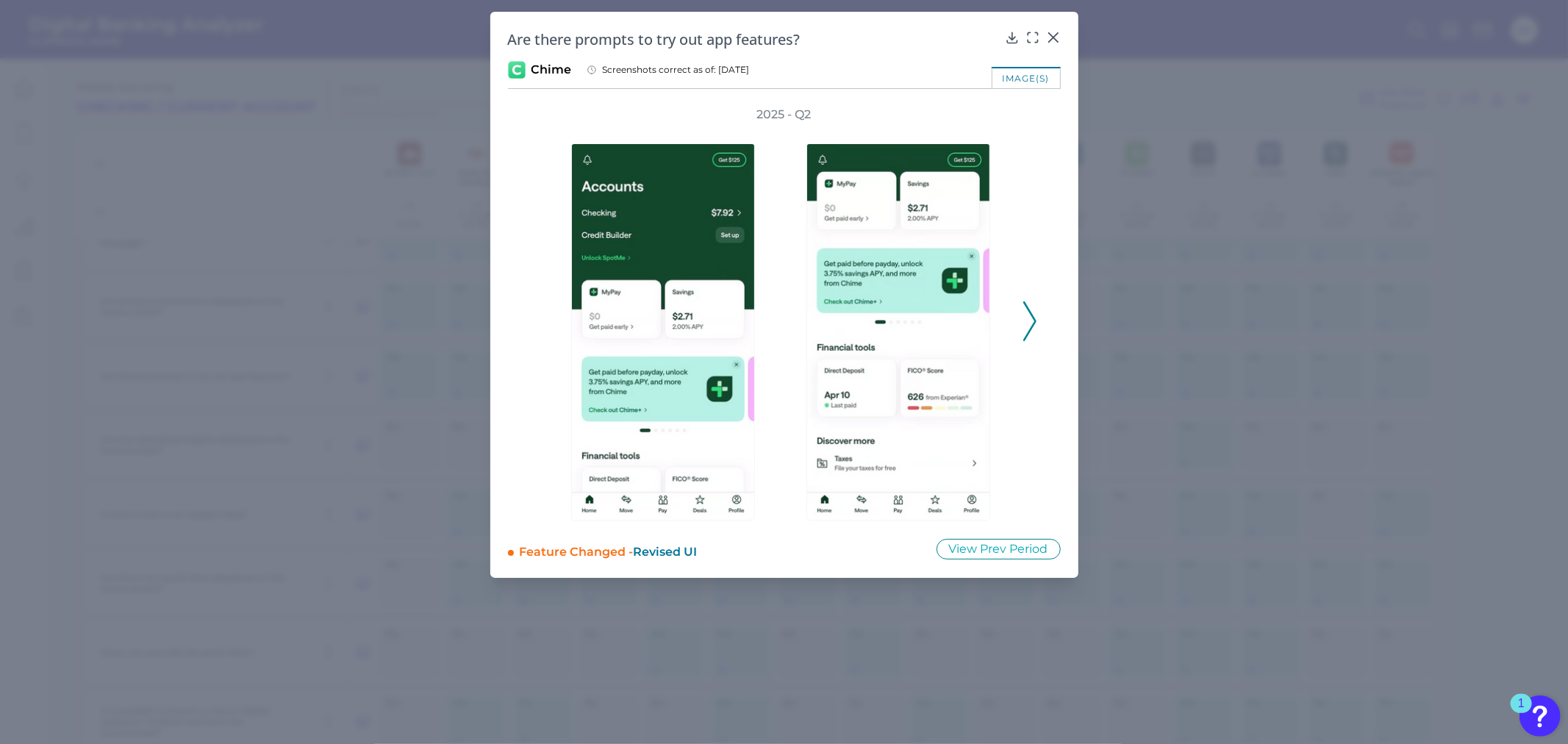
click at [1031, 310] on icon at bounding box center [1030, 322] width 14 height 40
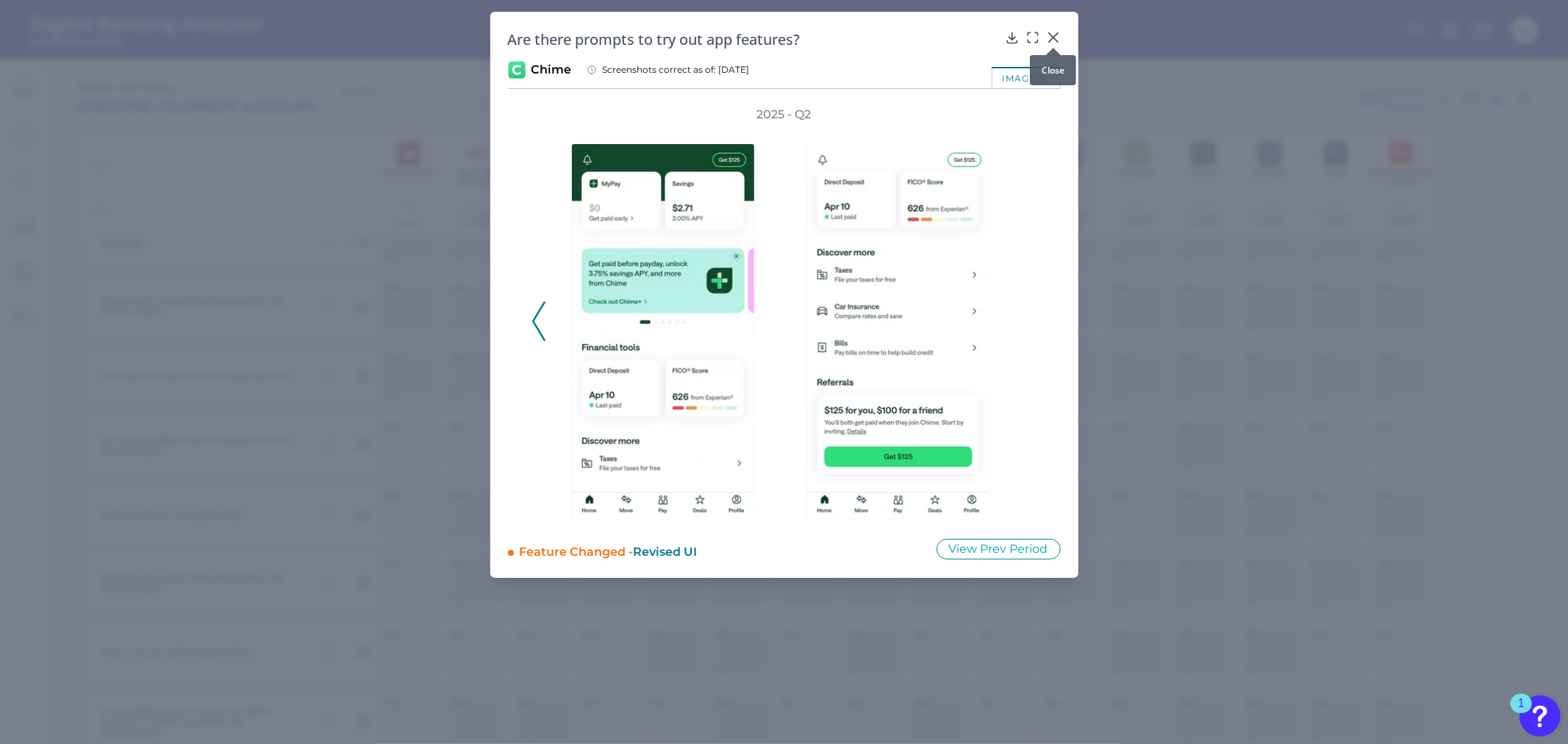
click at [1053, 38] on icon at bounding box center [1053, 37] width 9 height 9
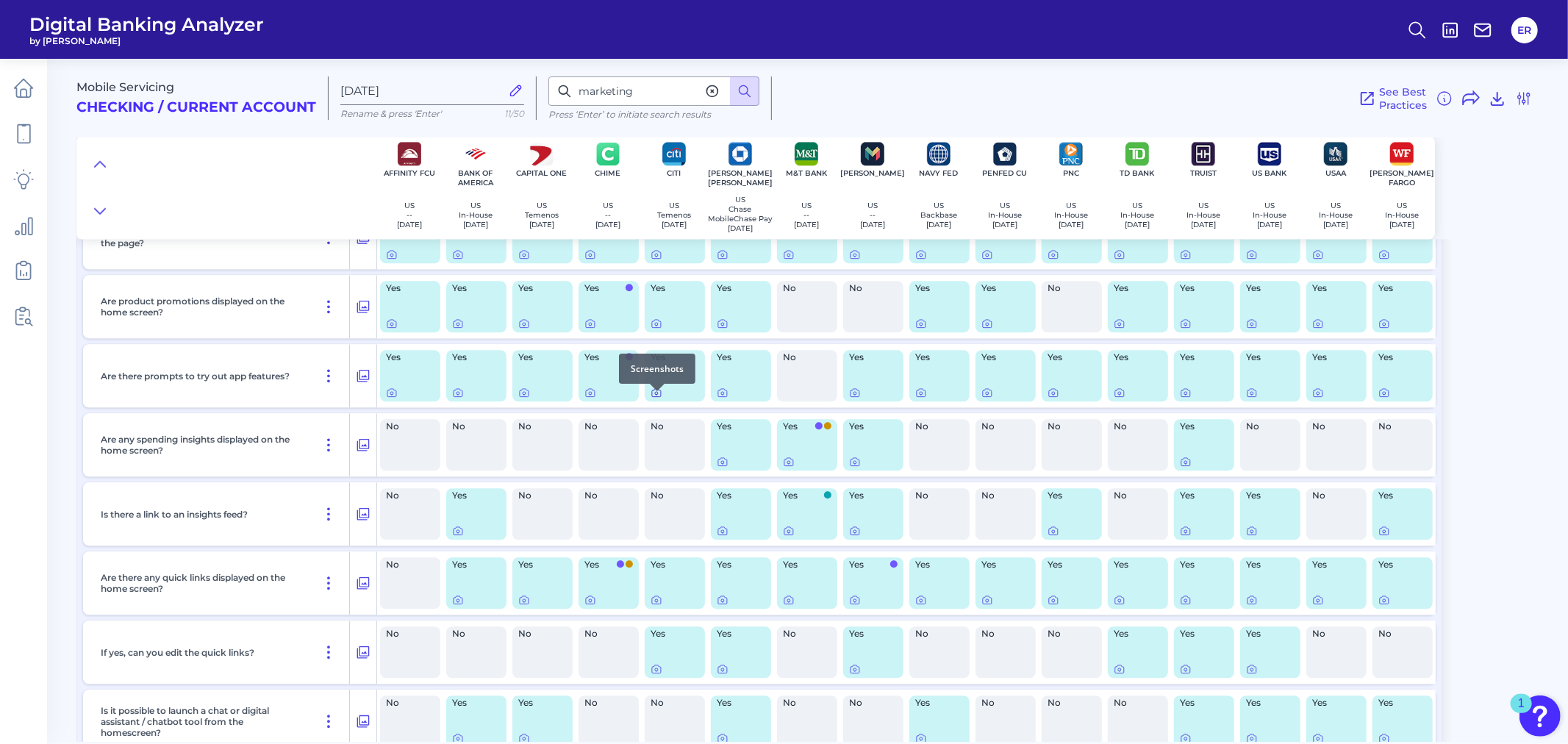
click at [655, 394] on icon at bounding box center [656, 394] width 3 height 3
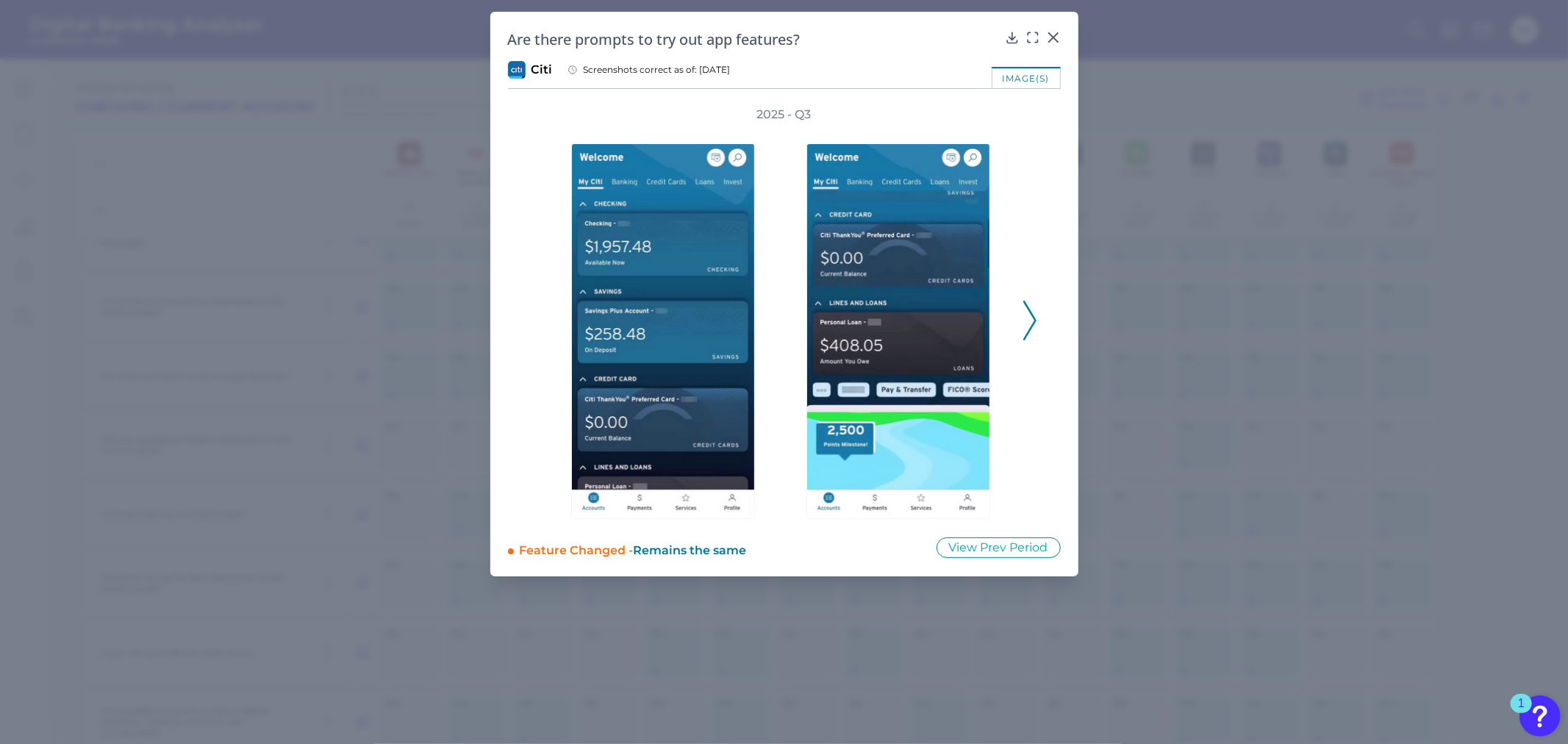
click at [1028, 305] on icon at bounding box center [1030, 321] width 14 height 40
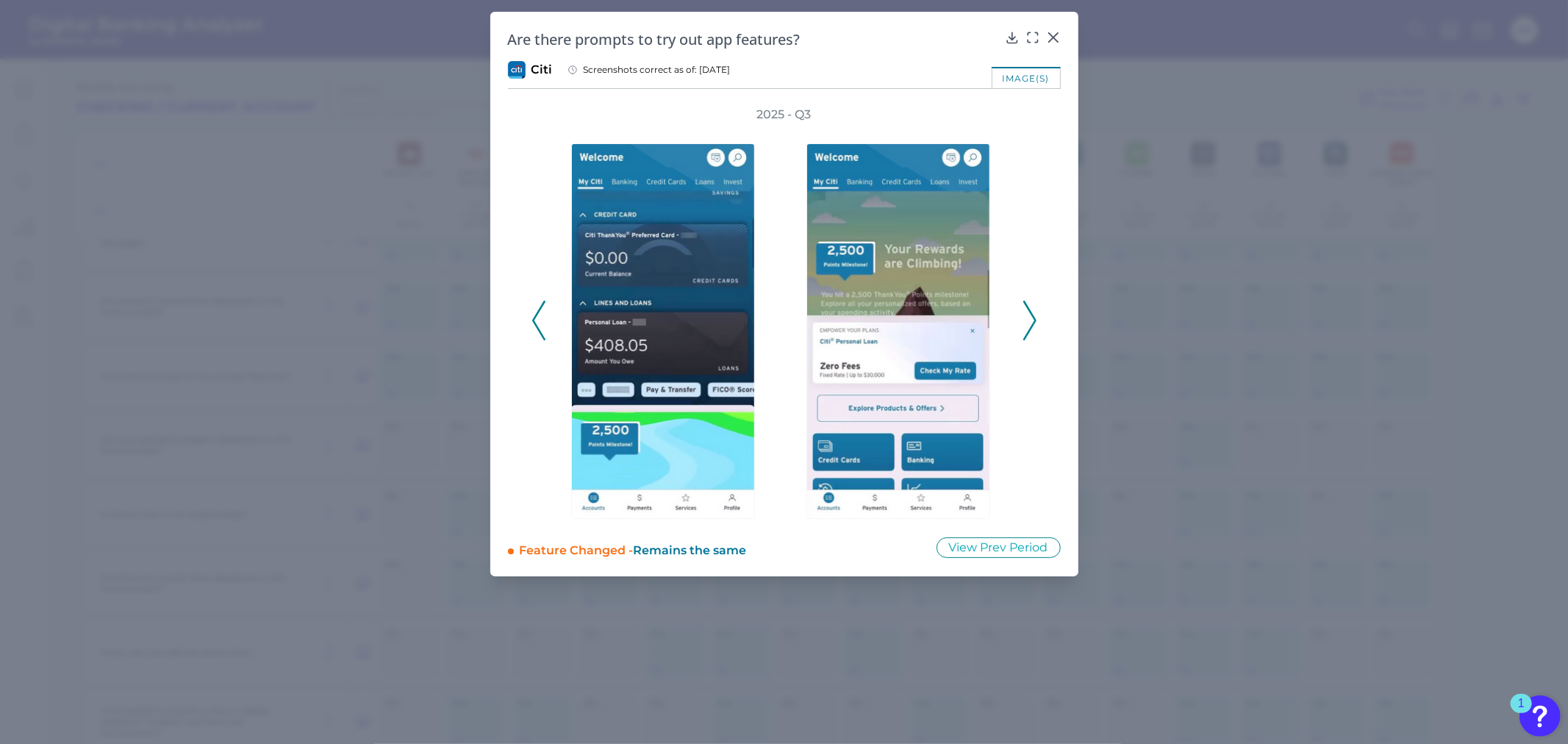
click at [1028, 301] on icon at bounding box center [1030, 321] width 14 height 40
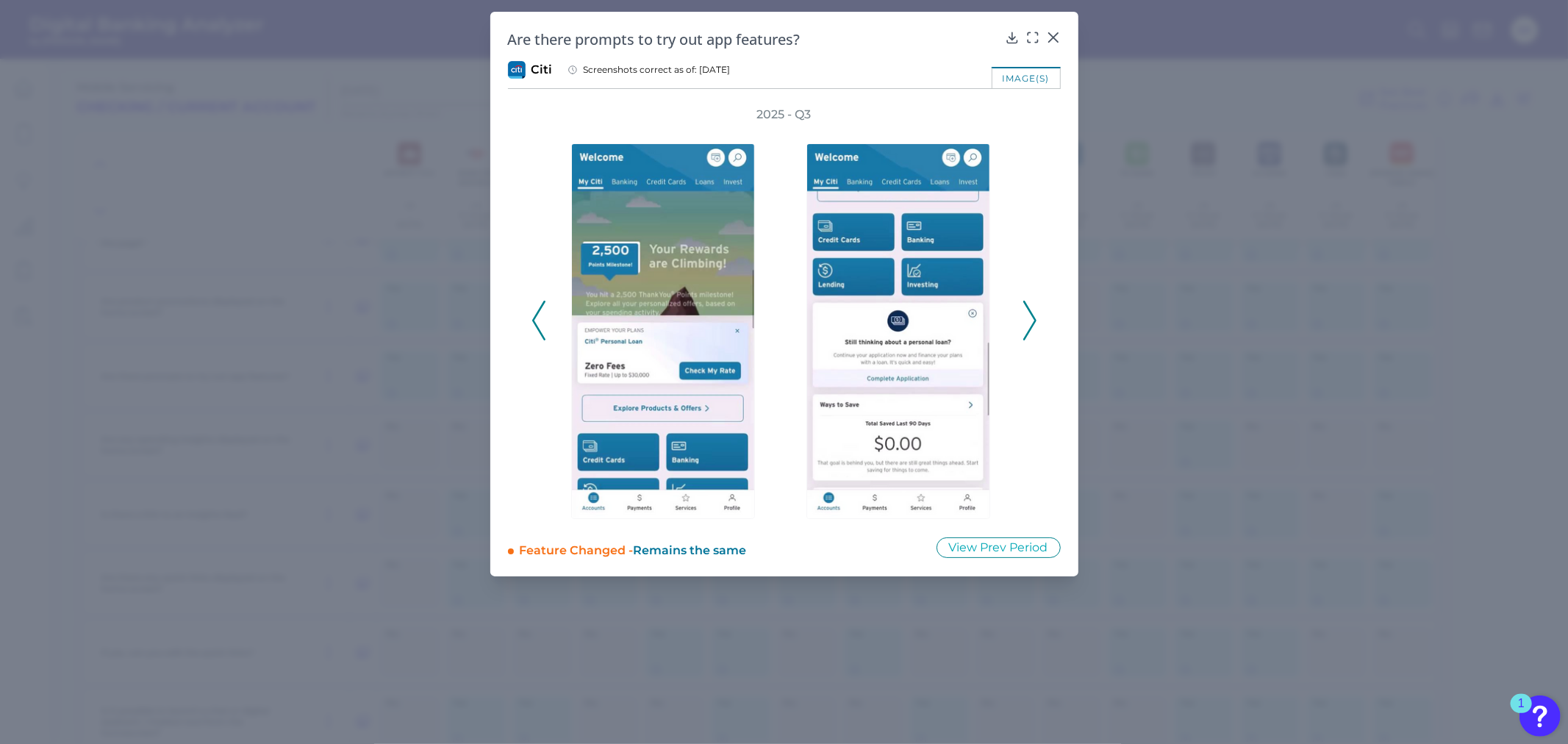
click at [1028, 301] on icon at bounding box center [1030, 321] width 14 height 40
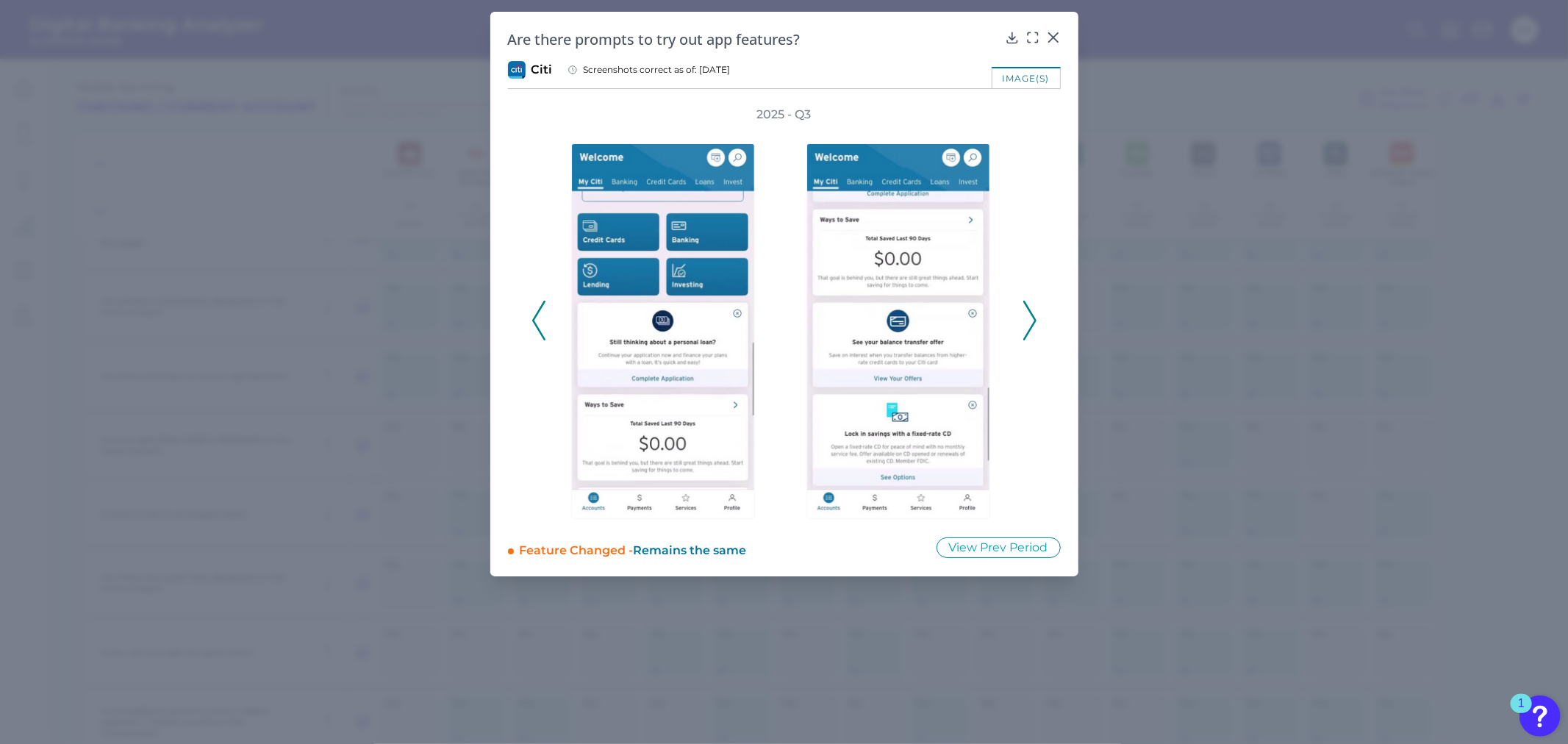
click at [1029, 302] on icon at bounding box center [1030, 321] width 14 height 40
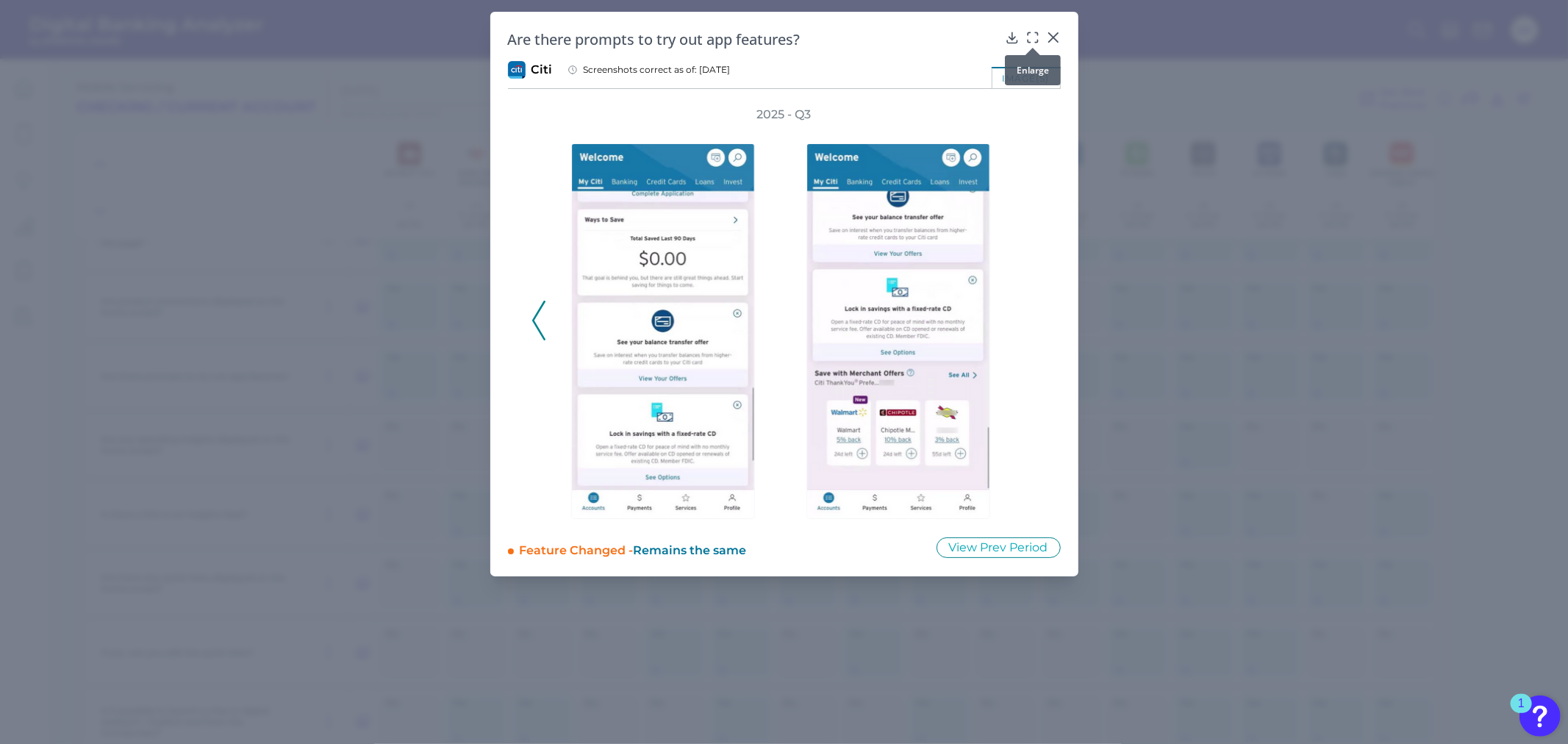
click at [1031, 39] on icon at bounding box center [1033, 38] width 14 height 14
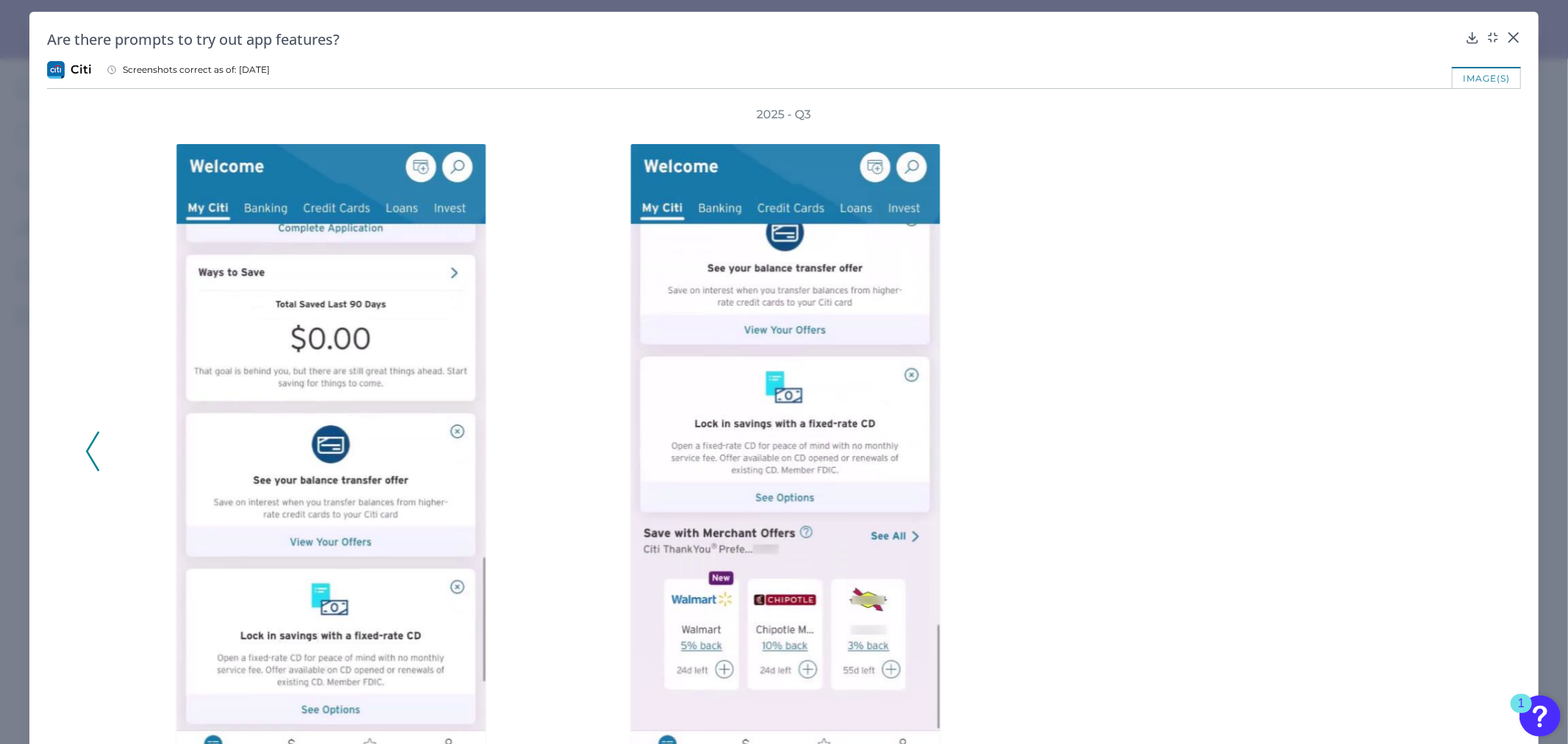
scroll to position [82, 0]
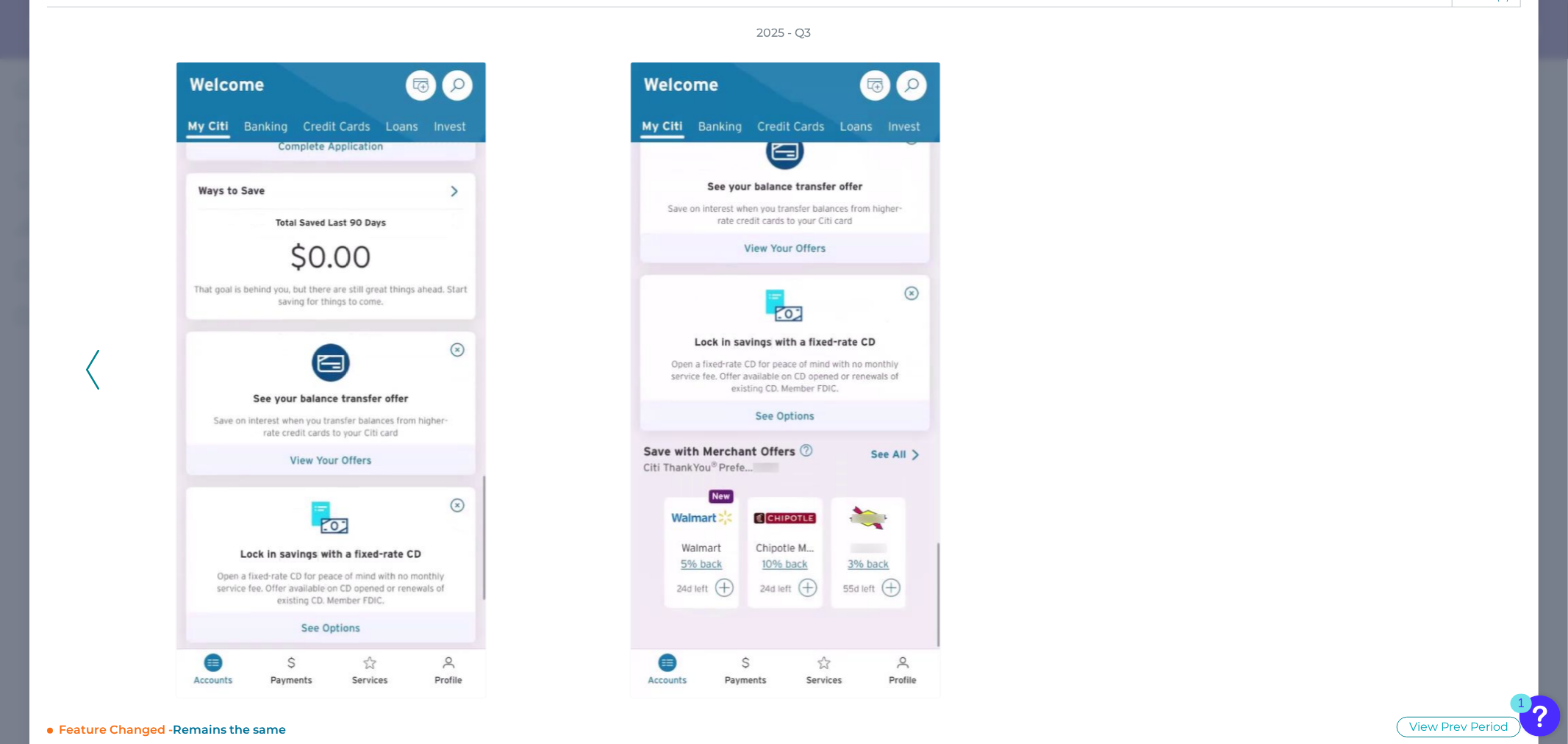
click at [1132, 258] on div at bounding box center [784, 369] width 1362 height 657
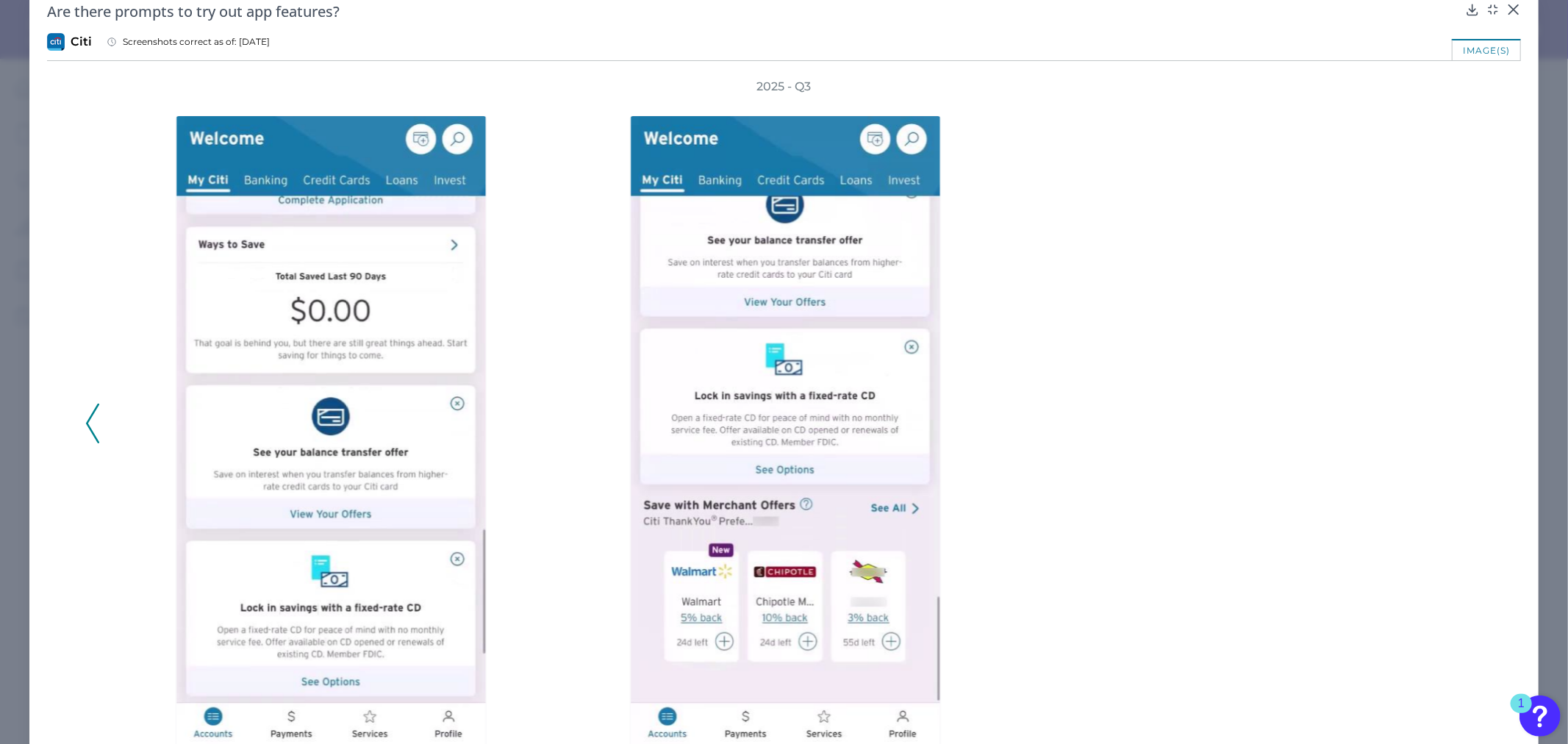
scroll to position [0, 0]
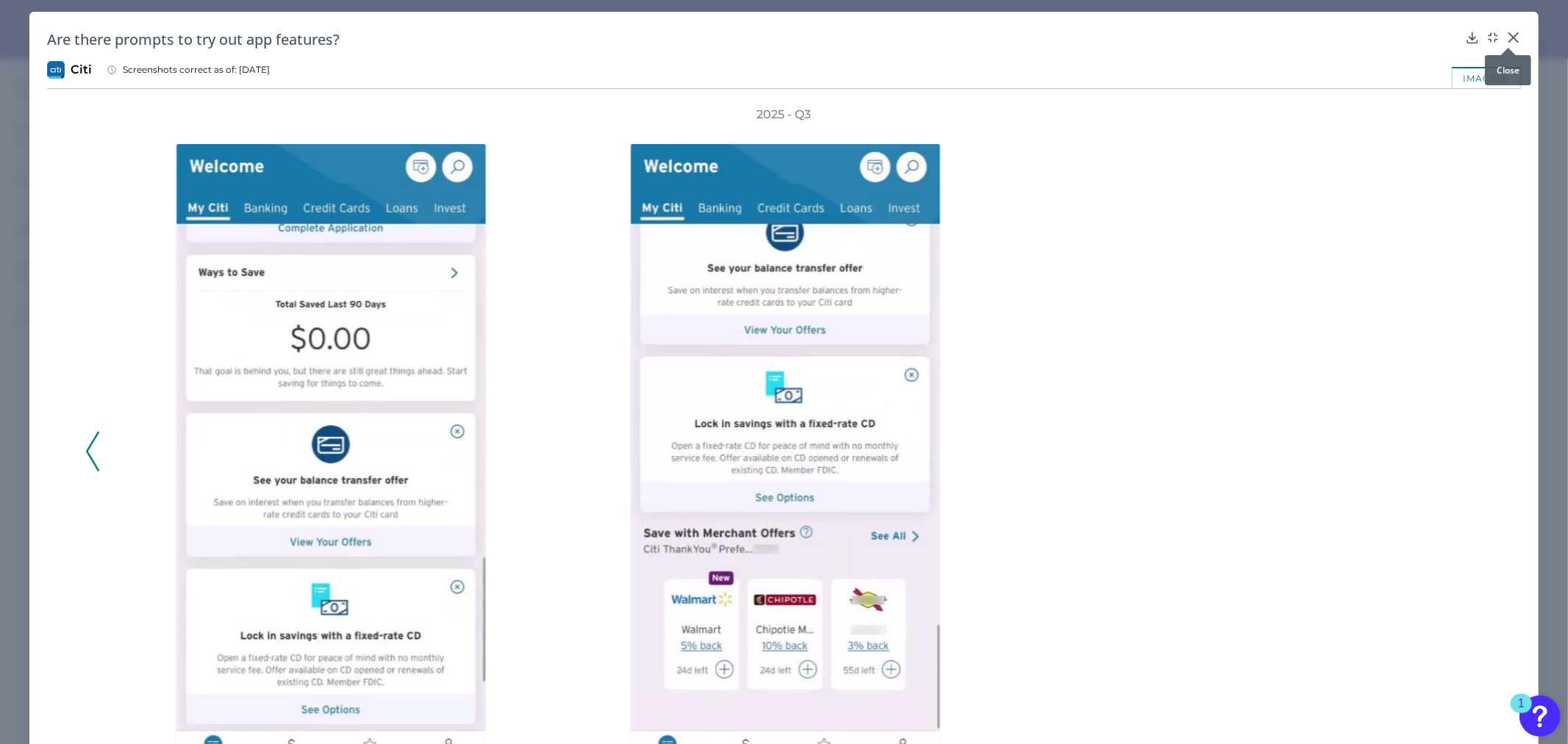
click at [1511, 34] on icon at bounding box center [1514, 37] width 9 height 9
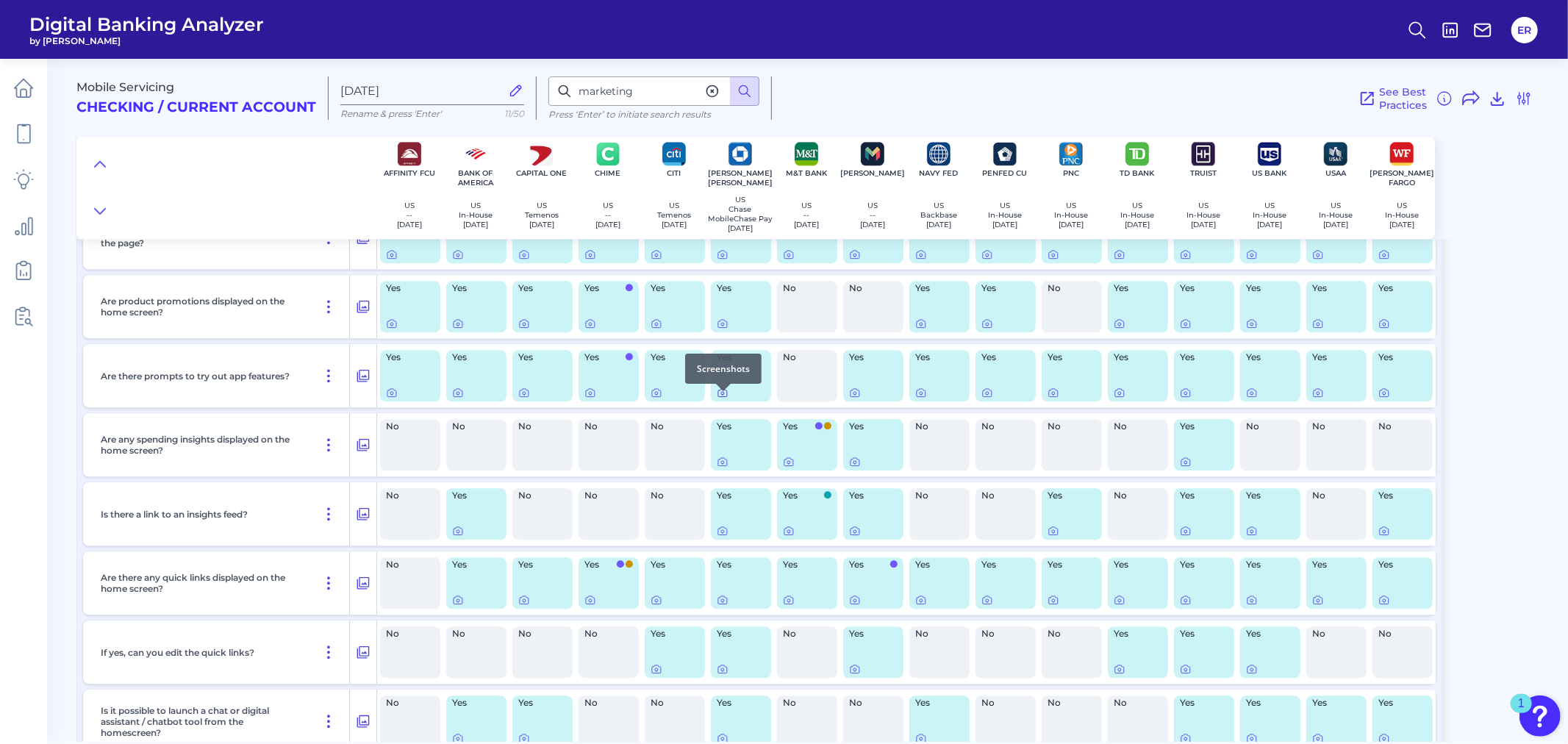
click at [717, 398] on icon at bounding box center [723, 392] width 12 height 12
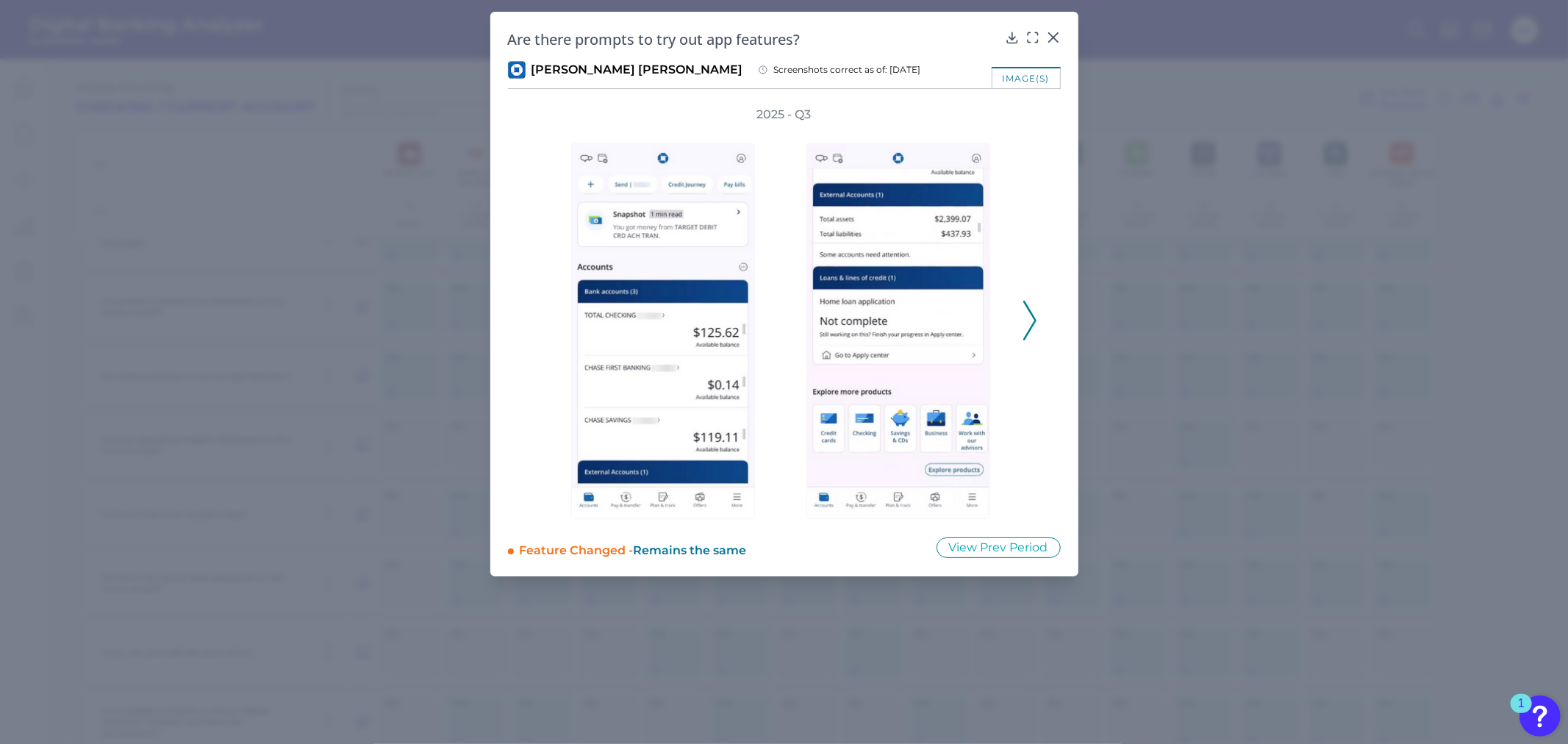
click at [1033, 310] on icon at bounding box center [1030, 321] width 14 height 40
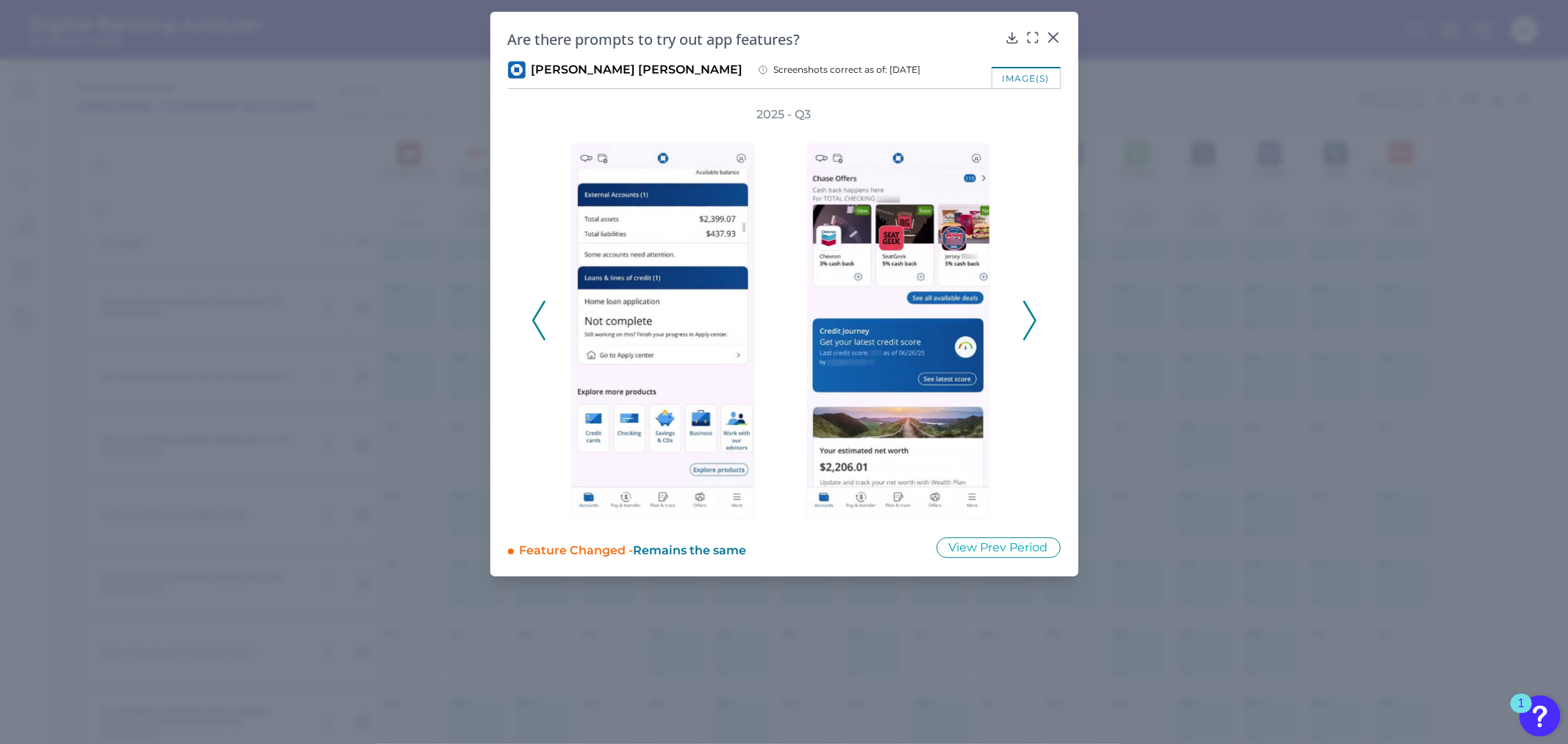
click at [1033, 310] on icon at bounding box center [1030, 321] width 14 height 40
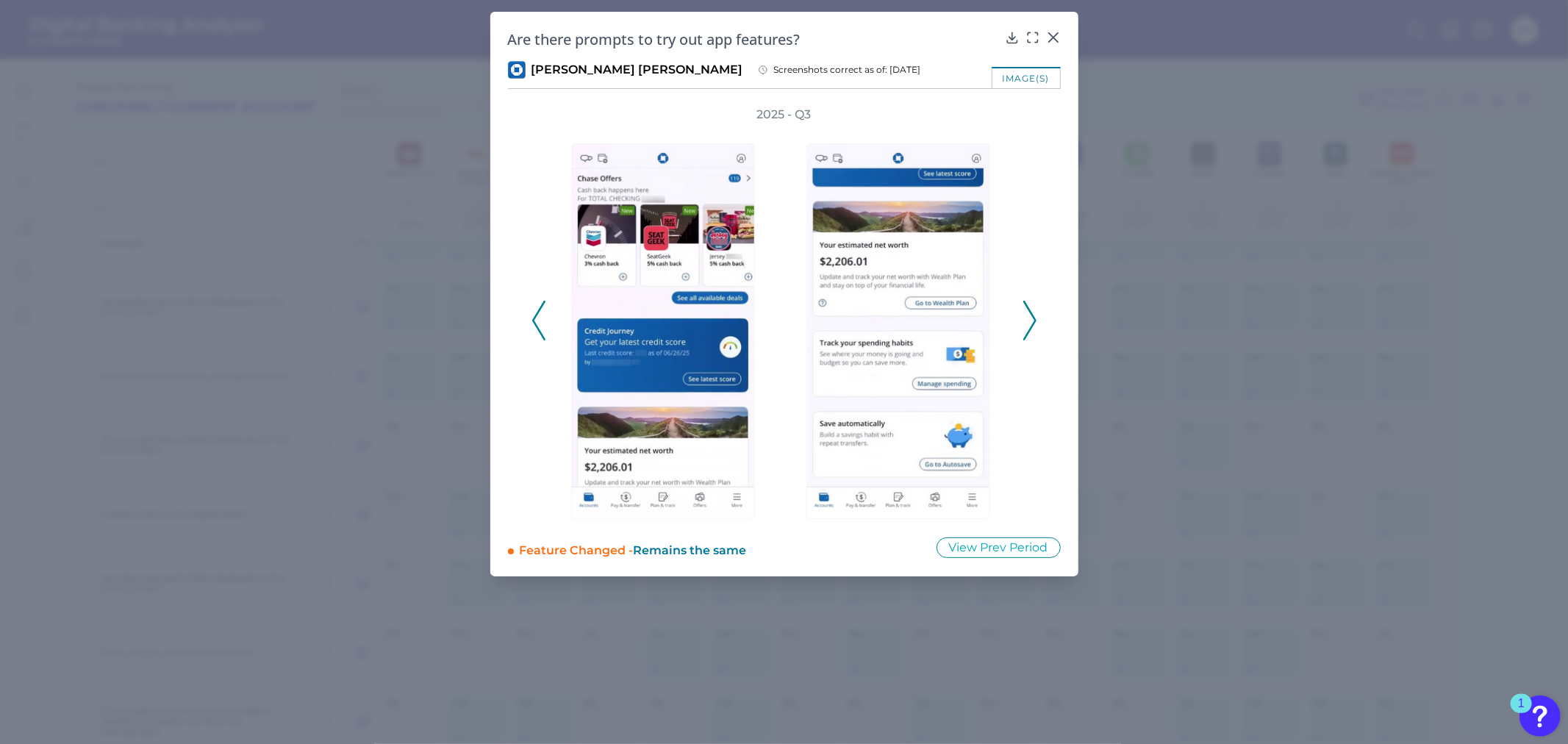
click at [1033, 310] on icon at bounding box center [1030, 321] width 14 height 40
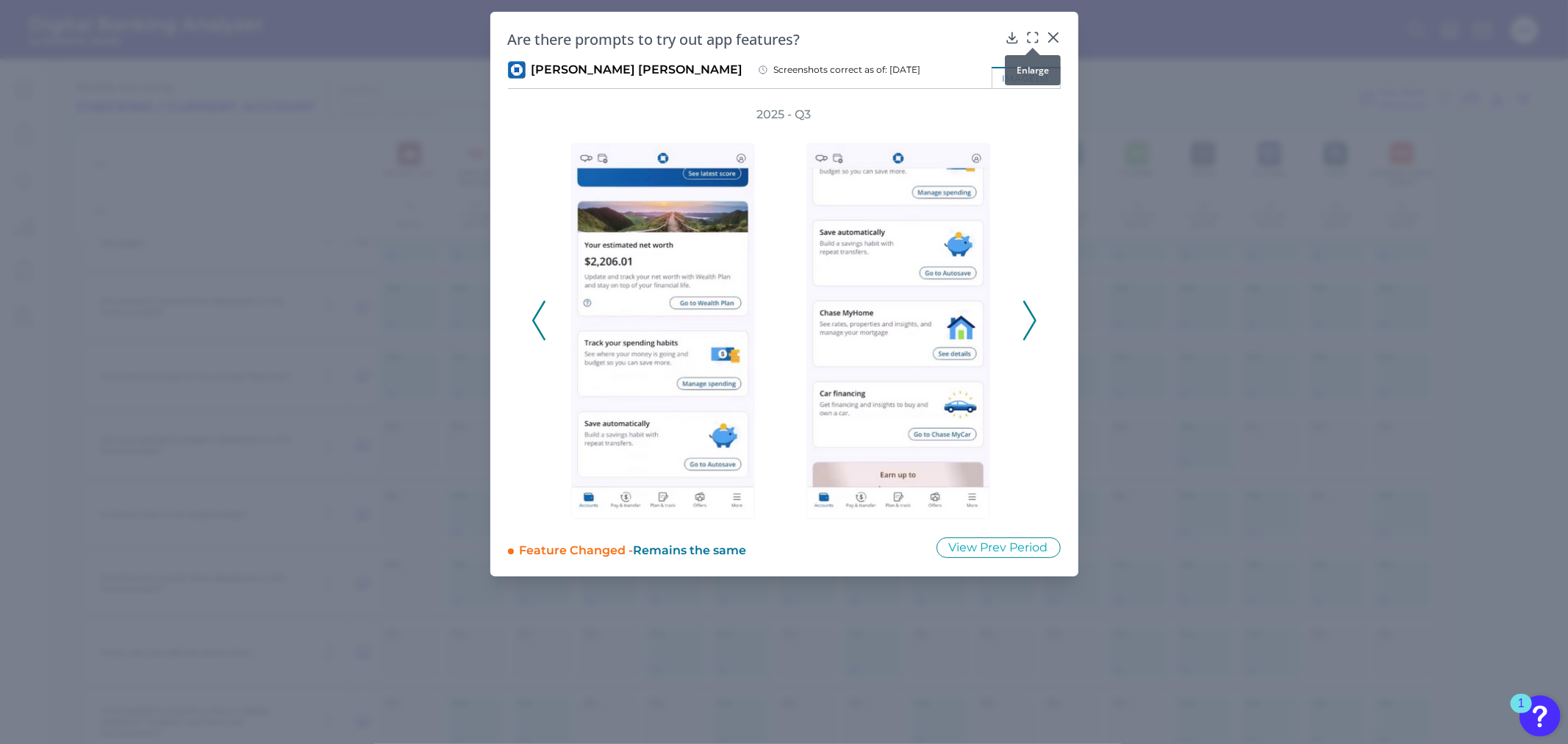
click at [1035, 32] on icon at bounding box center [1036, 33] width 2 height 2
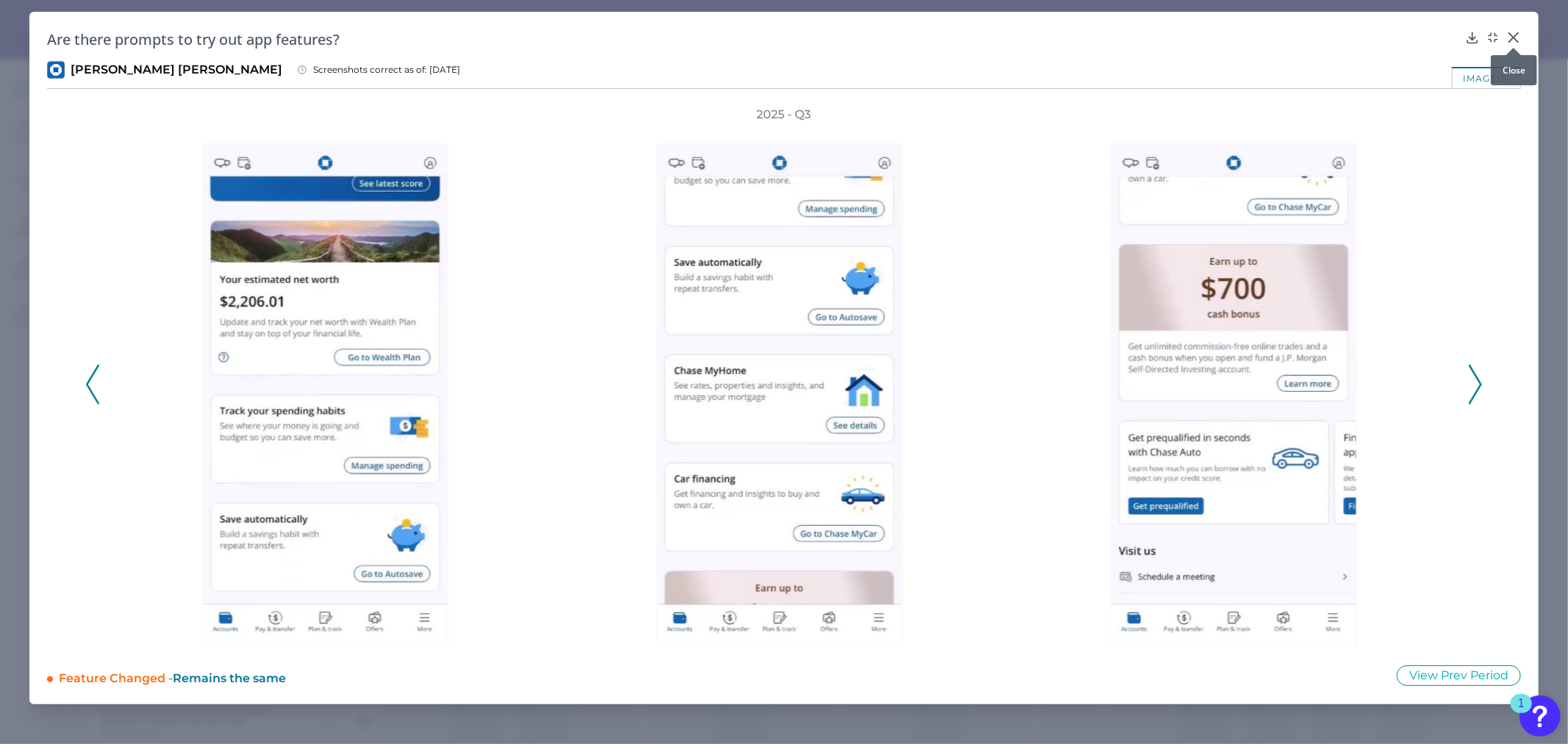
click at [1511, 42] on div at bounding box center [1514, 48] width 14 height 14
click at [1514, 30] on button at bounding box center [1514, 37] width 14 height 14
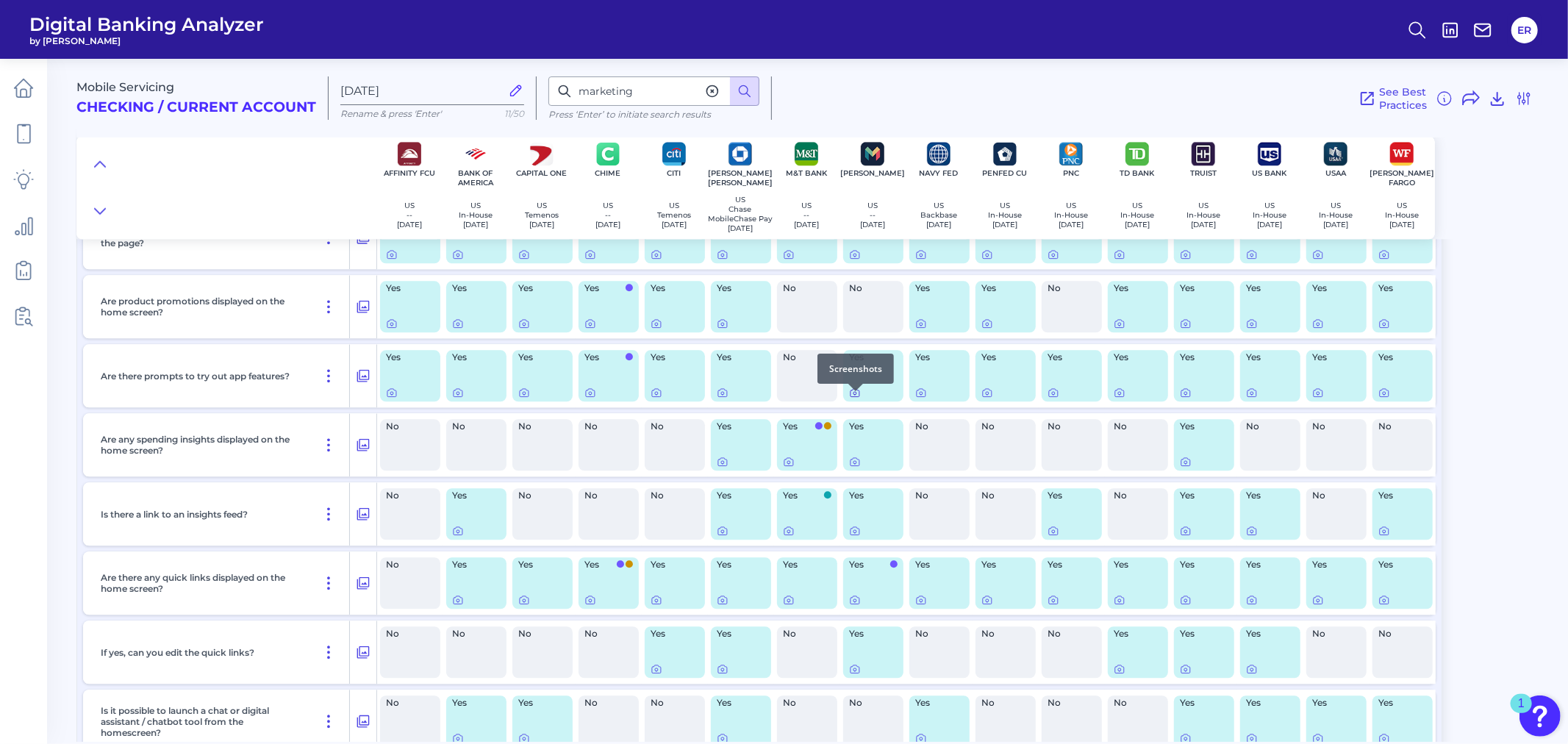
click at [855, 398] on icon at bounding box center [855, 392] width 12 height 12
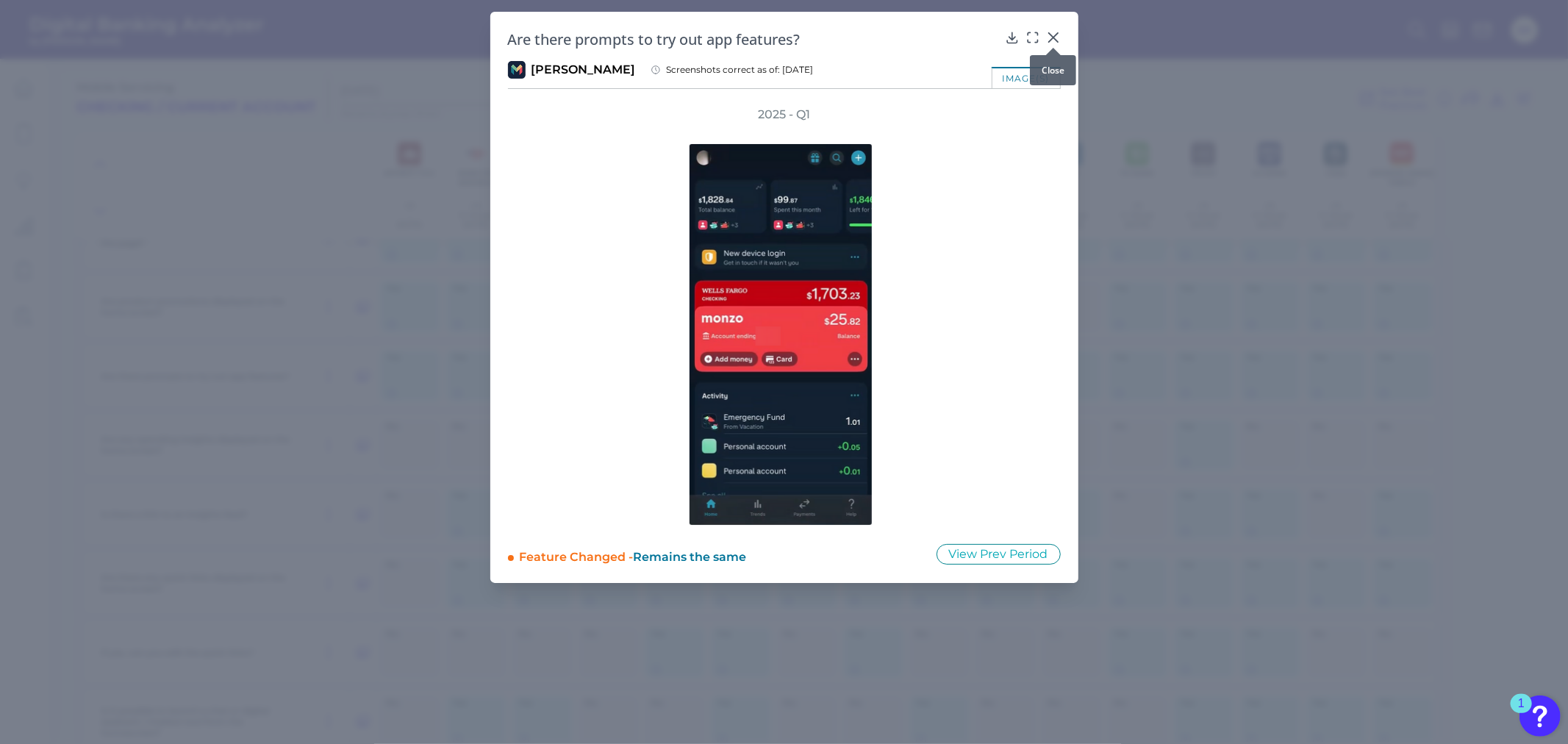
click at [1053, 39] on icon at bounding box center [1053, 38] width 14 height 14
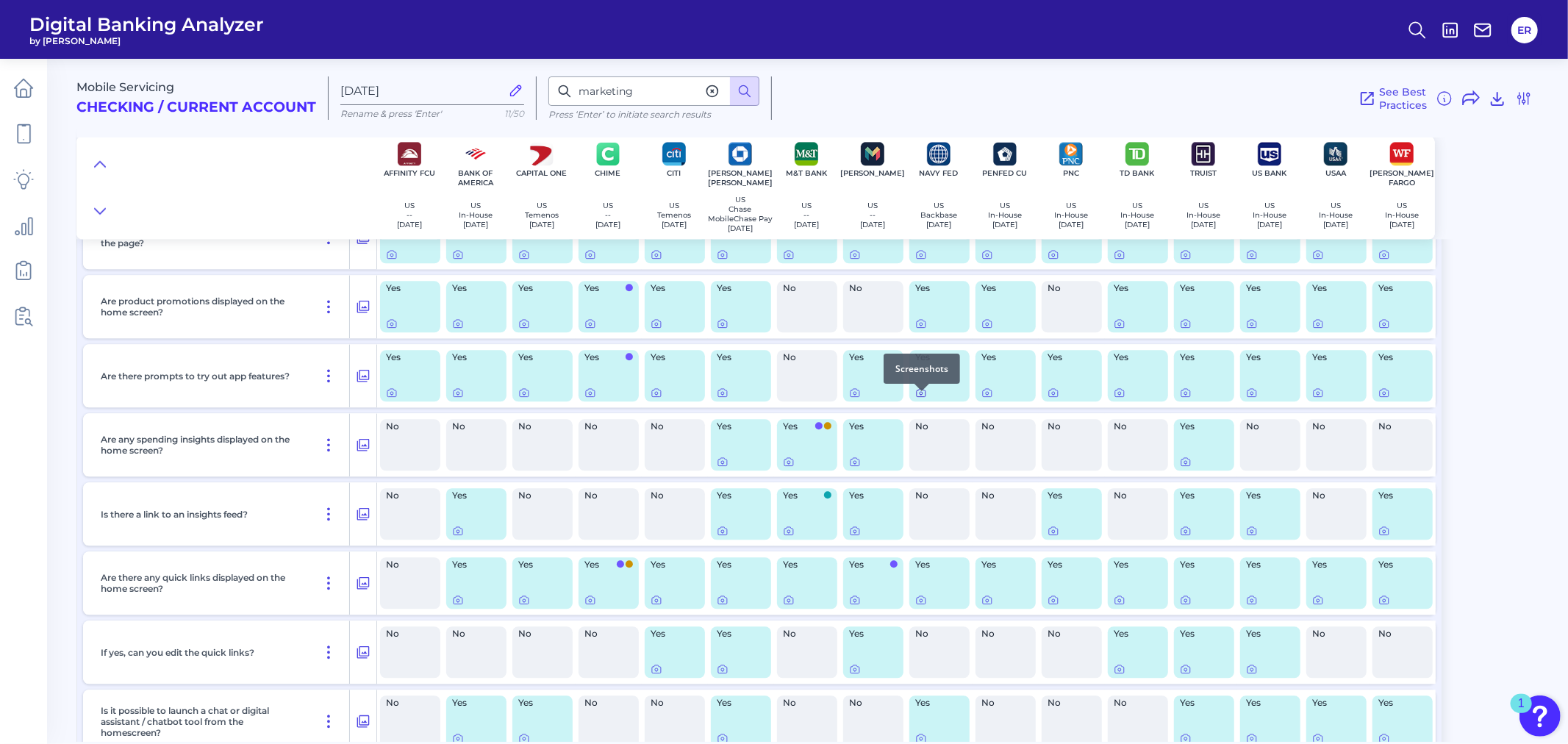
click at [923, 398] on icon at bounding box center [921, 392] width 12 height 12
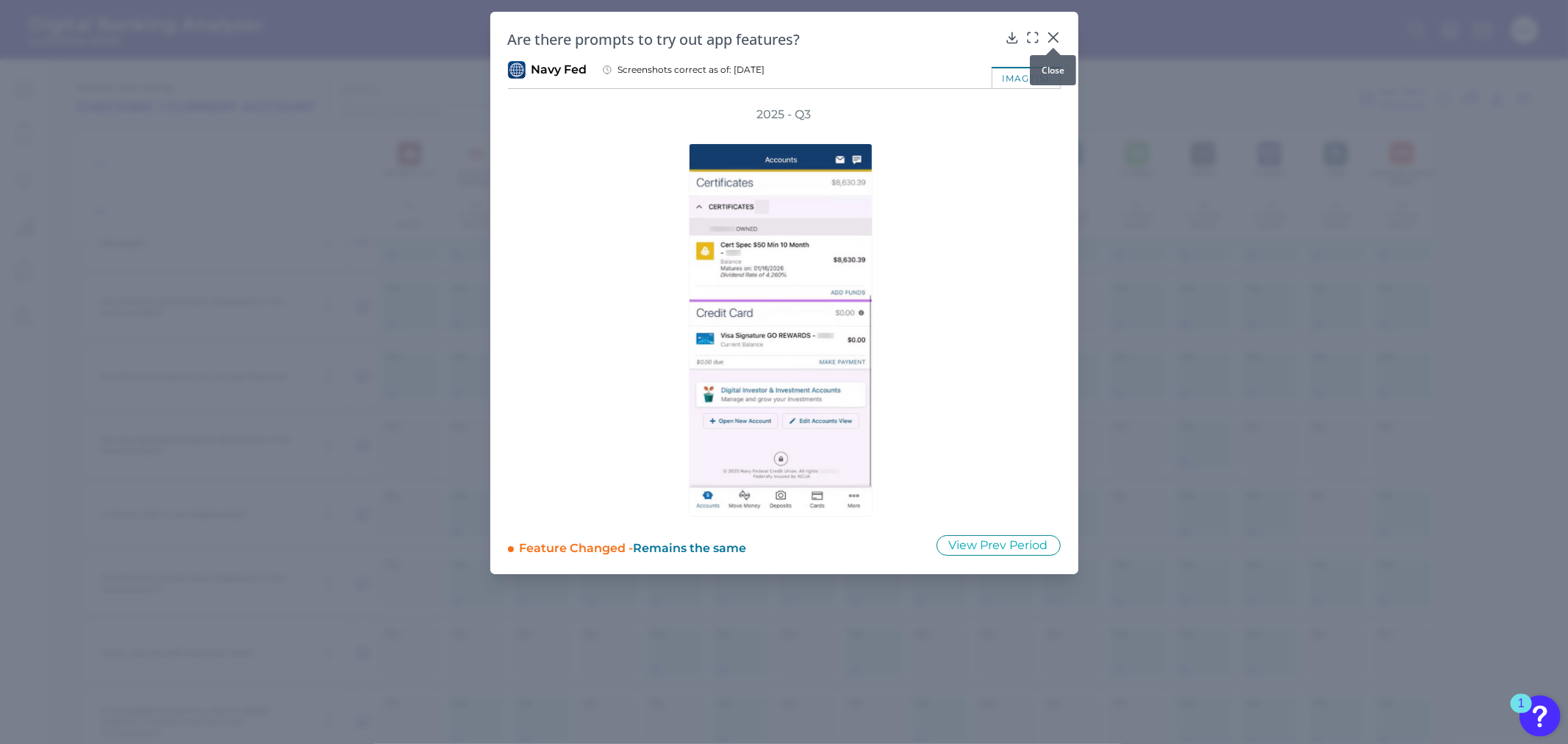
click at [1057, 38] on icon at bounding box center [1053, 38] width 14 height 14
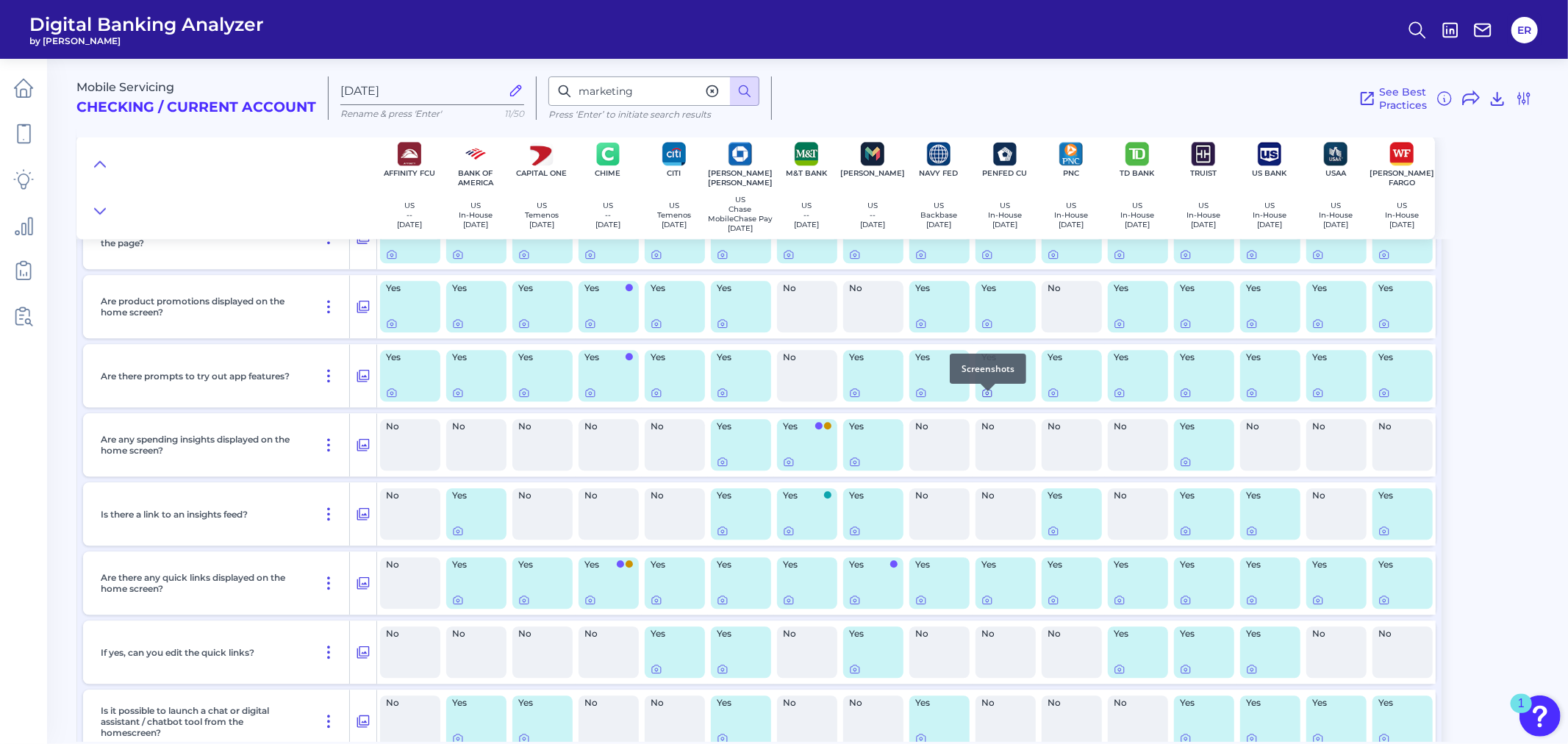
click at [986, 398] on div at bounding box center [988, 390] width 14 height 14
click at [988, 398] on icon at bounding box center [987, 392] width 12 height 12
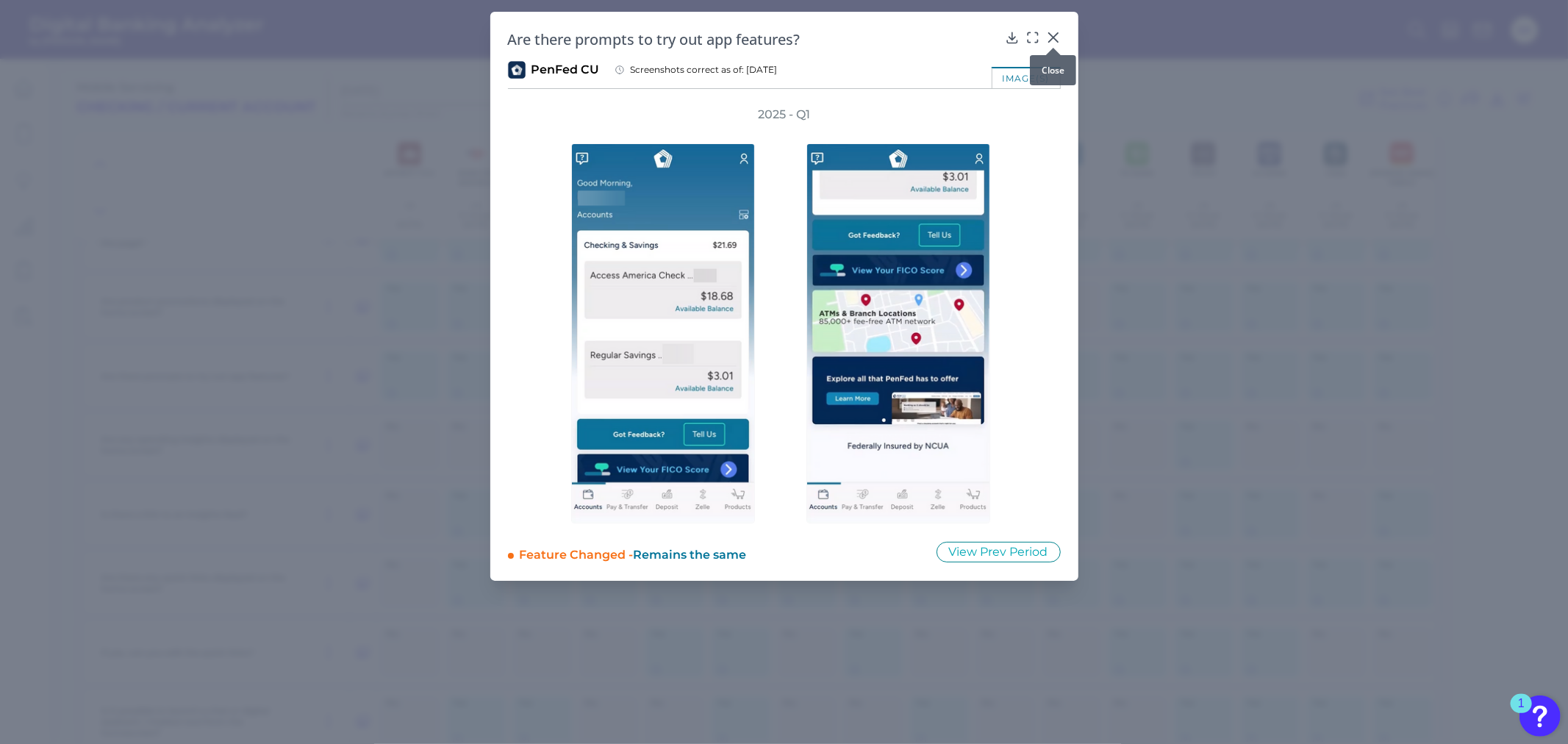
click at [1051, 39] on icon at bounding box center [1053, 37] width 9 height 9
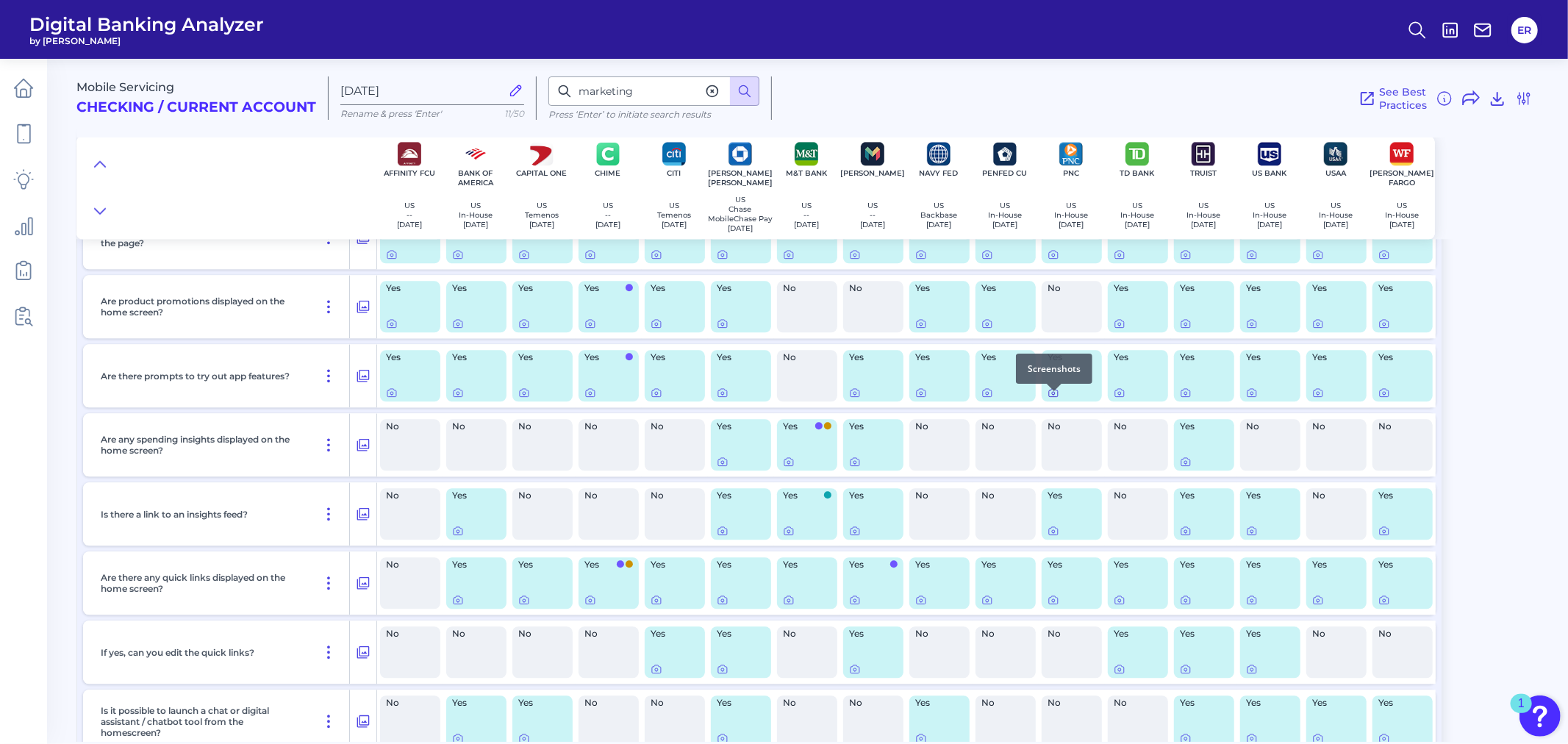
click at [1053, 398] on icon at bounding box center [1053, 392] width 12 height 12
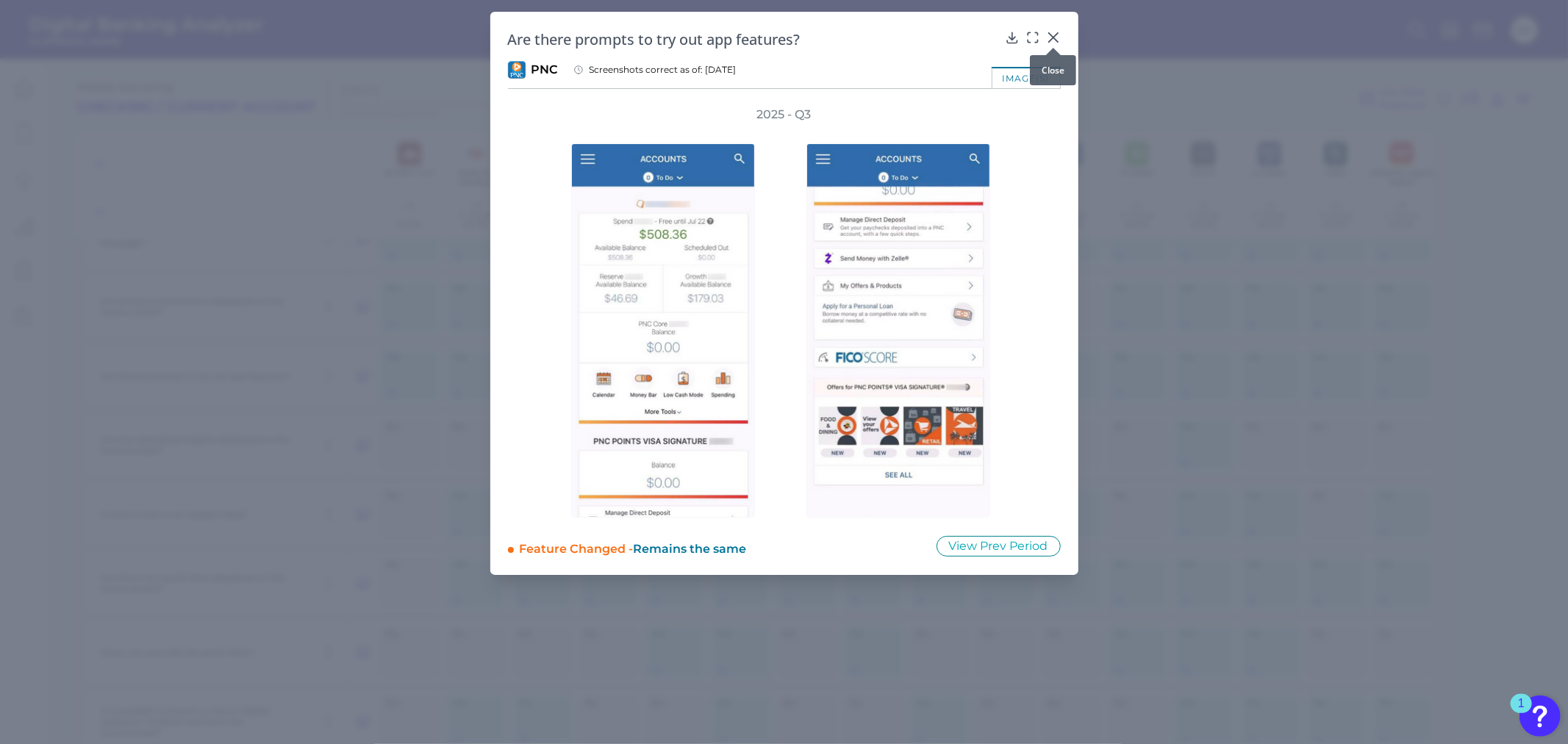
click at [1052, 39] on icon at bounding box center [1053, 37] width 9 height 9
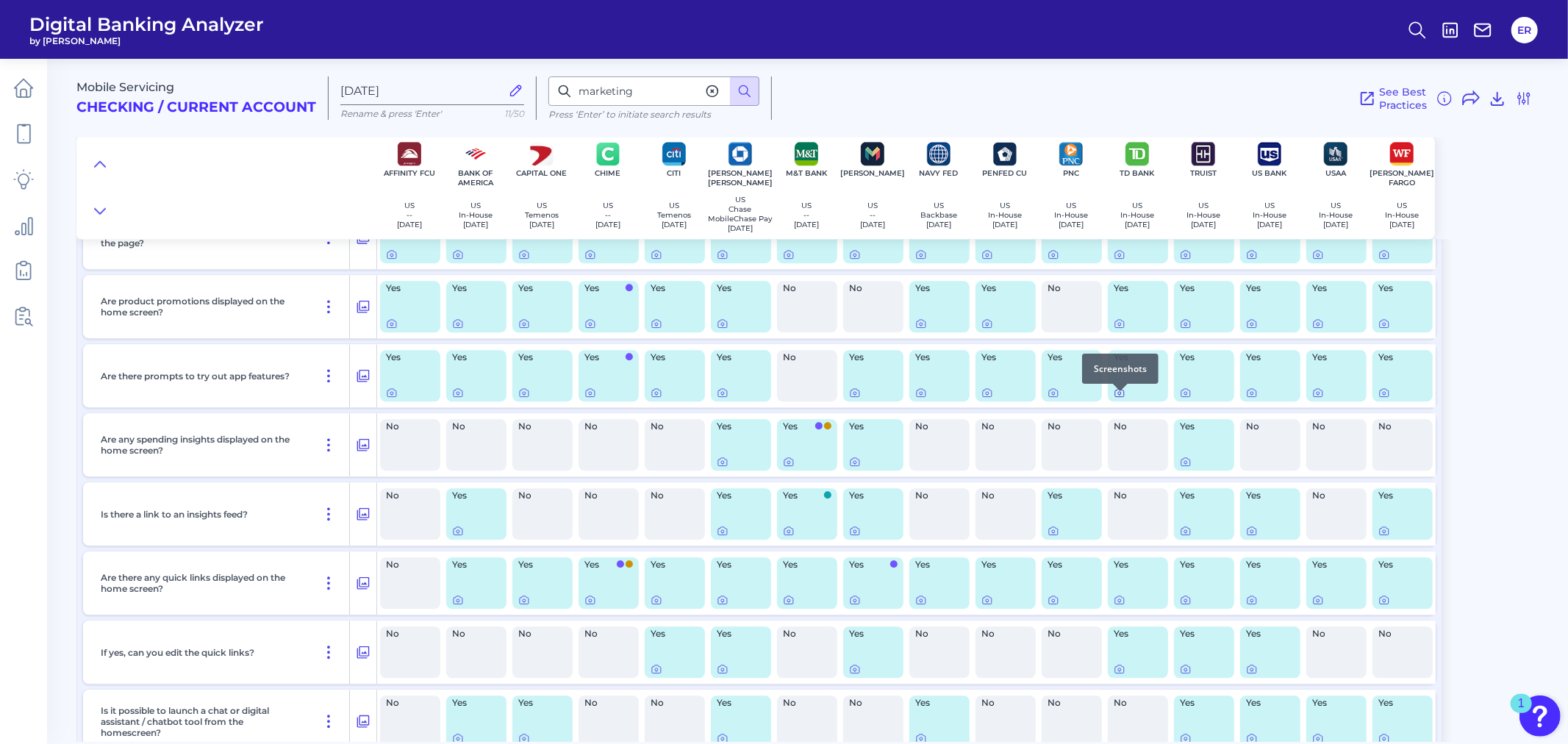
click at [1119, 398] on icon at bounding box center [1120, 392] width 12 height 12
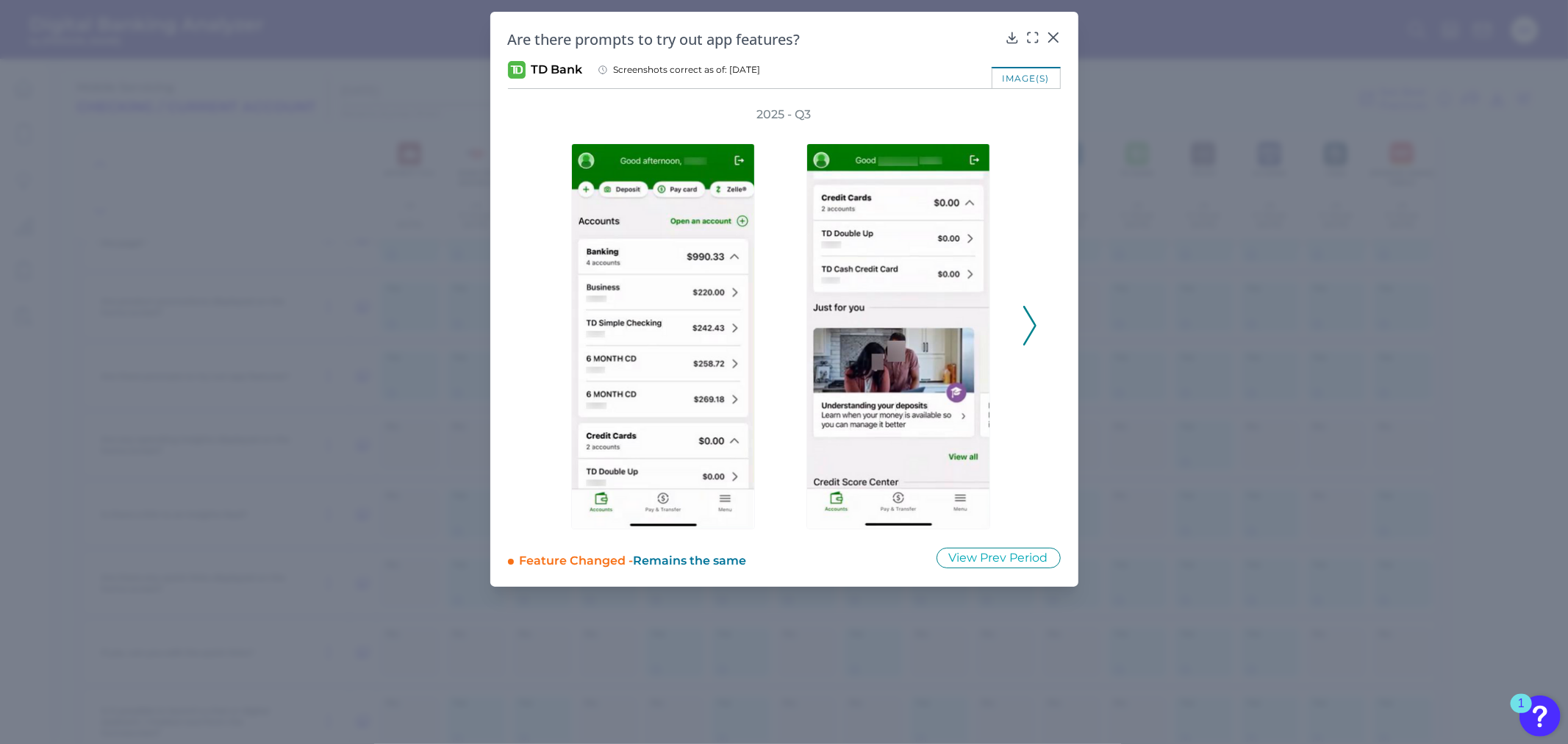
click at [1030, 326] on icon at bounding box center [1030, 326] width 14 height 40
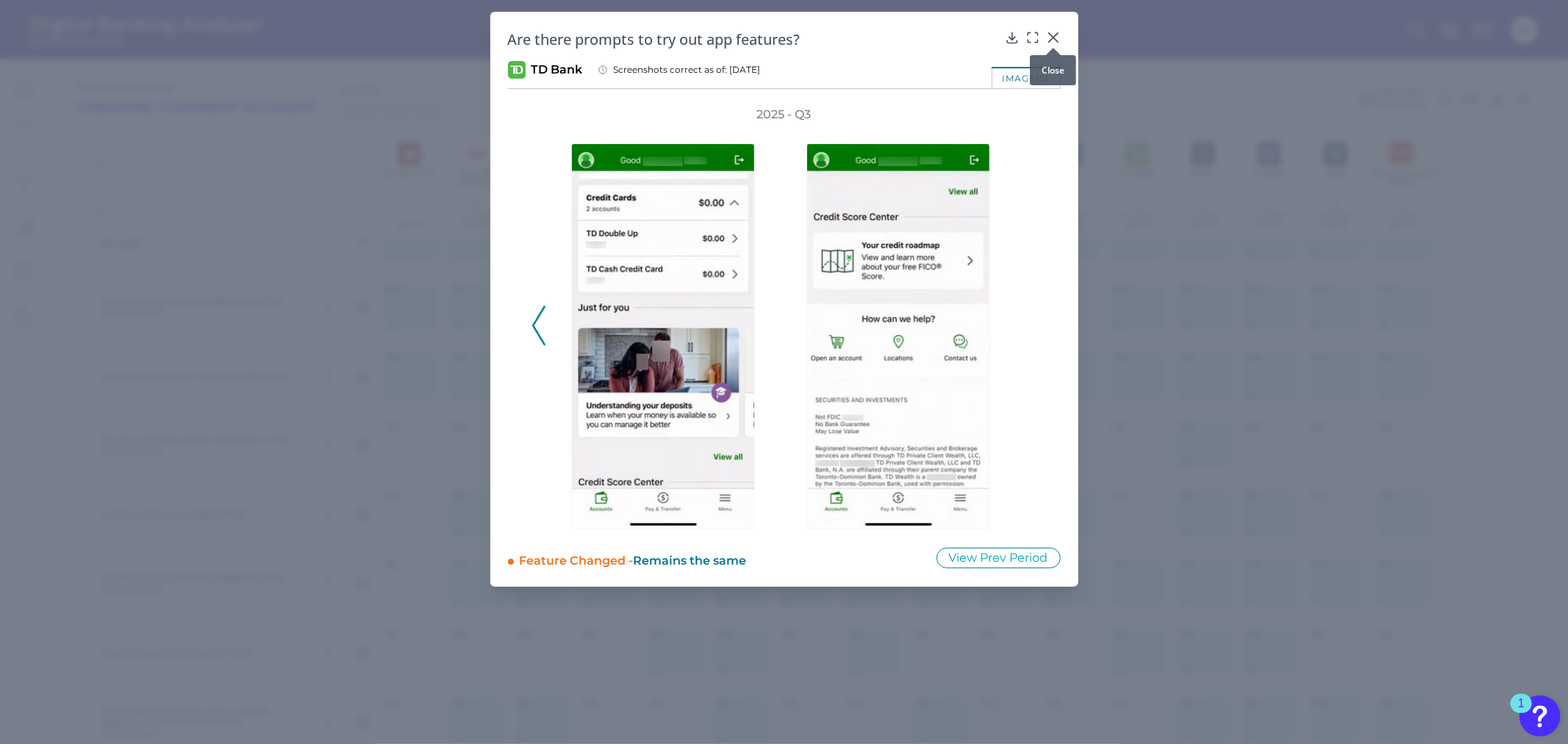
click at [1051, 38] on icon at bounding box center [1053, 38] width 14 height 14
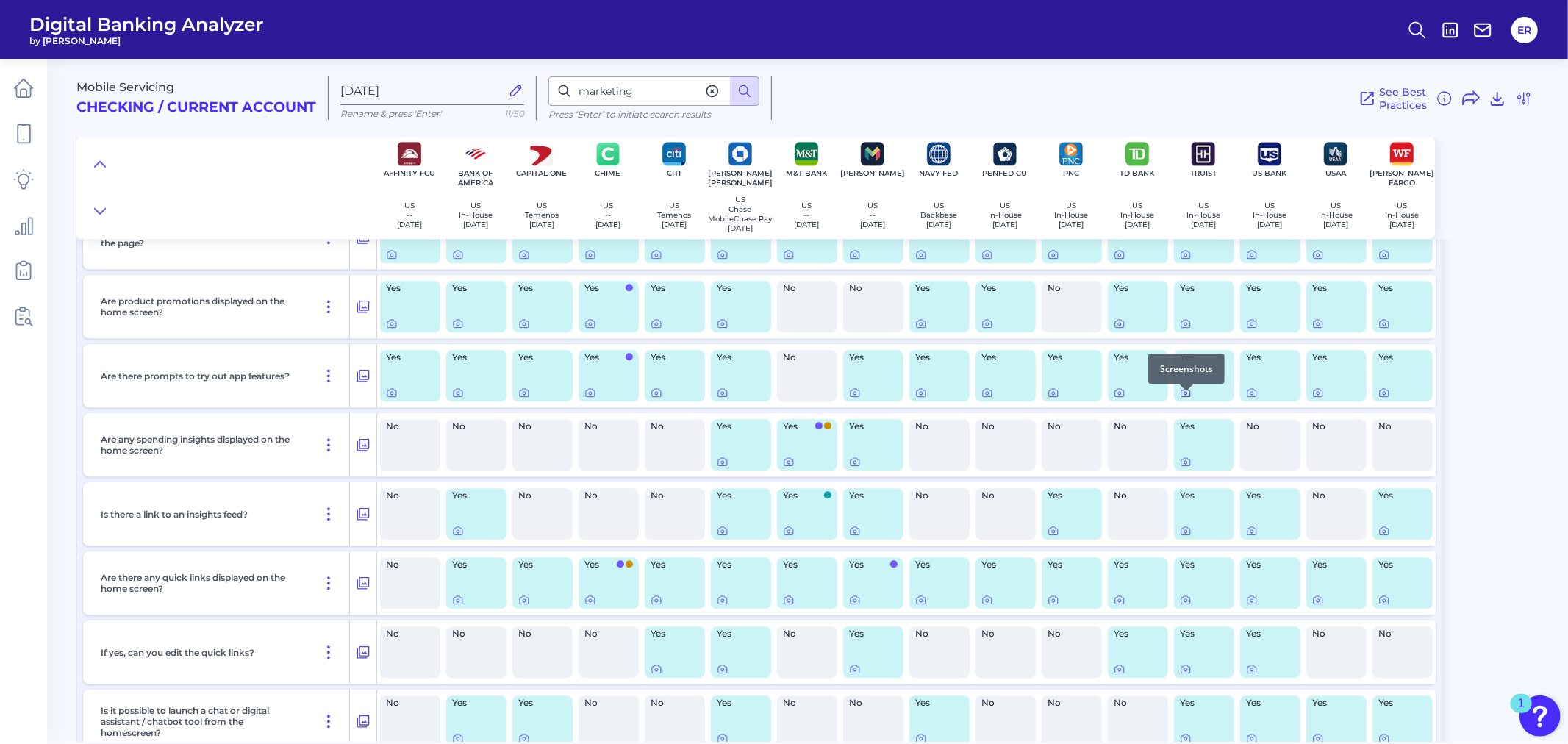
click at [1188, 398] on icon at bounding box center [1185, 392] width 12 height 12
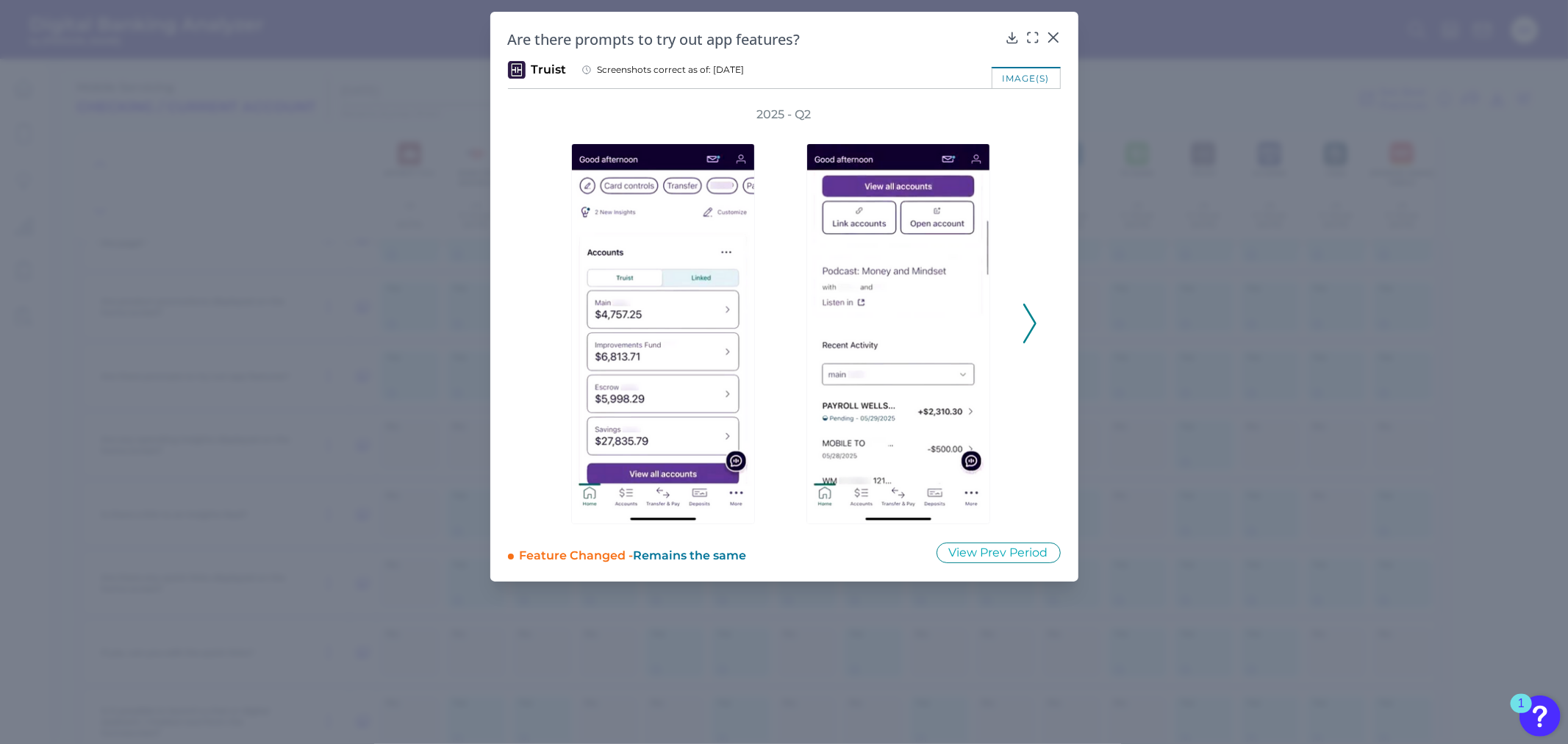
click at [1033, 320] on polyline at bounding box center [1029, 322] width 11 height 38
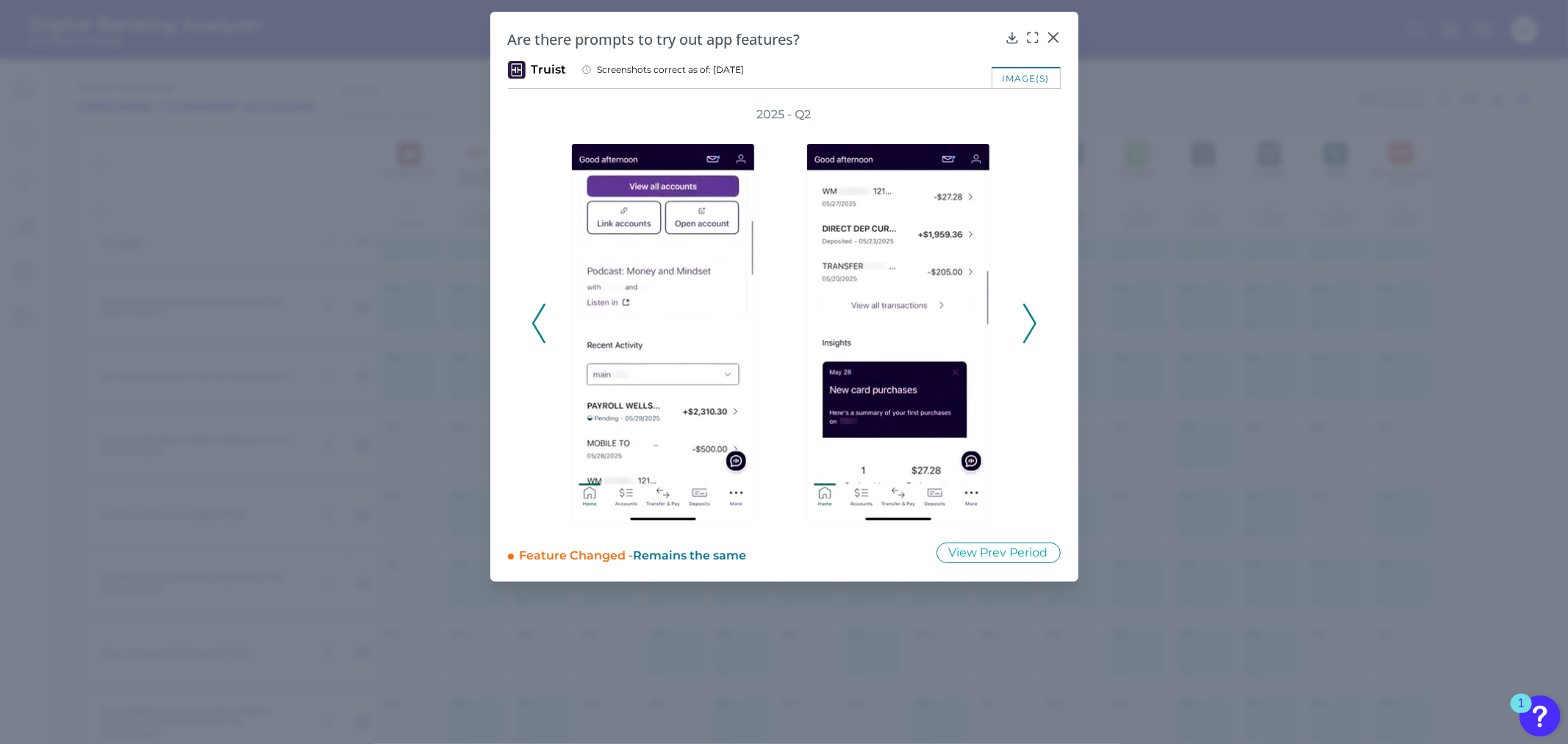
click at [1033, 320] on polyline at bounding box center [1029, 322] width 11 height 38
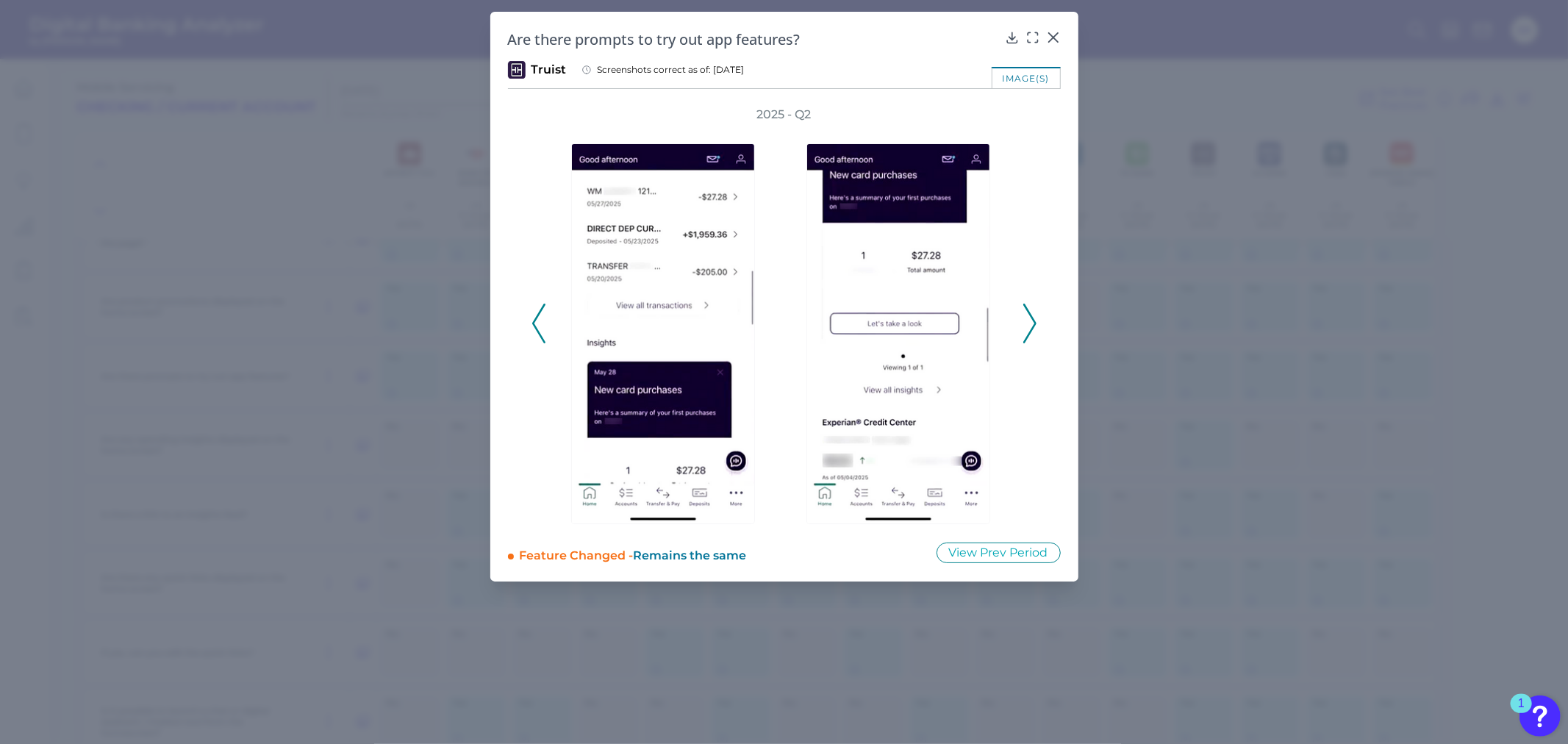
click at [1033, 320] on polyline at bounding box center [1029, 322] width 11 height 38
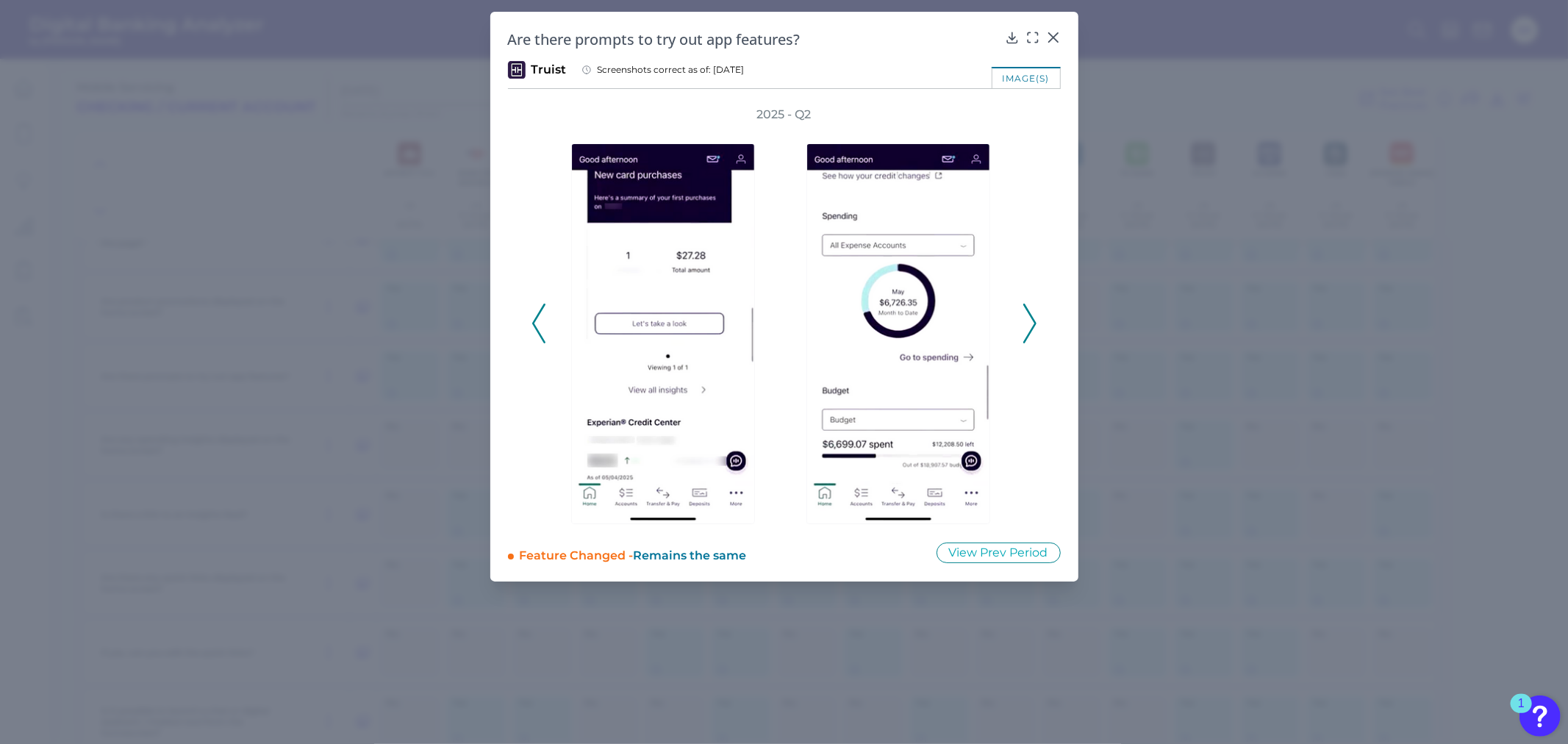
click at [1033, 320] on polyline at bounding box center [1029, 322] width 11 height 38
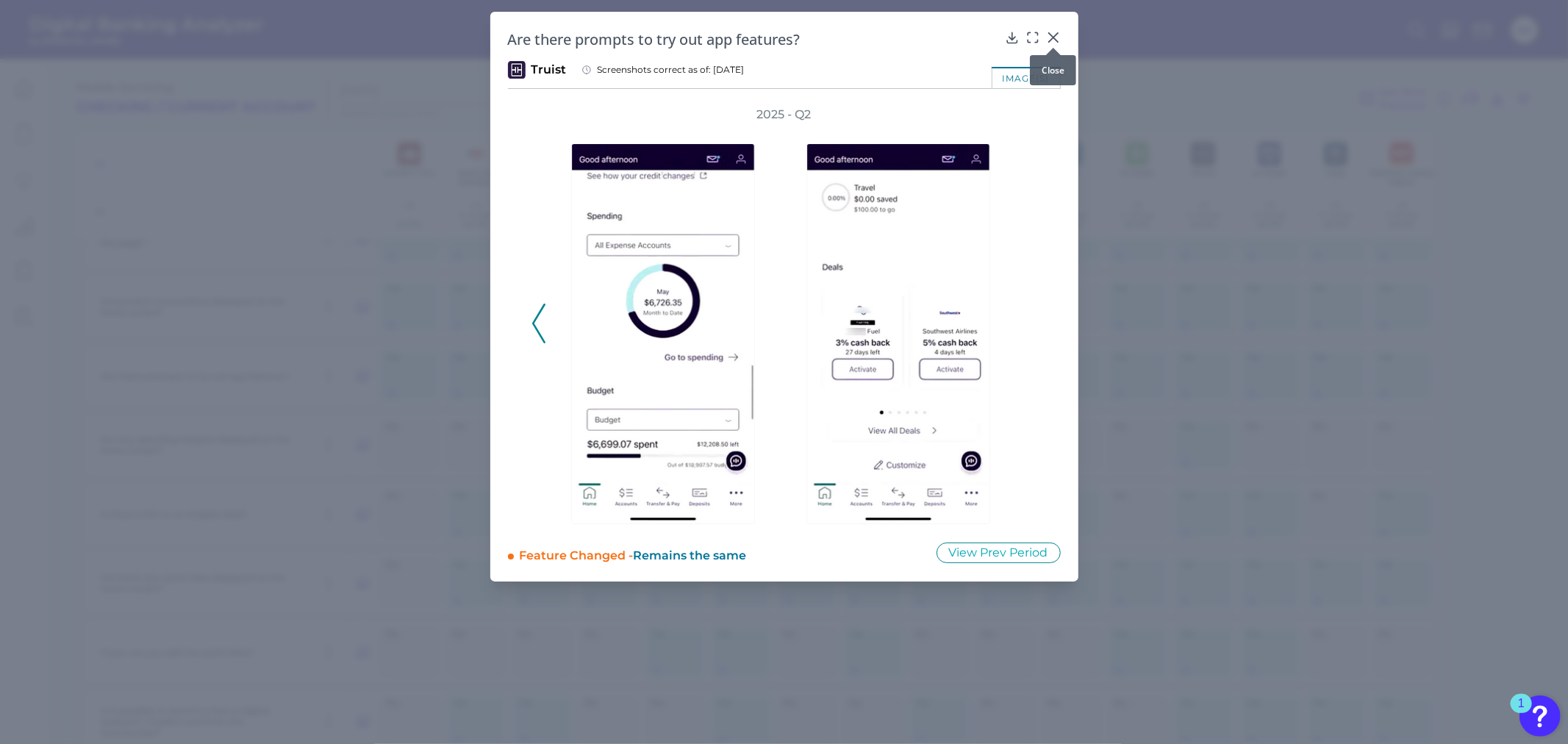
click at [1053, 34] on icon at bounding box center [1053, 38] width 14 height 14
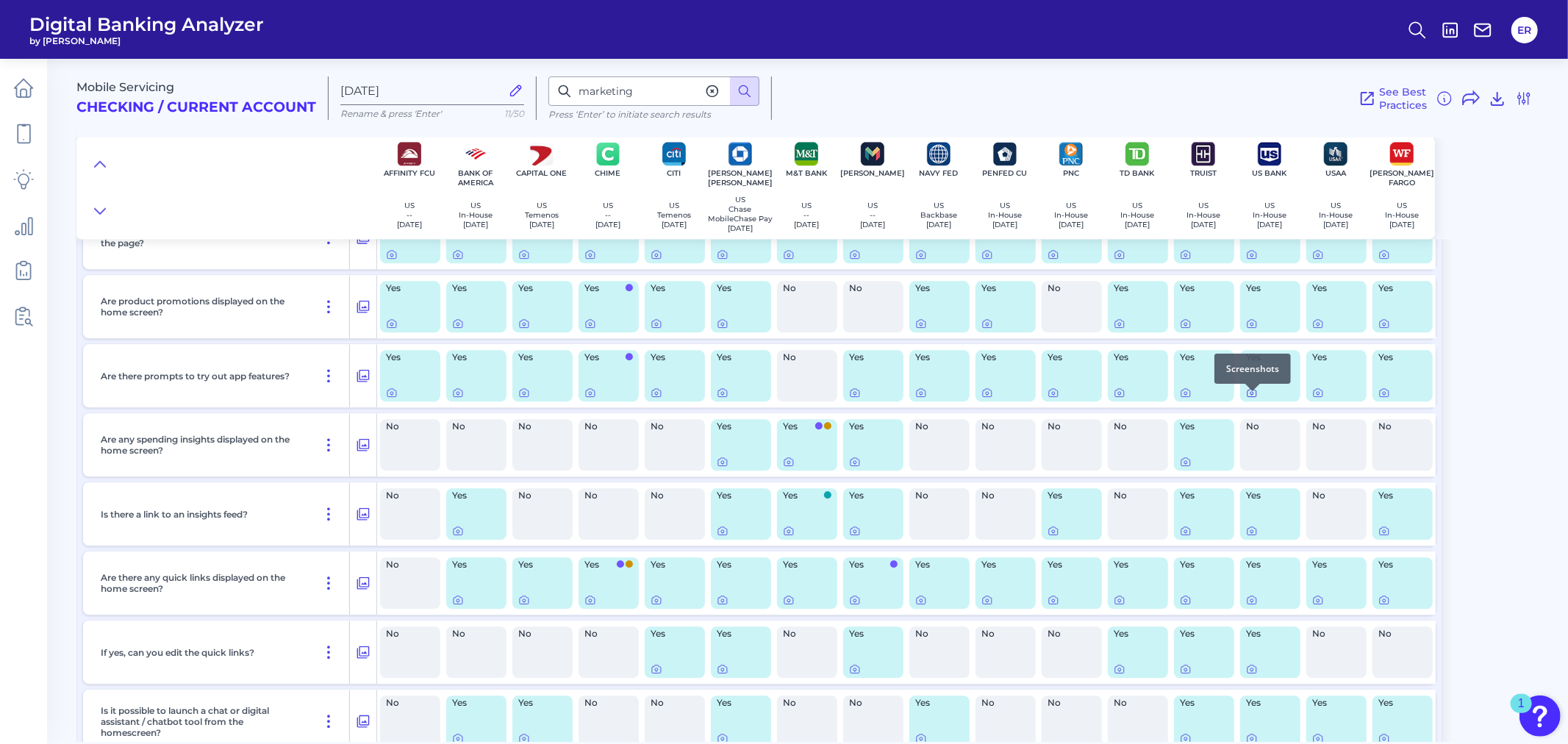
click at [1253, 398] on icon at bounding box center [1252, 392] width 12 height 12
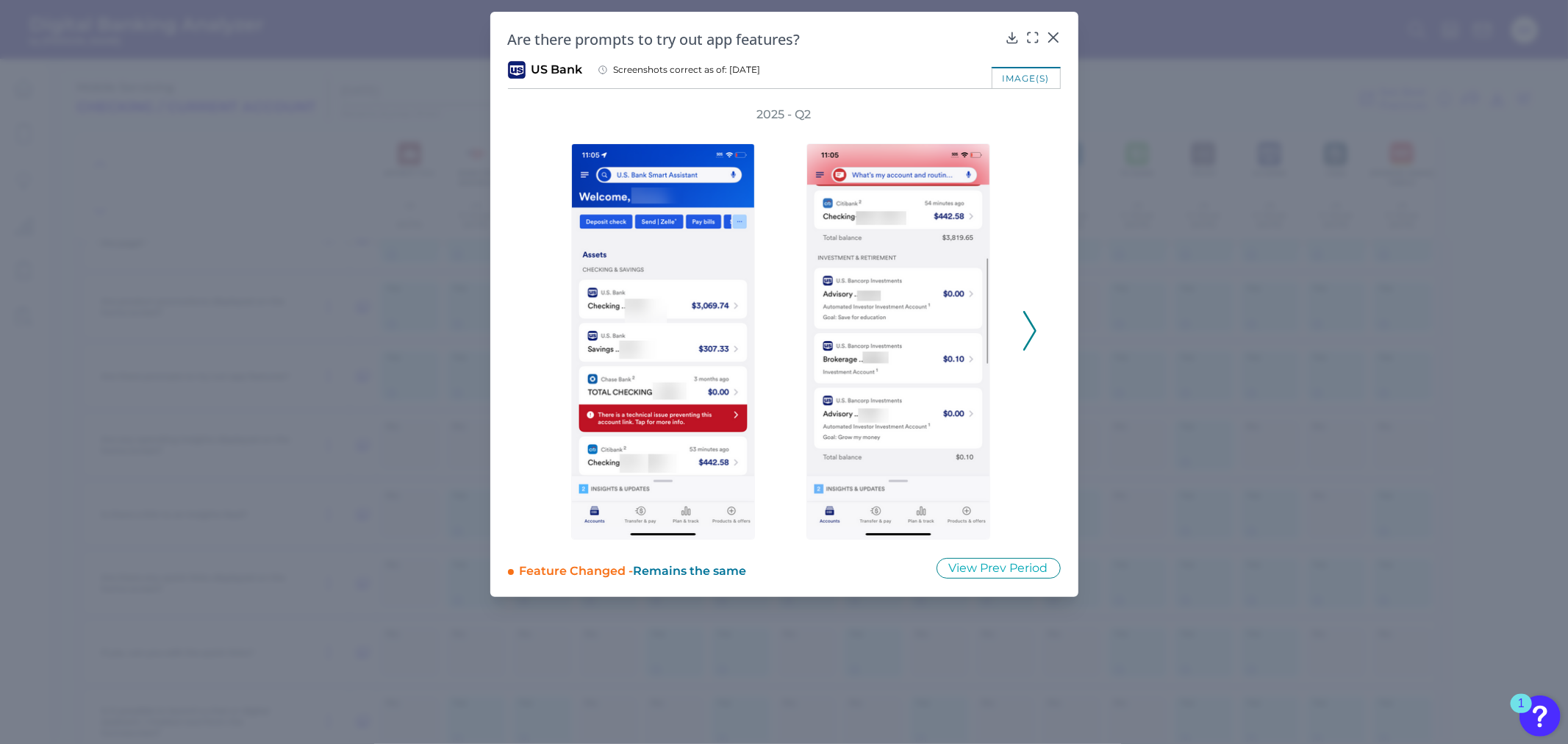
click at [1034, 325] on icon at bounding box center [1030, 331] width 14 height 40
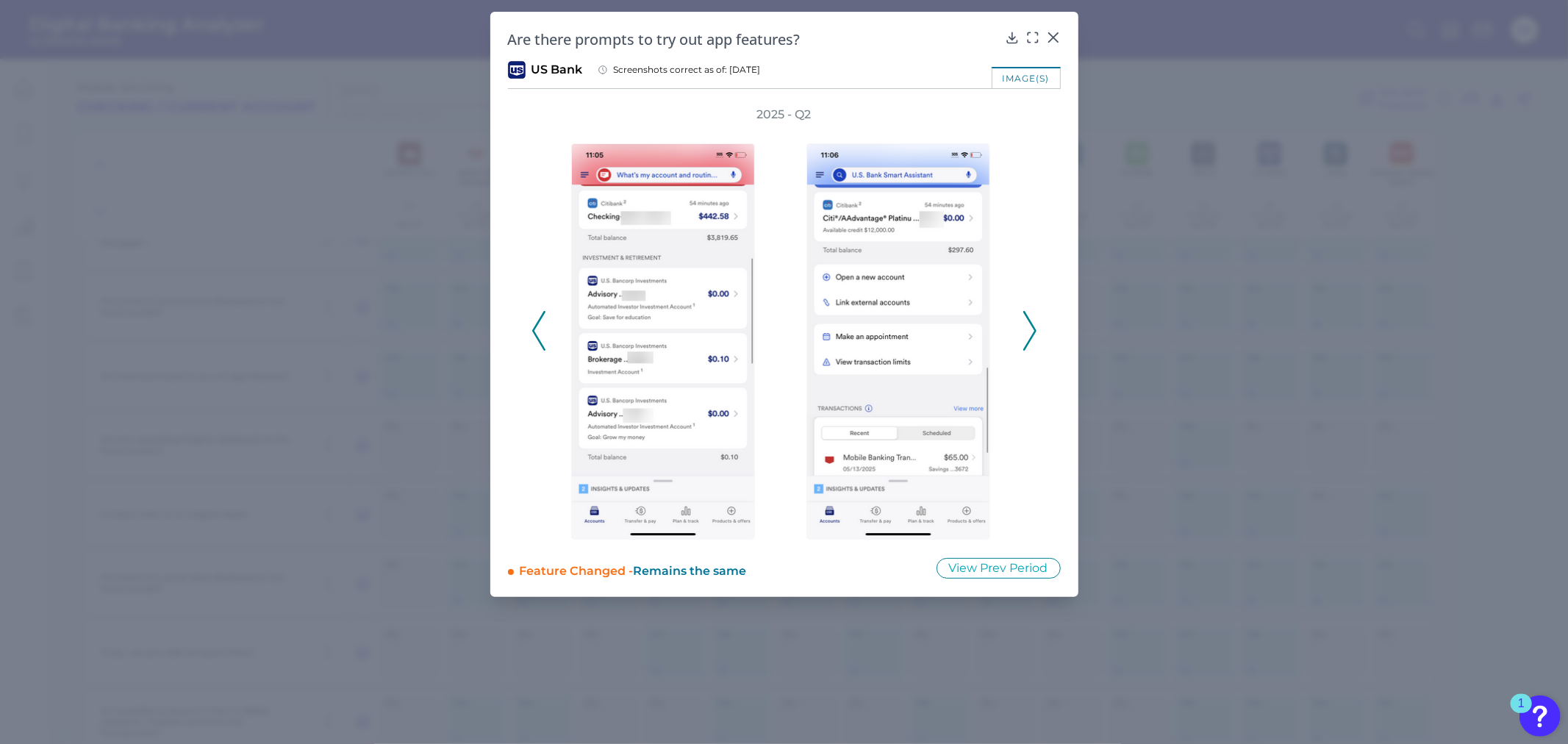
click at [1034, 325] on icon at bounding box center [1030, 331] width 14 height 40
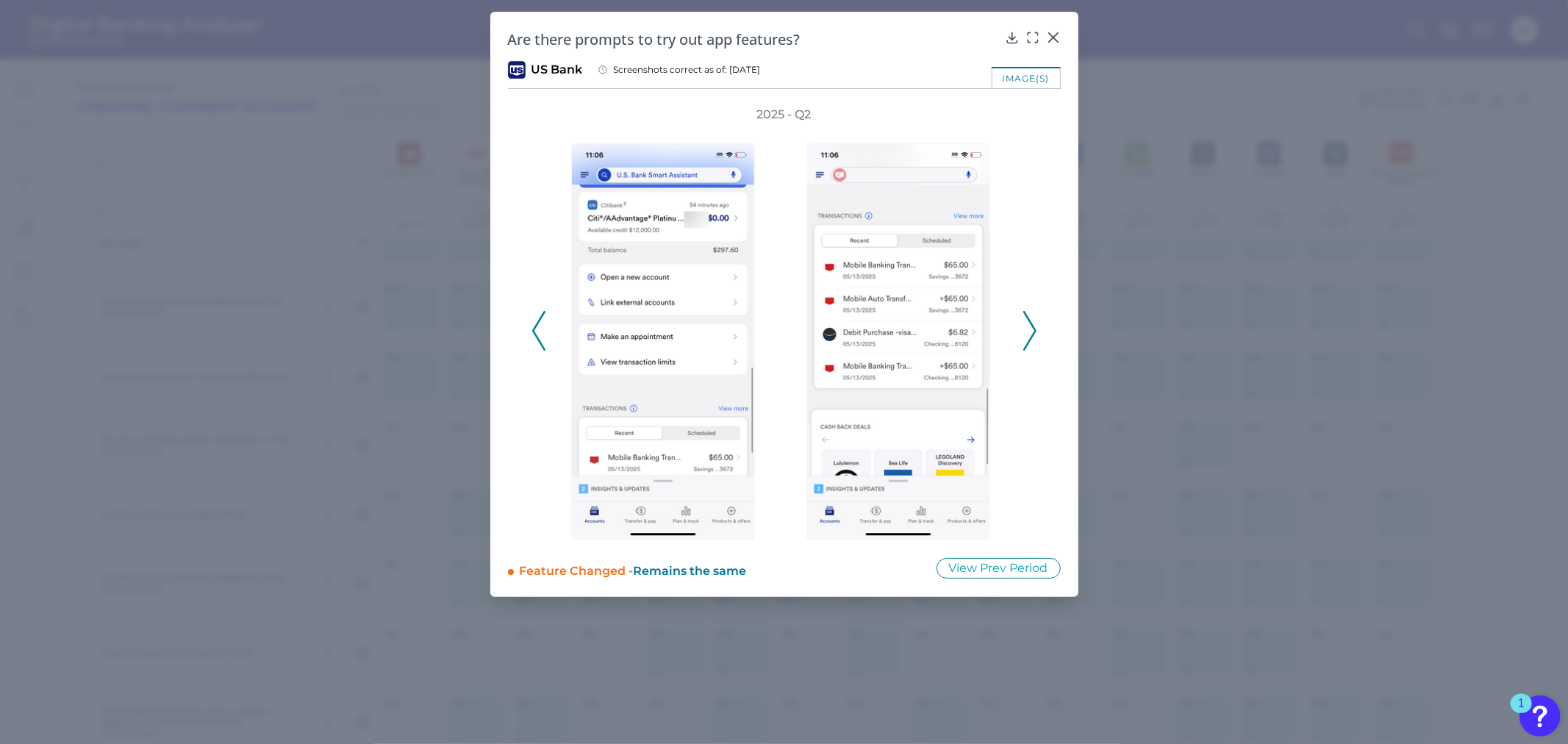
click at [1034, 325] on icon at bounding box center [1030, 331] width 14 height 40
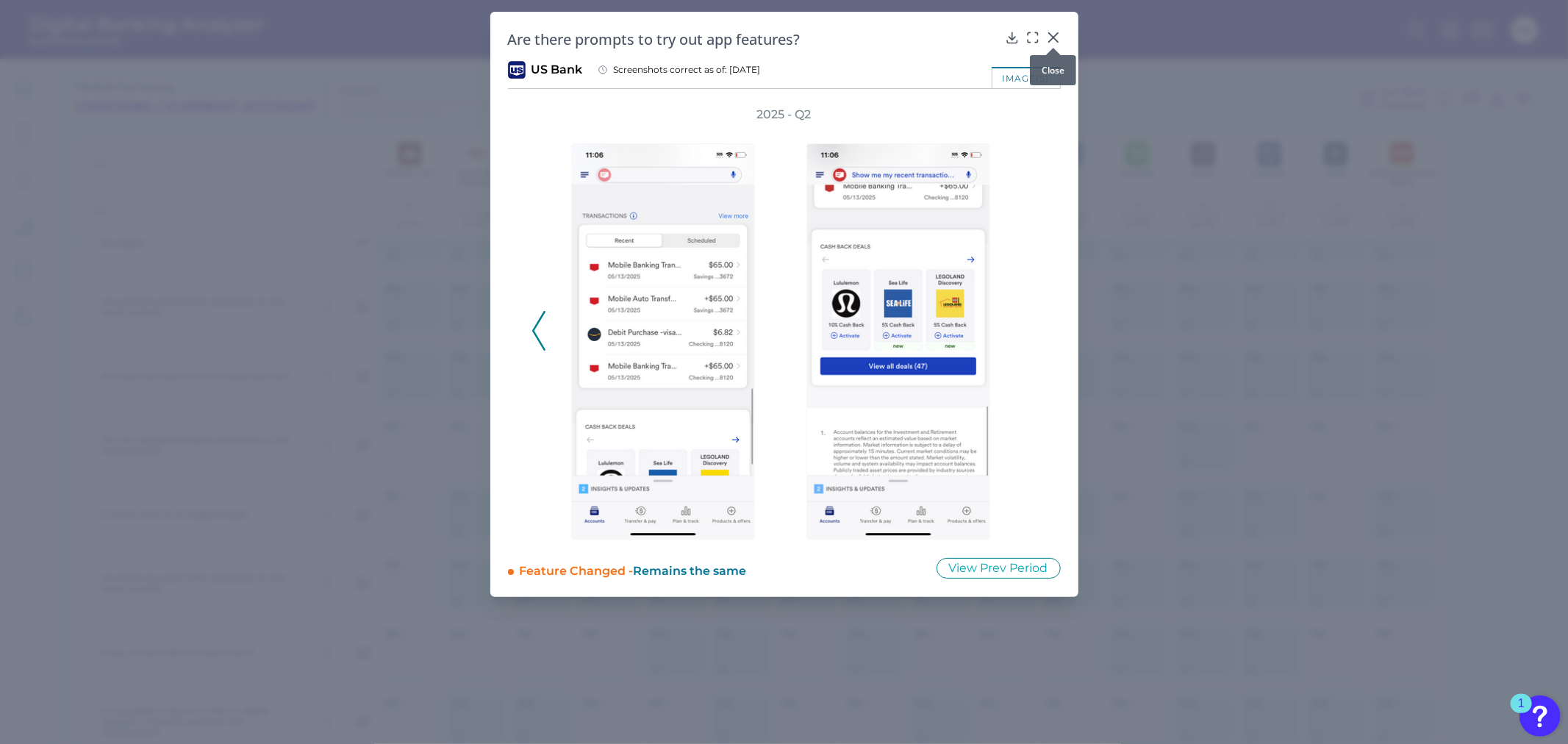
click at [1049, 35] on icon at bounding box center [1053, 38] width 14 height 14
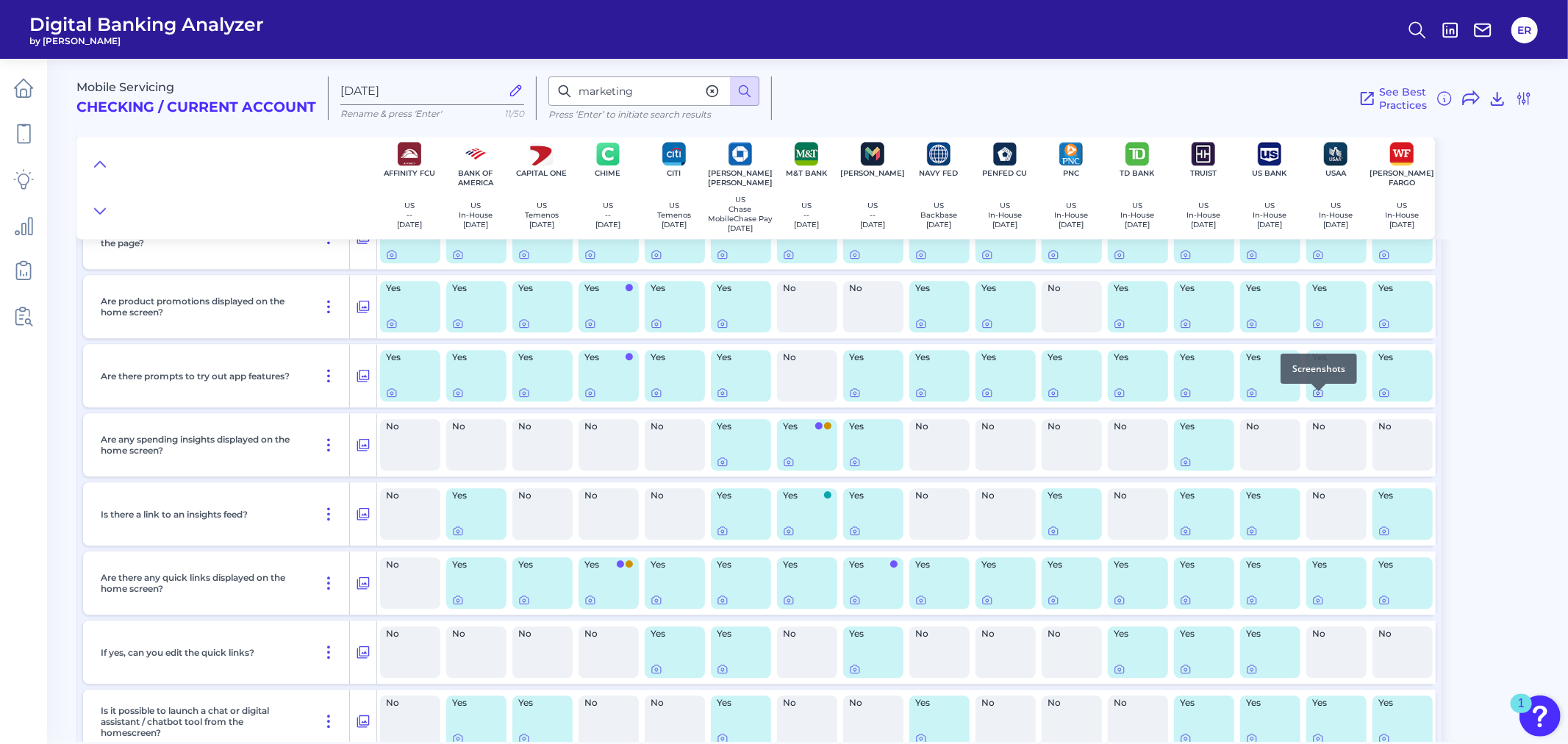
click at [1318, 394] on icon at bounding box center [1318, 394] width 3 height 3
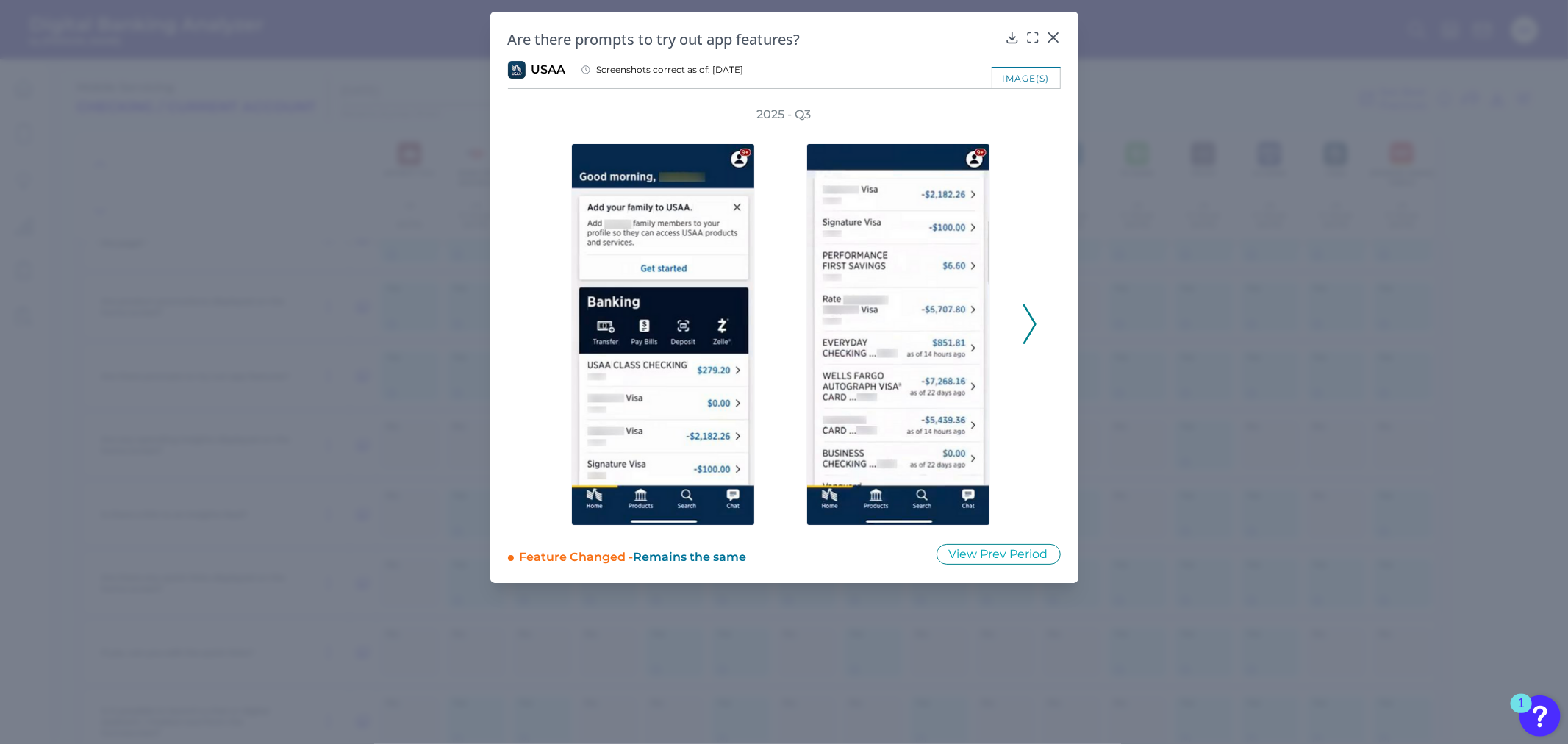
click at [1033, 320] on icon at bounding box center [1030, 324] width 14 height 40
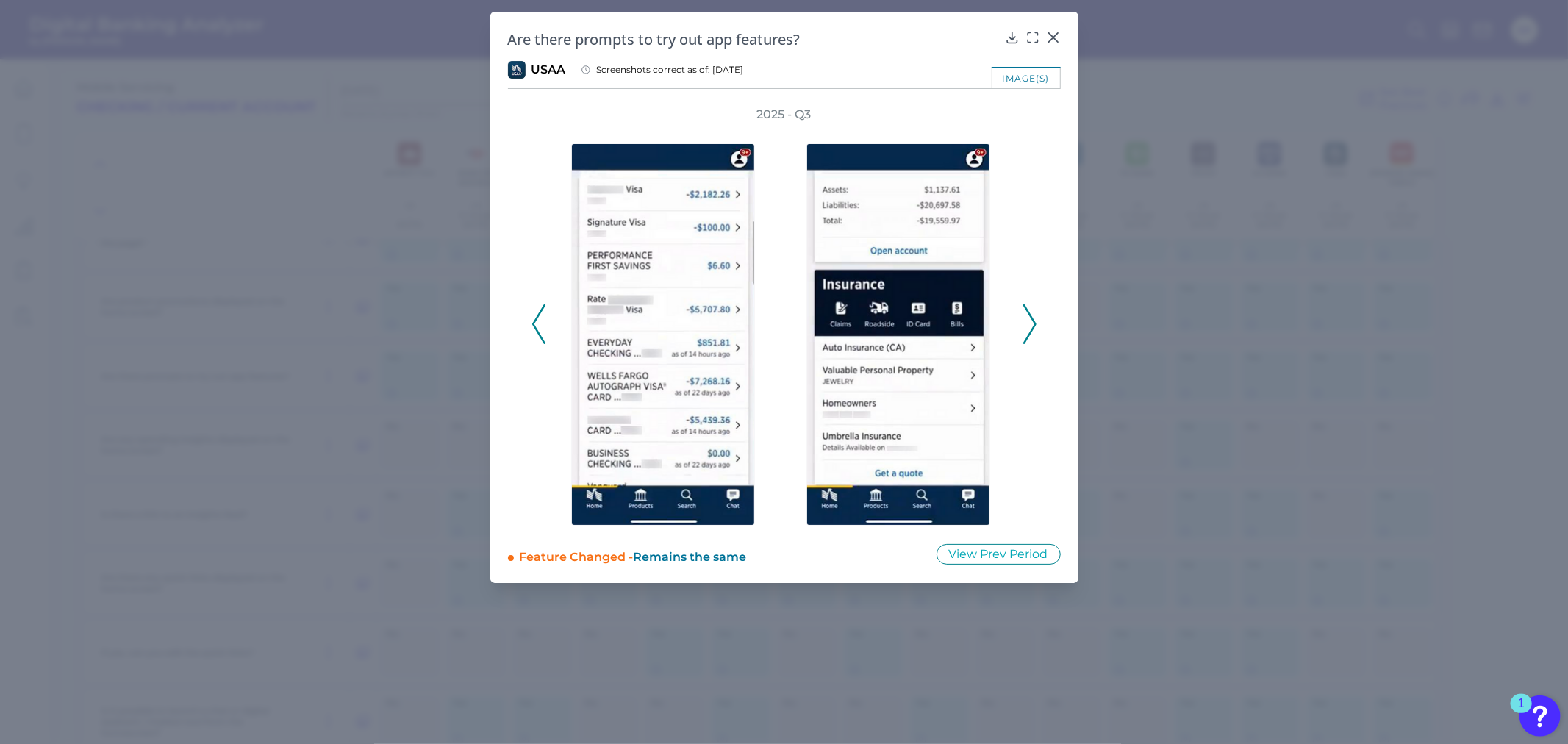
click at [1033, 320] on icon at bounding box center [1030, 324] width 14 height 40
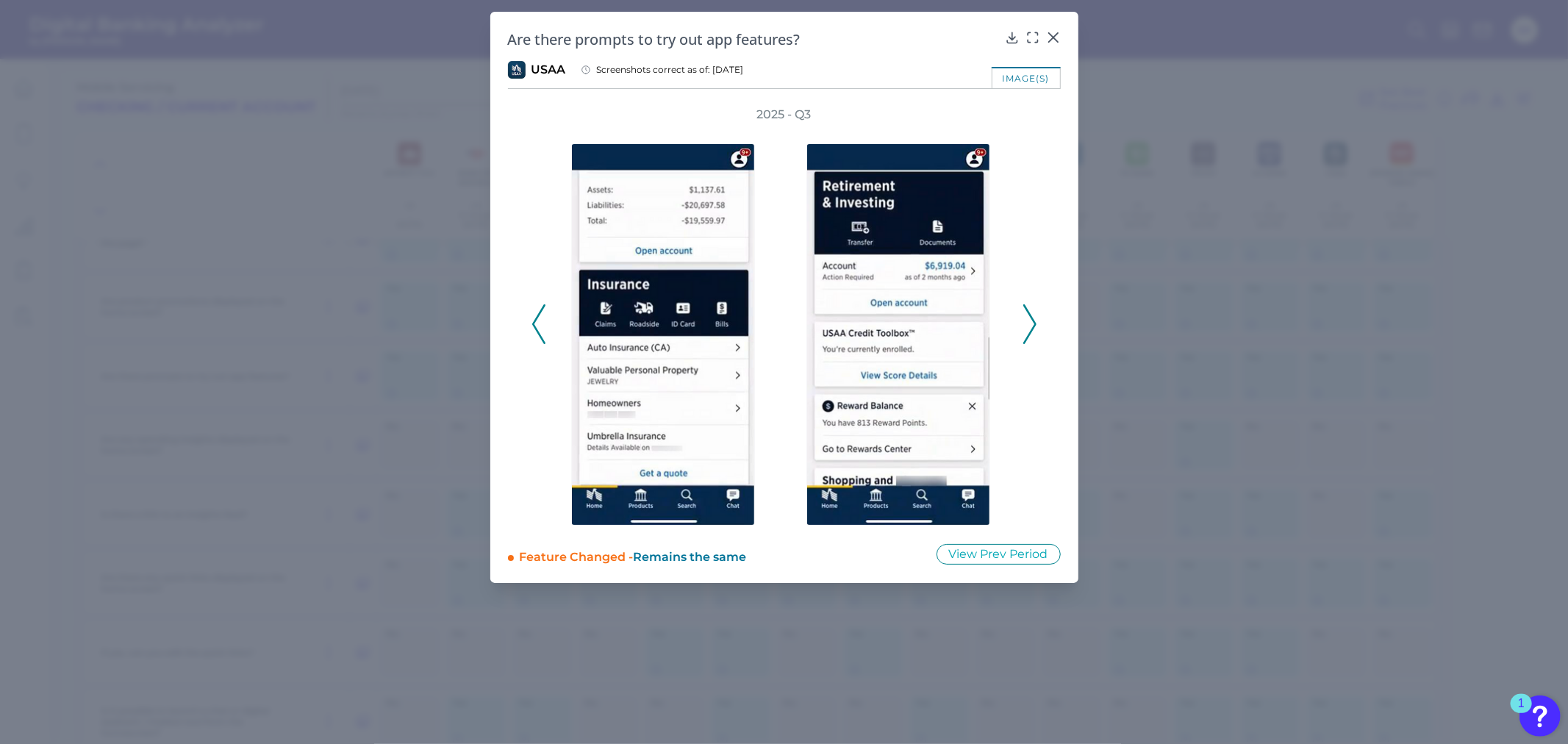
click at [1032, 319] on icon at bounding box center [1030, 324] width 14 height 40
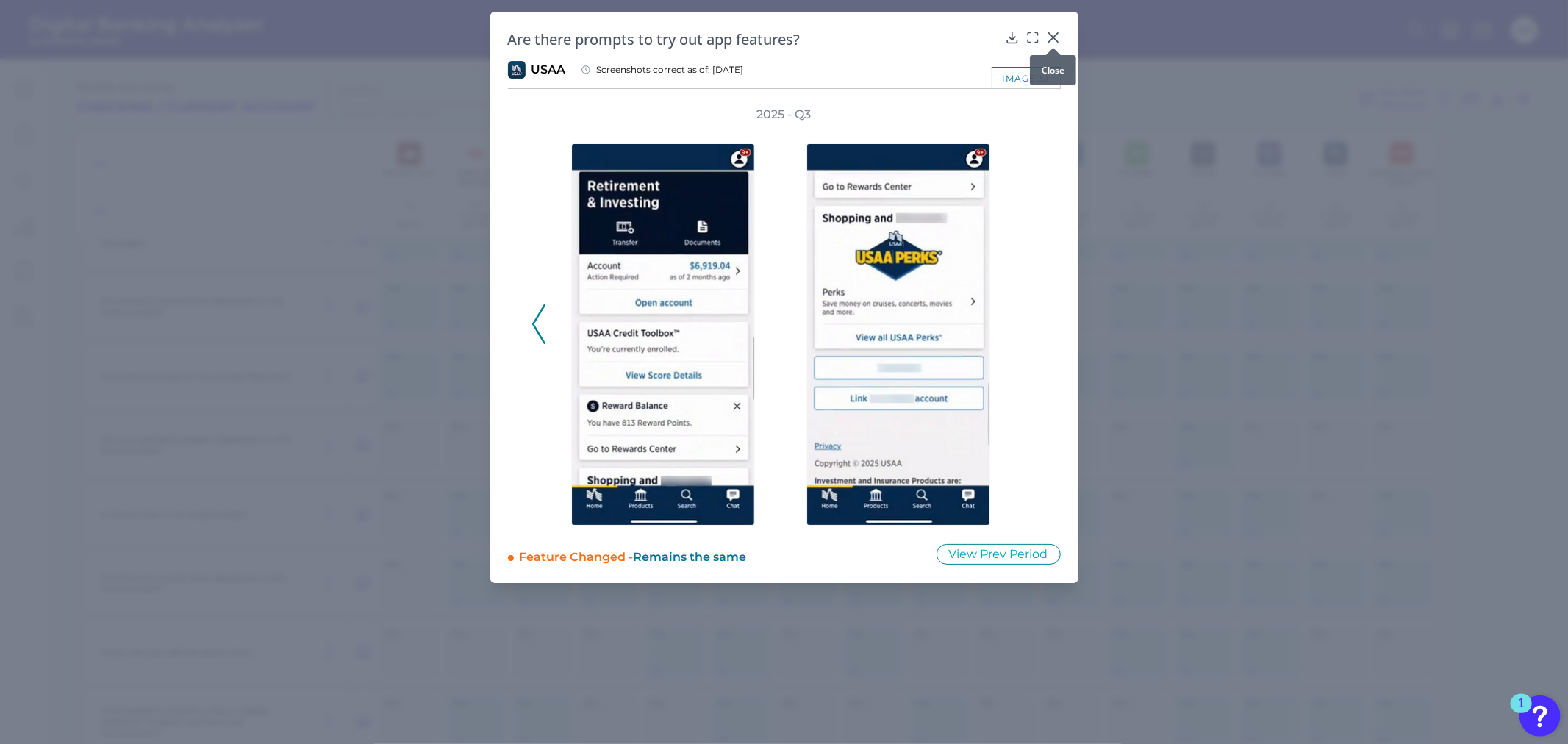
click at [1049, 41] on div at bounding box center [1053, 48] width 14 height 14
click at [1053, 38] on icon at bounding box center [1053, 37] width 9 height 9
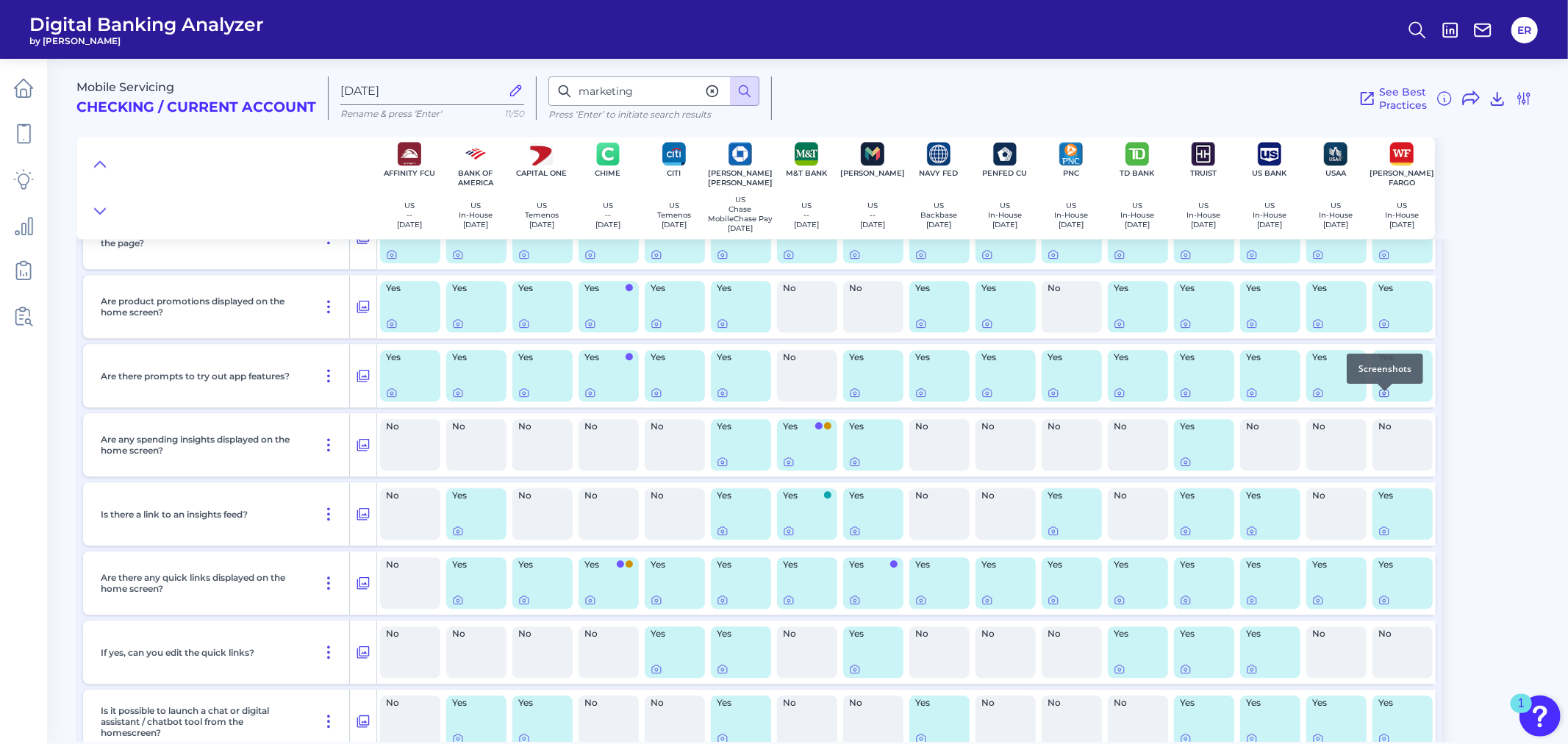
click at [1385, 398] on icon at bounding box center [1384, 392] width 12 height 12
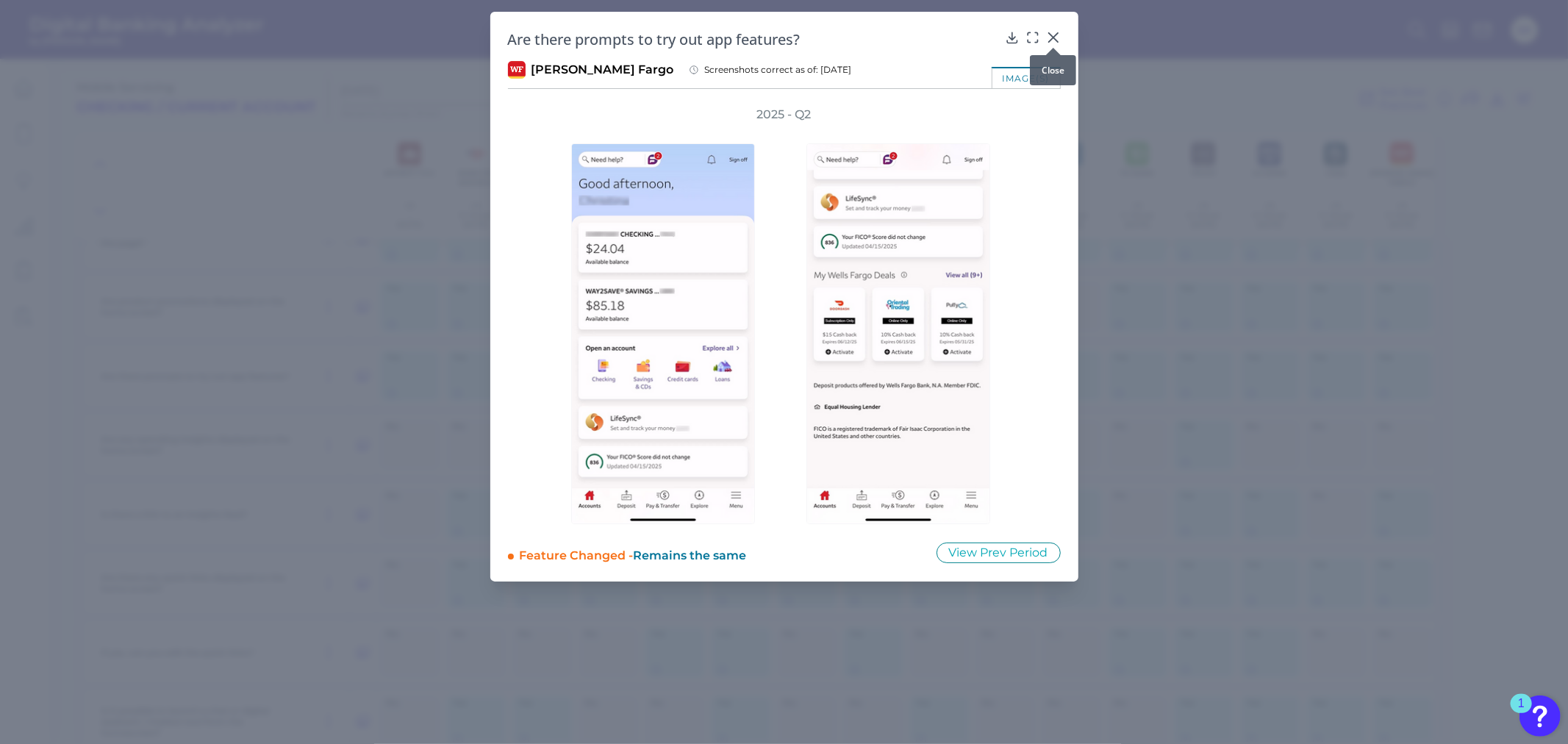
click at [1049, 34] on icon at bounding box center [1053, 37] width 9 height 9
